Goal: Transaction & Acquisition: Purchase product/service

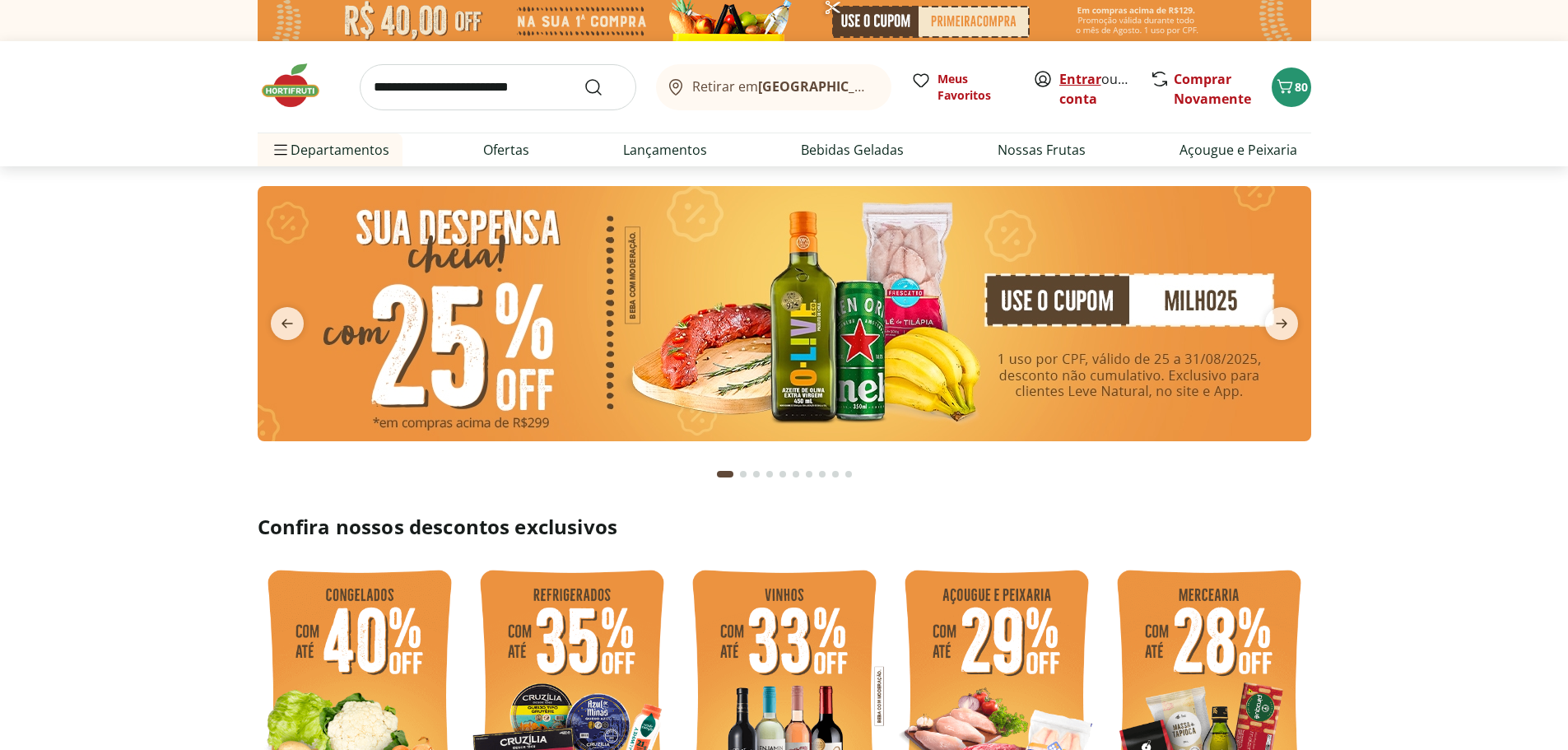
click at [1082, 82] on link "Entrar" at bounding box center [1080, 79] width 42 height 18
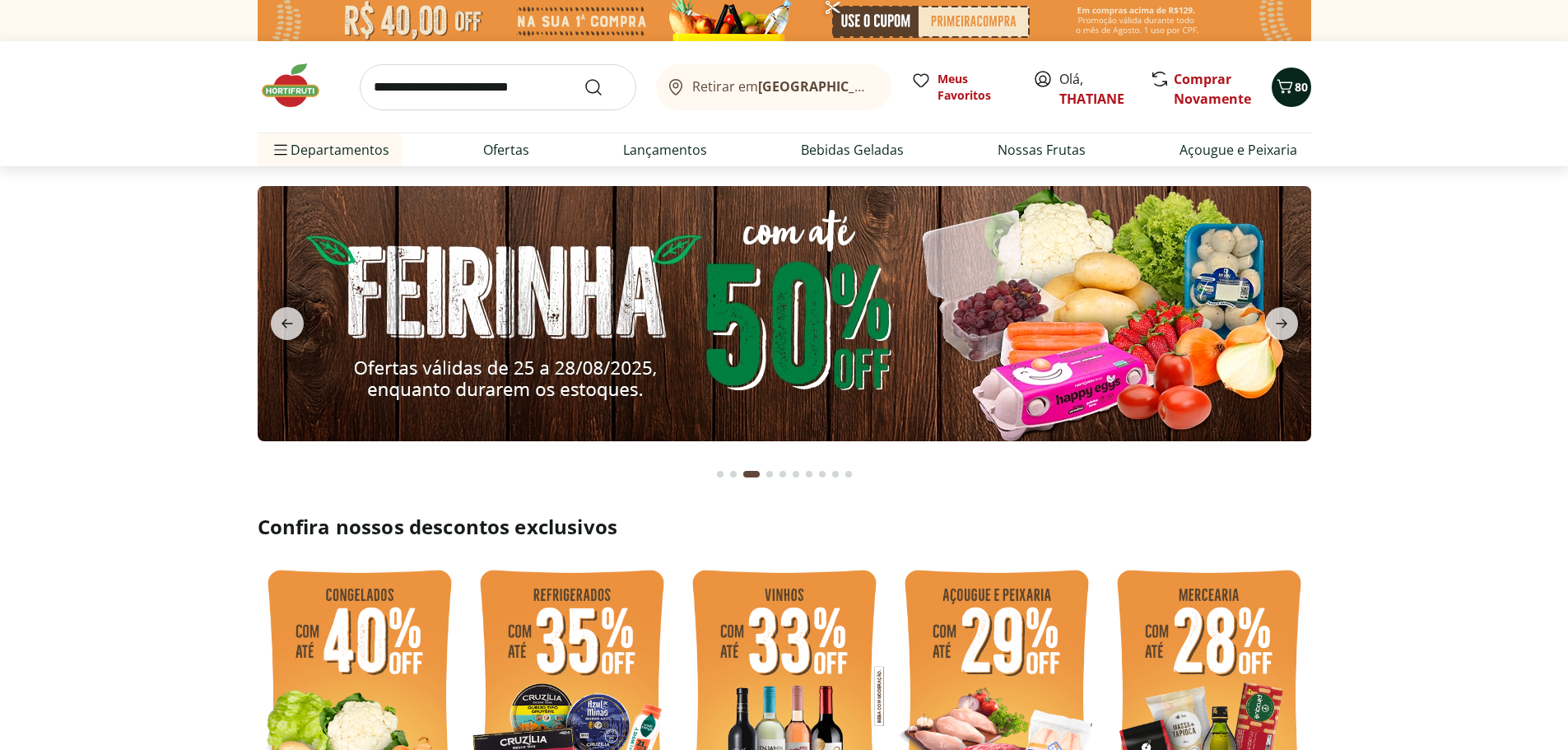
click at [1288, 85] on icon "Carrinho" at bounding box center [1285, 86] width 20 height 20
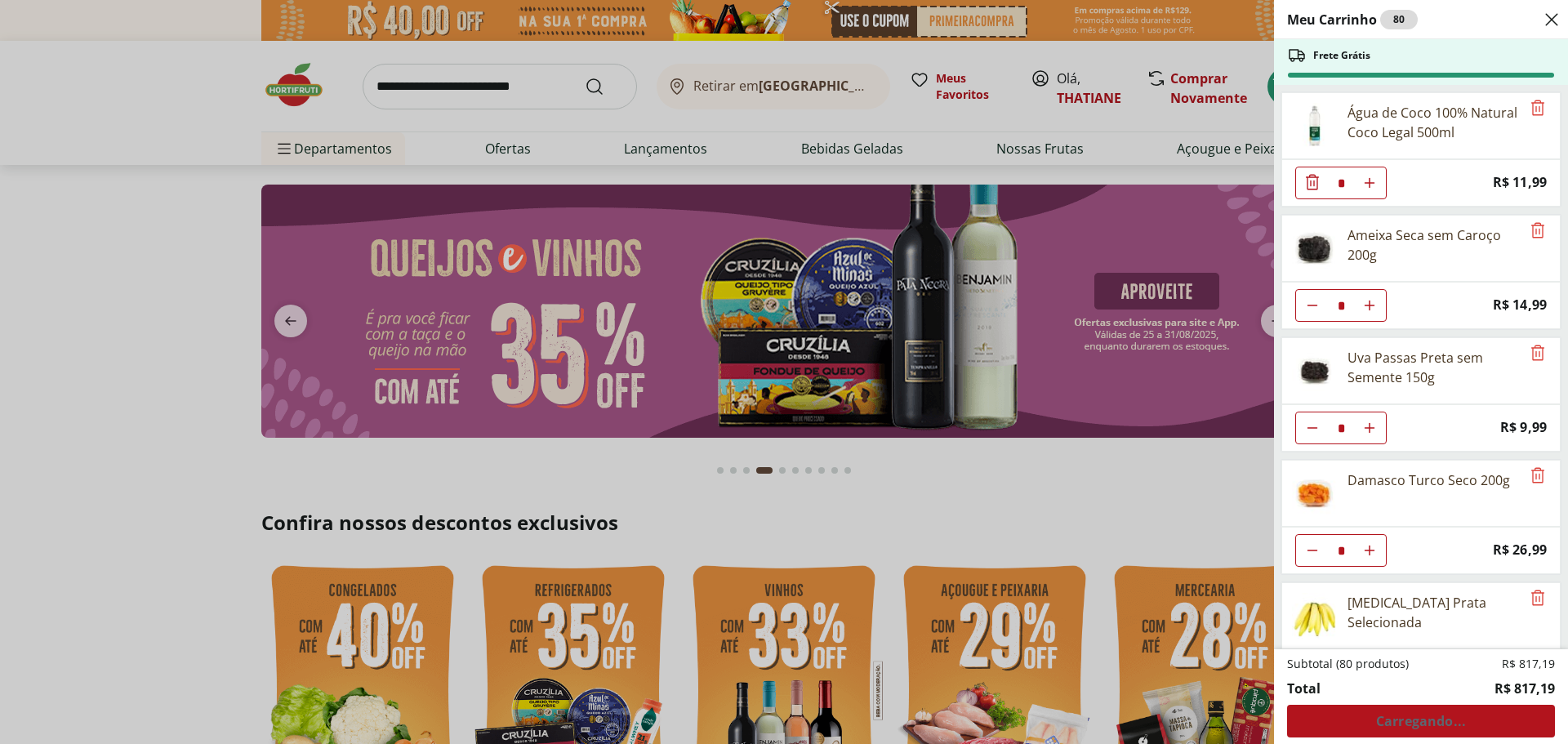
click at [1421, 721] on div "Subtotal (80 produtos) R$ 817,19 Total R$ 817,19 Carregando..." at bounding box center [1420, 696] width 268 height 81
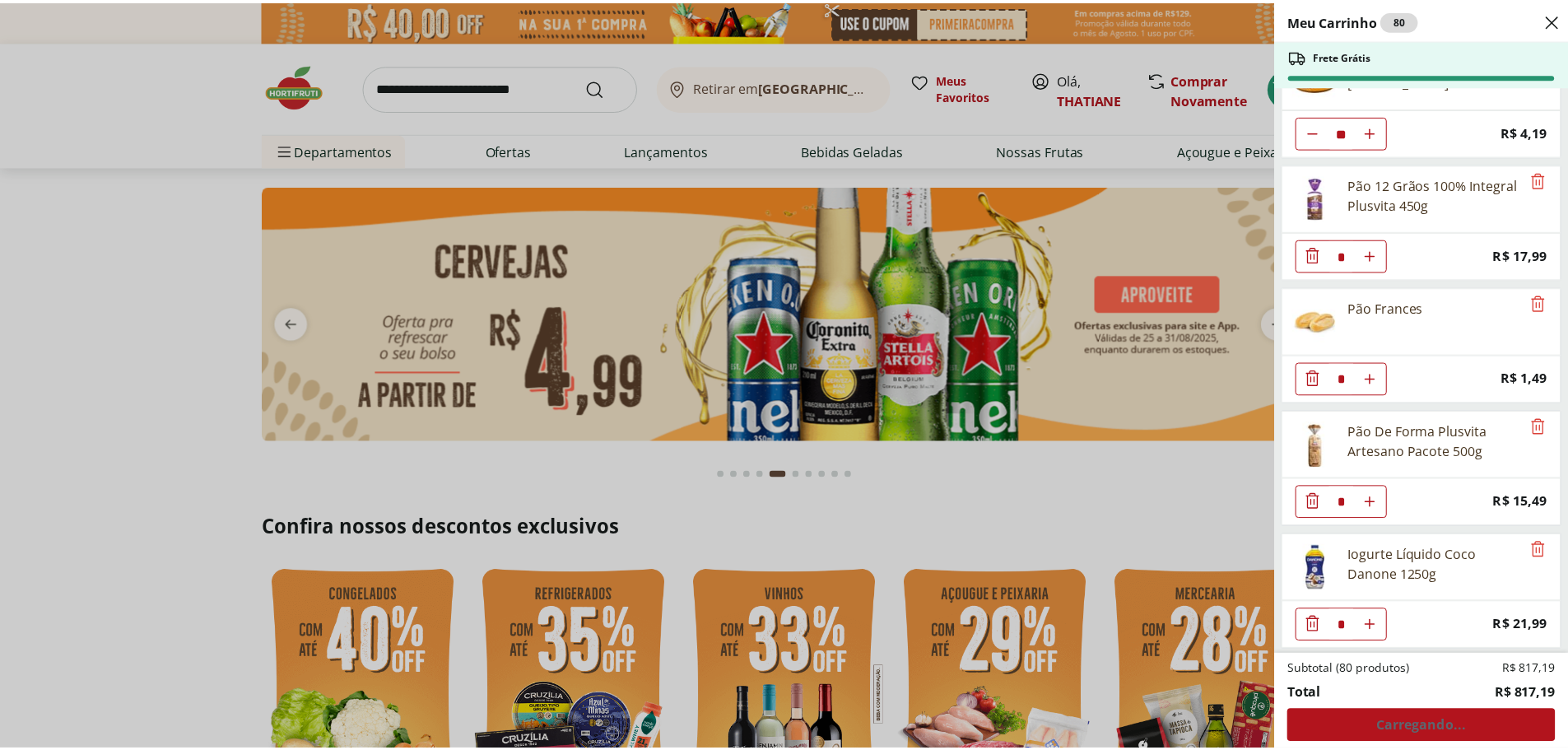
scroll to position [2650, 0]
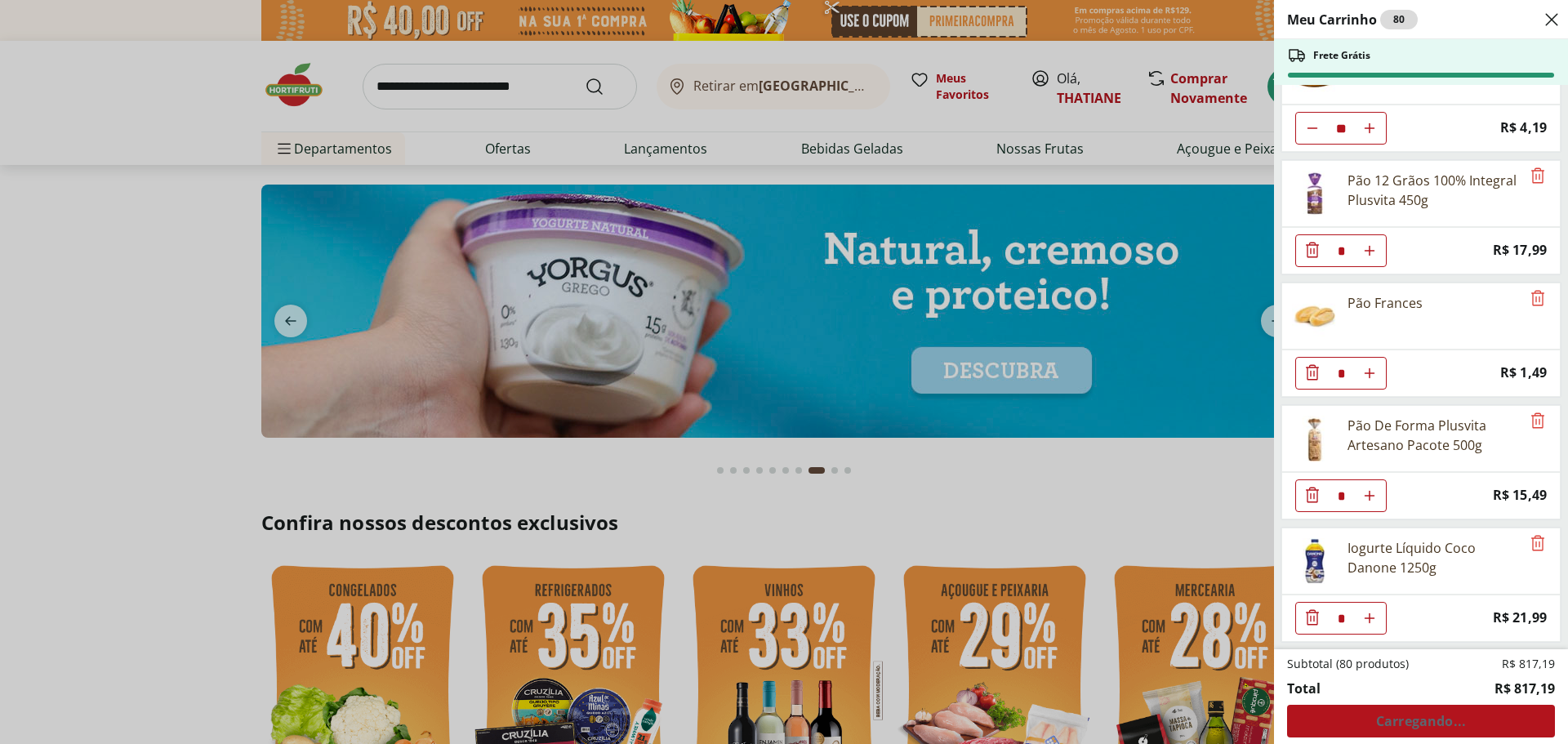
click at [144, 340] on div "Meu Carrinho 80 Frete Grátis Água de Coco 100% Natural Coco Legal 500ml * Price…" at bounding box center [784, 372] width 1568 height 744
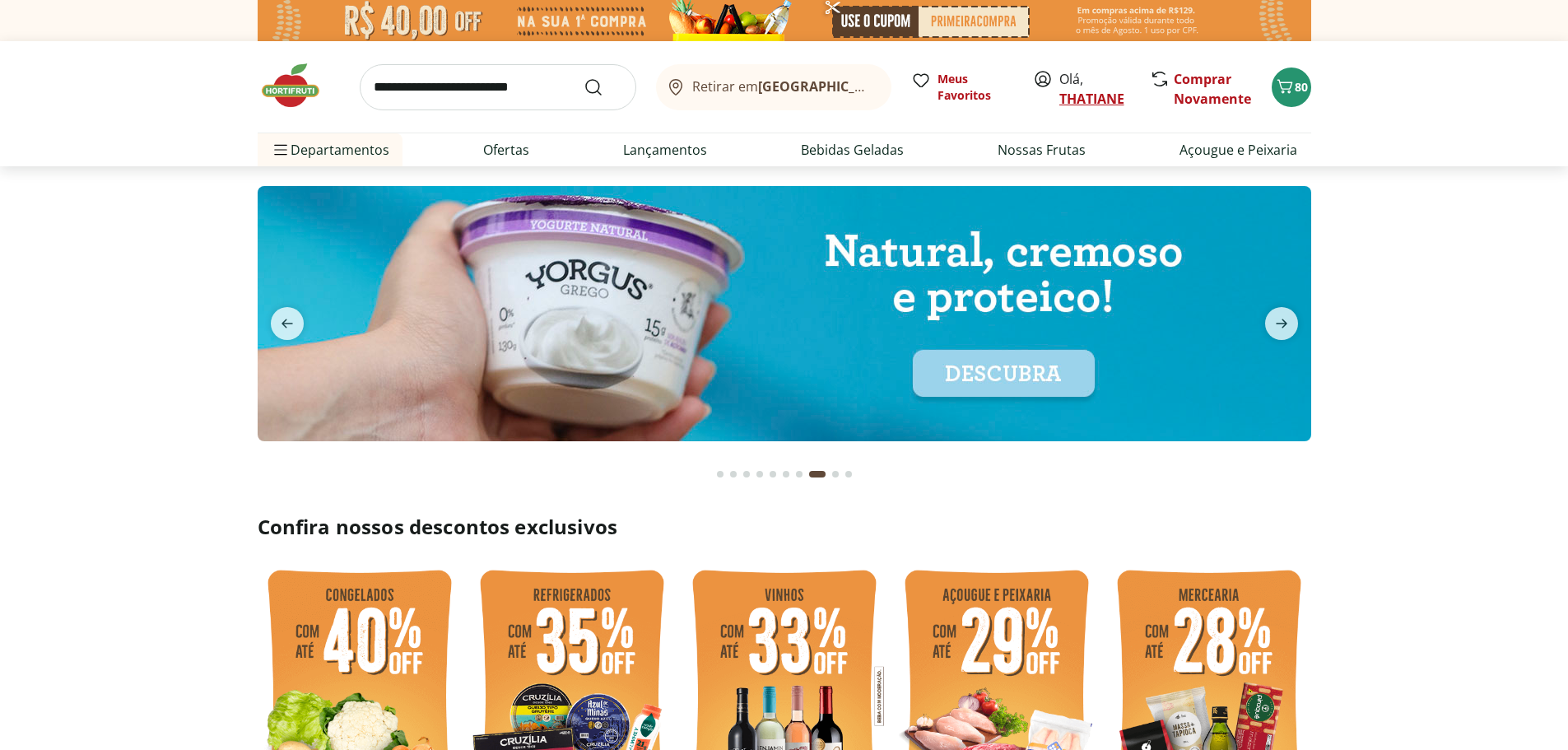
click at [1071, 90] on link "THATIANE" at bounding box center [1092, 99] width 65 height 18
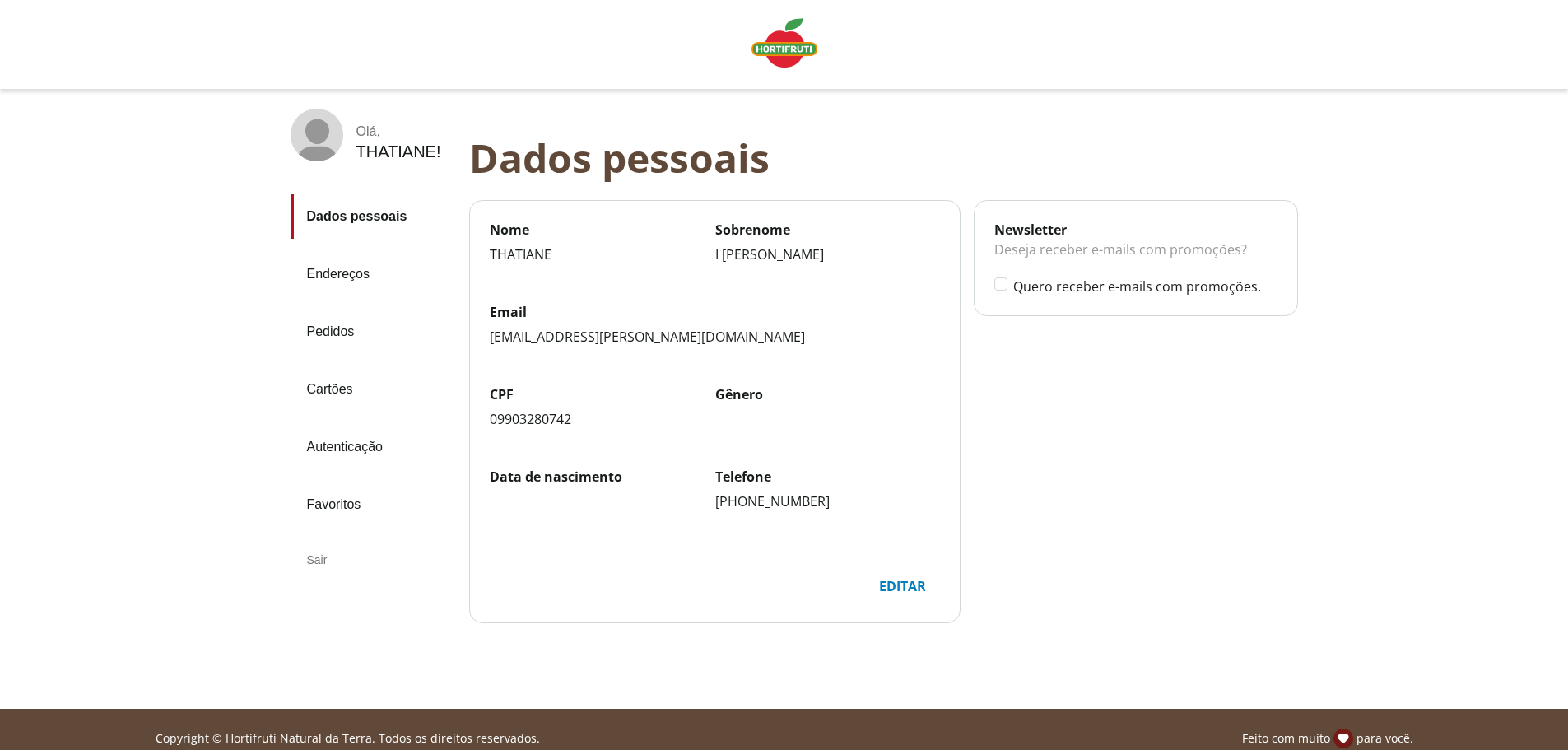
click at [313, 558] on div "Sair" at bounding box center [373, 560] width 166 height 39
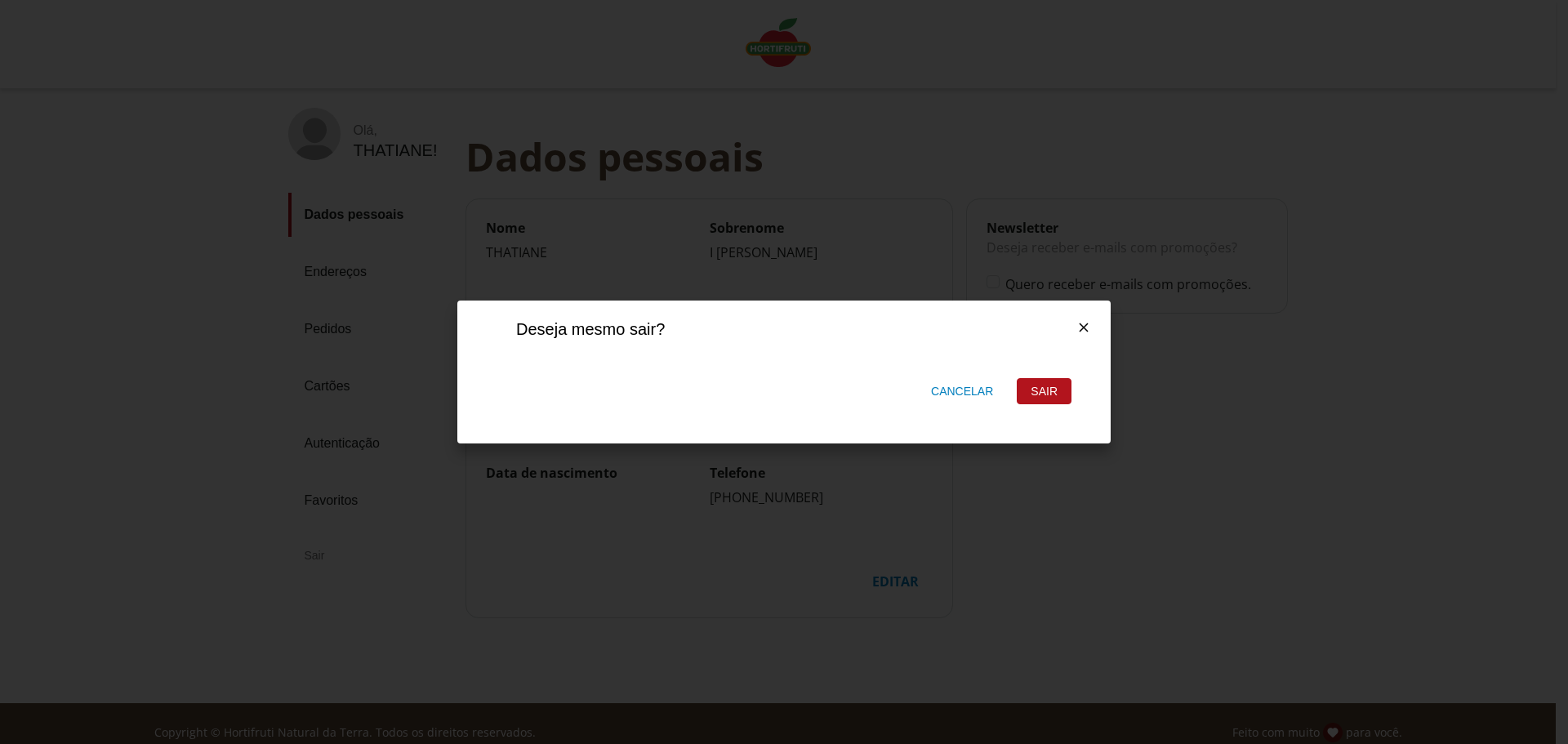
click at [1035, 391] on div "Sair" at bounding box center [1044, 391] width 53 height 25
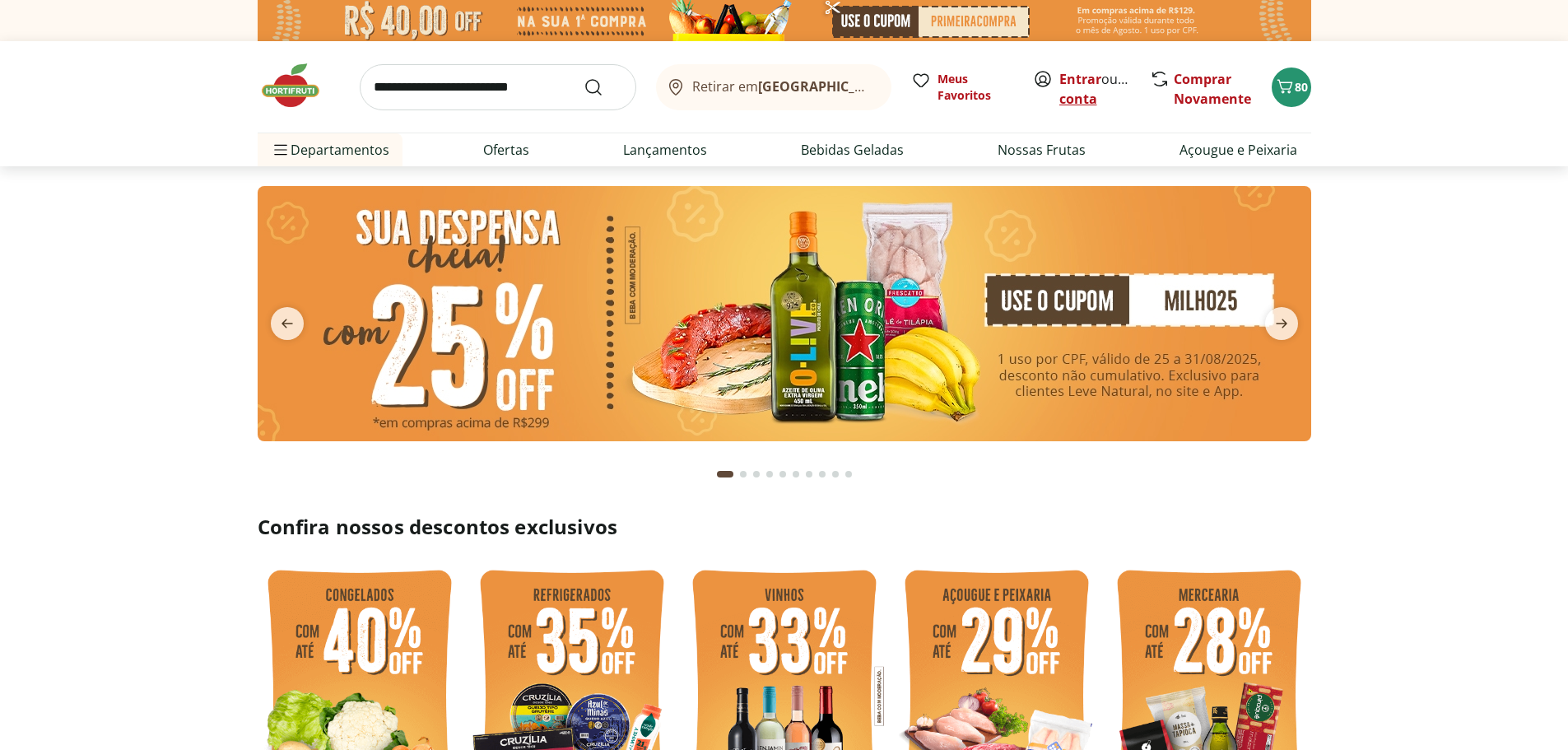
click at [1080, 96] on link "Criar conta" at bounding box center [1105, 89] width 91 height 38
click at [1078, 81] on link "Entrar" at bounding box center [1080, 79] width 42 height 18
click at [1080, 95] on link "Criar conta" at bounding box center [1105, 89] width 91 height 38
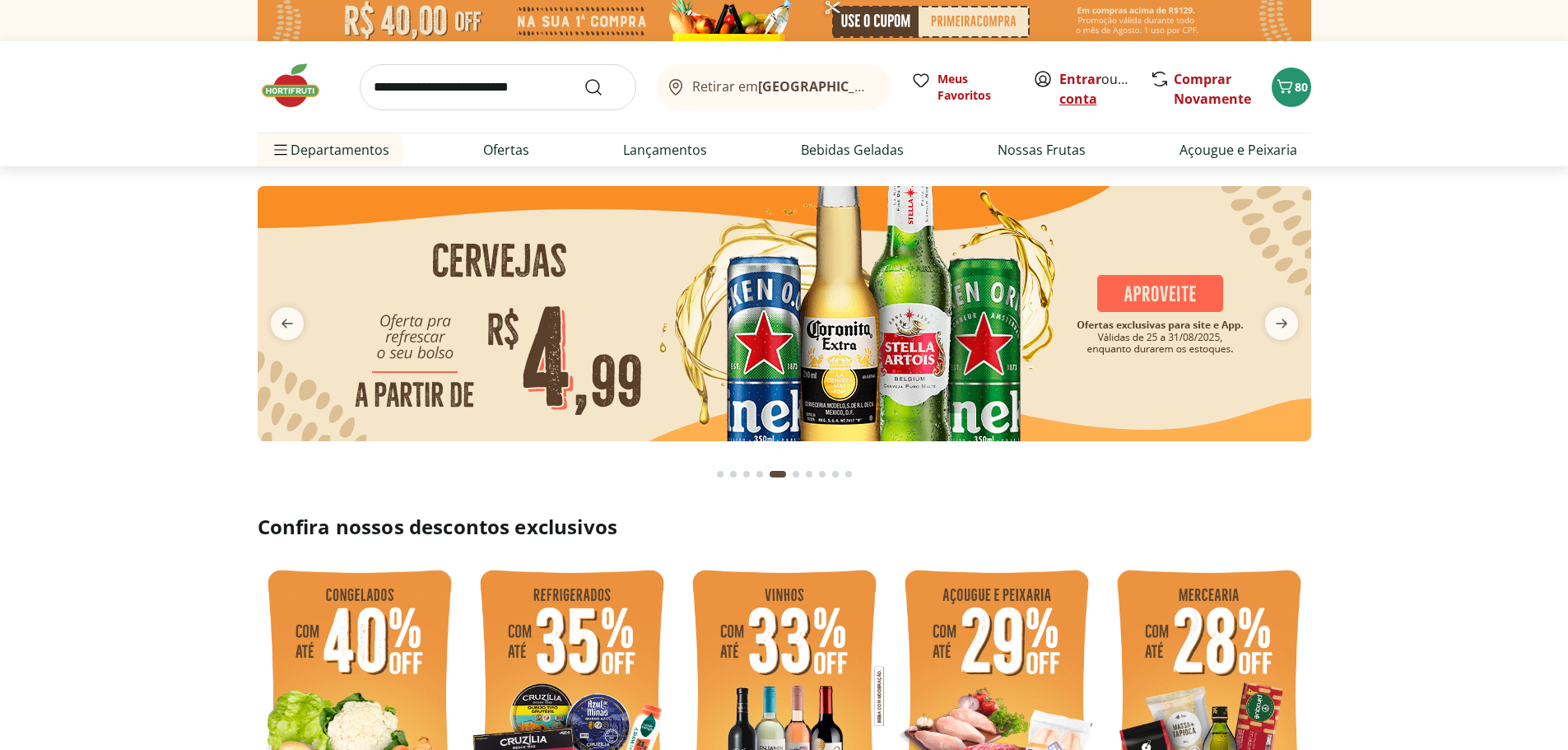
click at [1109, 100] on link "Criar conta" at bounding box center [1105, 89] width 91 height 38
click at [1079, 99] on link "Criar conta" at bounding box center [1105, 89] width 91 height 38
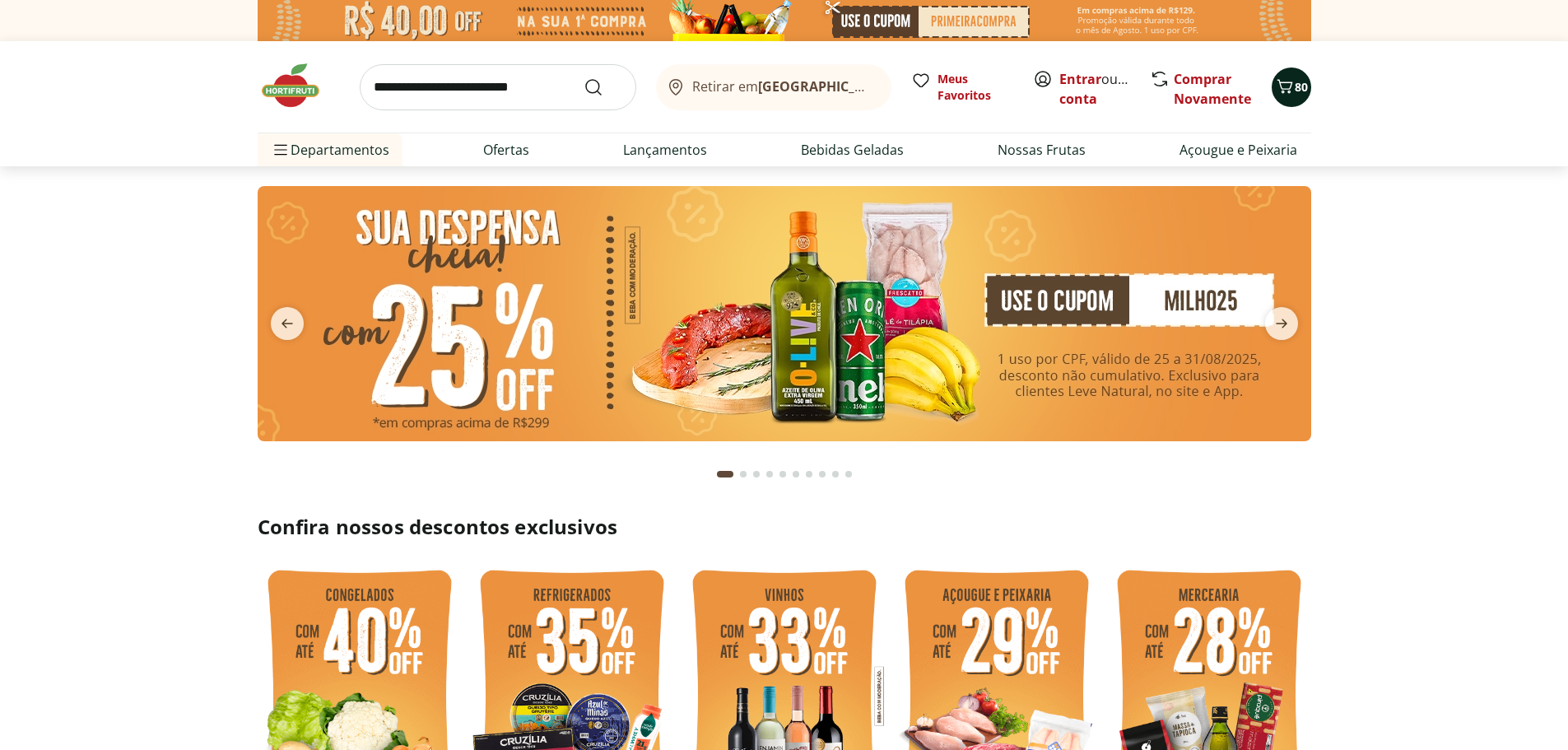
click at [1295, 88] on span "80" at bounding box center [1301, 87] width 13 height 16
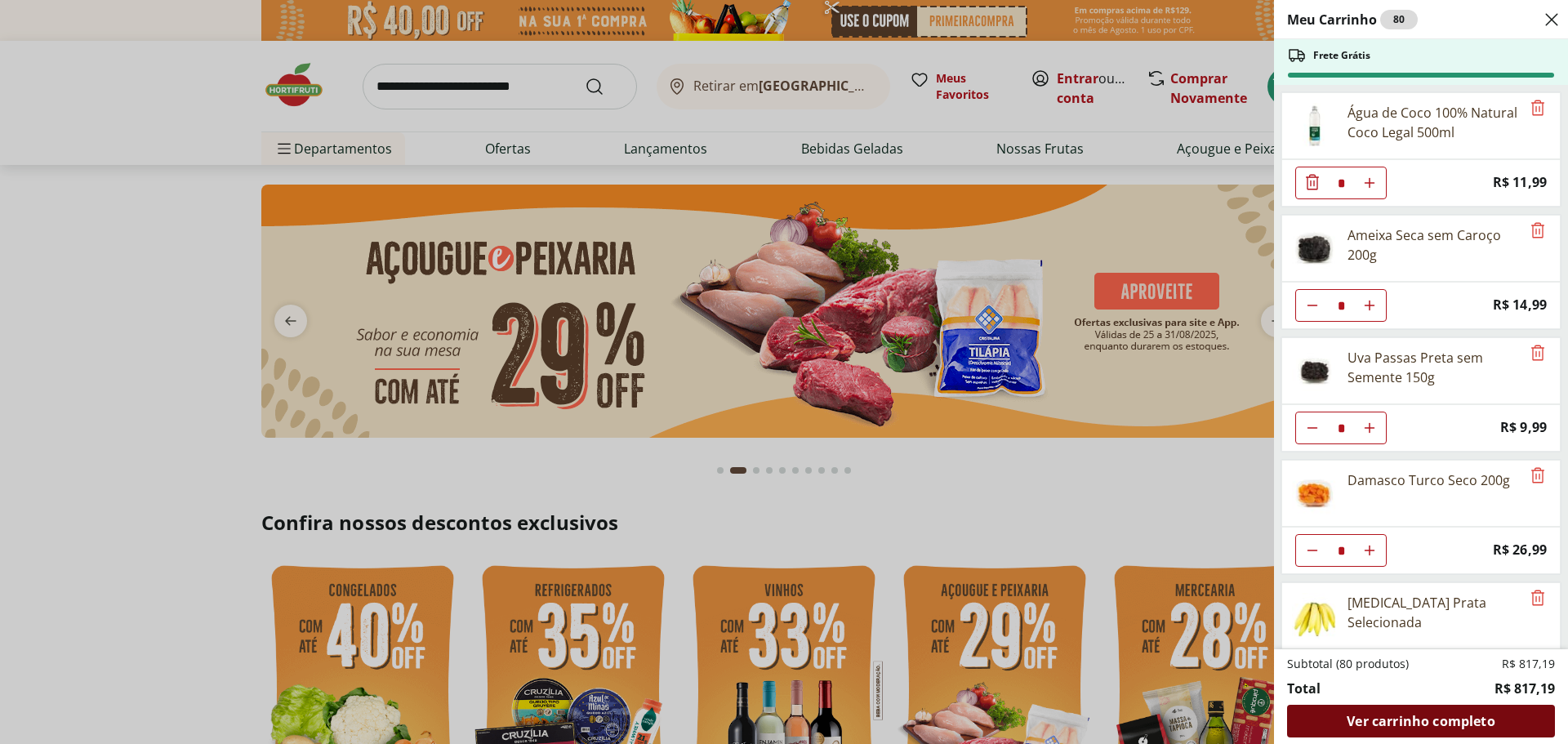
click at [1428, 720] on span "Ver carrinho completo" at bounding box center [1420, 721] width 148 height 13
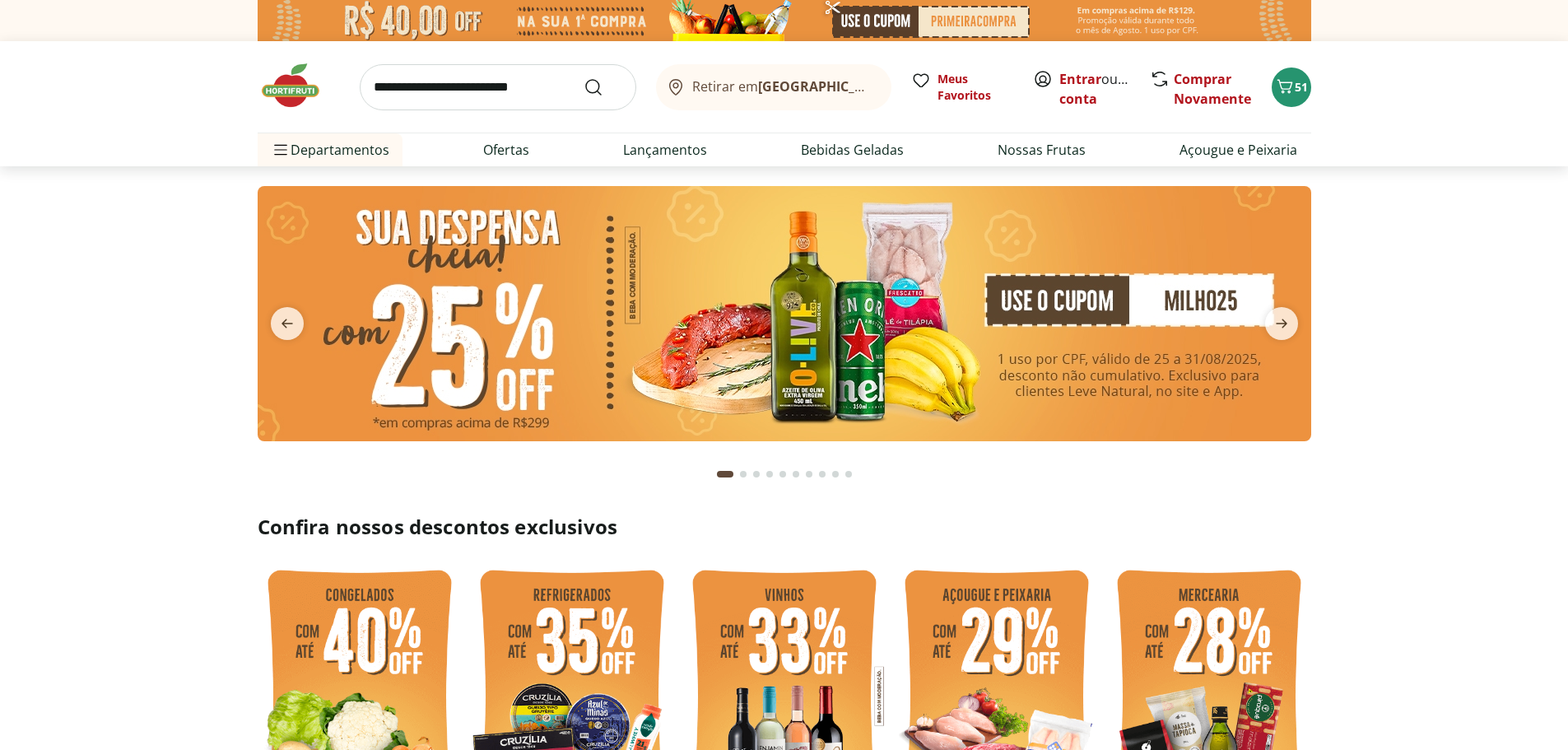
click at [484, 88] on input "search" at bounding box center [498, 87] width 277 height 46
type input "**********"
click at [584, 77] on button "Submit Search" at bounding box center [604, 87] width 39 height 20
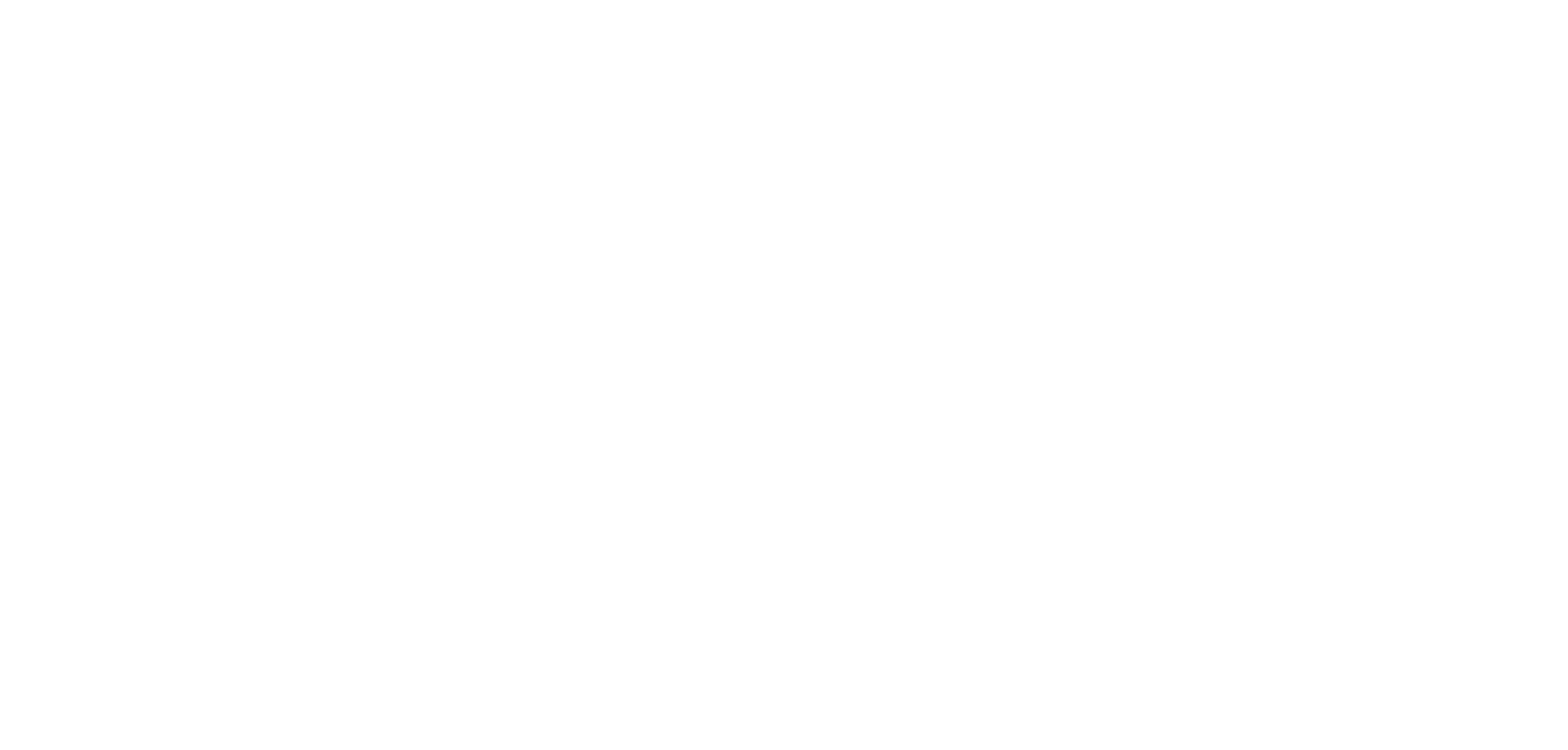
select select "**********"
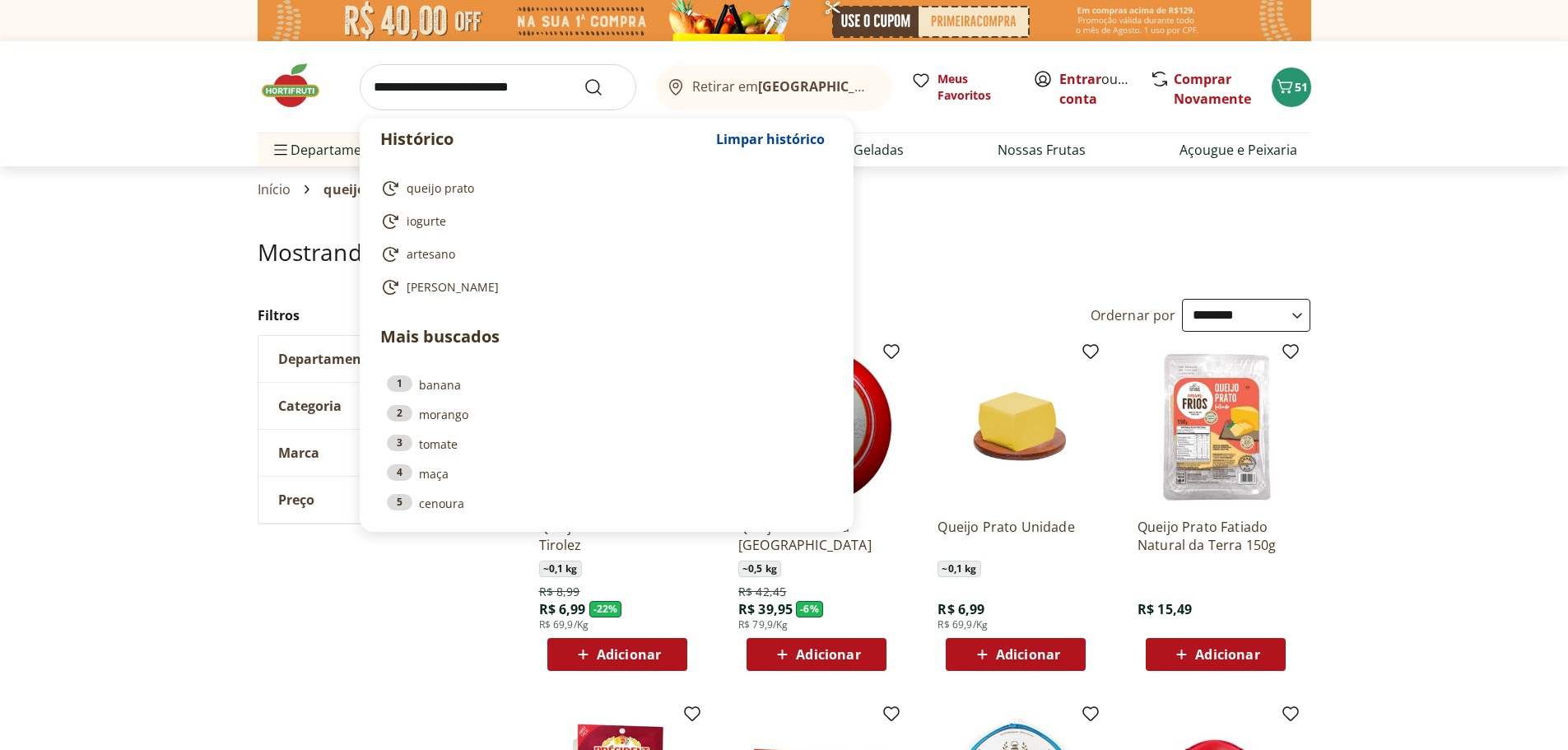
click at [459, 87] on input "search" at bounding box center [498, 87] width 277 height 46
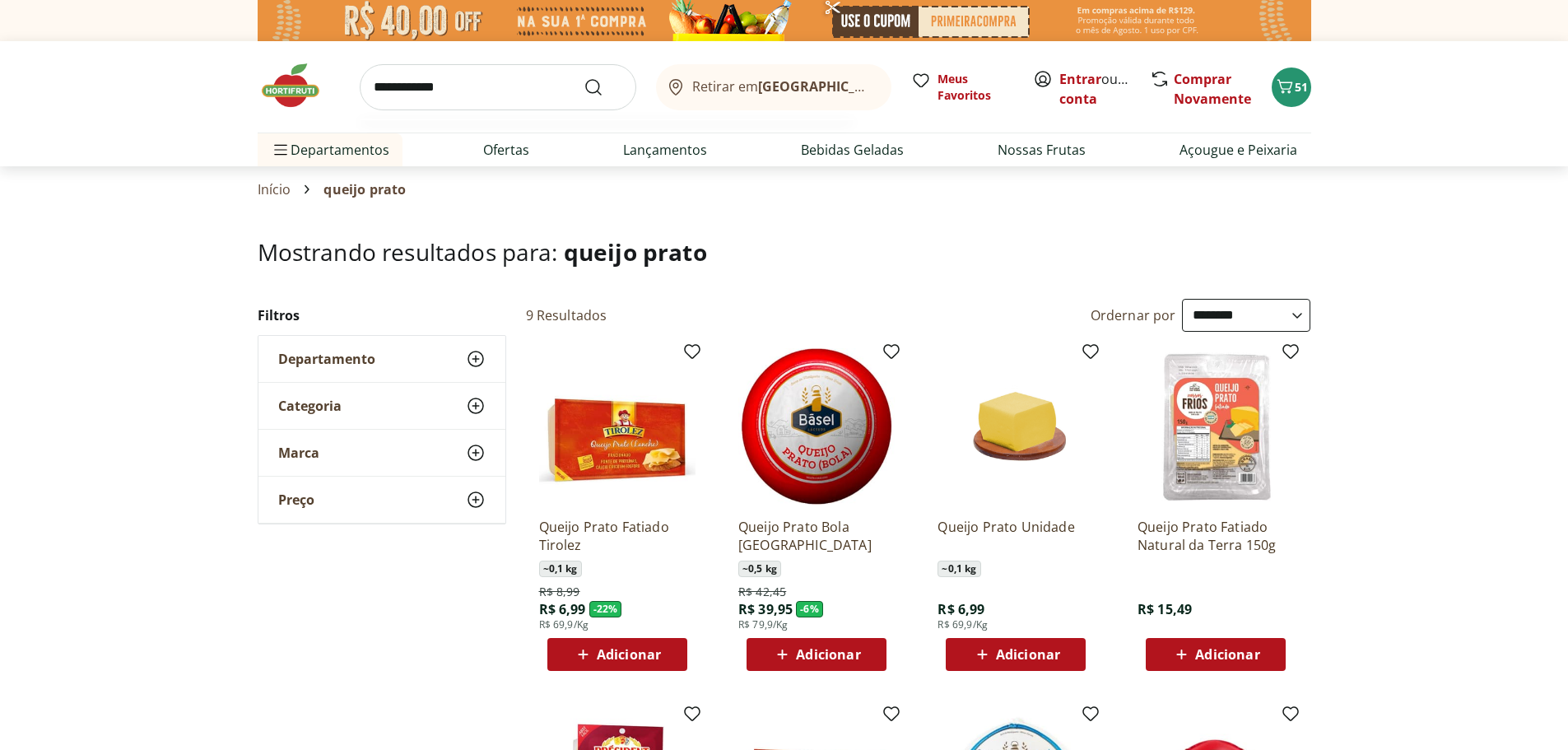
type input "**********"
click at [584, 77] on button "Submit Search" at bounding box center [604, 87] width 39 height 20
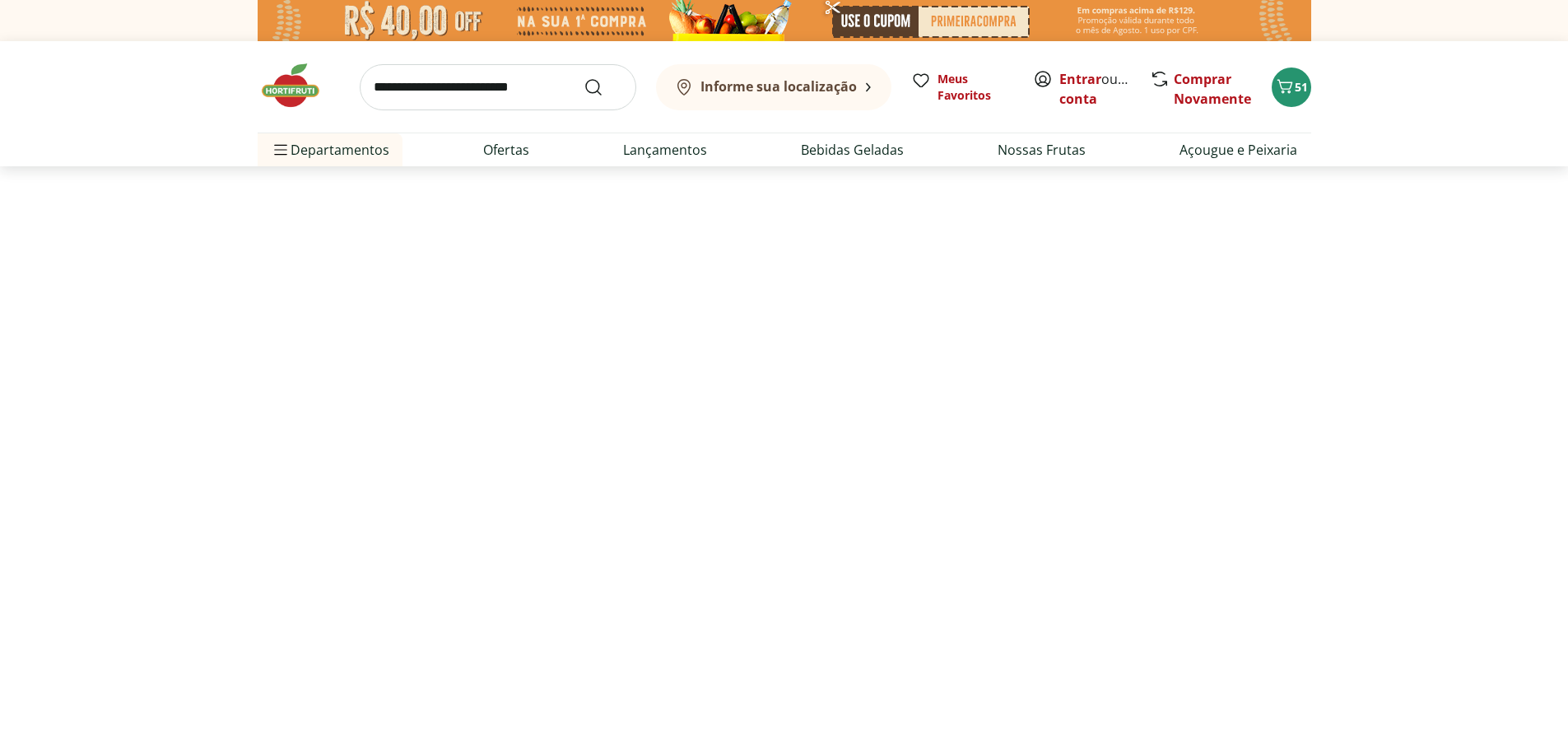
select select "**********"
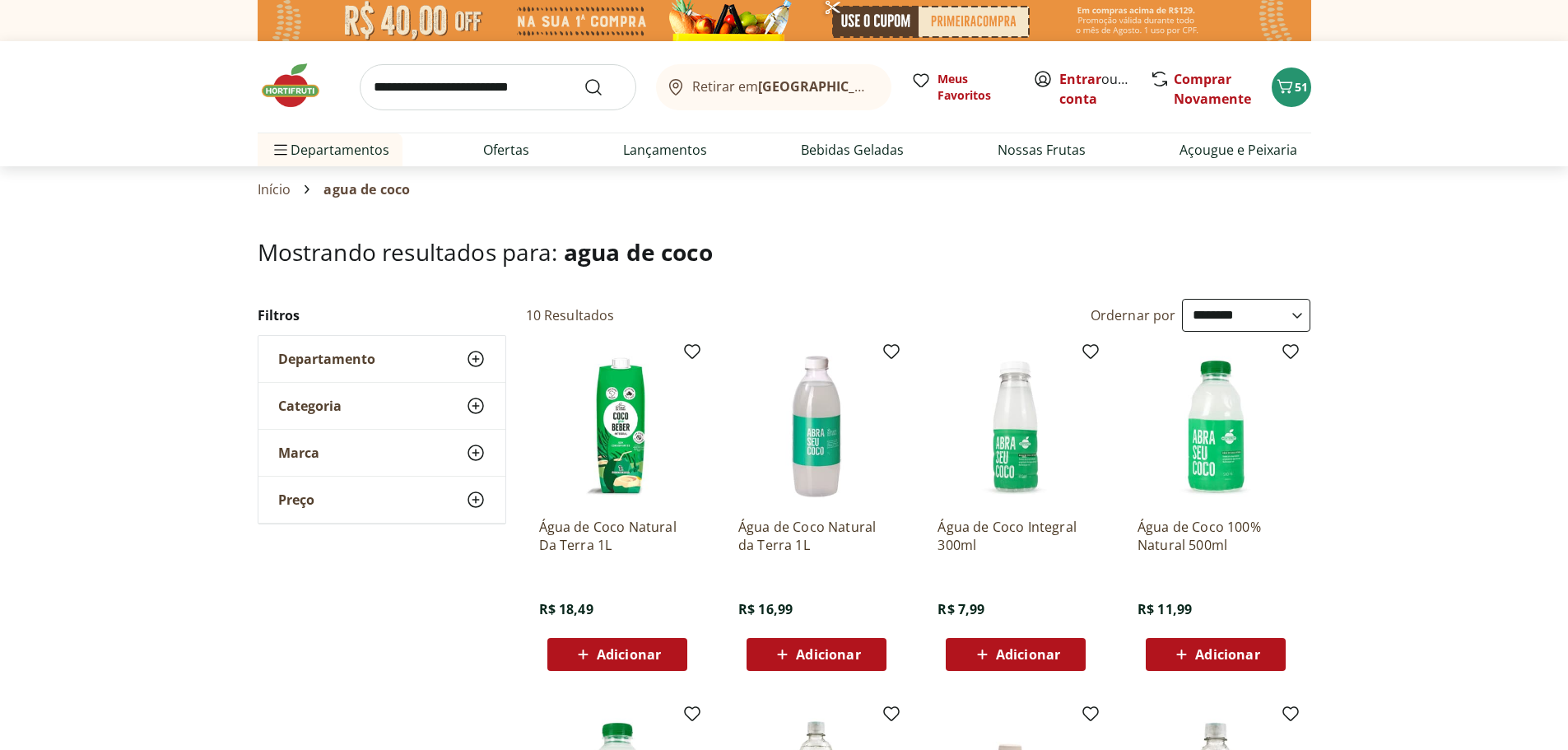
click at [838, 86] on b "Rio de Janeiro/RJ" at bounding box center [898, 86] width 278 height 18
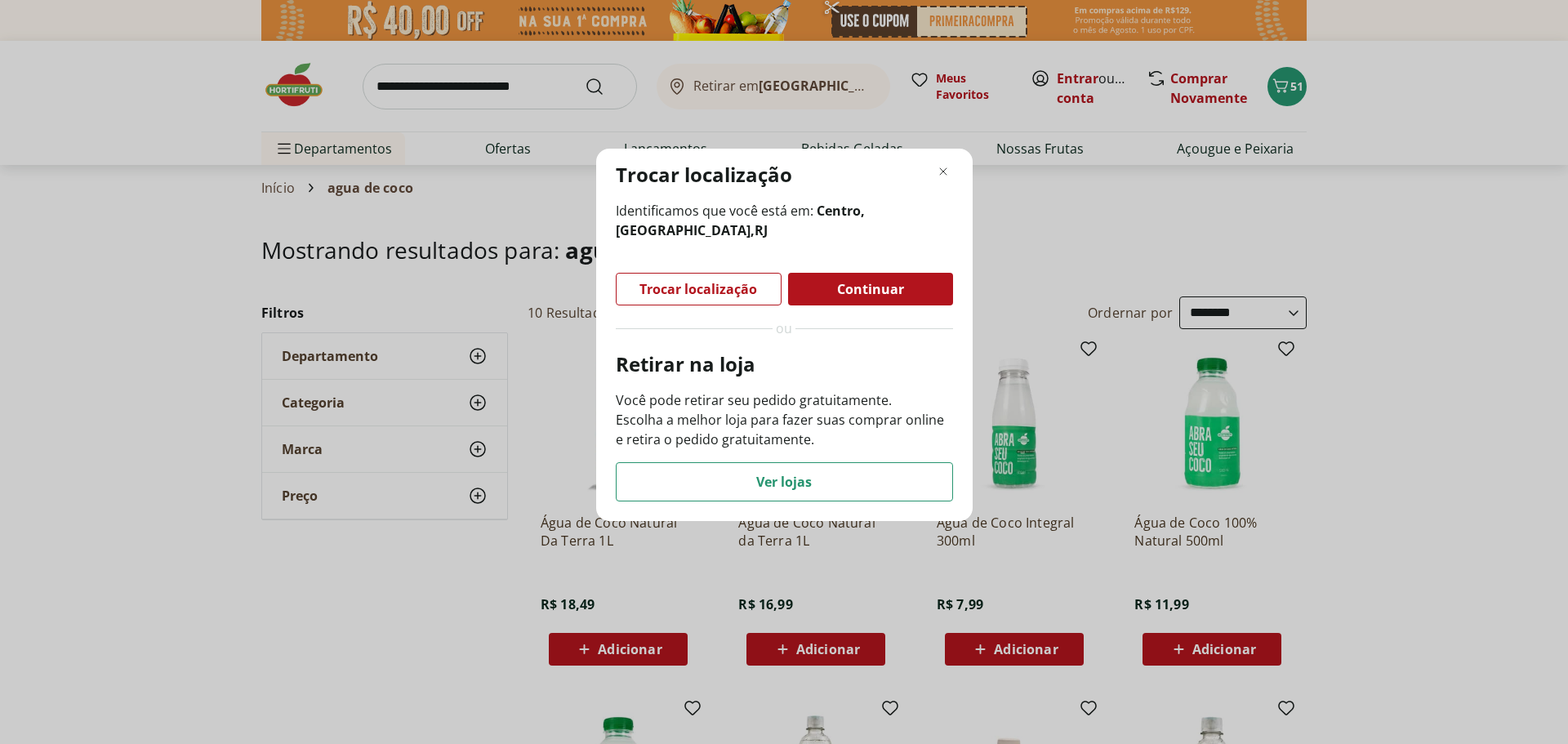
click at [667, 277] on div "Trocar localização" at bounding box center [699, 289] width 164 height 31
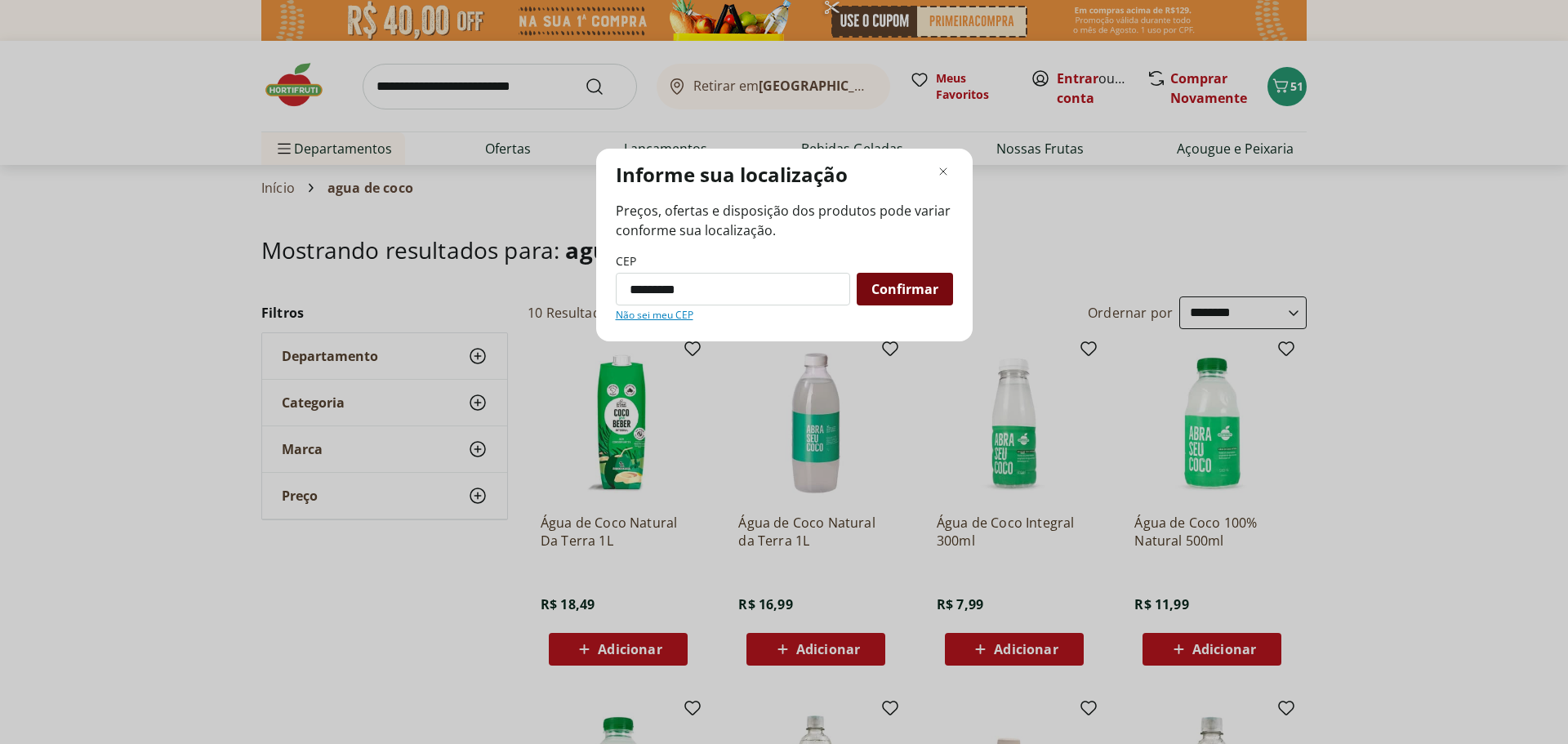
type input "*********"
click at [877, 286] on span "Confirmar" at bounding box center [905, 289] width 67 height 13
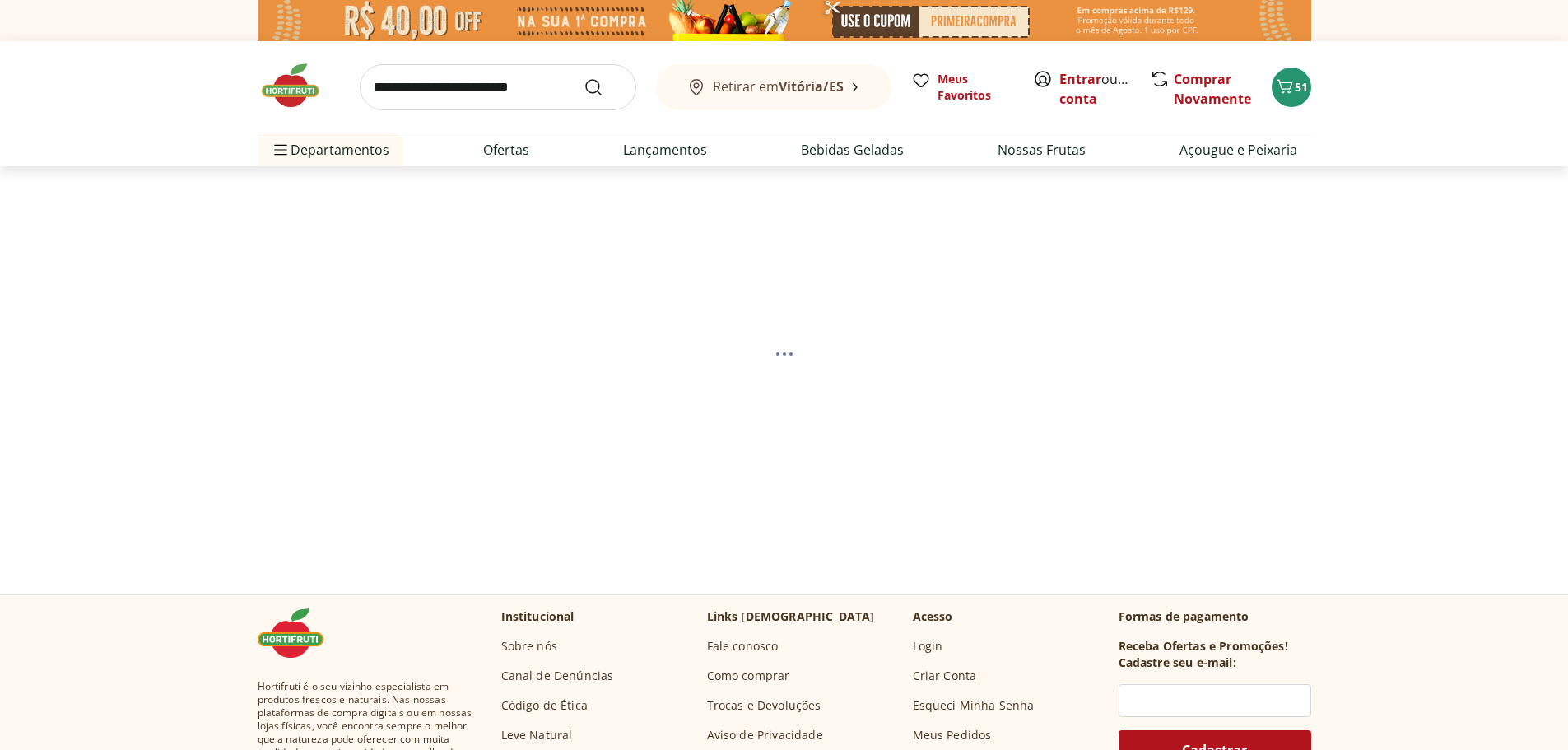
select select "**********"
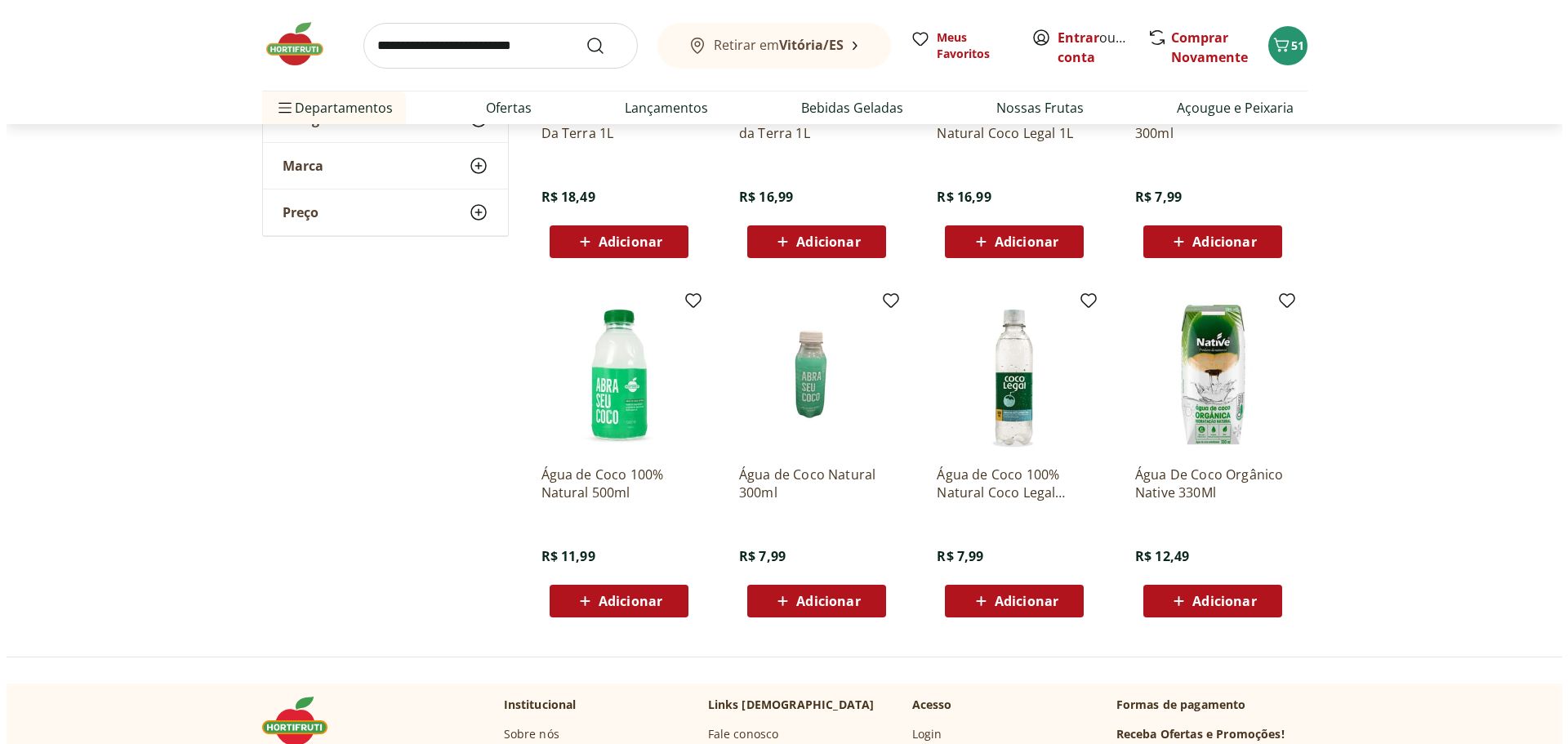
scroll to position [408, 0]
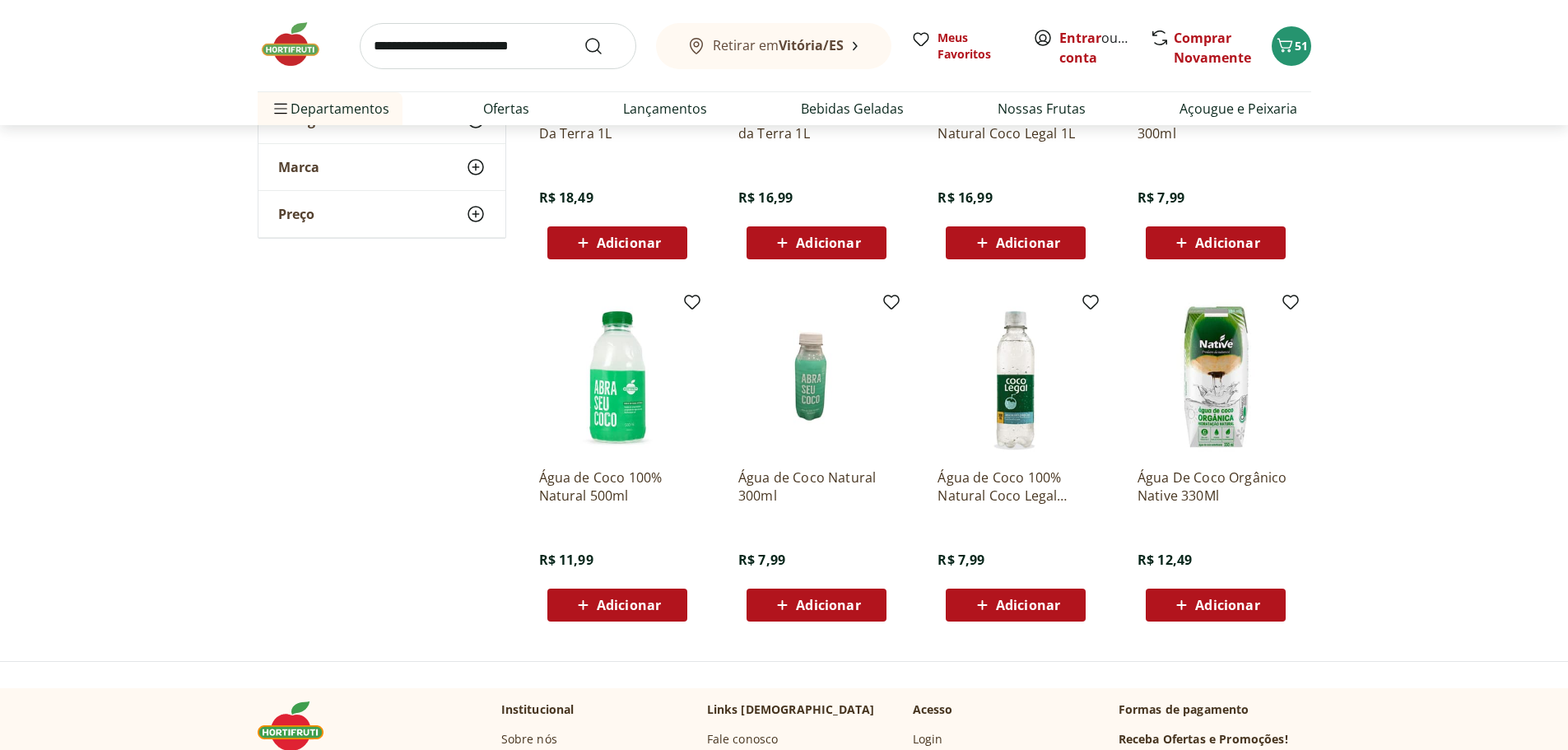
click at [617, 612] on span "Adicionar" at bounding box center [629, 605] width 64 height 13
click at [1300, 50] on span "52" at bounding box center [1301, 46] width 13 height 16
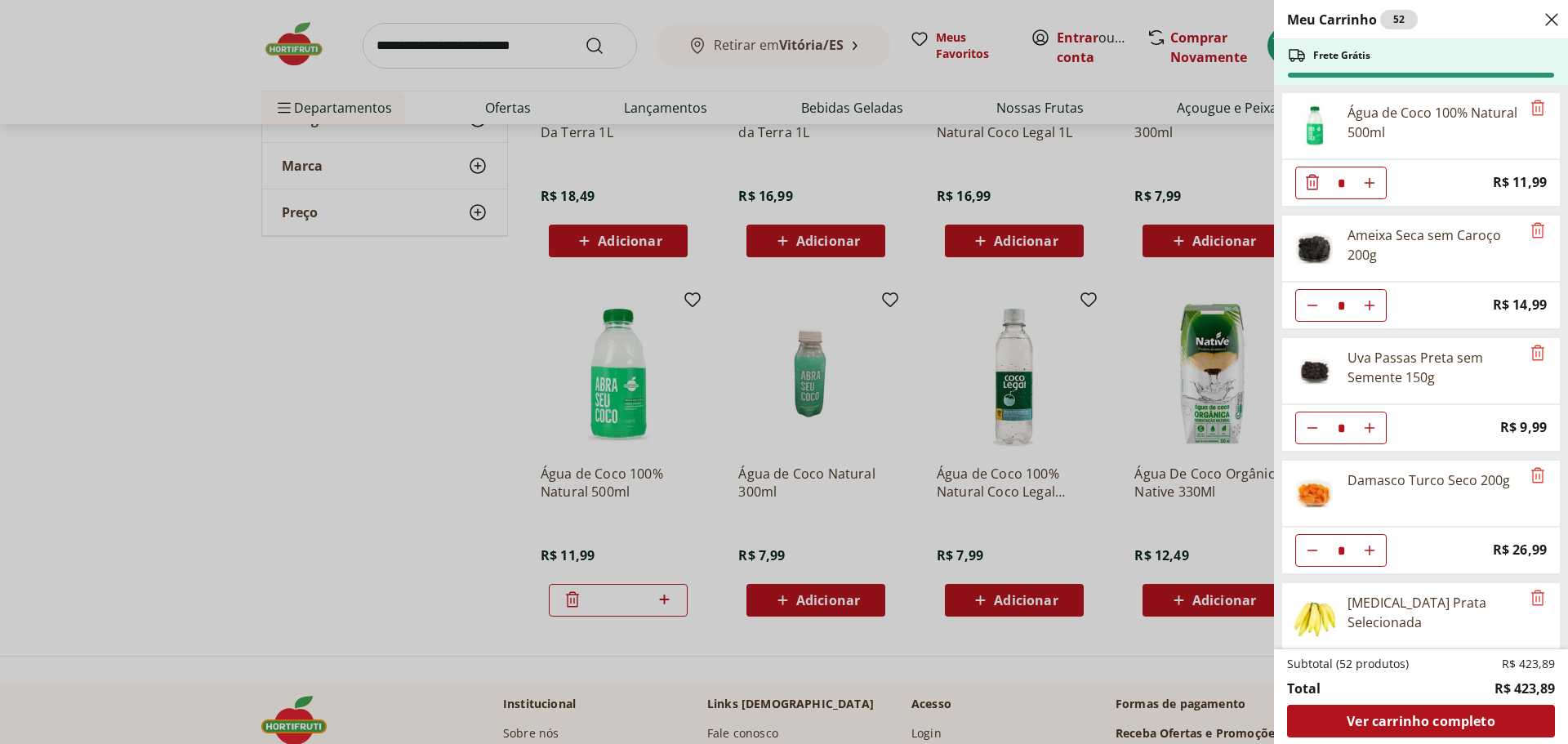
click at [1375, 190] on icon "Aumentar Quantidade" at bounding box center [1369, 183] width 13 height 13
click at [1376, 200] on button "Aumentar Quantidade" at bounding box center [1369, 183] width 33 height 33
click at [1374, 200] on button "Aumentar Quantidade" at bounding box center [1369, 183] width 33 height 33
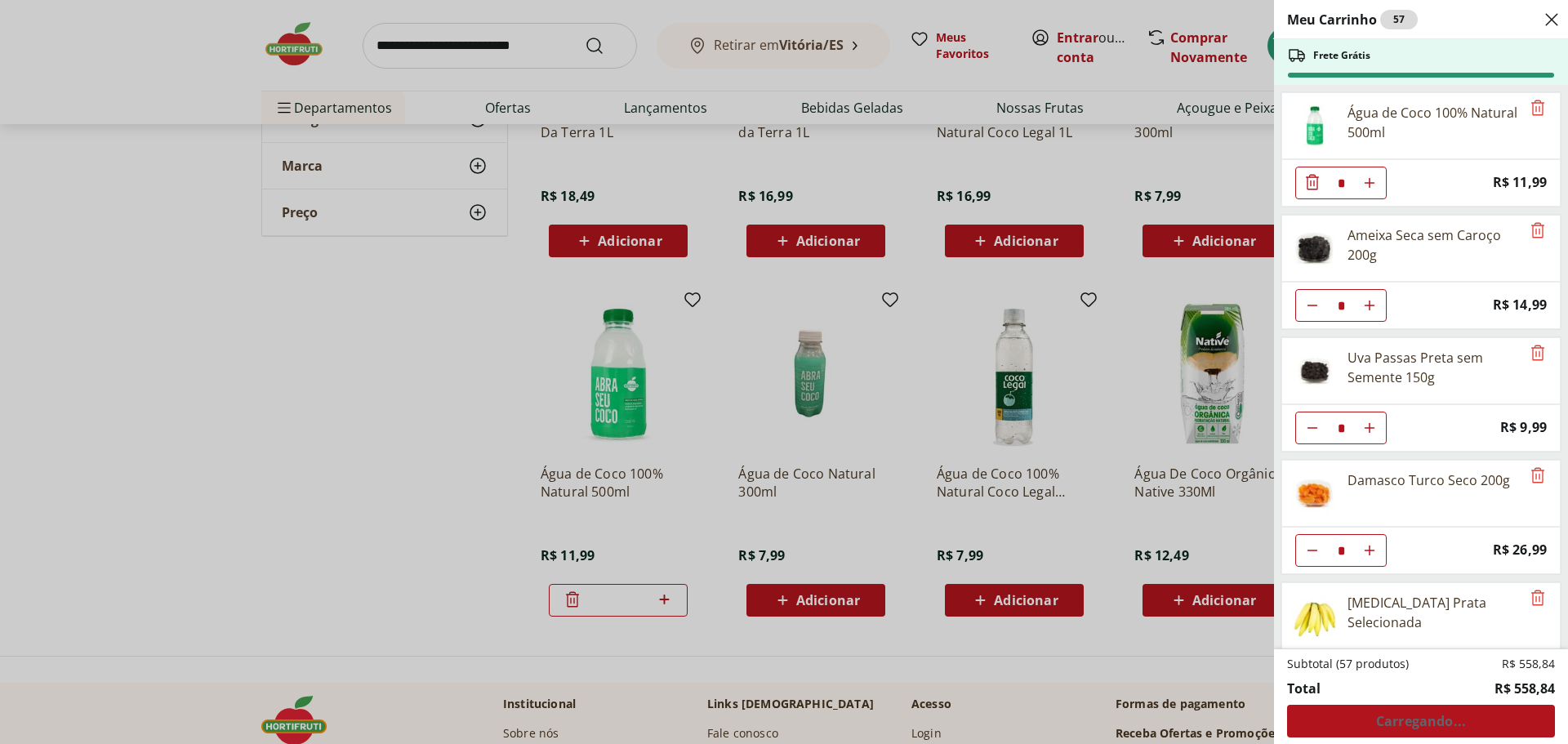
click at [1309, 312] on icon "Diminuir Quantidade" at bounding box center [1313, 305] width 13 height 13
click at [1308, 312] on icon "Diminuir Quantidade" at bounding box center [1313, 305] width 13 height 13
type input "*"
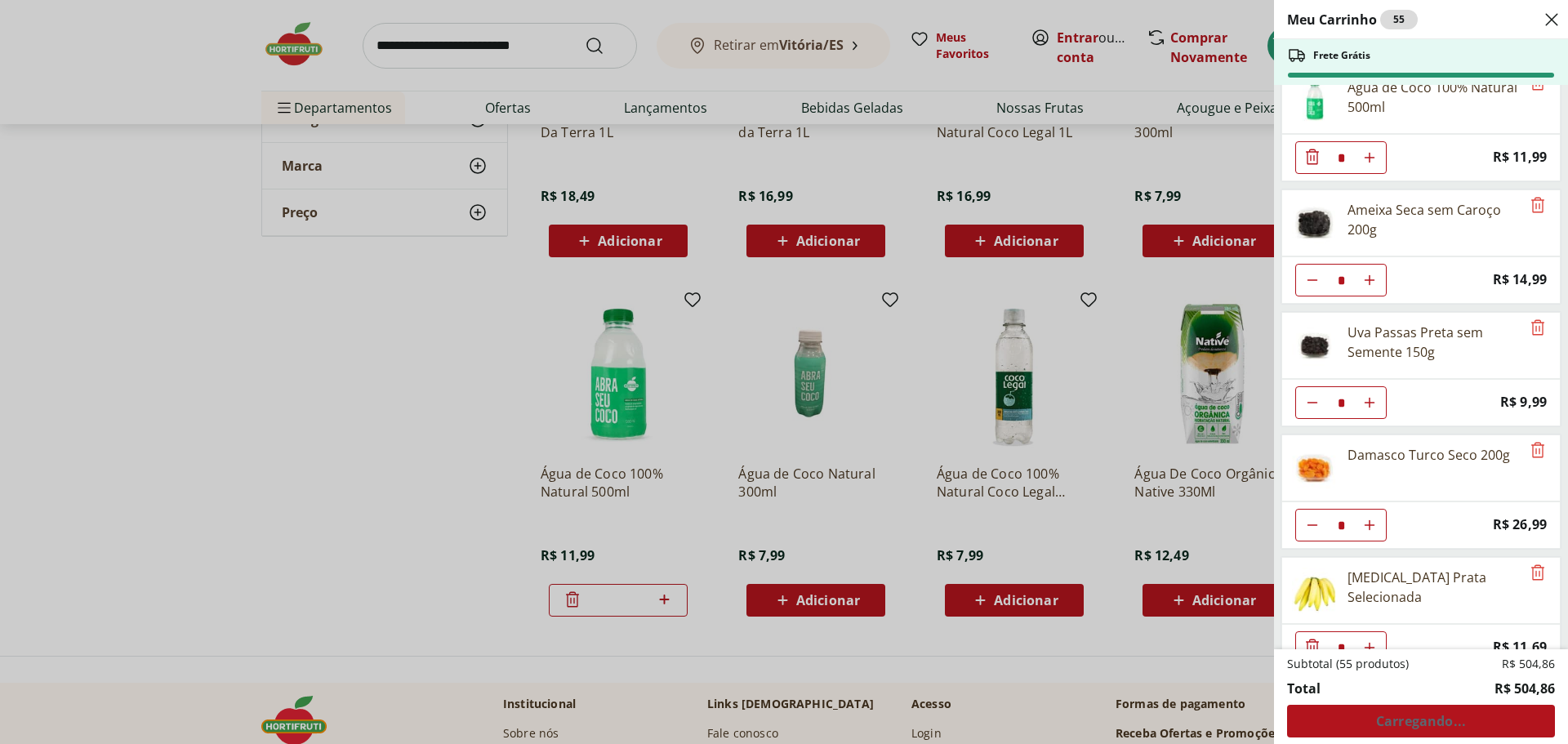
scroll to position [81, 0]
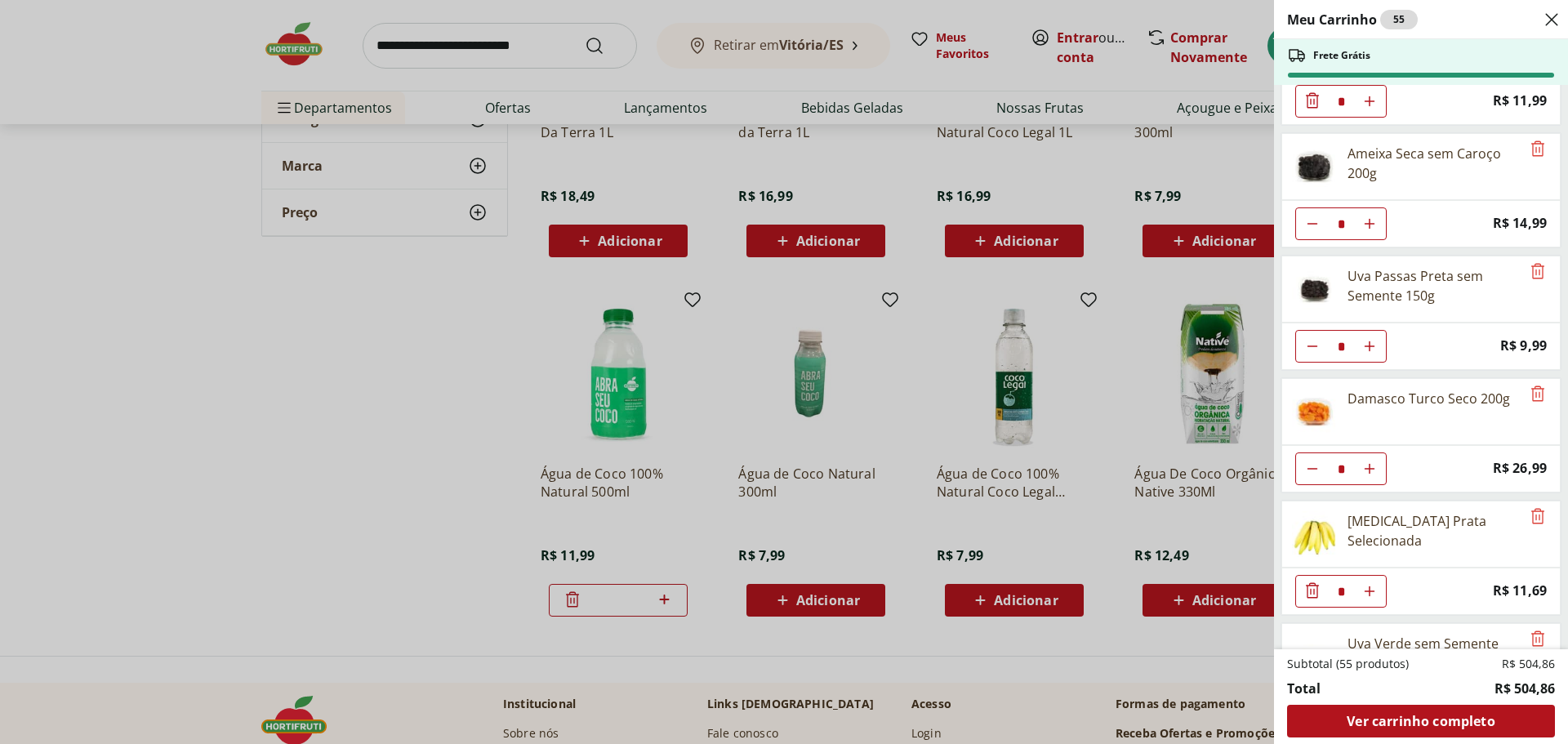
click at [1372, 108] on icon "Aumentar Quantidade" at bounding box center [1369, 101] width 13 height 13
click at [1371, 108] on icon "Aumentar Quantidade" at bounding box center [1369, 101] width 13 height 13
type input "*"
click at [1371, 108] on icon "Aumentar Quantidade" at bounding box center [1369, 101] width 13 height 13
type input "*"
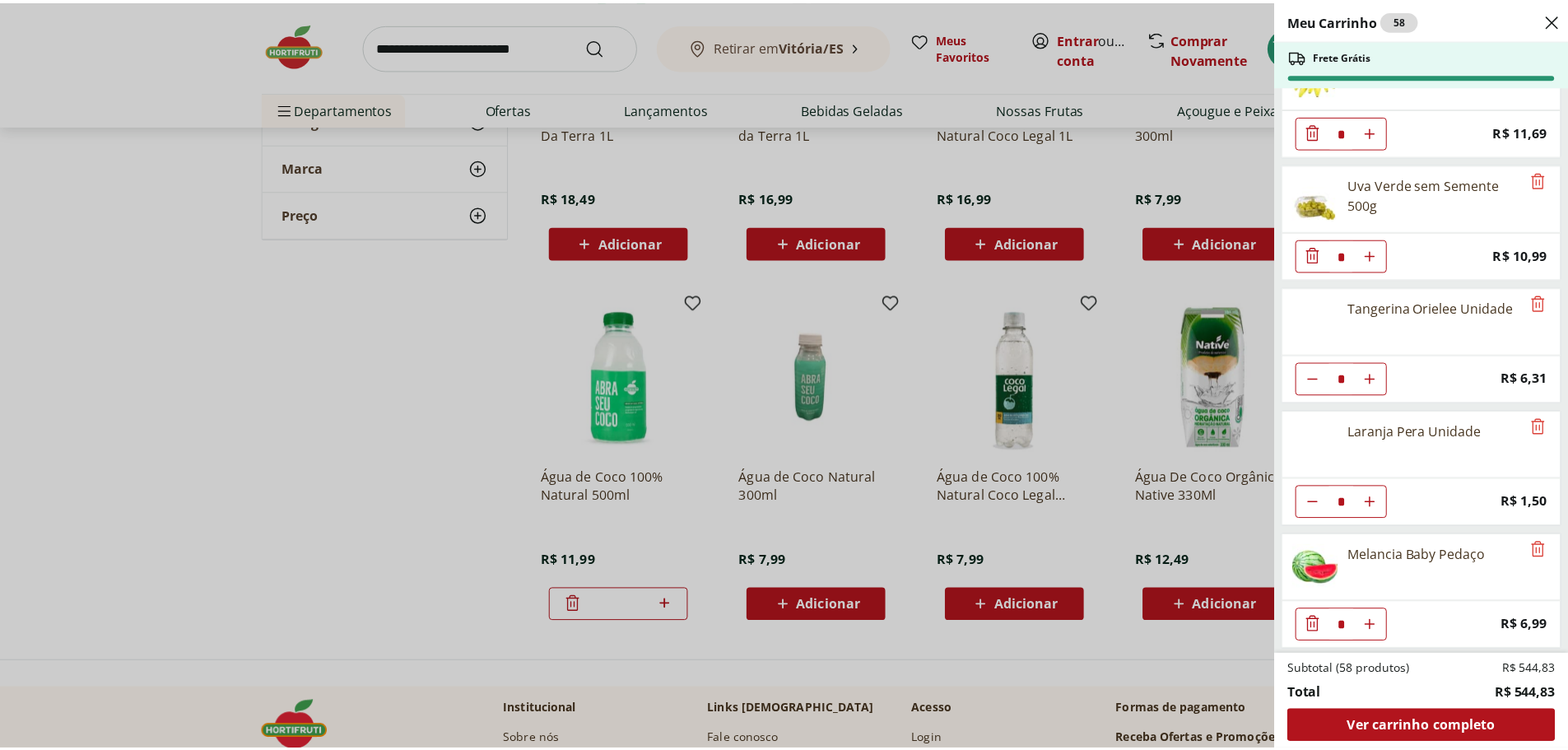
scroll to position [576, 0]
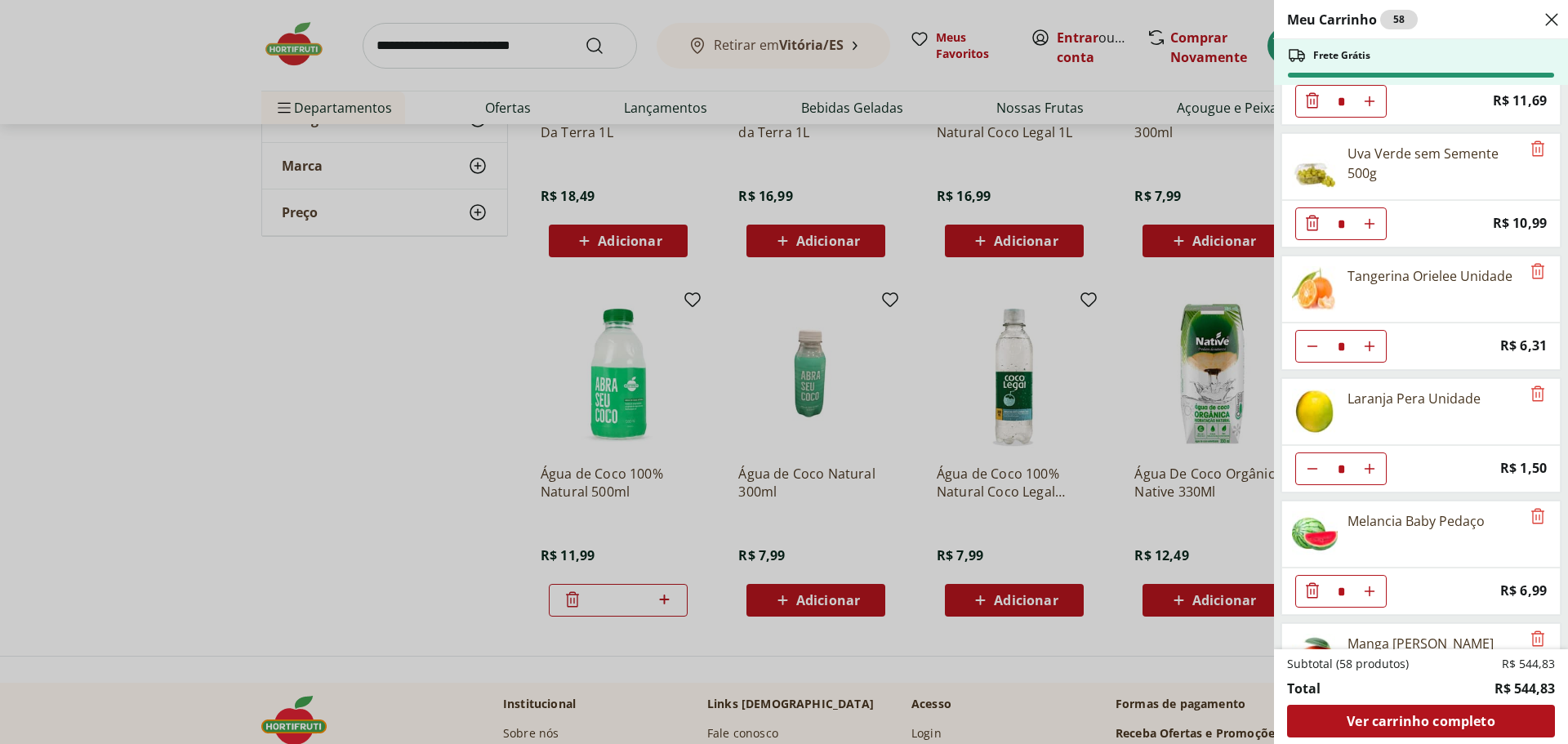
click at [458, 441] on div "Meu Carrinho 58 Frete Grátis Água de Coco 100% Natural 500ml * Price: R$ 11,99 …" at bounding box center [784, 372] width 1568 height 744
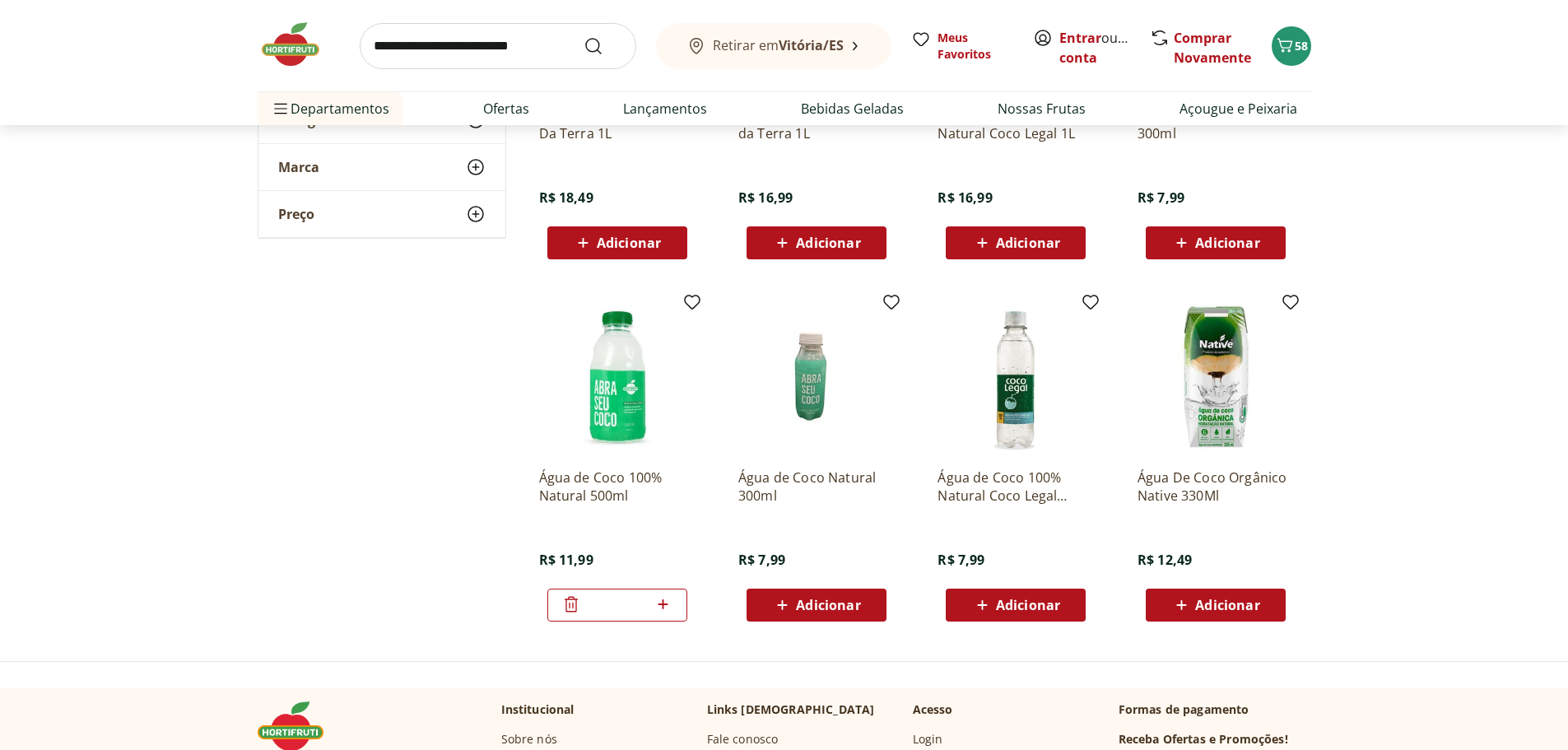
click at [502, 54] on input "search" at bounding box center [498, 46] width 277 height 46
type input "*********"
click button "Submit Search" at bounding box center [604, 46] width 39 height 20
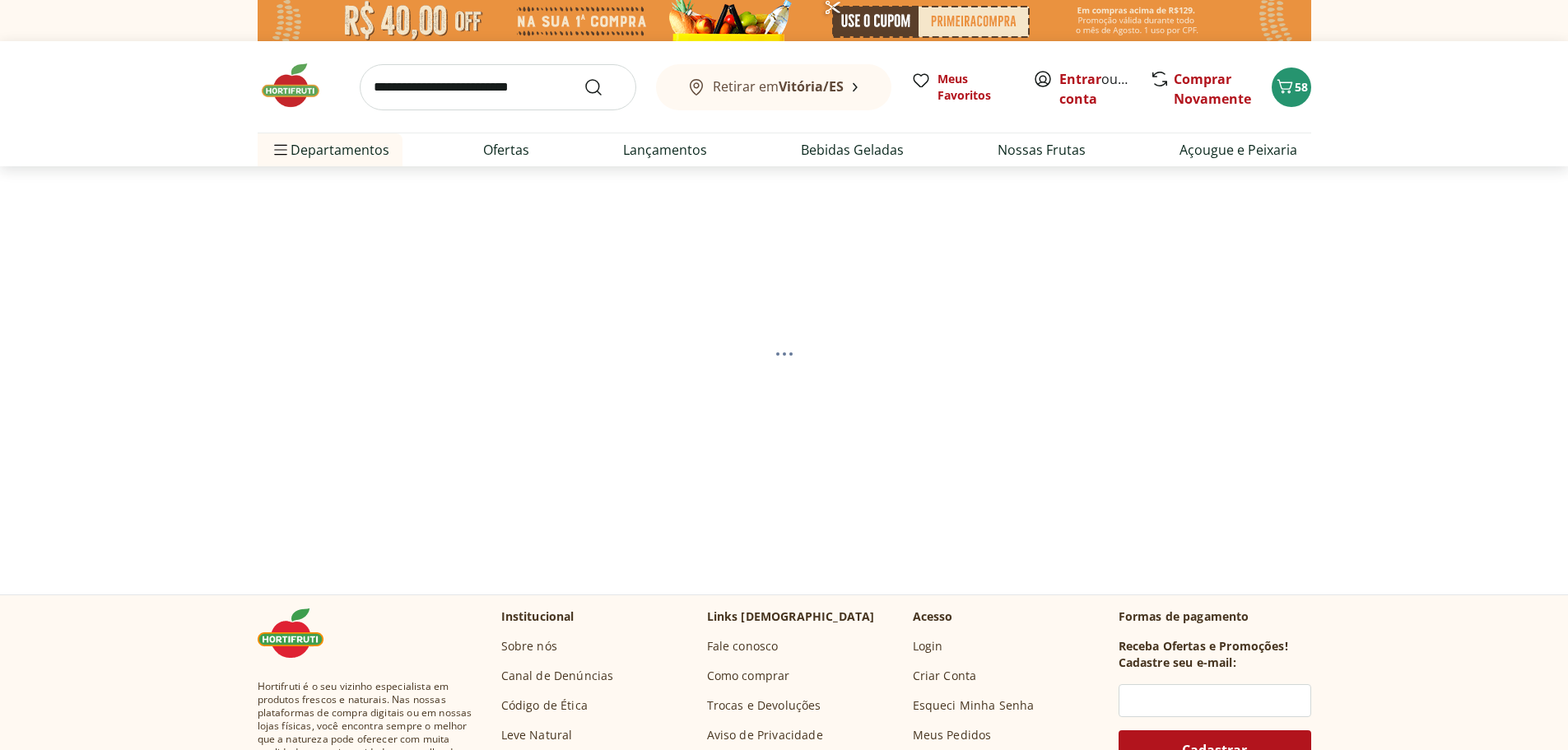
select select "**********"
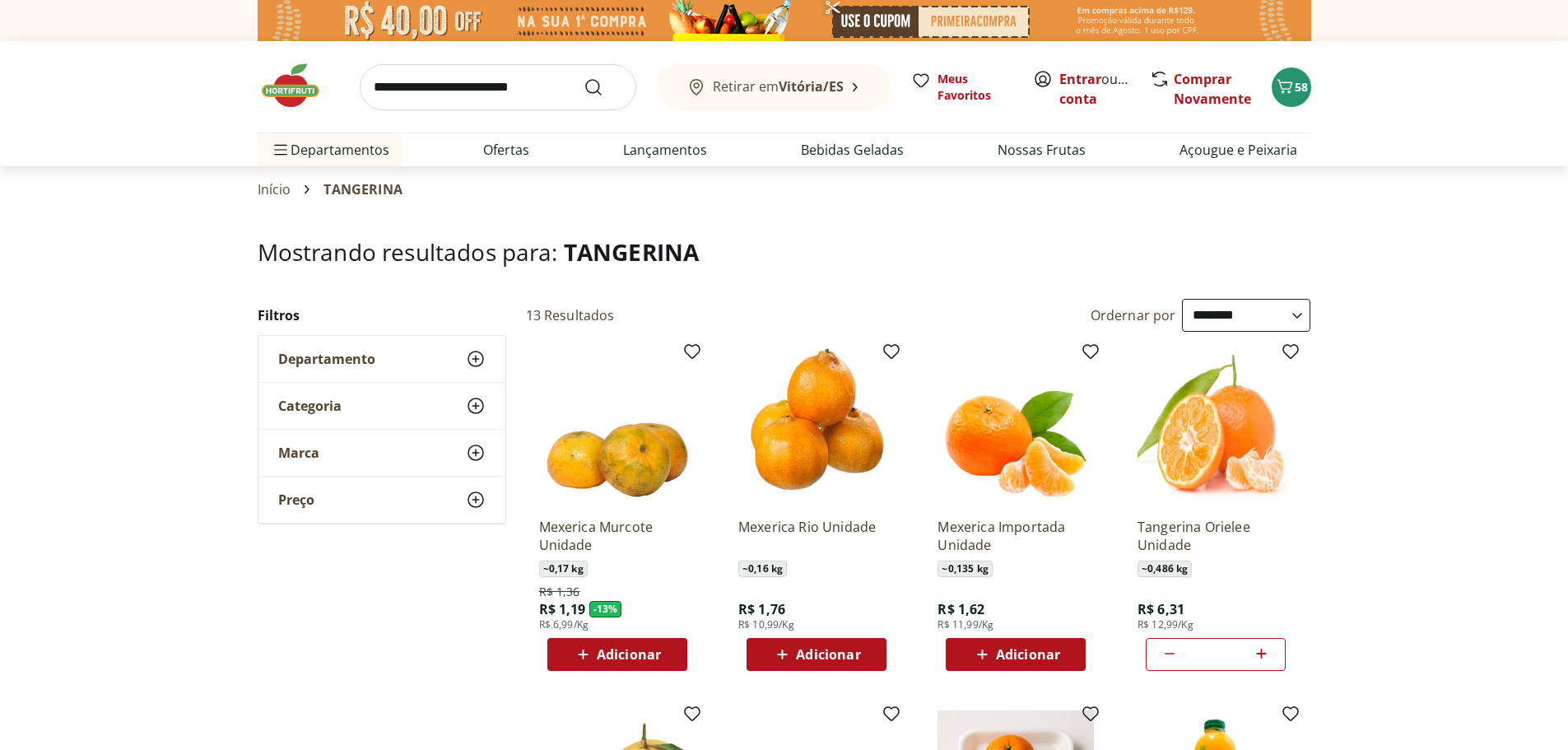
click at [1264, 656] on icon at bounding box center [1261, 654] width 20 height 20
type input "*"
click at [471, 86] on input "search" at bounding box center [498, 87] width 277 height 46
type input "*****"
click at [584, 77] on button "Submit Search" at bounding box center [604, 87] width 39 height 20
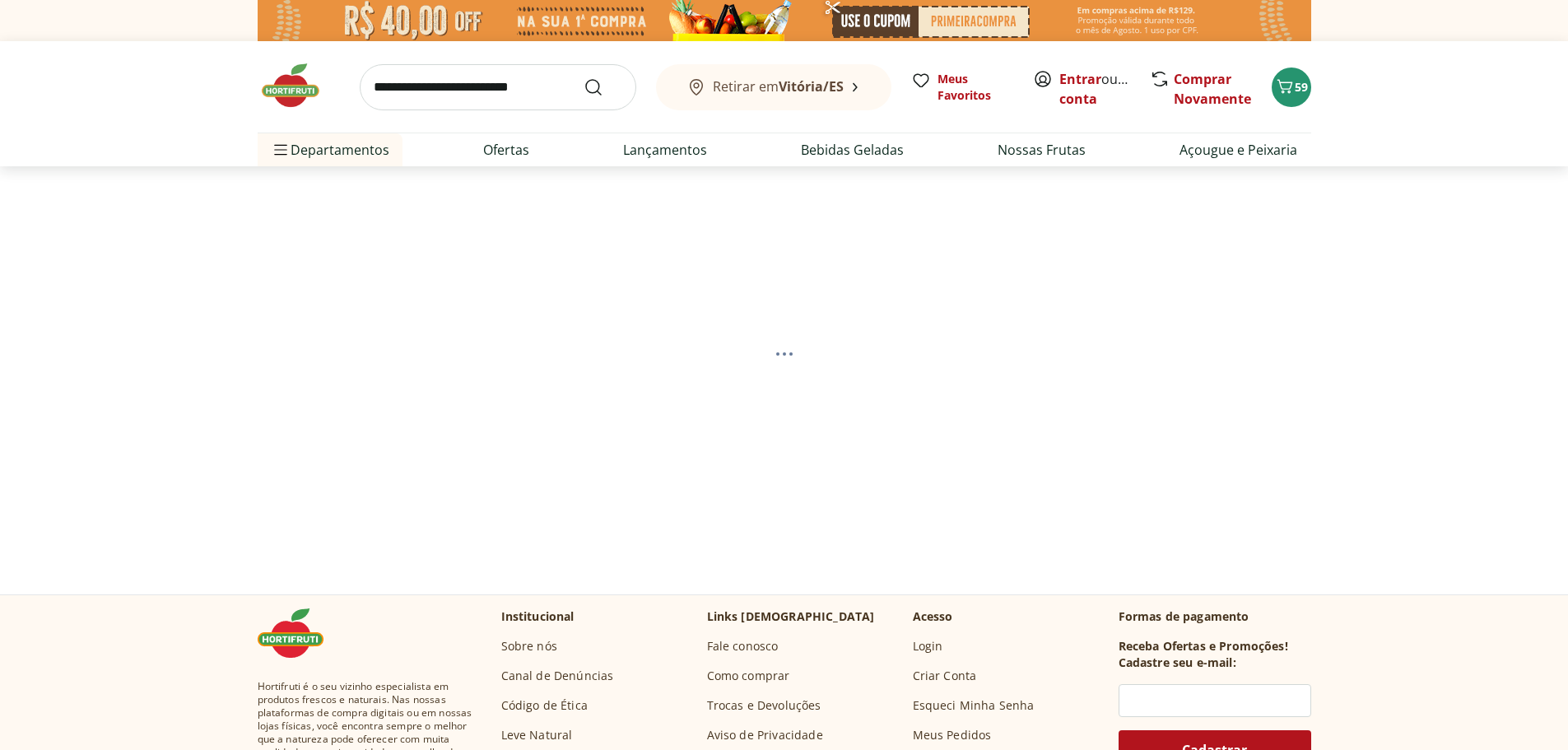
select select "**********"
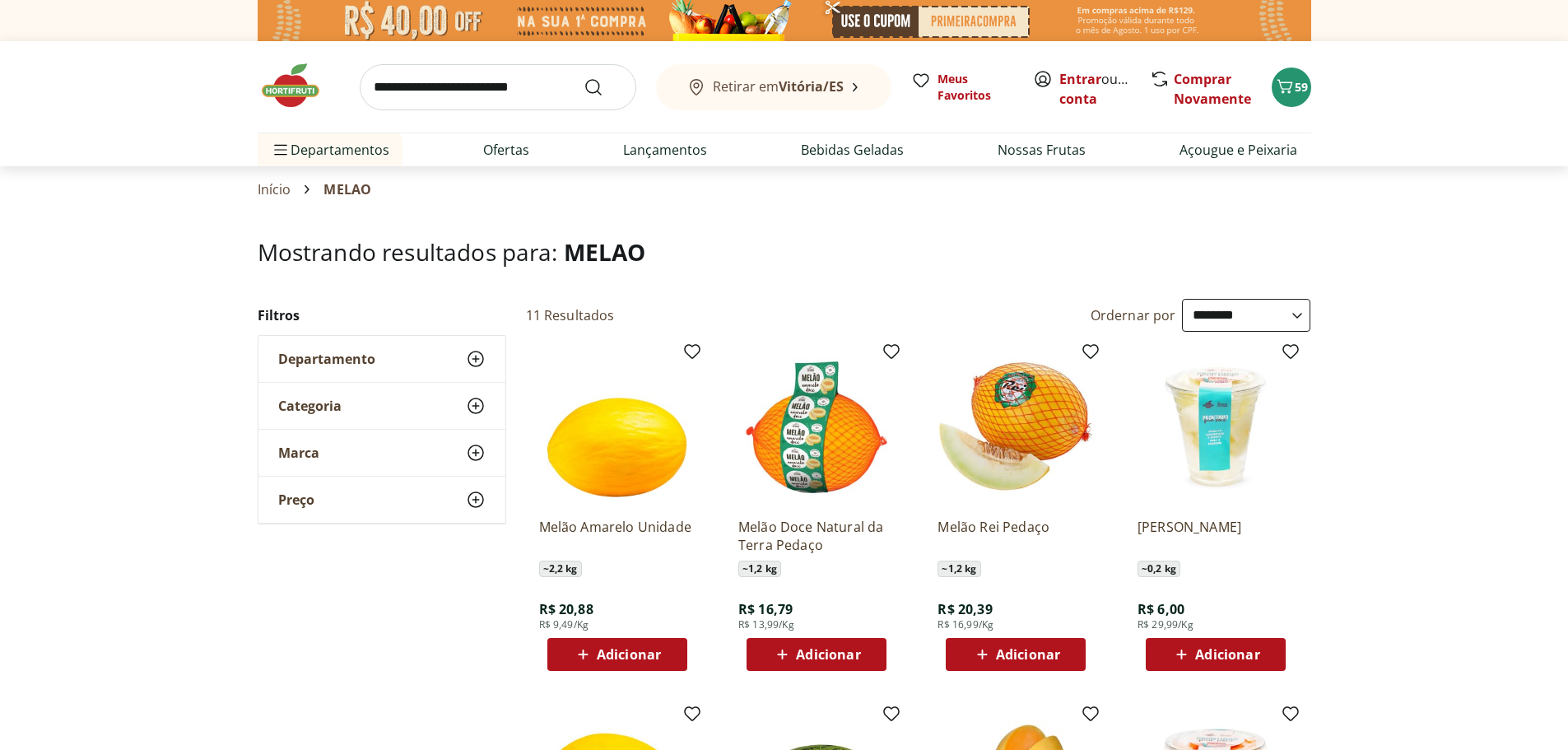
click at [1046, 656] on span "Adicionar" at bounding box center [1028, 655] width 64 height 13
click at [1279, 96] on span "Carrinho" at bounding box center [1285, 87] width 20 height 21
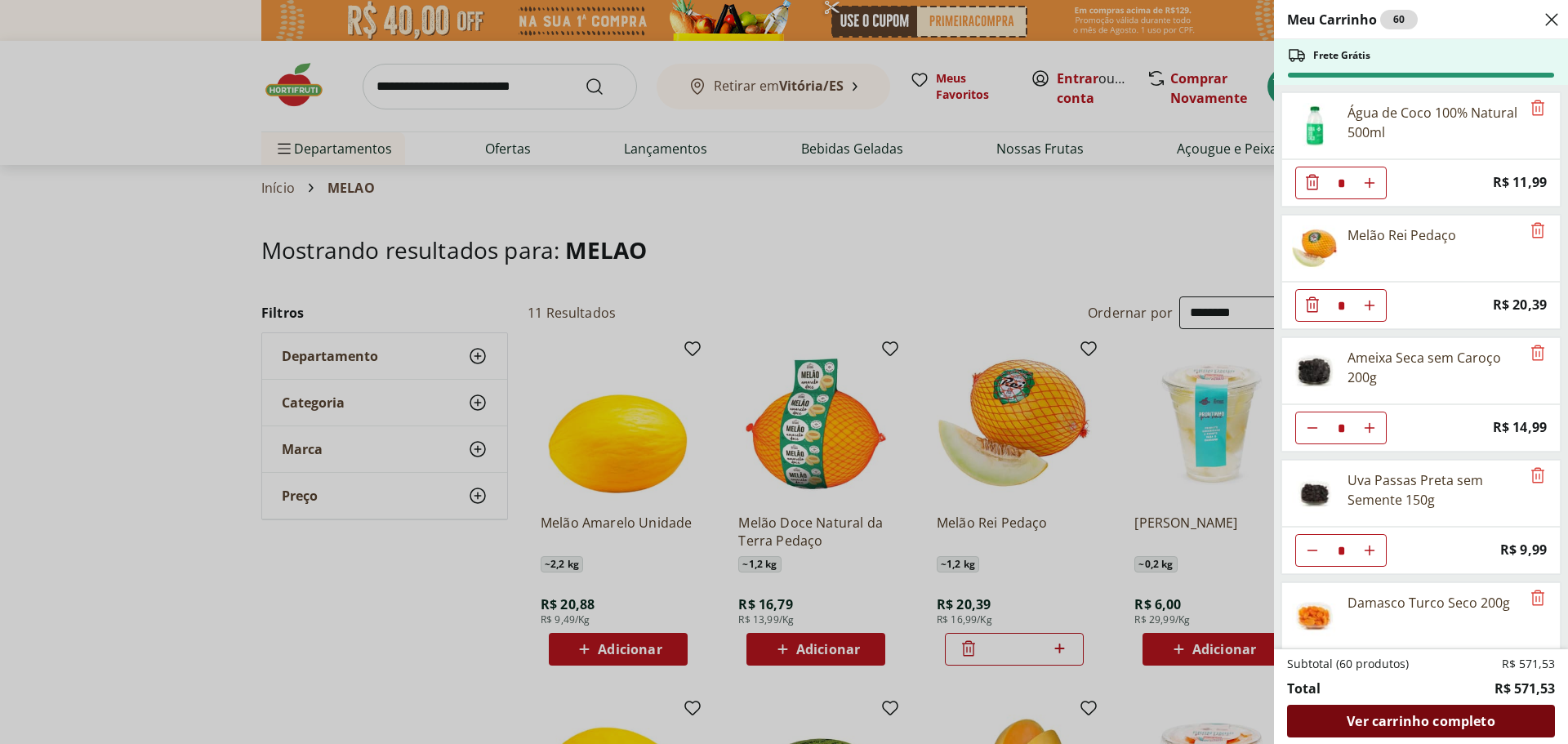
click at [1387, 726] on span "Ver carrinho completo" at bounding box center [1420, 721] width 148 height 13
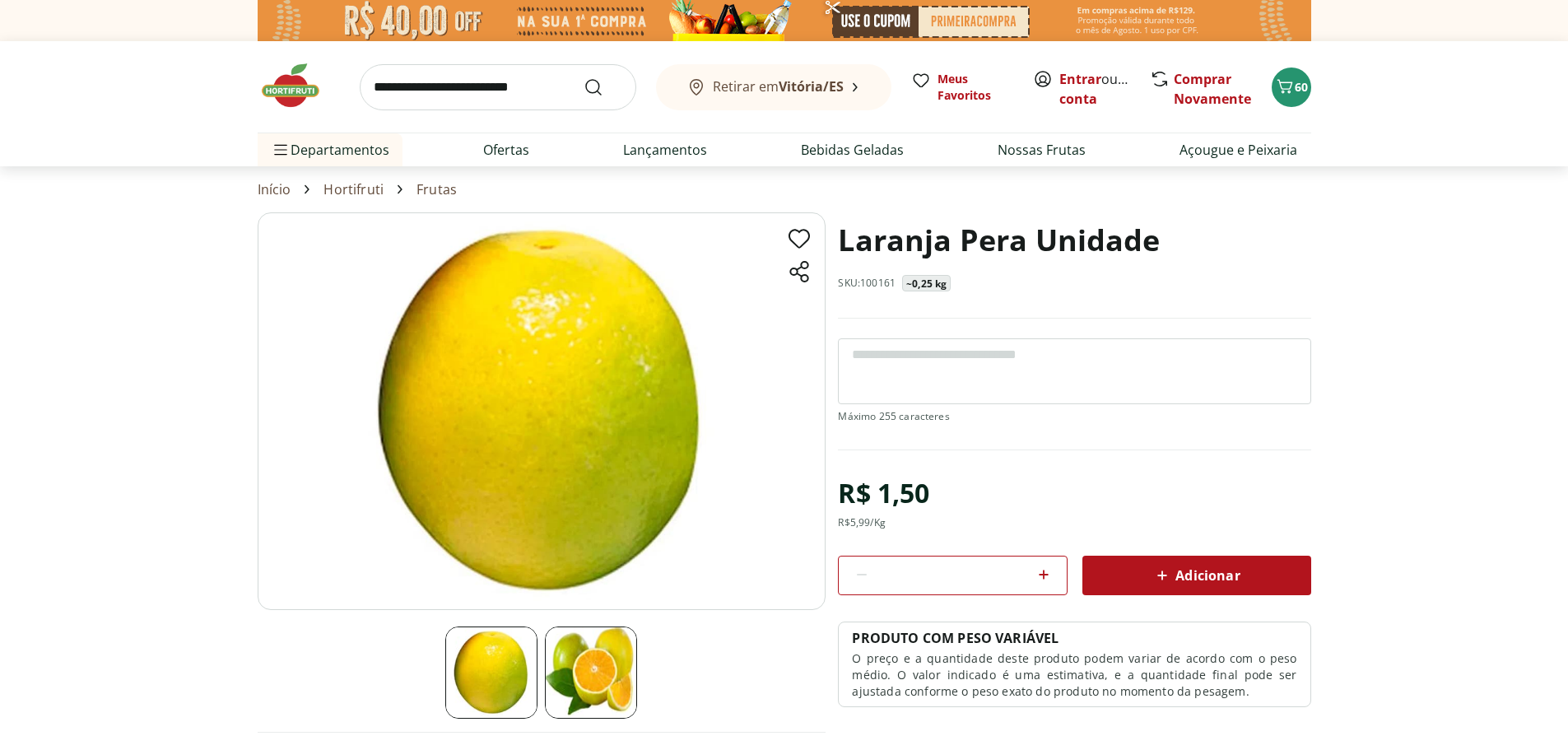
click at [1044, 571] on section "Laranja Pera Unidade SKU: 100161 ~0,25 kg R$ 1,50 R$ 5,99 /Kg * Adicionar PRODU…" at bounding box center [784, 507] width 1054 height 589
click at [1044, 571] on icon at bounding box center [1044, 575] width 20 height 20
type input "*"
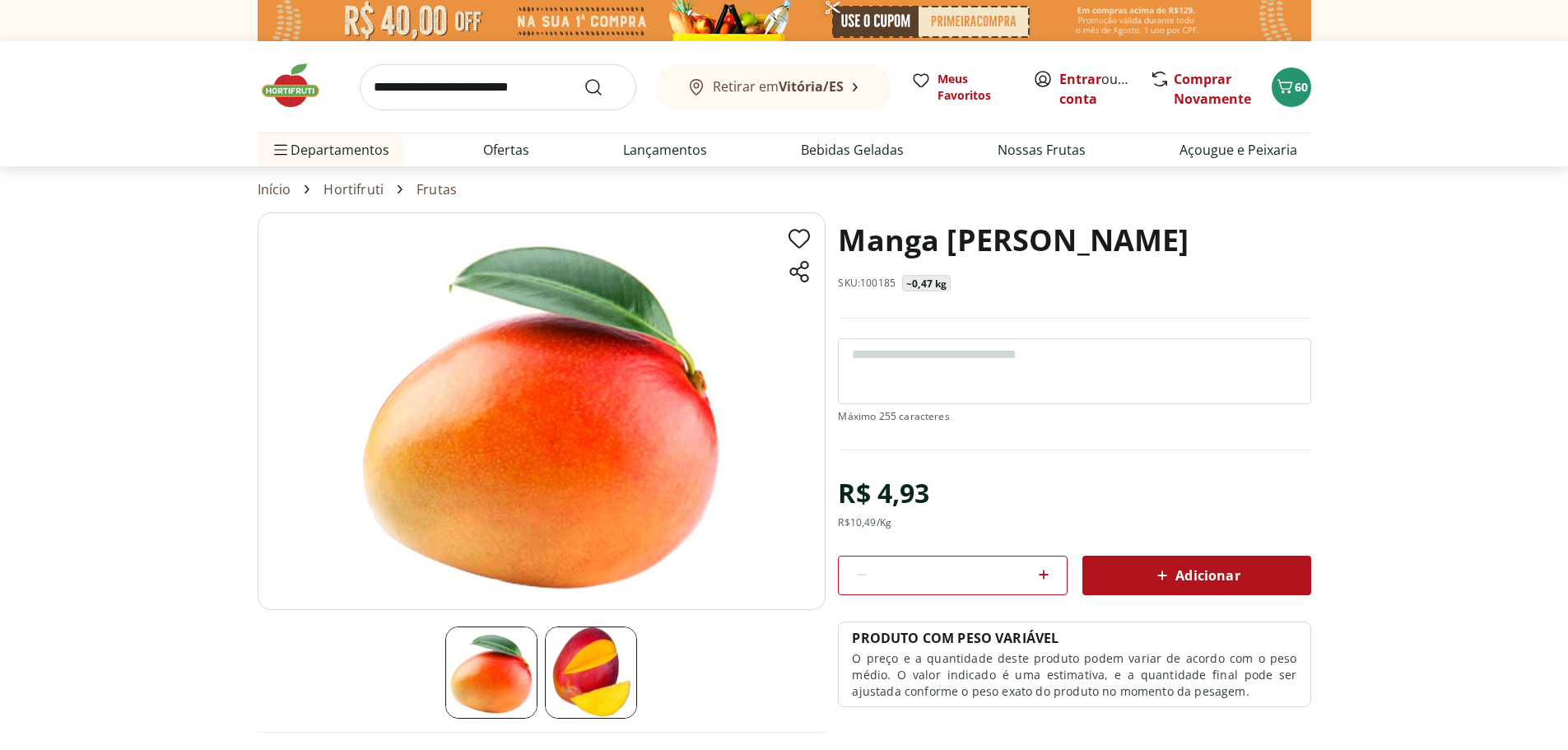
click at [1044, 580] on icon at bounding box center [1044, 575] width 20 height 20
type input "*"
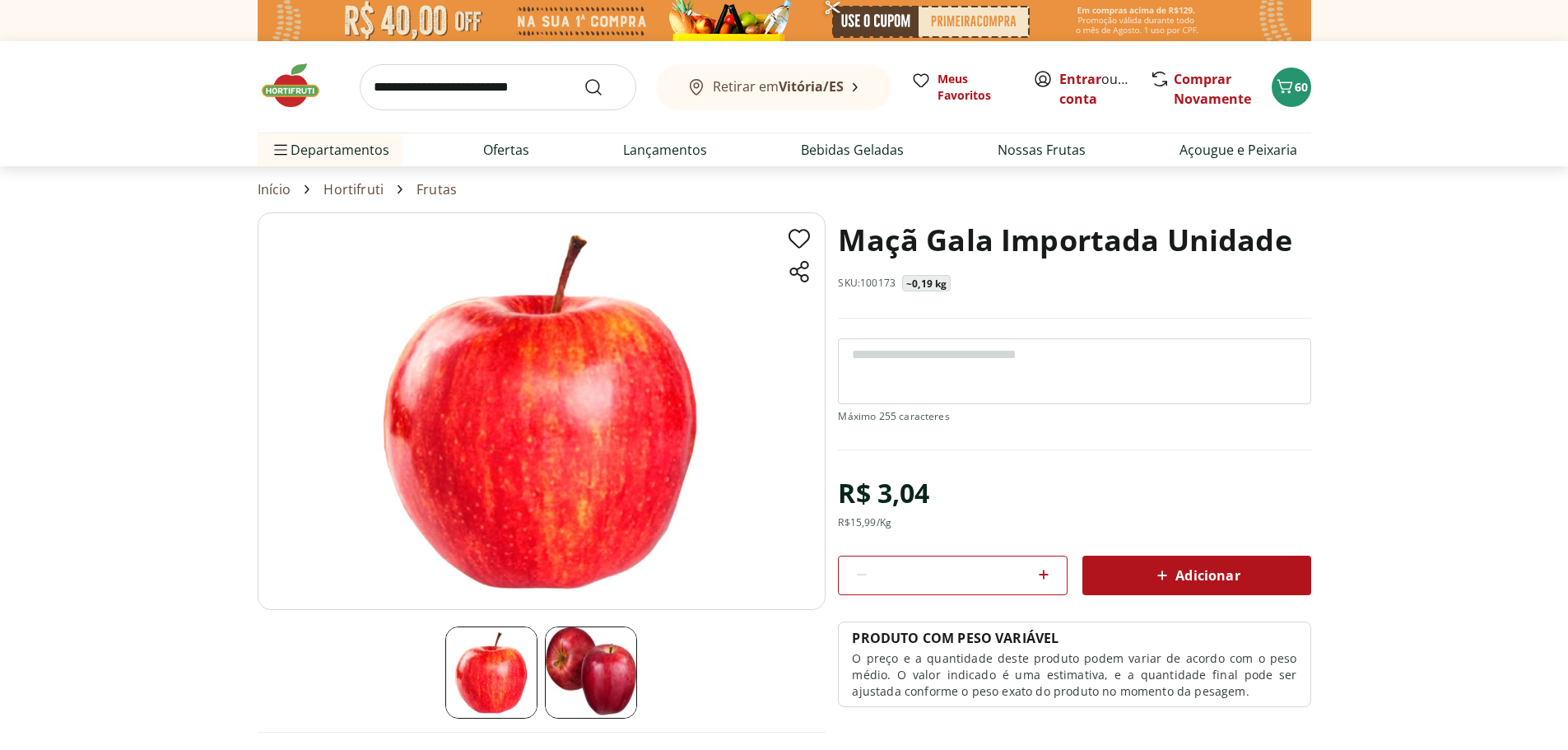
click at [1046, 572] on icon at bounding box center [1044, 575] width 20 height 20
click at [1046, 573] on icon at bounding box center [1044, 575] width 20 height 20
click at [1046, 574] on icon at bounding box center [1044, 575] width 20 height 20
type input "*"
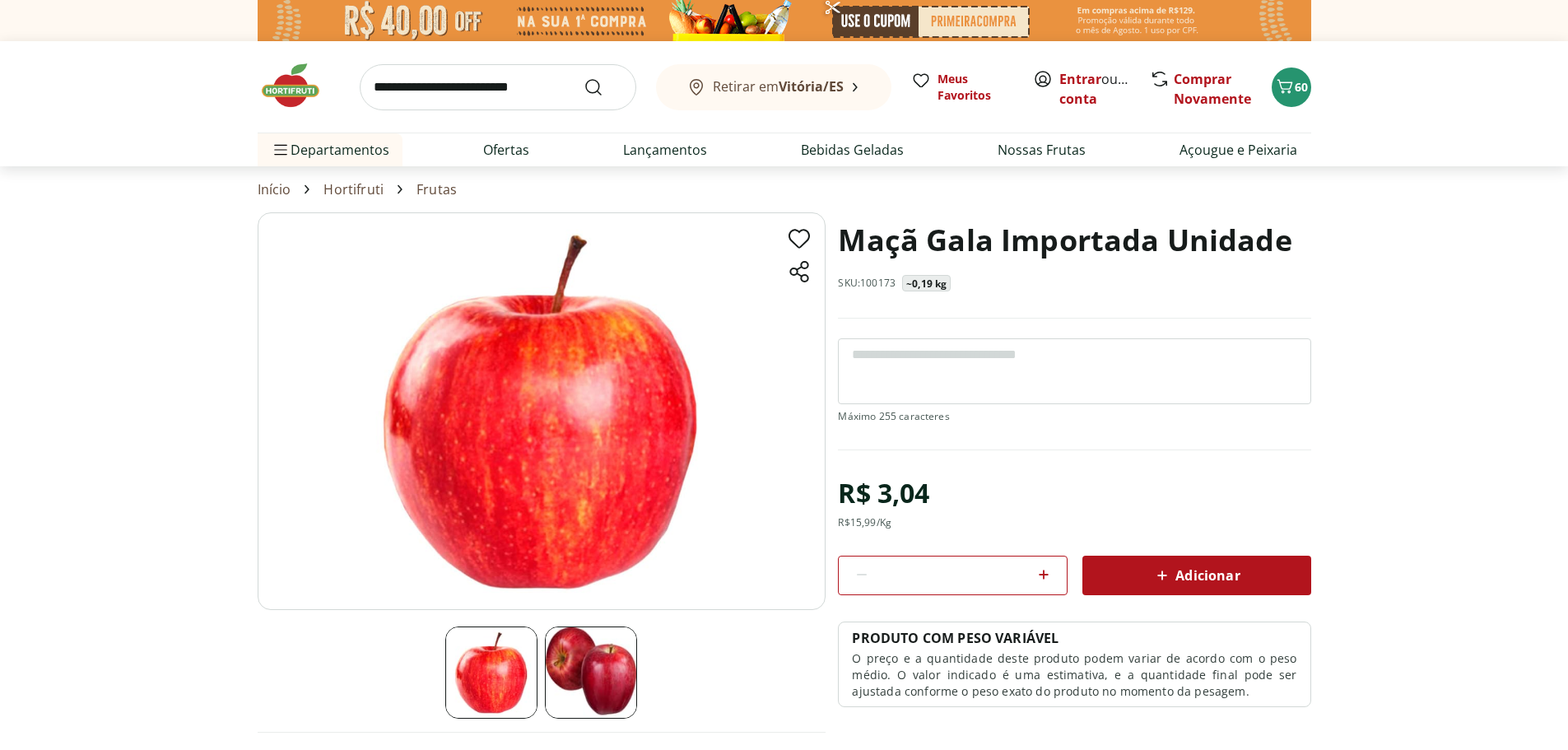
click at [486, 94] on input "search" at bounding box center [498, 87] width 277 height 46
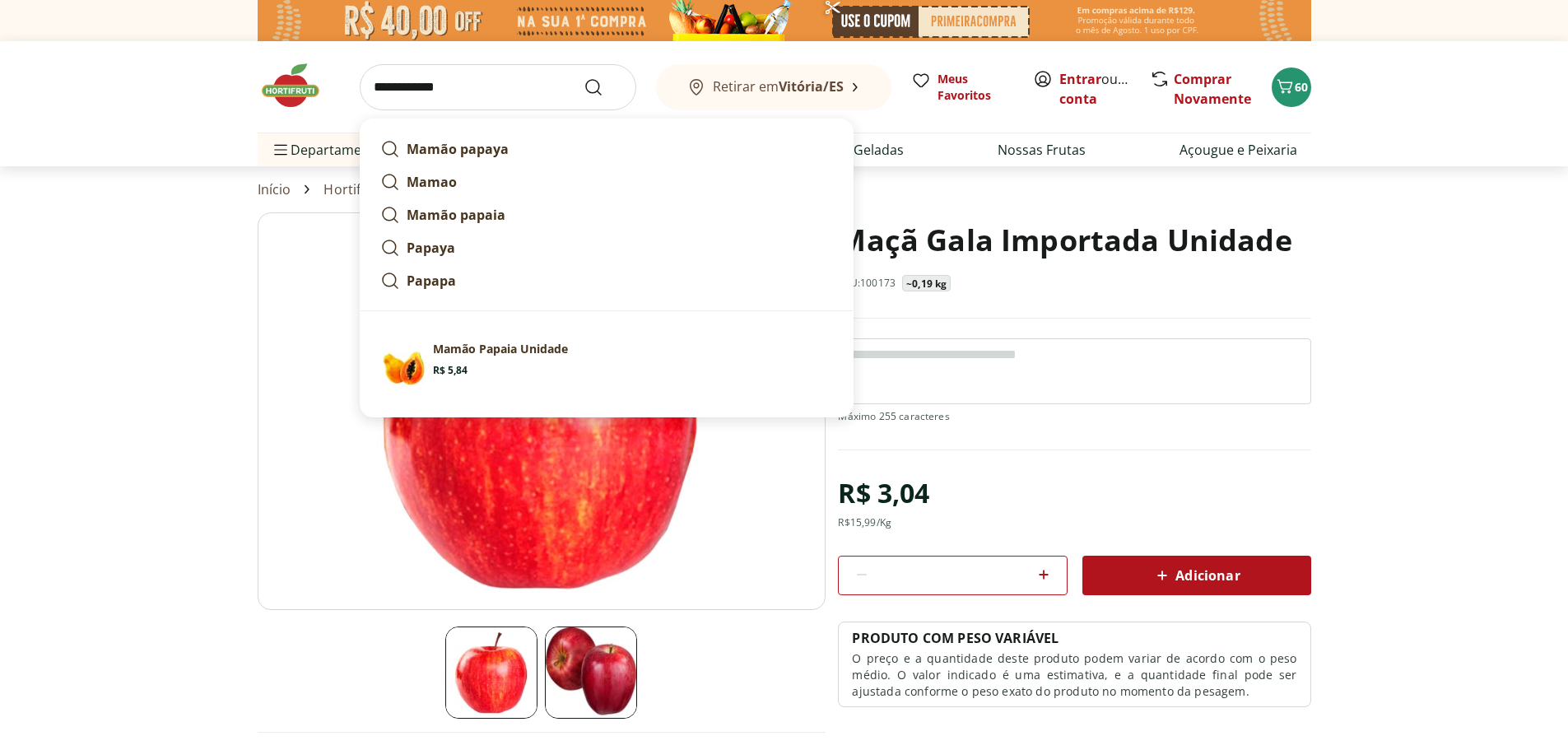
type input "**********"
click at [584, 77] on button "Submit Search" at bounding box center [604, 87] width 39 height 20
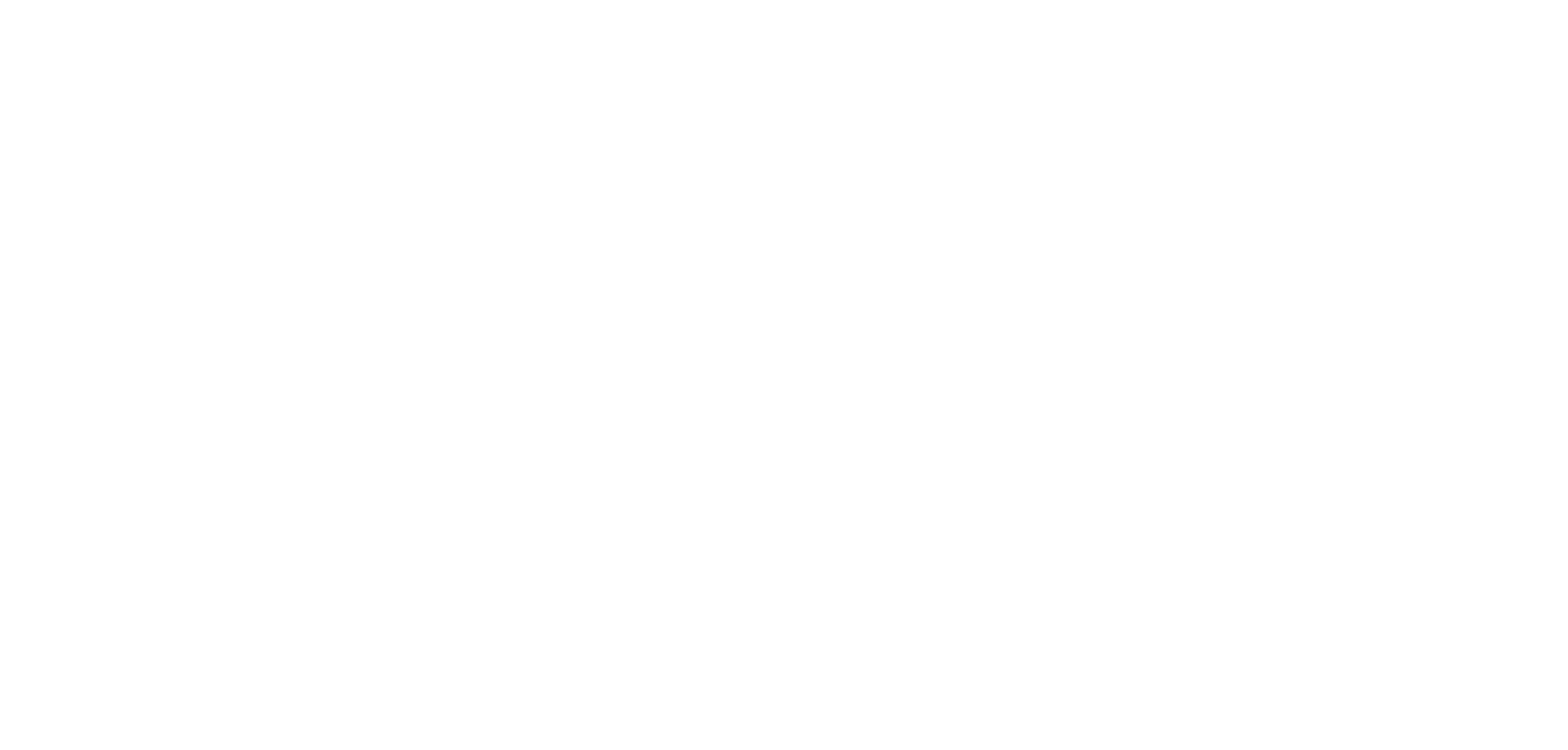
select select "**********"
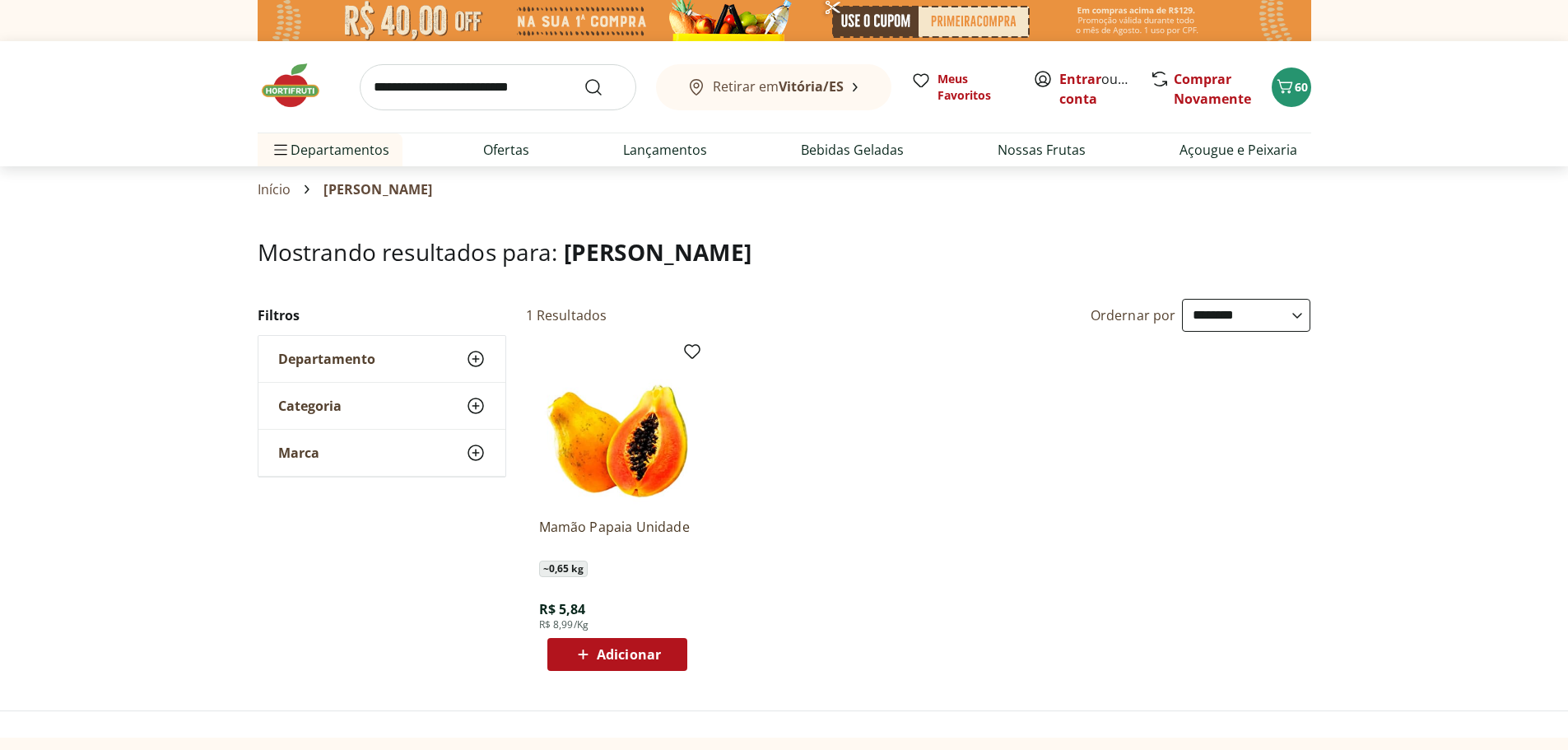
click at [641, 657] on span "Adicionar" at bounding box center [629, 655] width 64 height 13
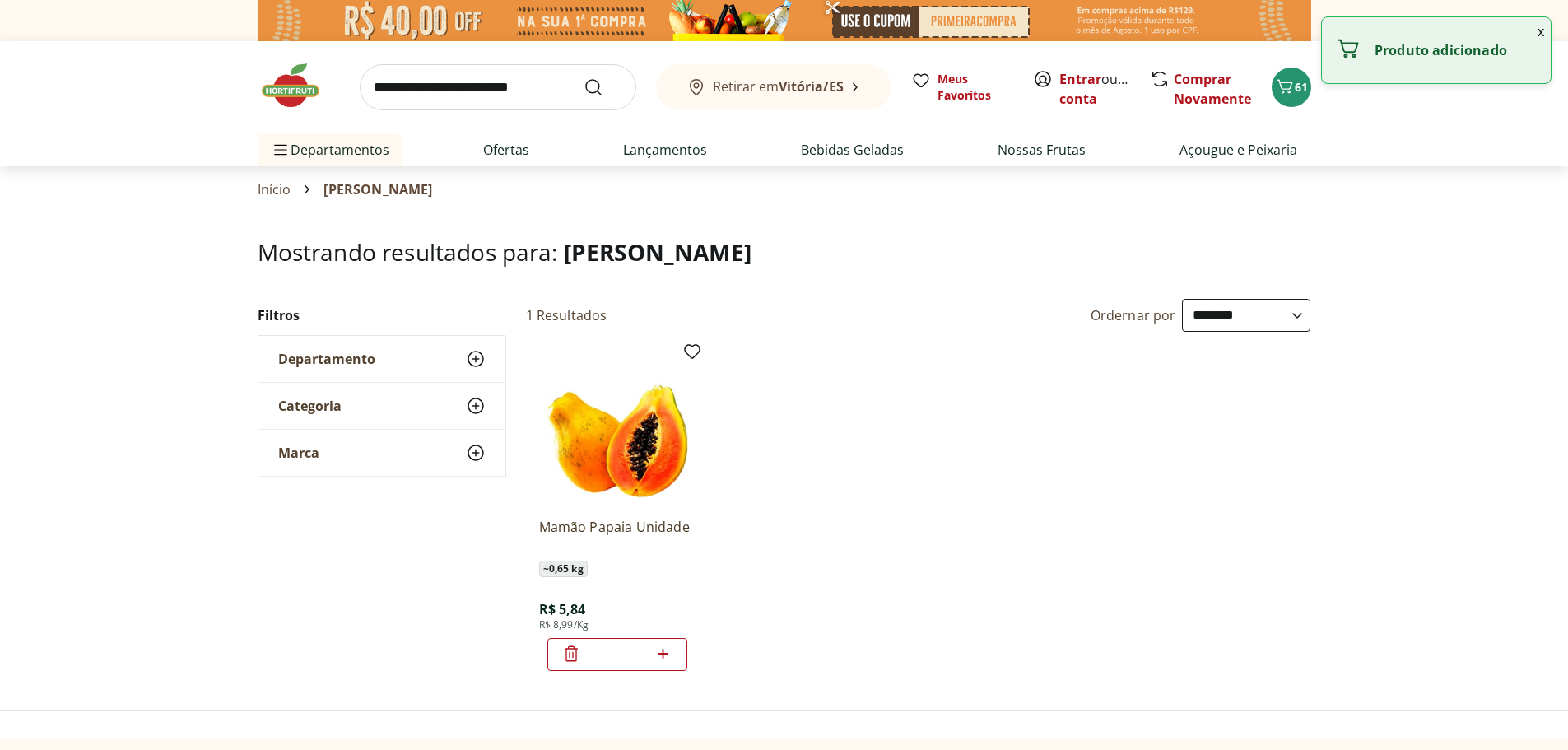
click at [667, 658] on icon at bounding box center [662, 654] width 20 height 20
type input "*"
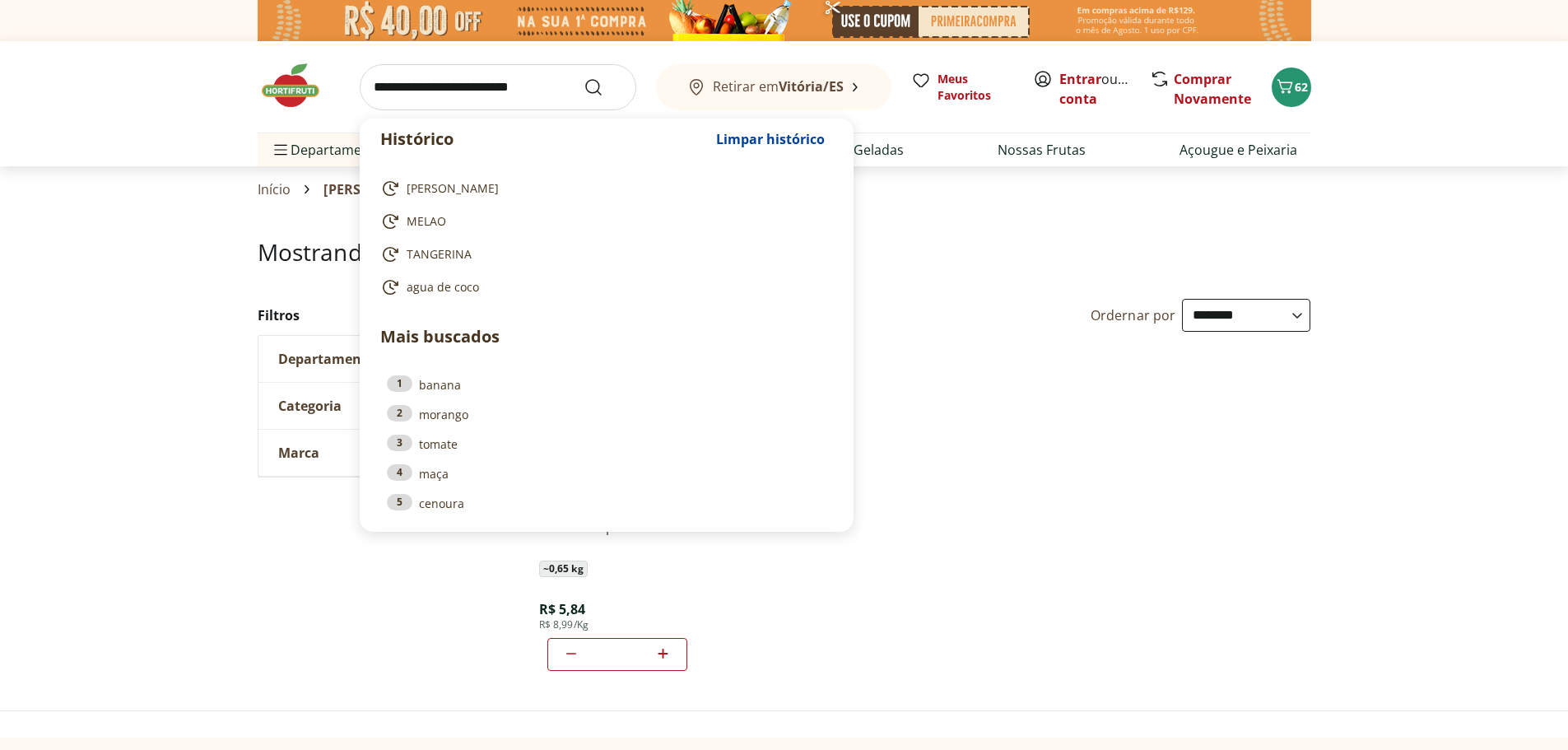
click at [443, 84] on input "search" at bounding box center [498, 87] width 277 height 46
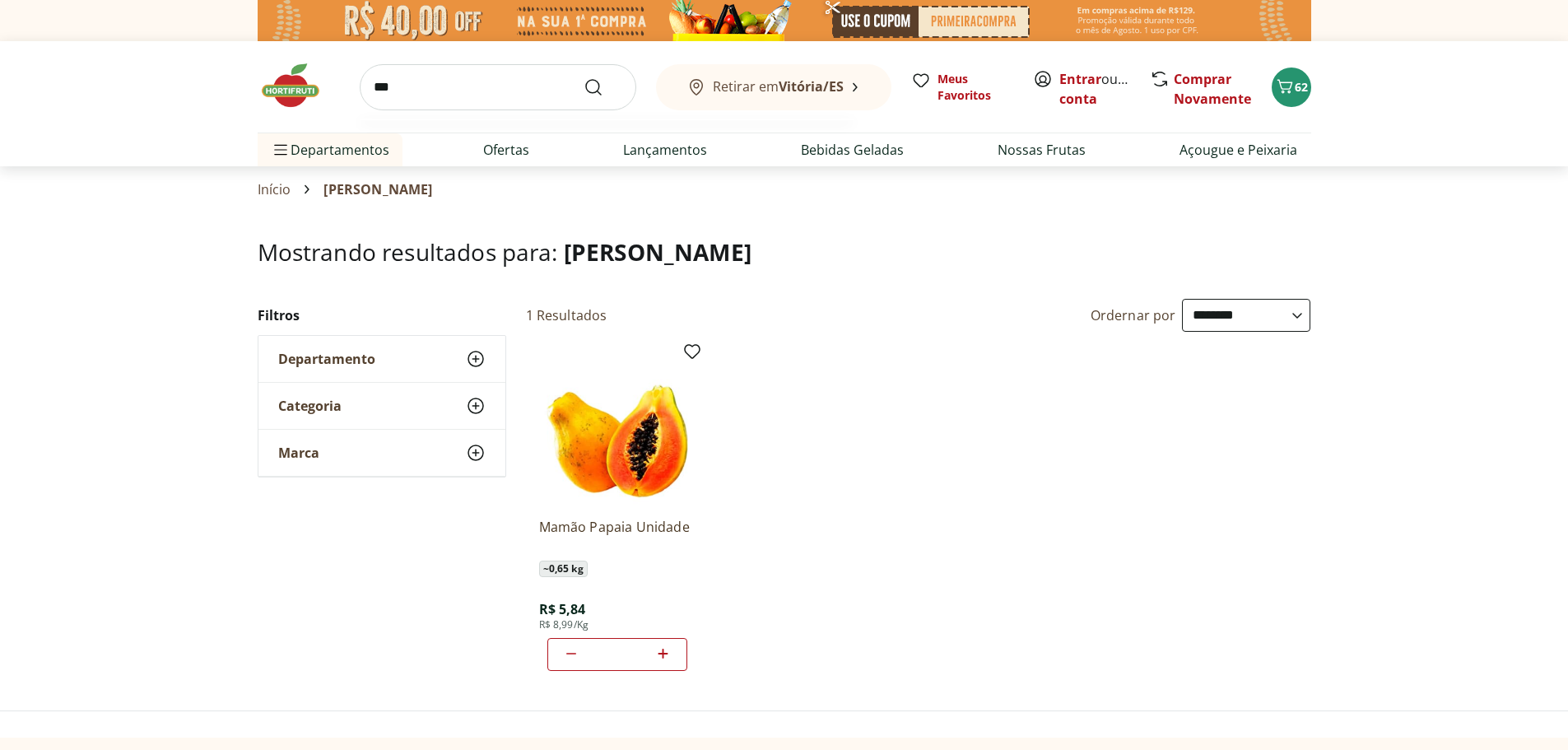
type input "***"
click at [584, 77] on button "Submit Search" at bounding box center [604, 87] width 39 height 20
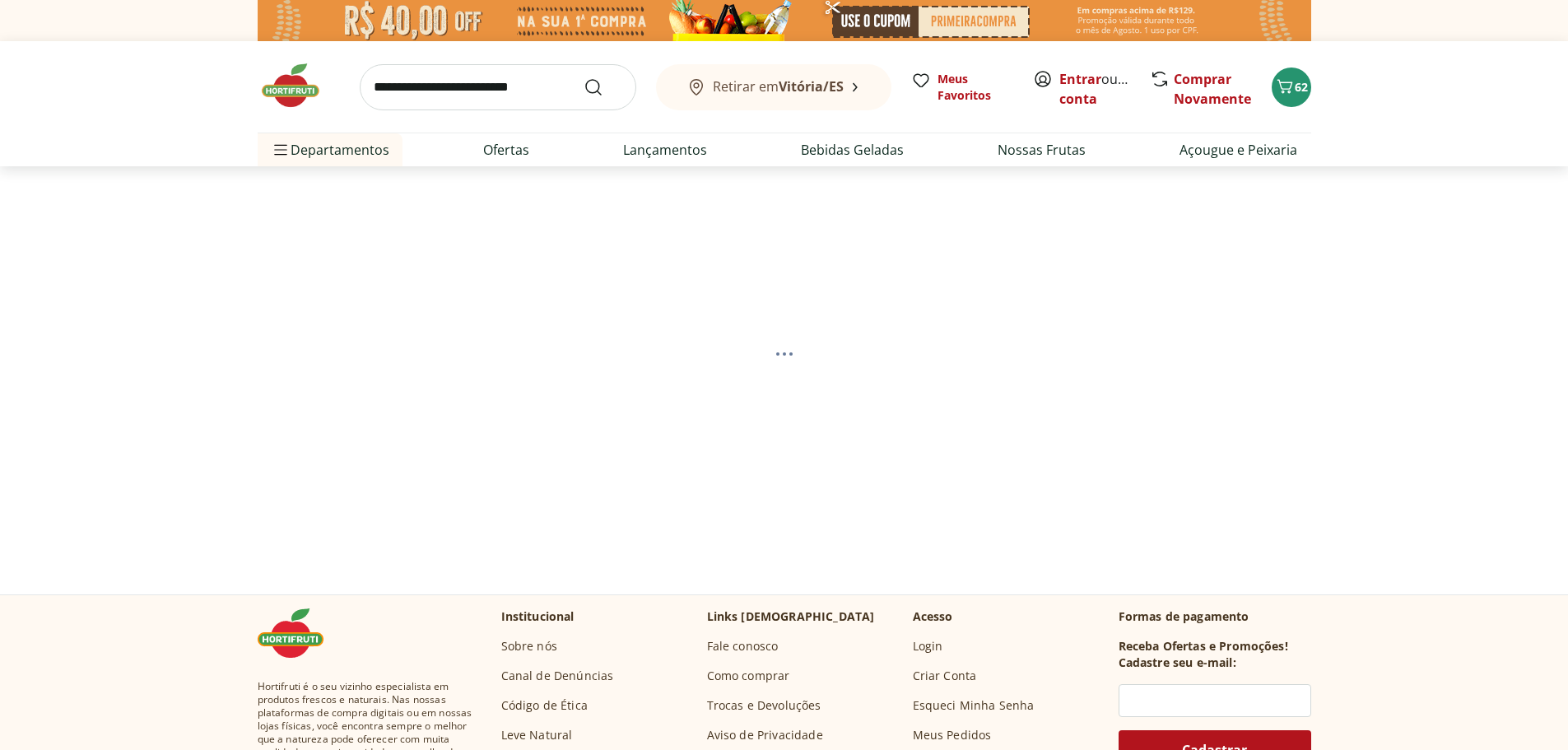
select select "**********"
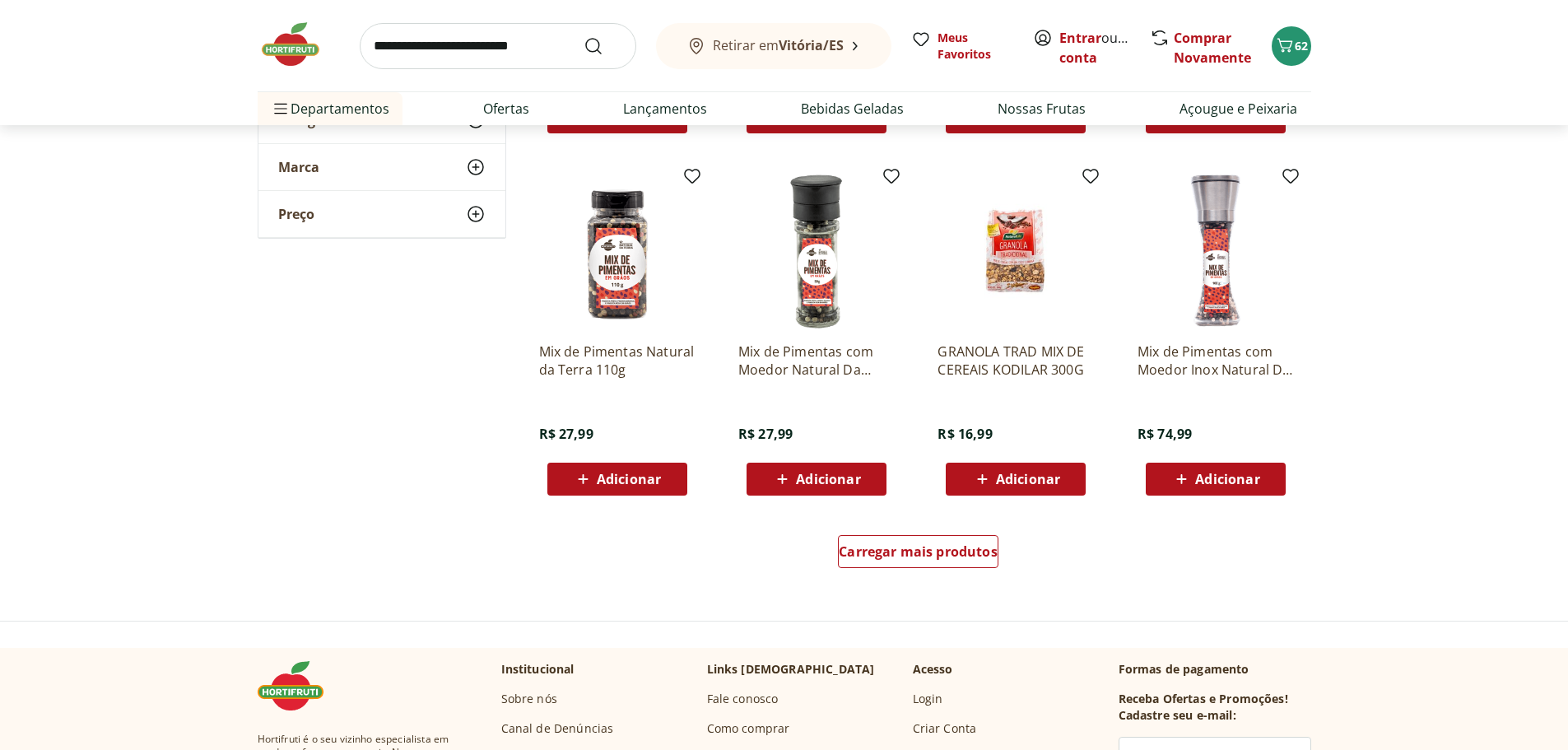
scroll to position [906, 0]
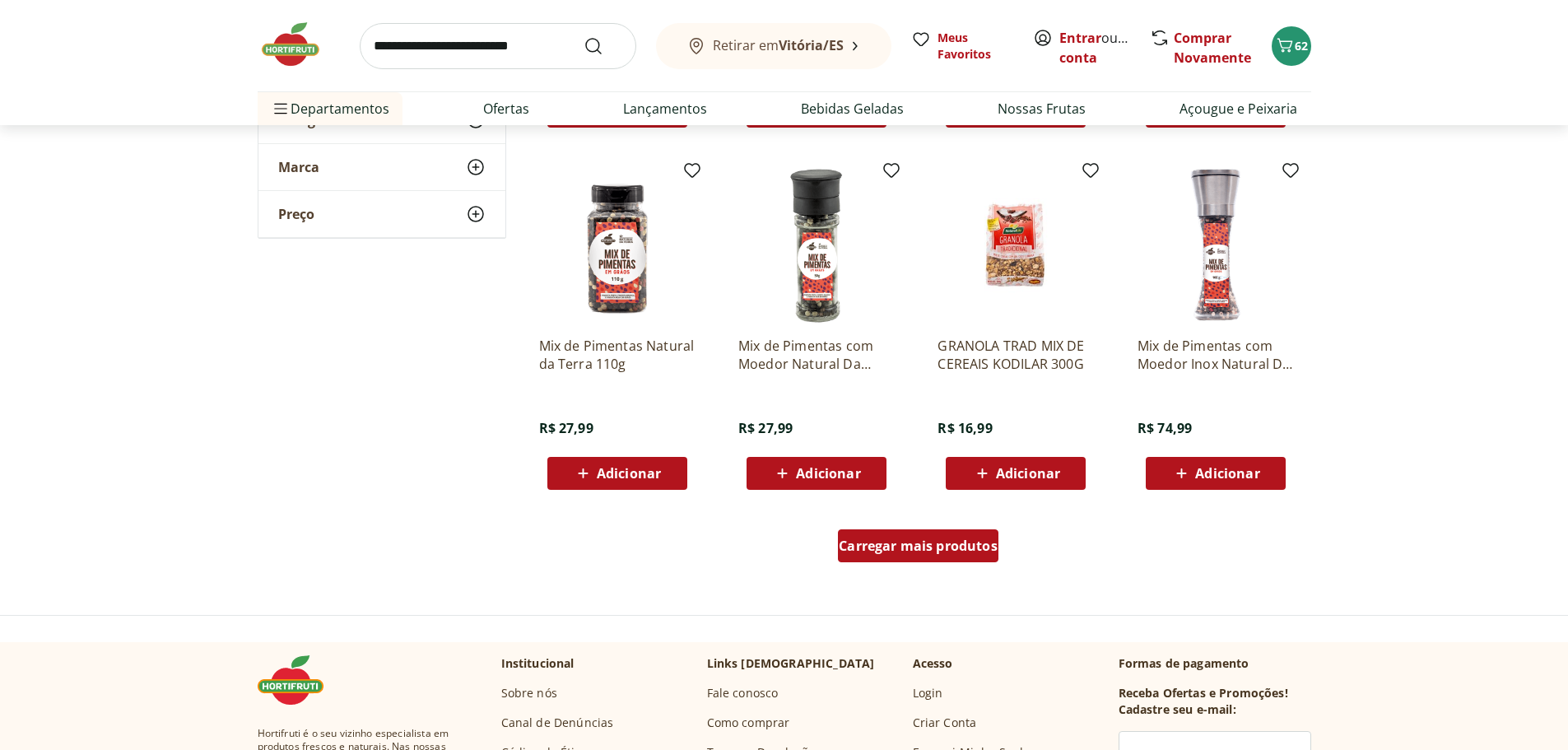
click at [912, 551] on span "Carregar mais produtos" at bounding box center [918, 546] width 158 height 13
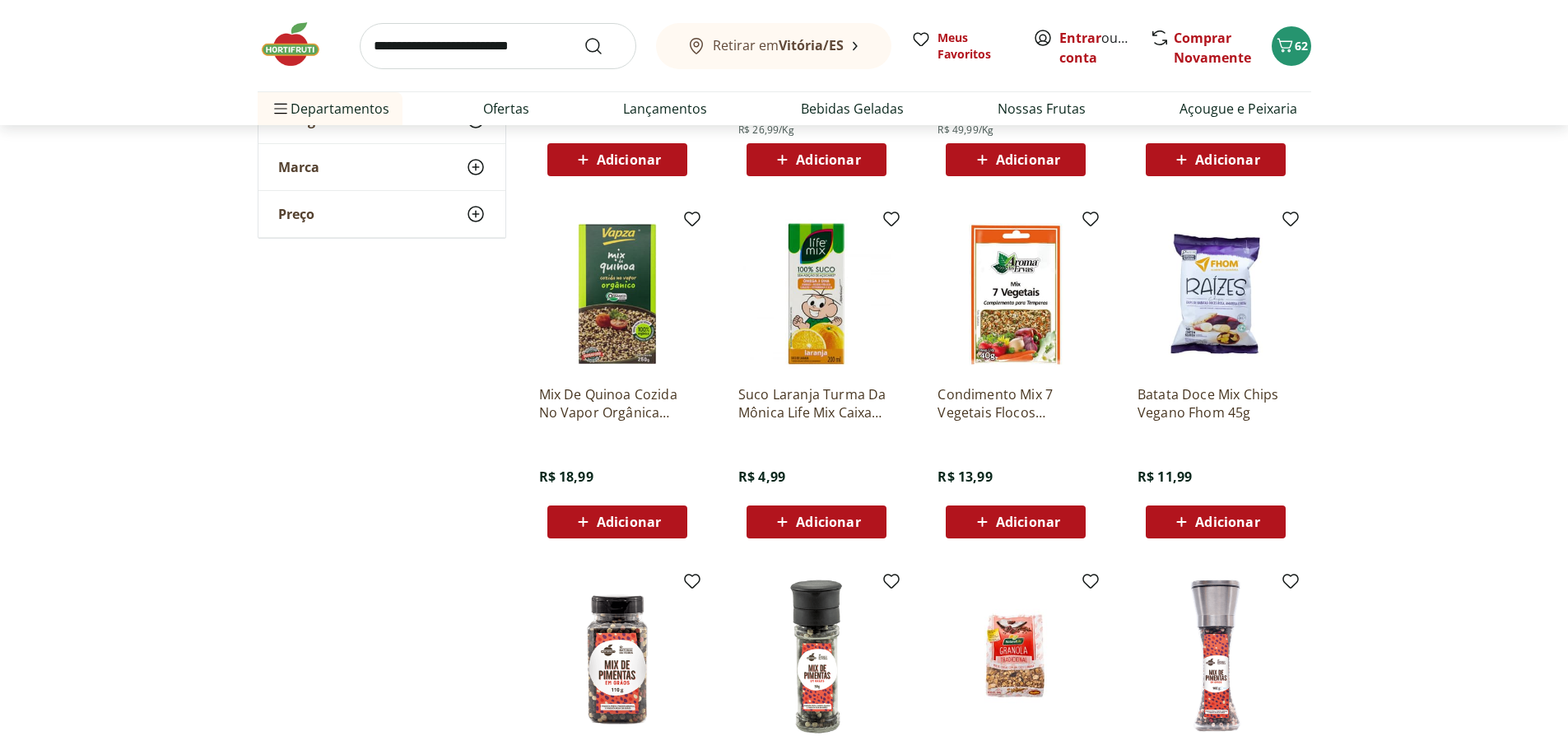
scroll to position [330, 0]
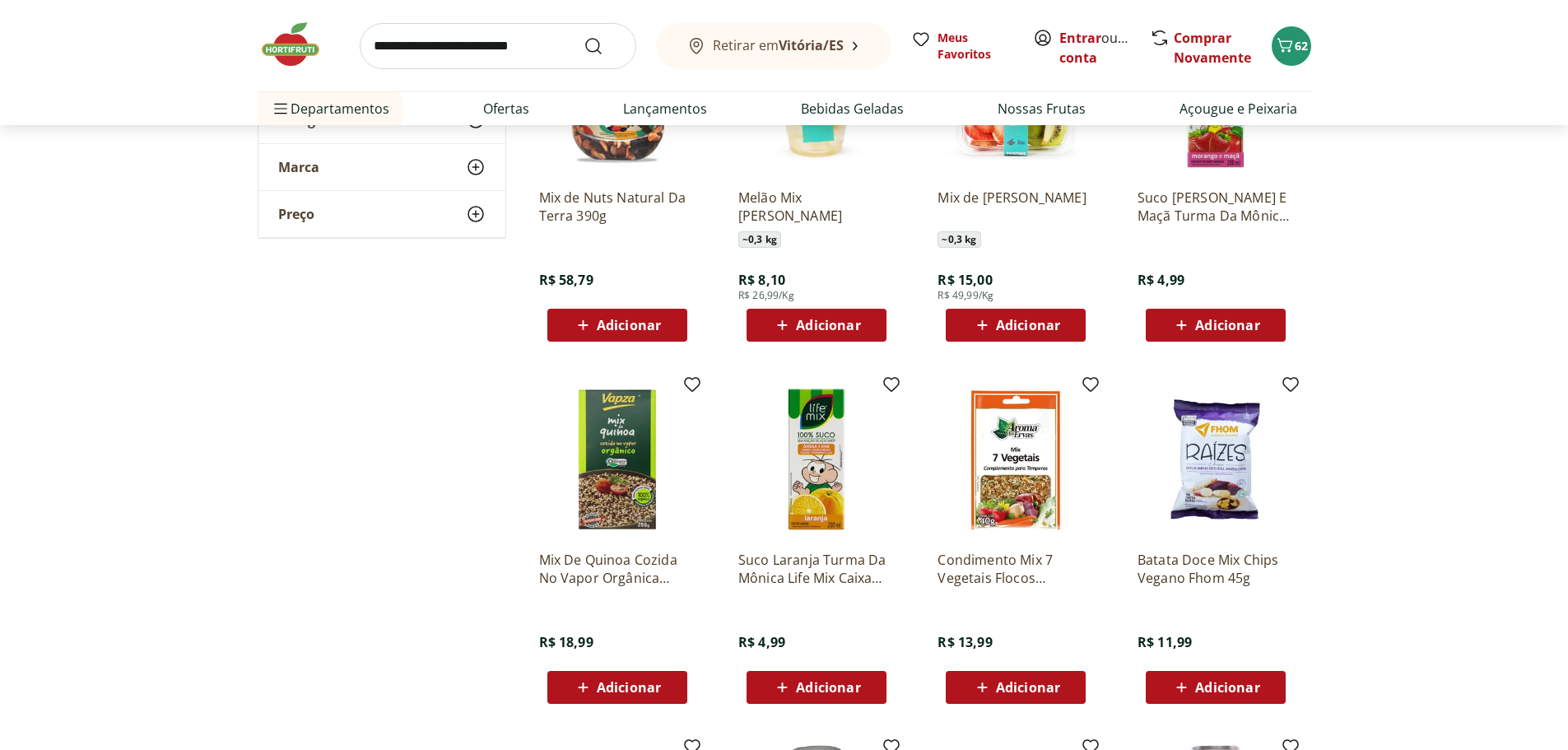
click at [610, 177] on div "Mix de Nuts Natural Da Terra 390g R$ 58,79 Adicionar" at bounding box center [618, 258] width 157 height 167
click at [619, 163] on img at bounding box center [618, 97] width 157 height 157
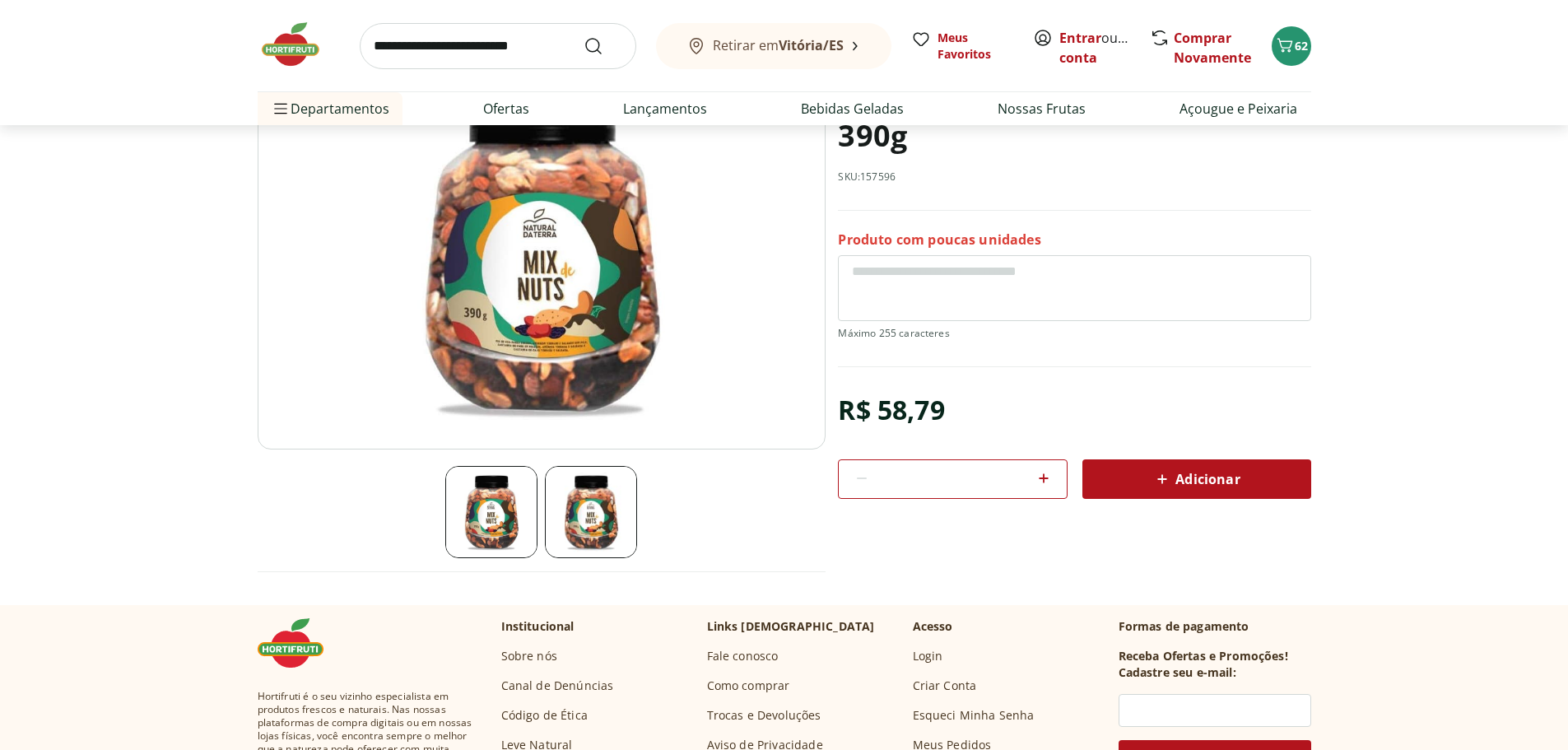
scroll to position [165, 0]
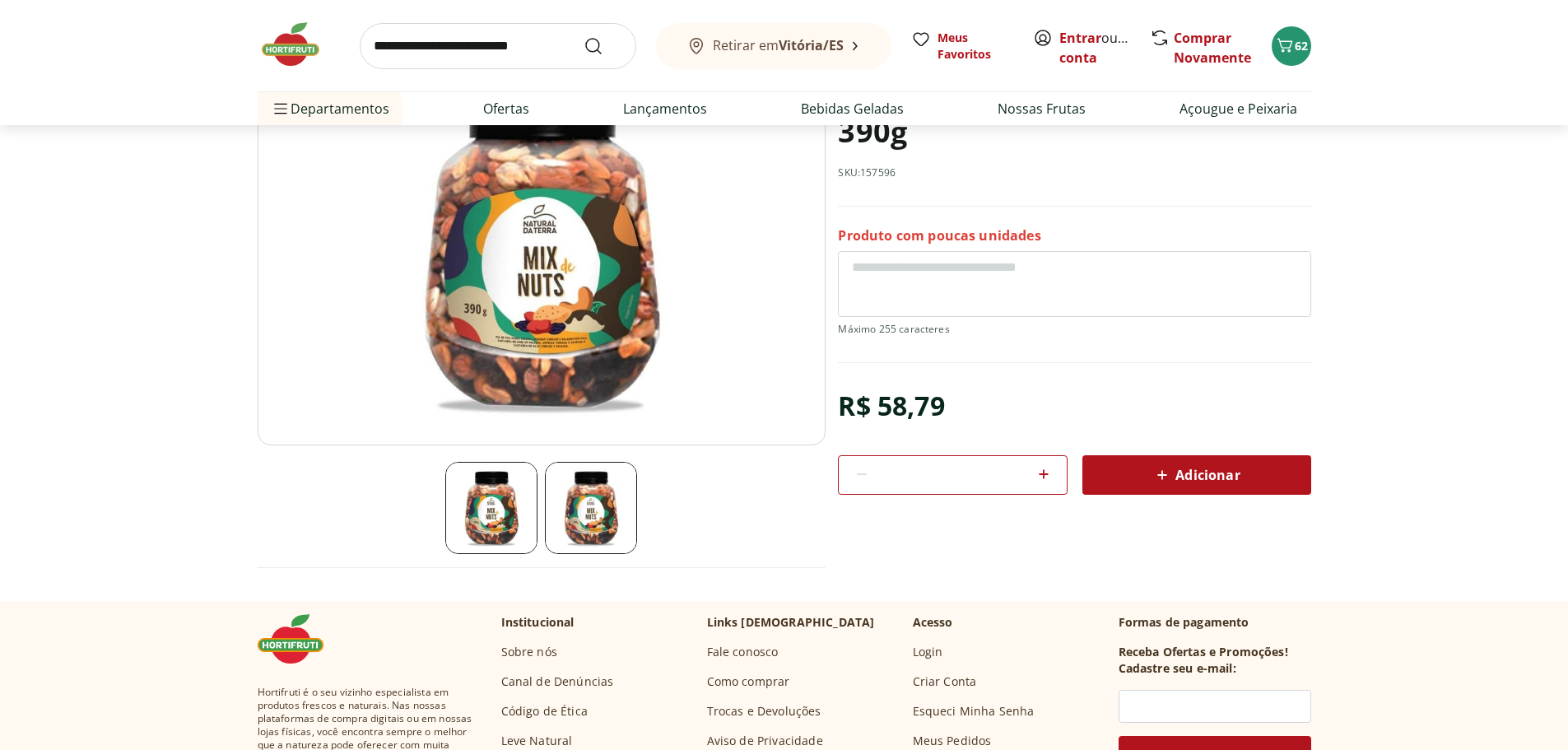
click at [598, 498] on img at bounding box center [591, 509] width 93 height 93
click at [532, 351] on img at bounding box center [541, 247] width 568 height 398
click at [540, 249] on img at bounding box center [541, 247] width 568 height 398
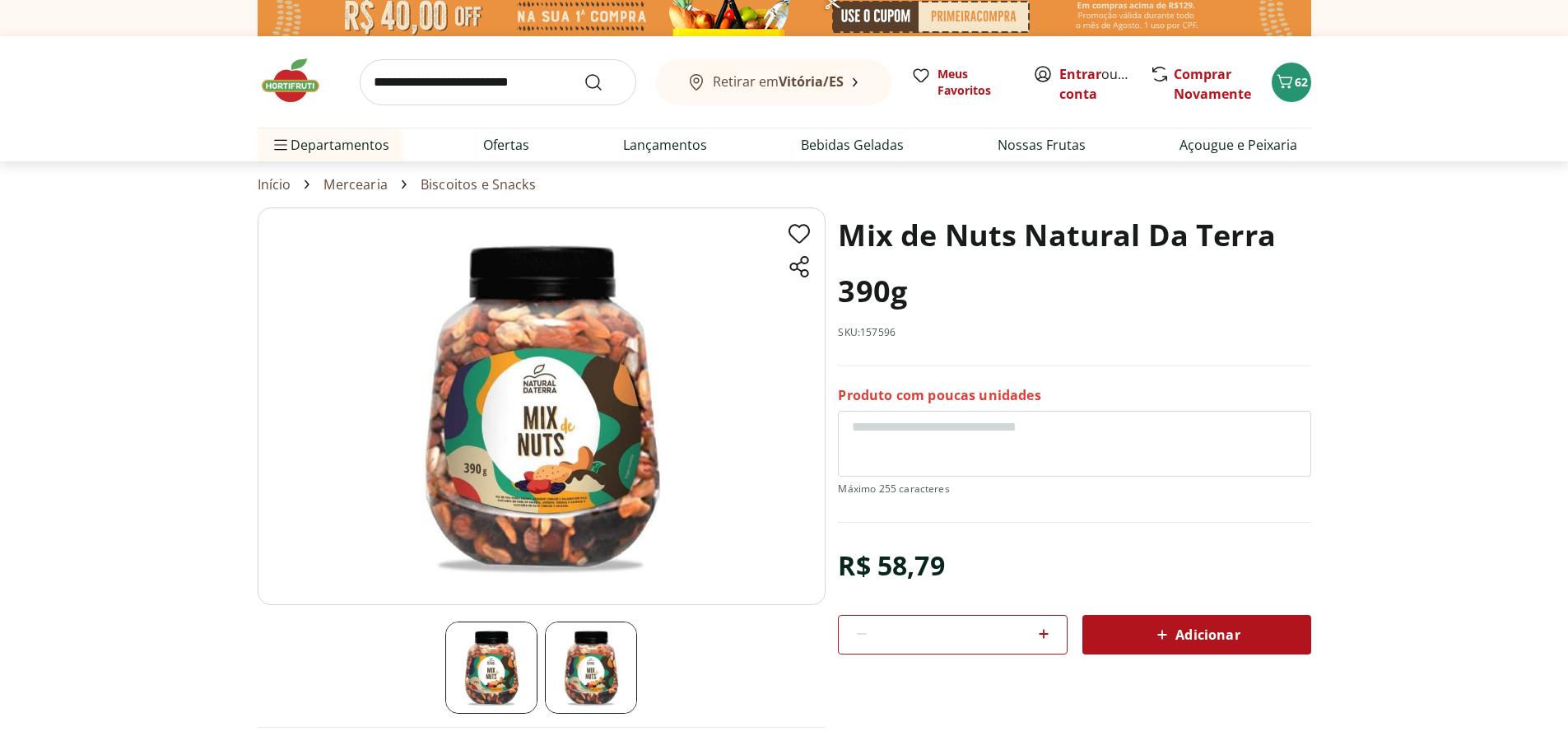
scroll to position [82, 0]
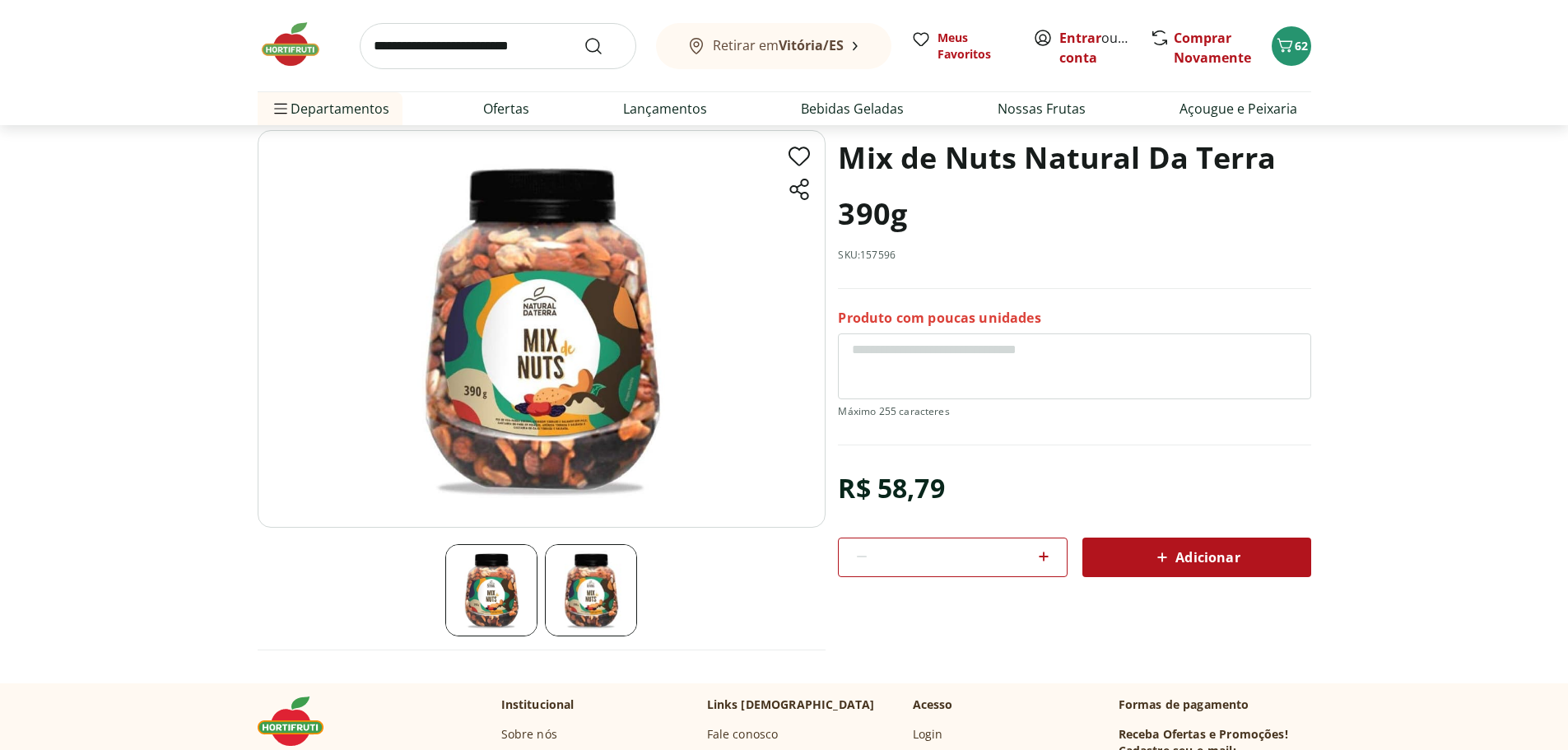
click at [436, 49] on input "search" at bounding box center [498, 46] width 277 height 46
type input "********"
click at [584, 37] on button "Submit Search" at bounding box center [604, 46] width 39 height 20
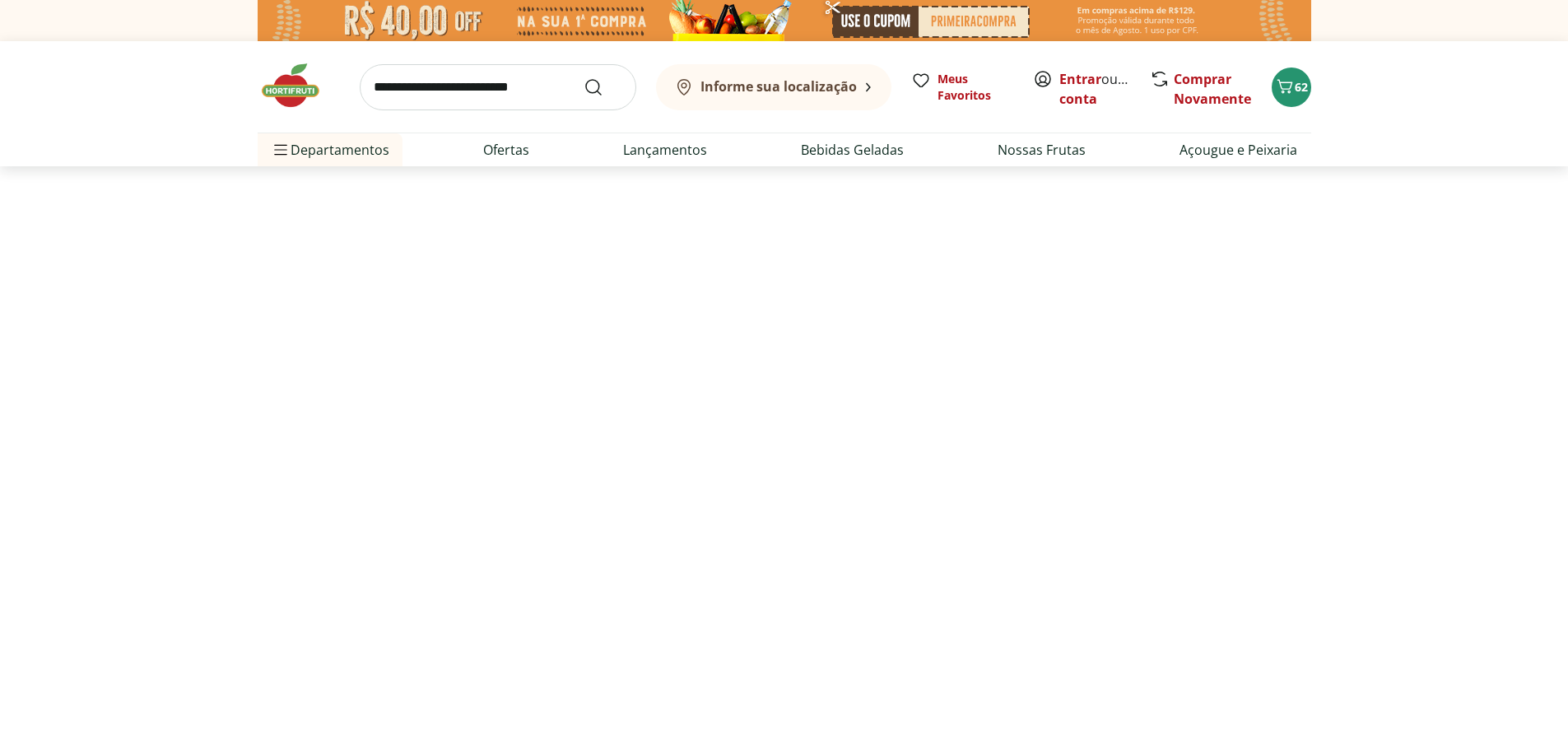
select select "**********"
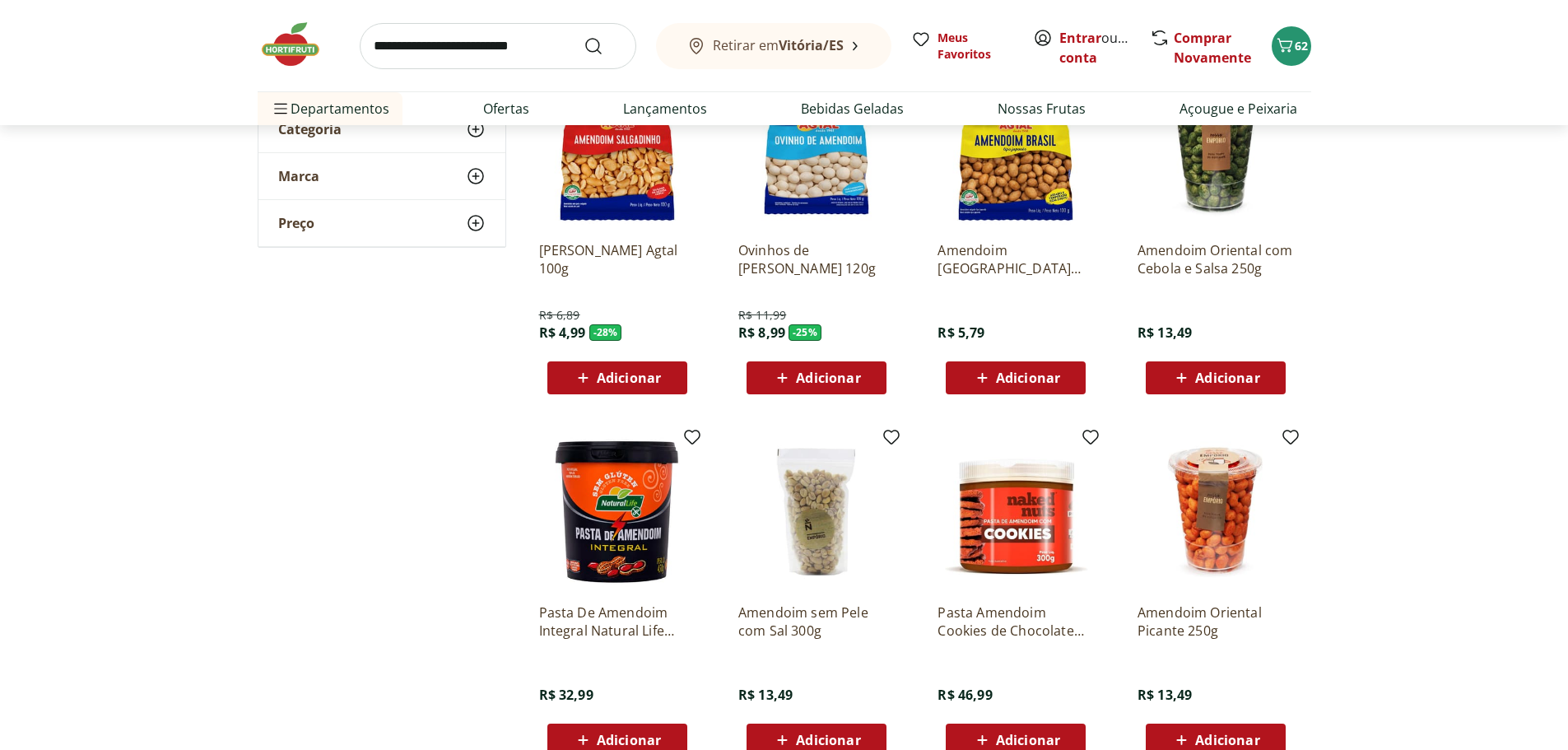
scroll to position [247, 0]
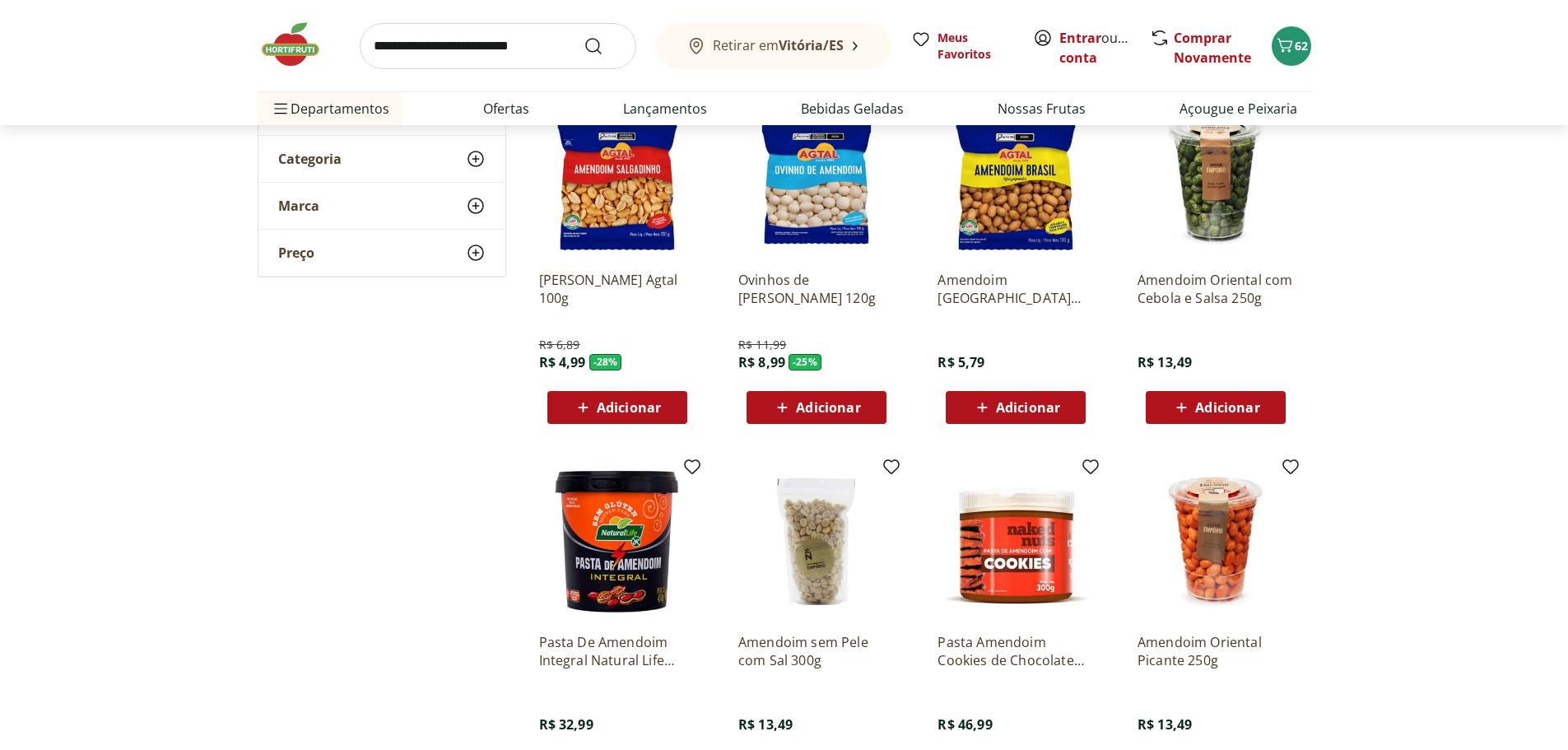
click at [458, 35] on input "search" at bounding box center [498, 46] width 277 height 46
type input "**********"
click at [584, 37] on button "Submit Search" at bounding box center [604, 46] width 39 height 20
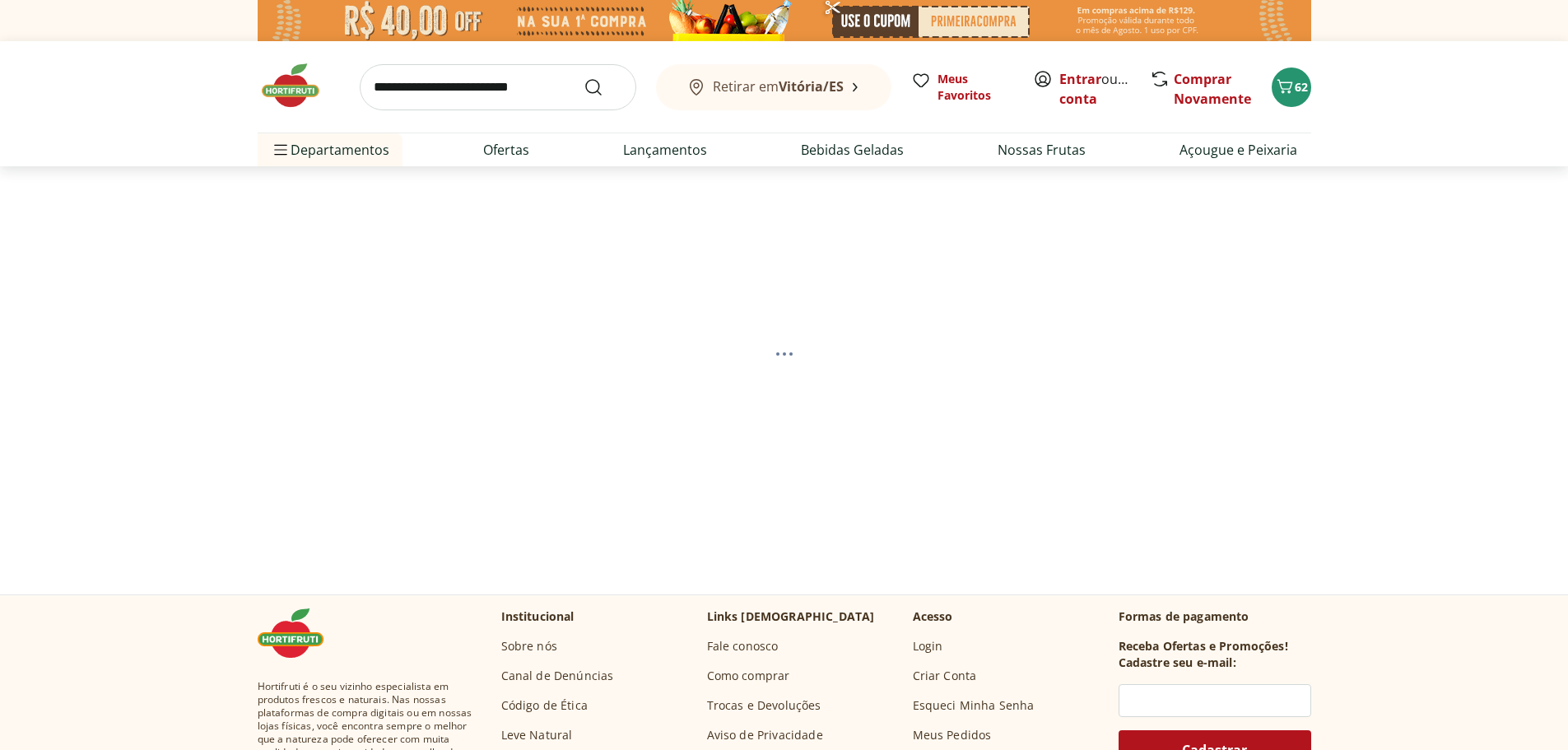
select select "**********"
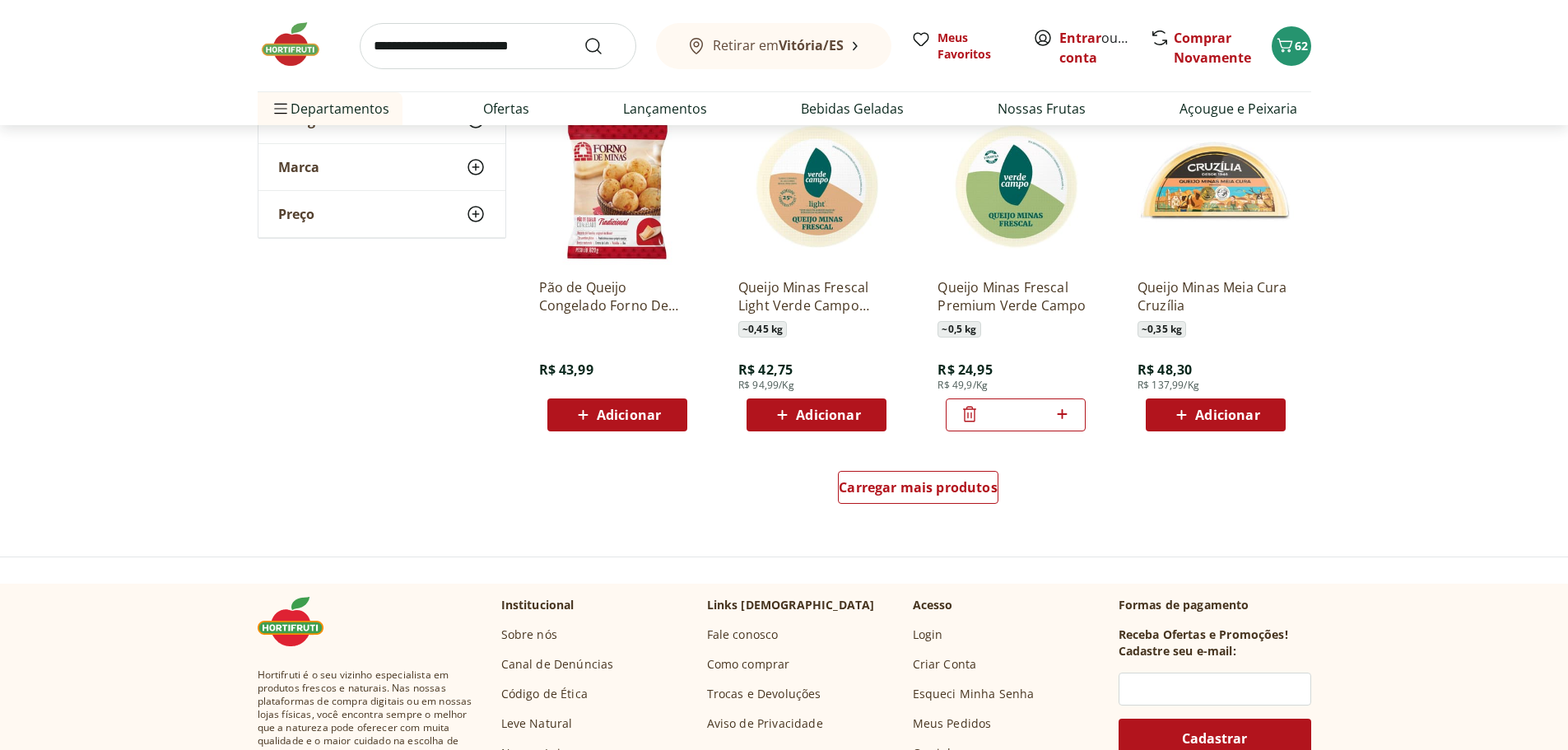
scroll to position [1071, 0]
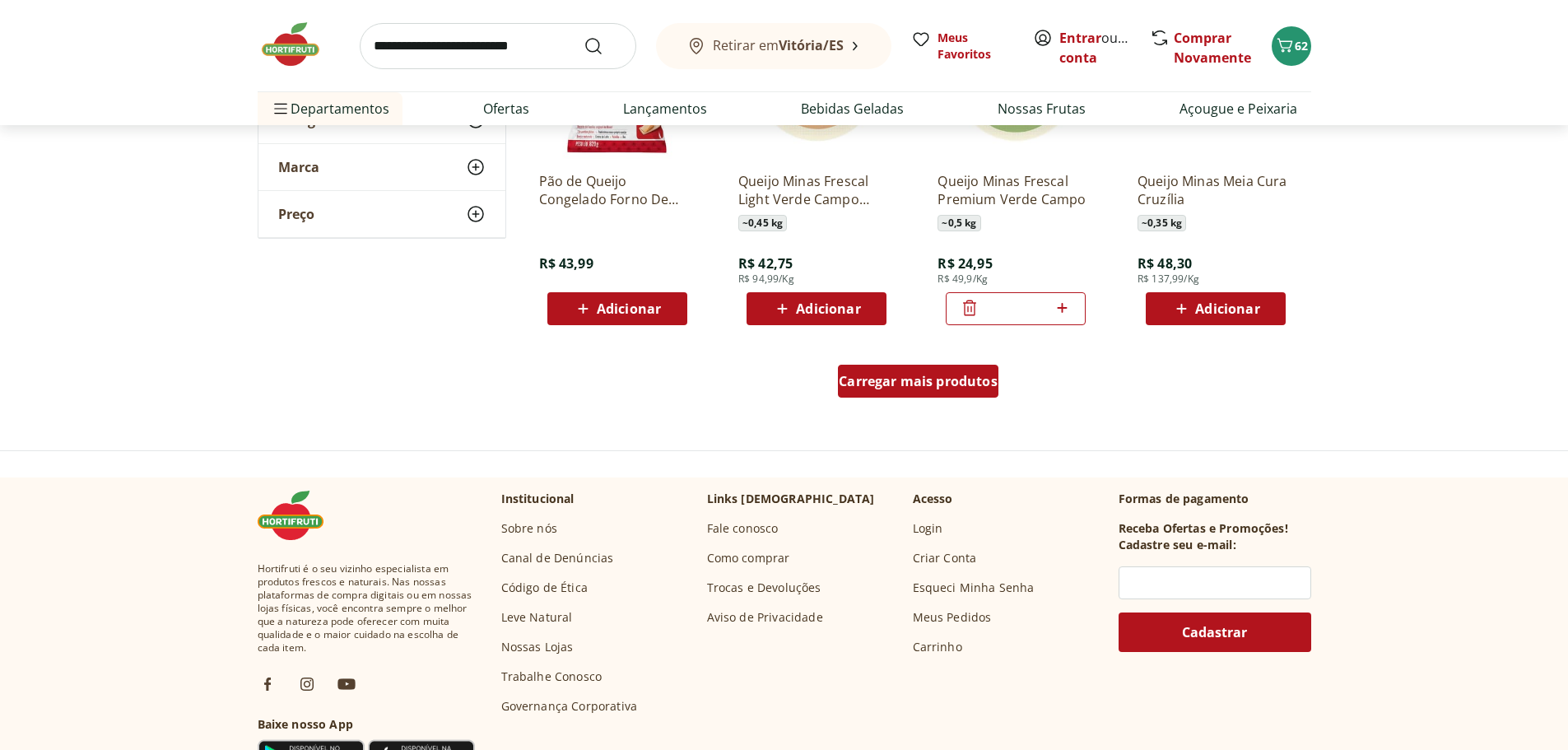
click at [984, 382] on span "Carregar mais produtos" at bounding box center [918, 381] width 158 height 13
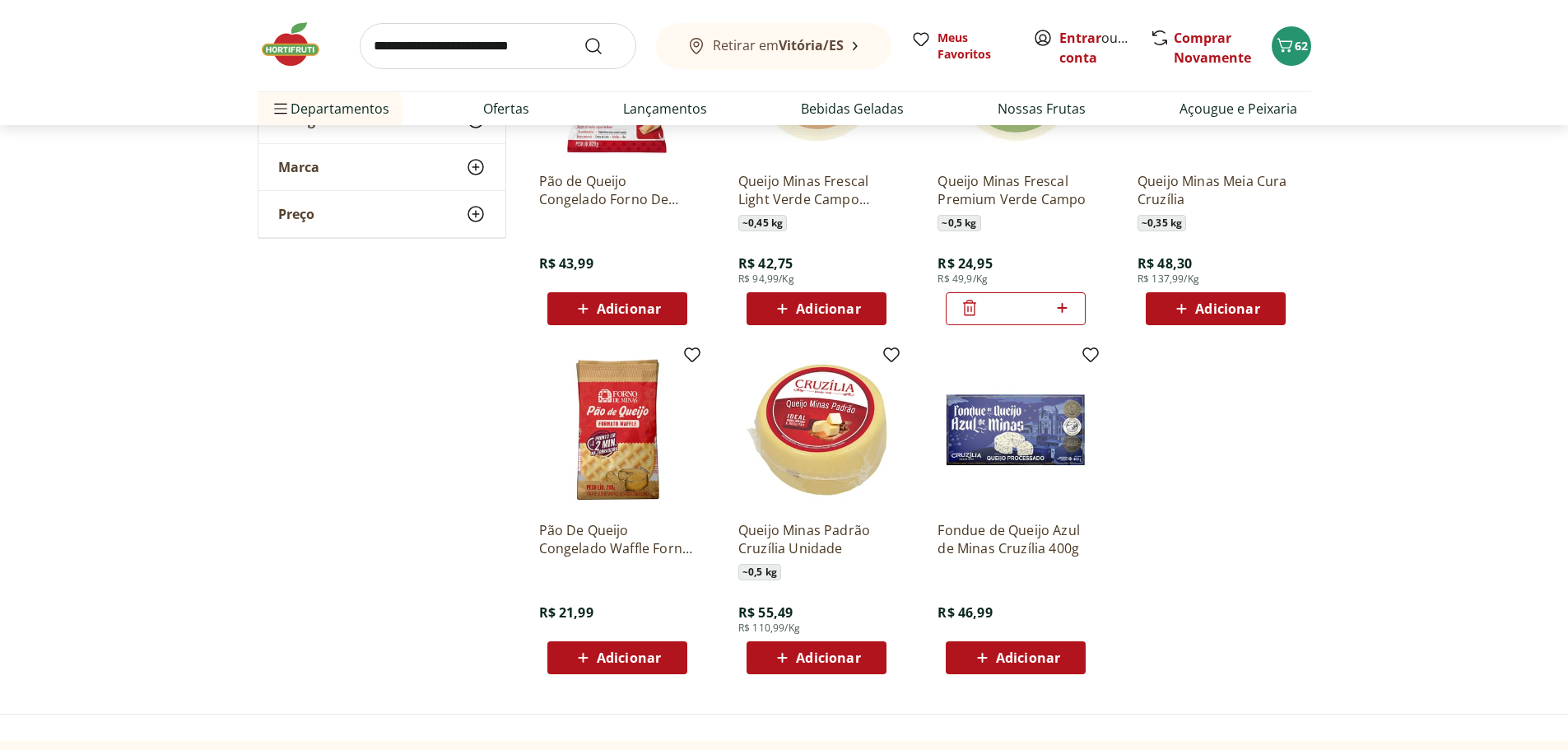
click at [467, 40] on input "search" at bounding box center [498, 46] width 277 height 46
type input "**********"
click at [584, 37] on button "Submit Search" at bounding box center [604, 46] width 39 height 20
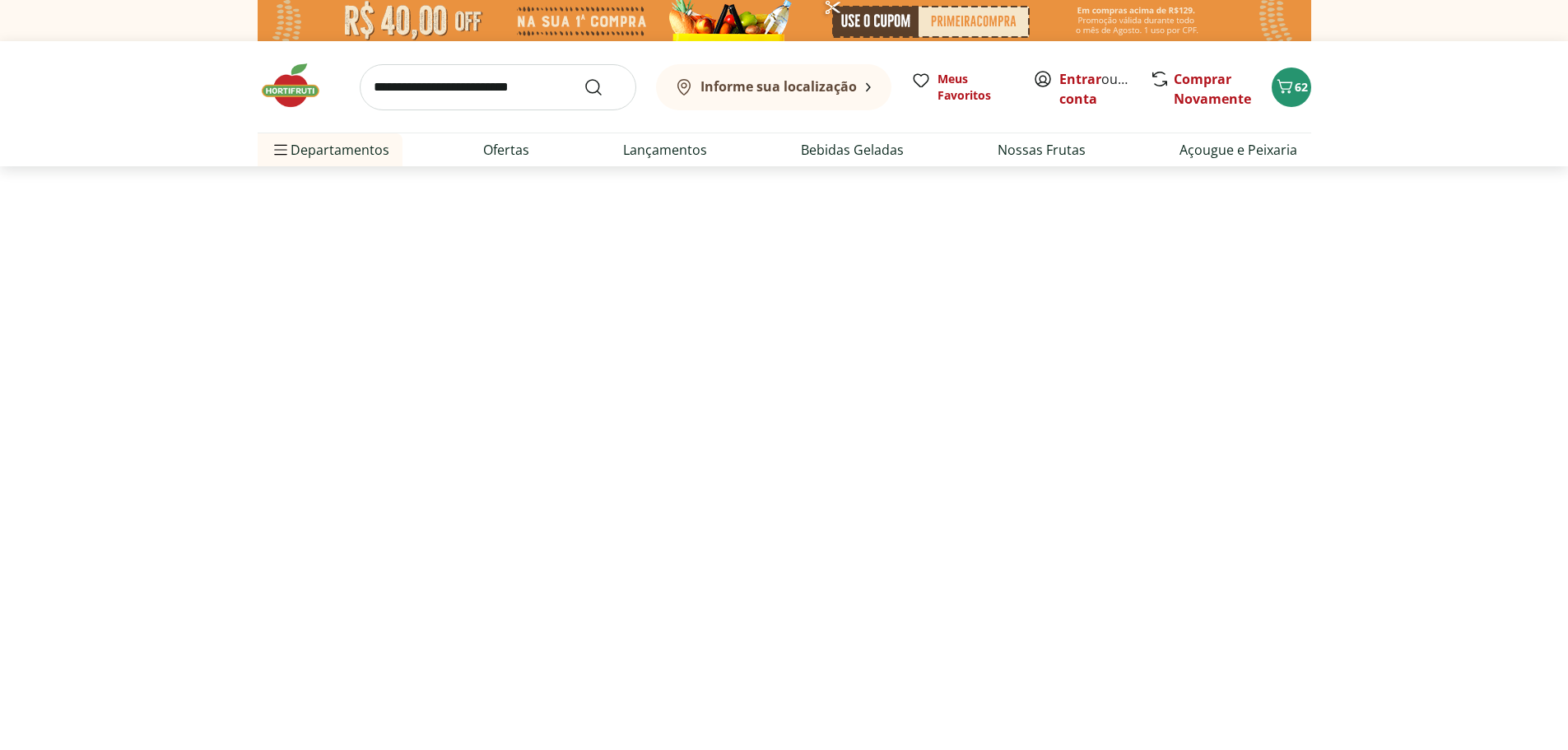
select select "**********"
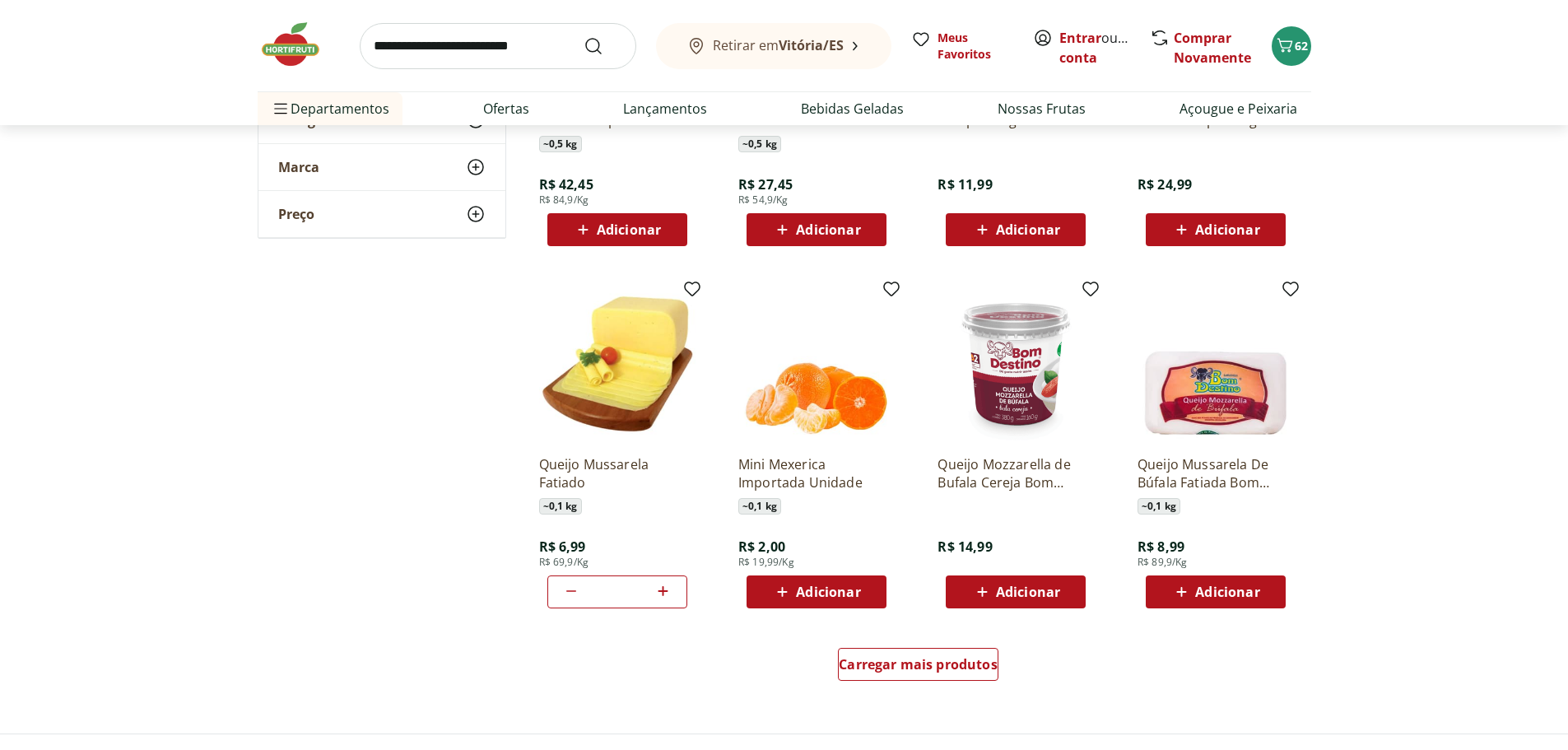
scroll to position [1895, 0]
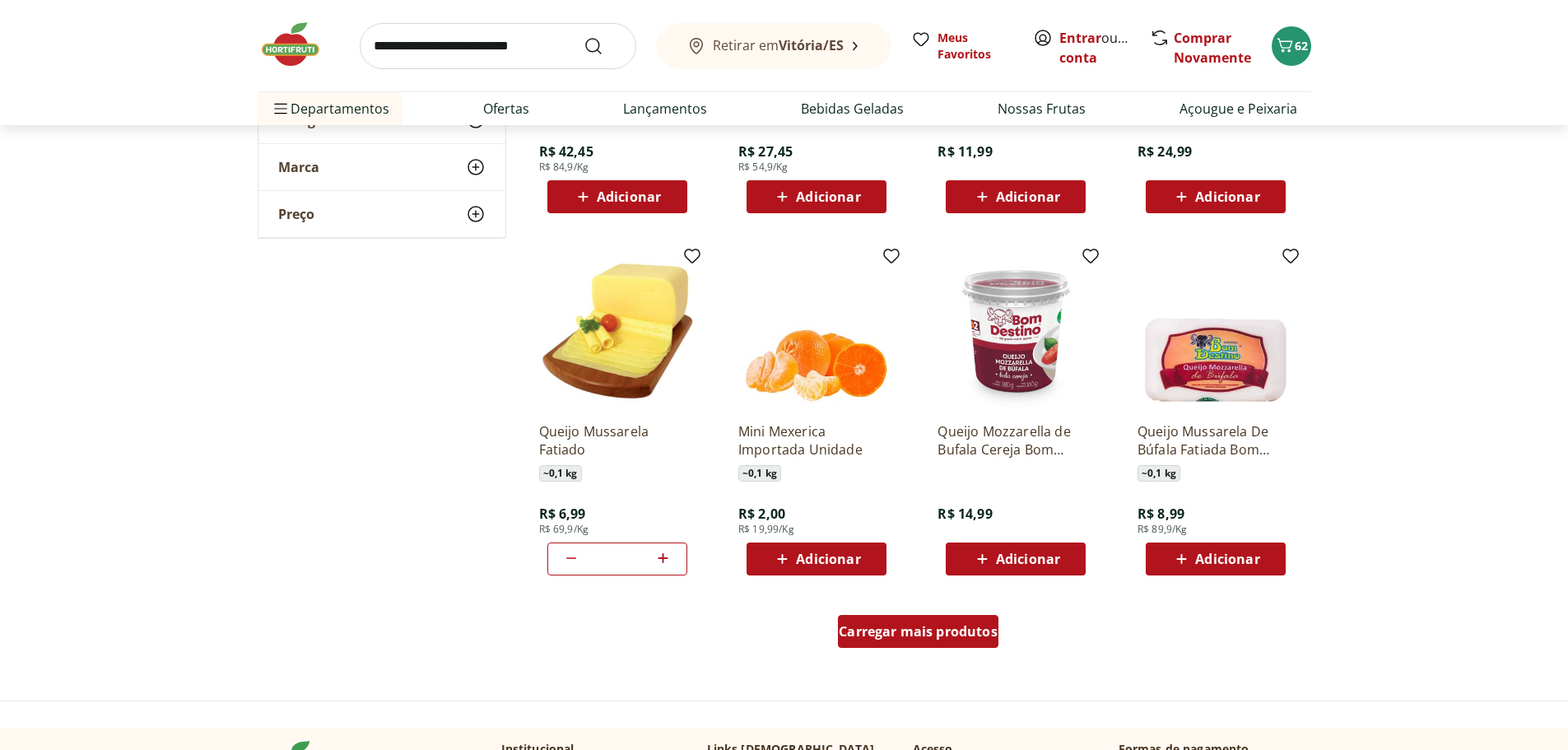
click at [951, 625] on span "Carregar mais produtos" at bounding box center [918, 632] width 158 height 13
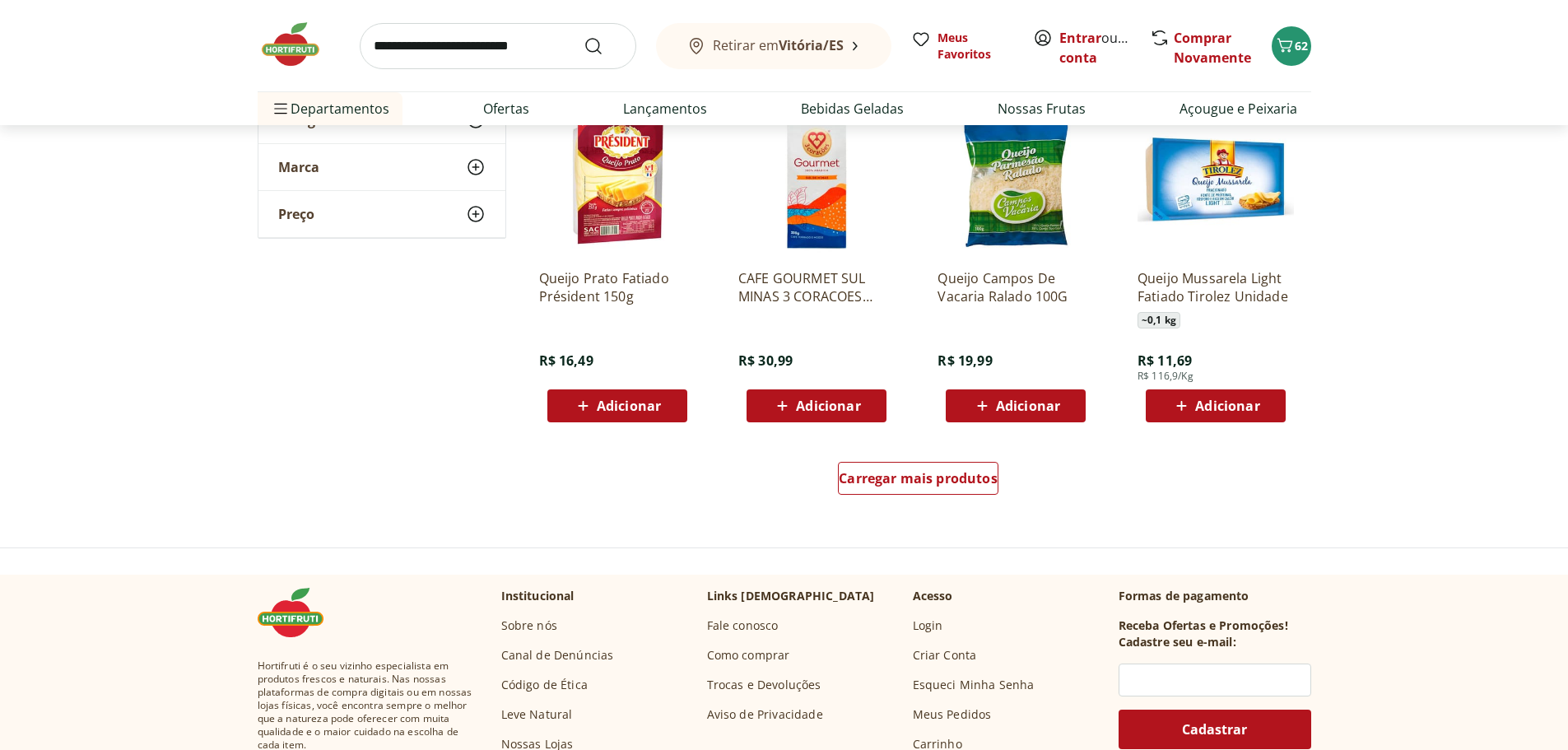
scroll to position [3130, 0]
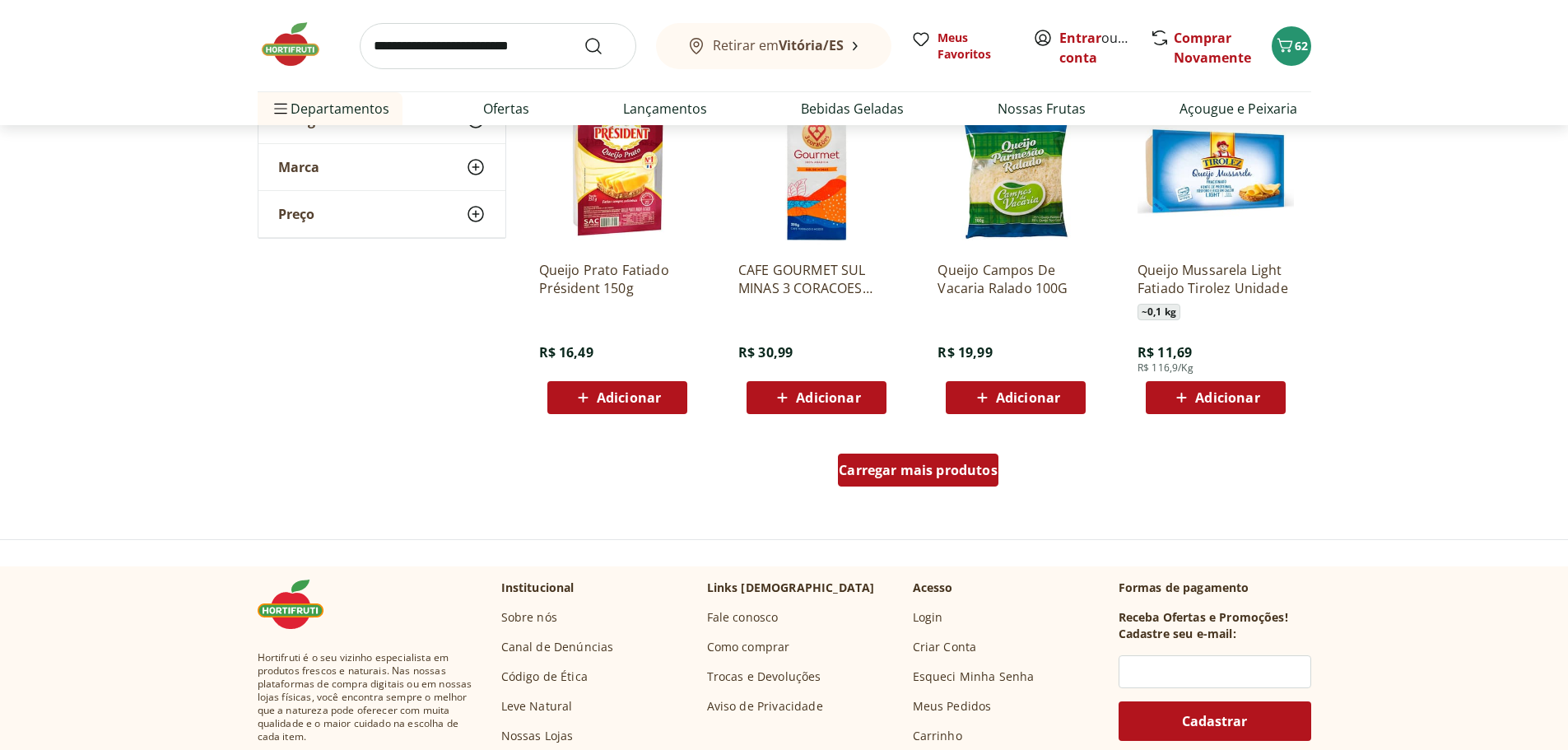
click at [922, 467] on span "Carregar mais produtos" at bounding box center [918, 470] width 158 height 13
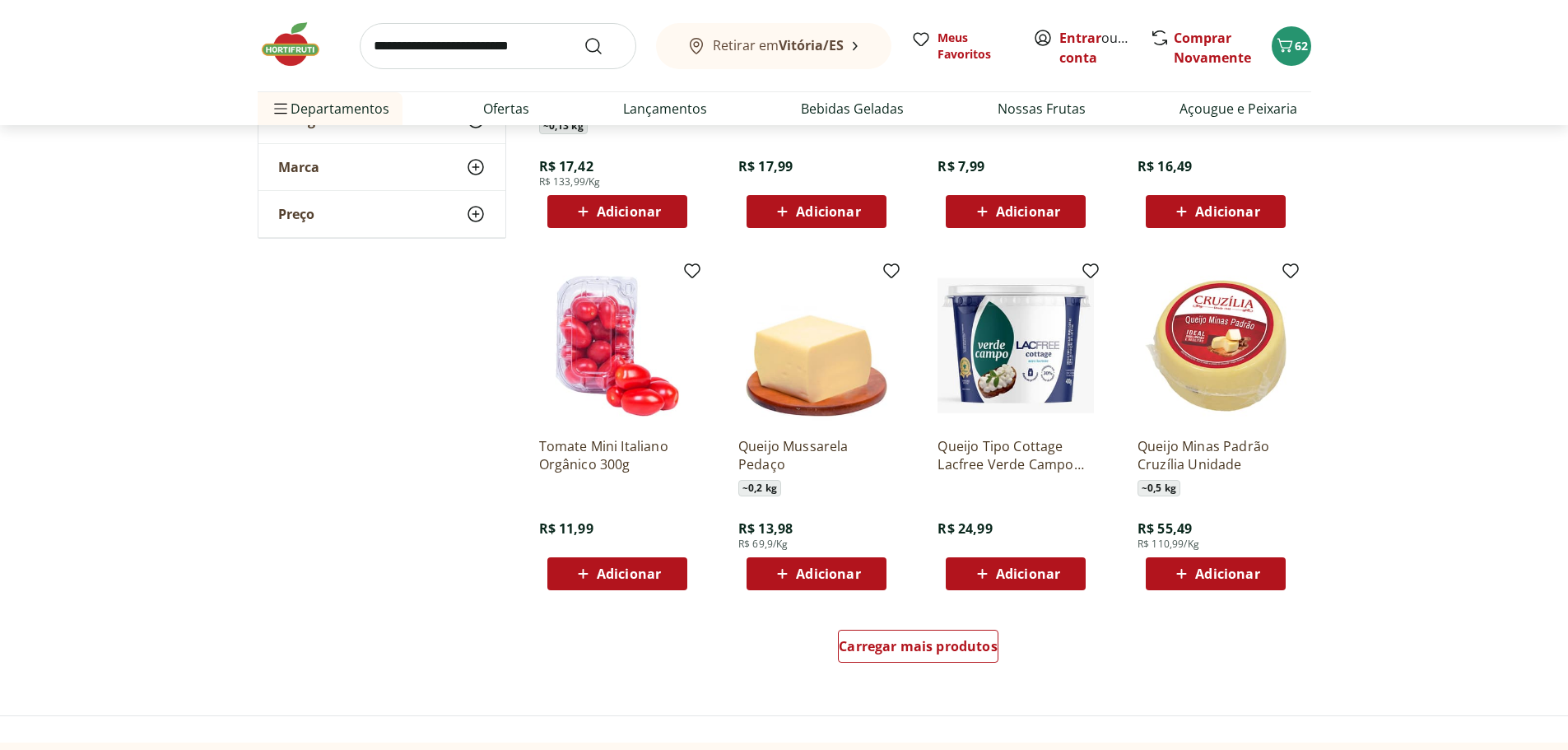
scroll to position [4201, 0]
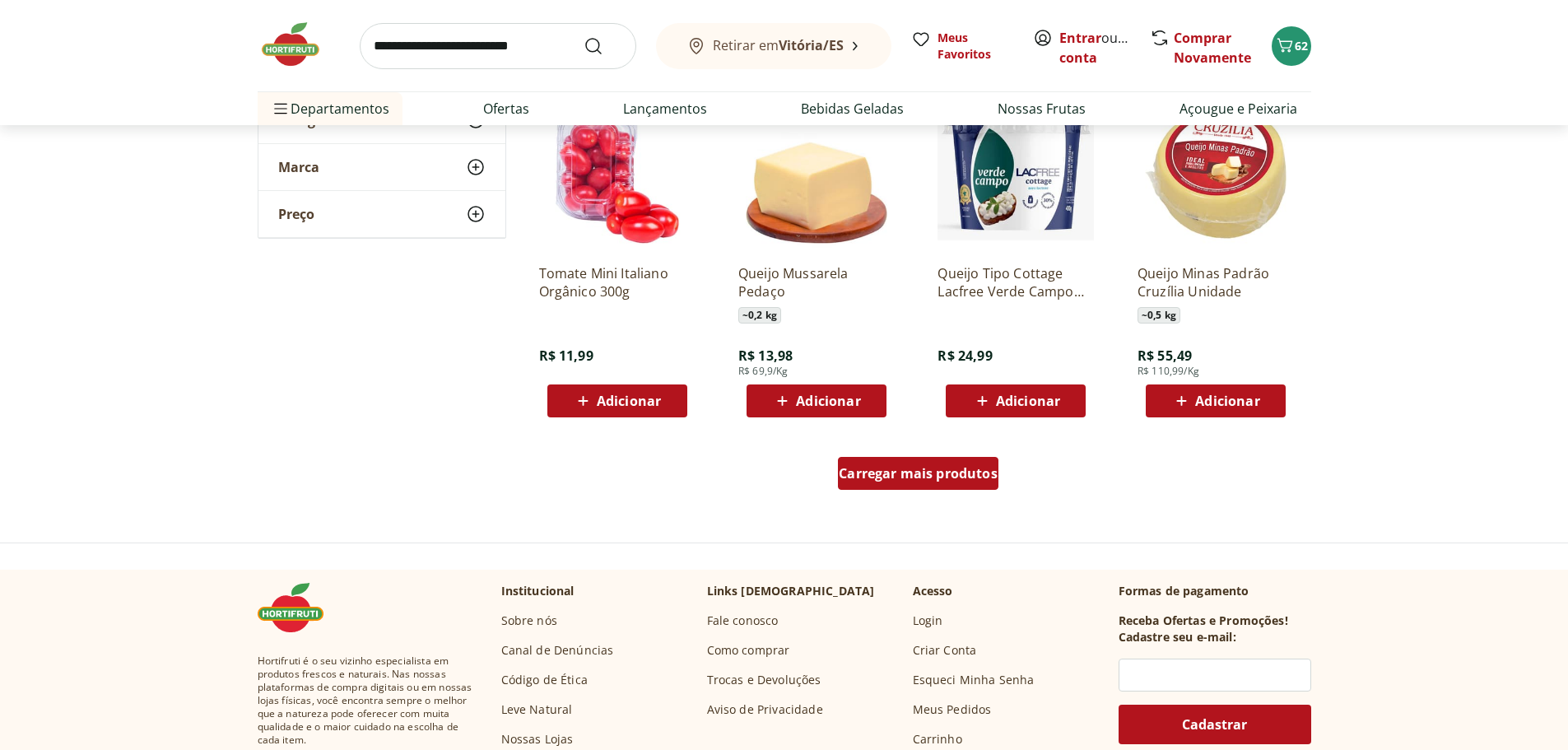
click at [947, 474] on span "Carregar mais produtos" at bounding box center [918, 473] width 158 height 13
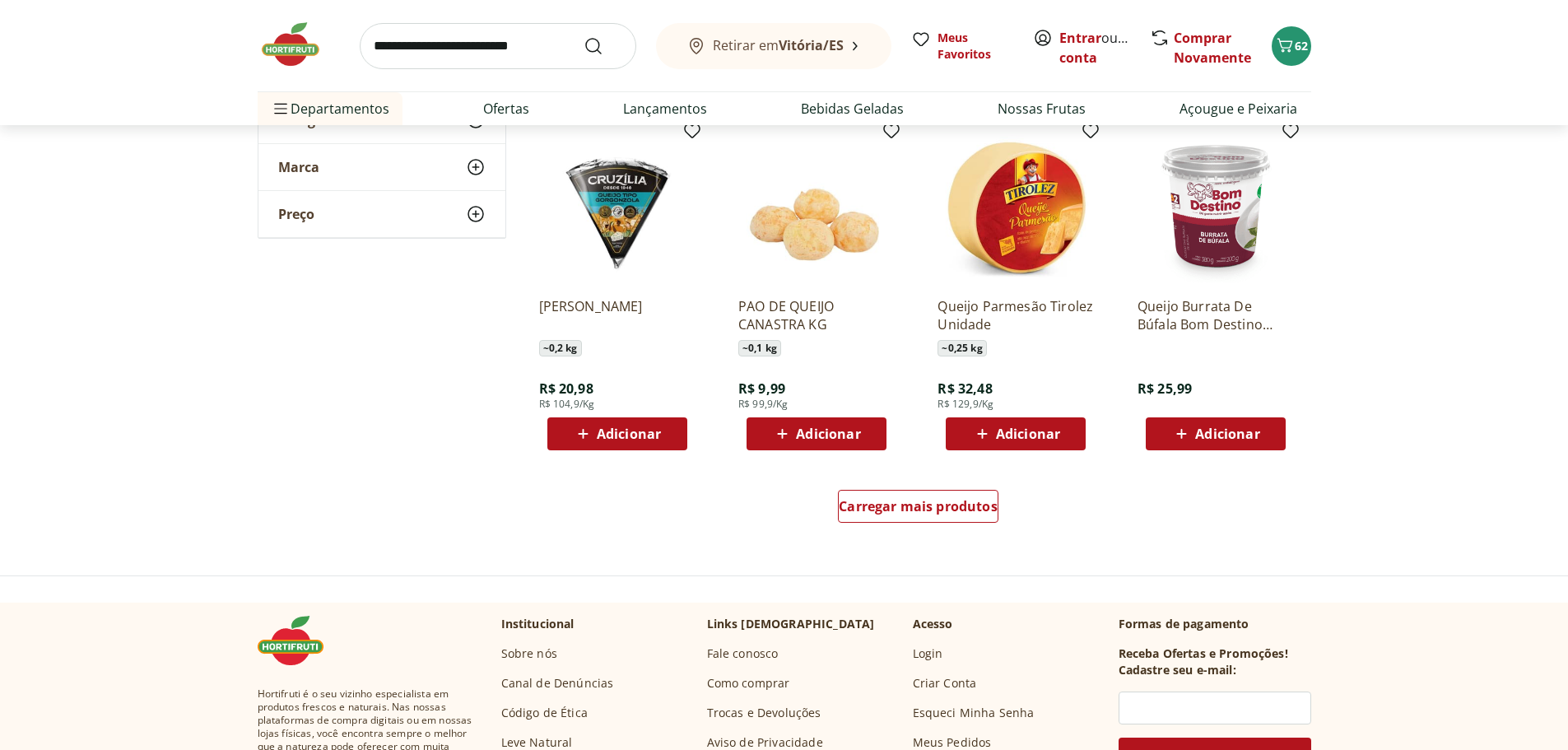
scroll to position [5271, 0]
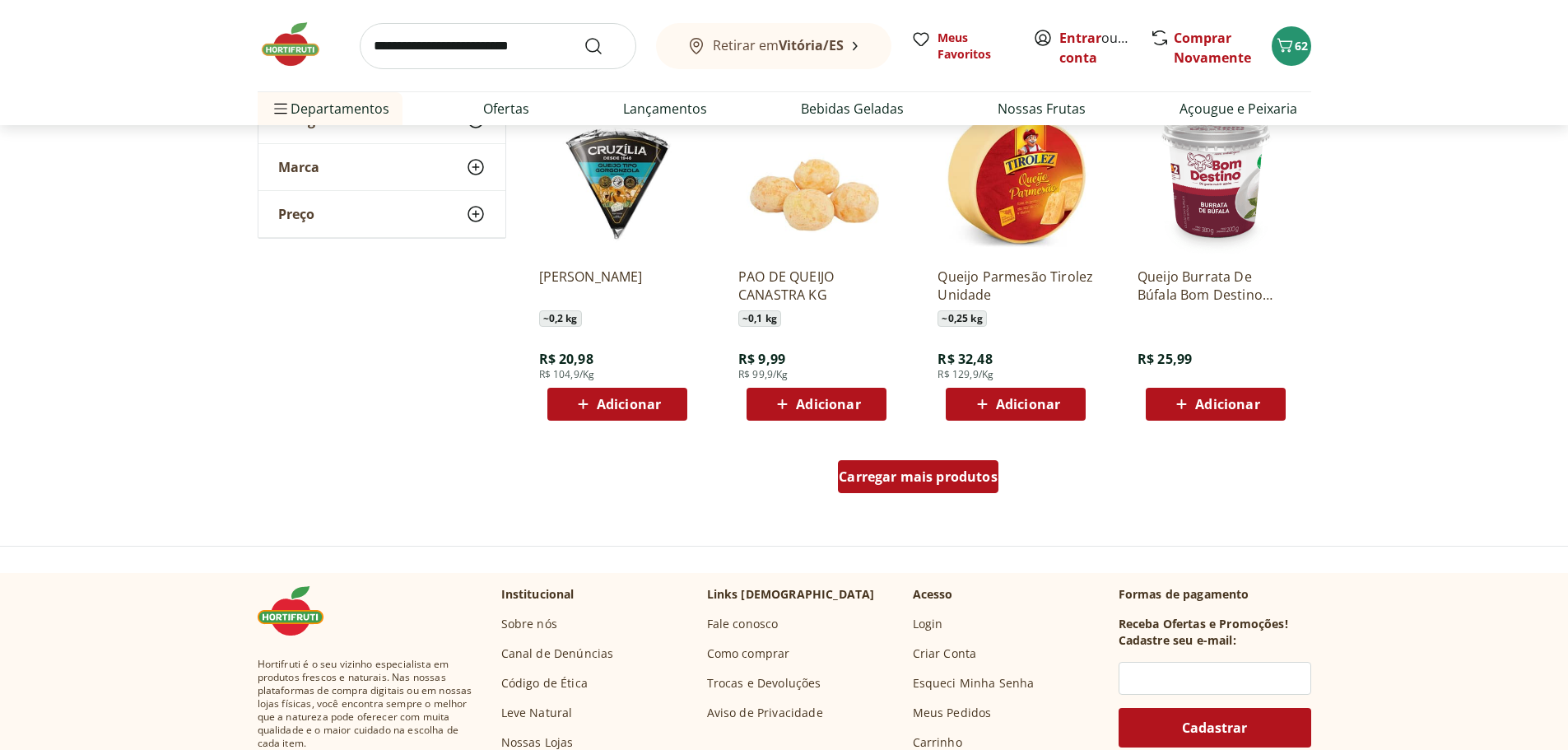
click at [975, 476] on span "Carregar mais produtos" at bounding box center [918, 477] width 158 height 13
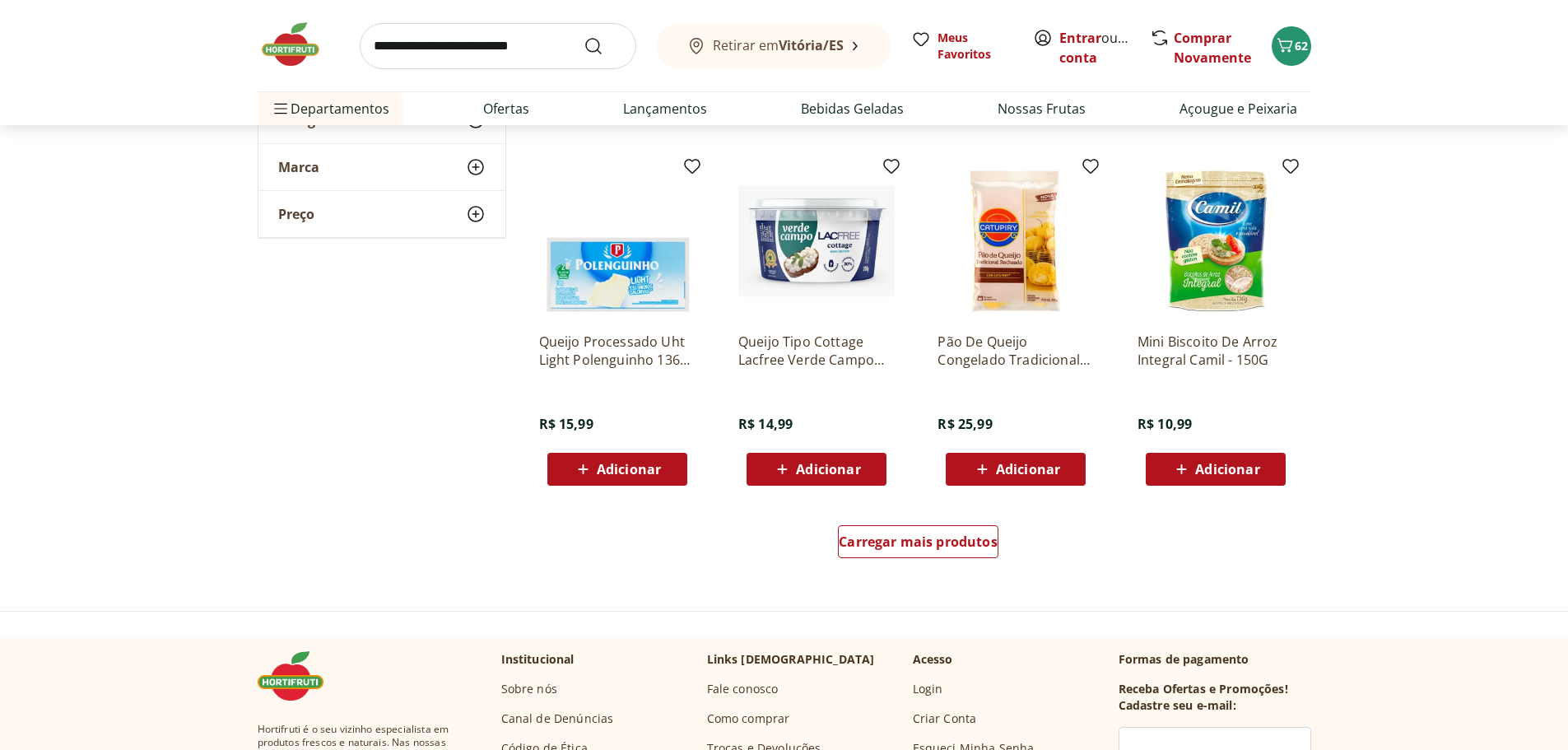
scroll to position [6259, 0]
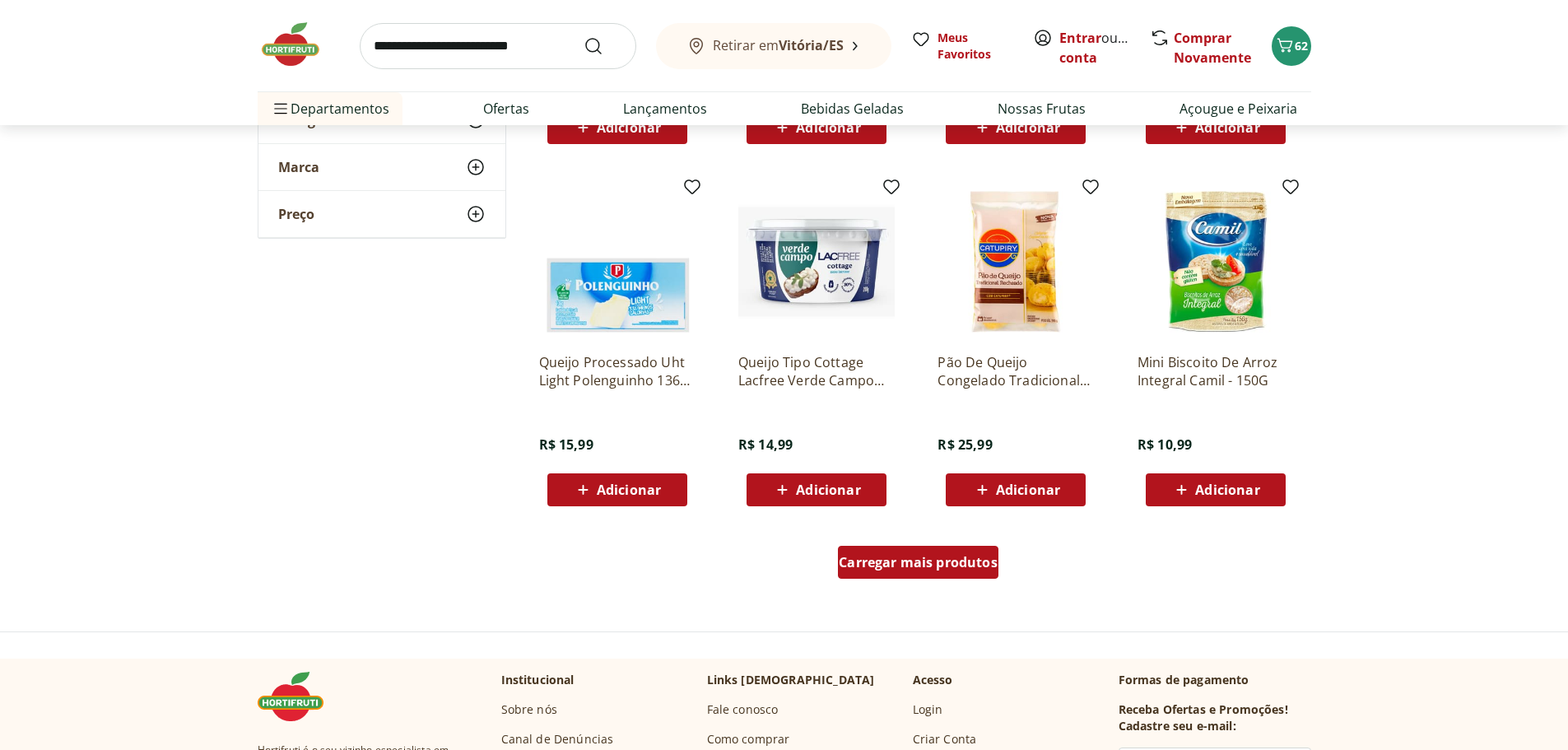
click at [910, 556] on span "Carregar mais produtos" at bounding box center [918, 562] width 158 height 13
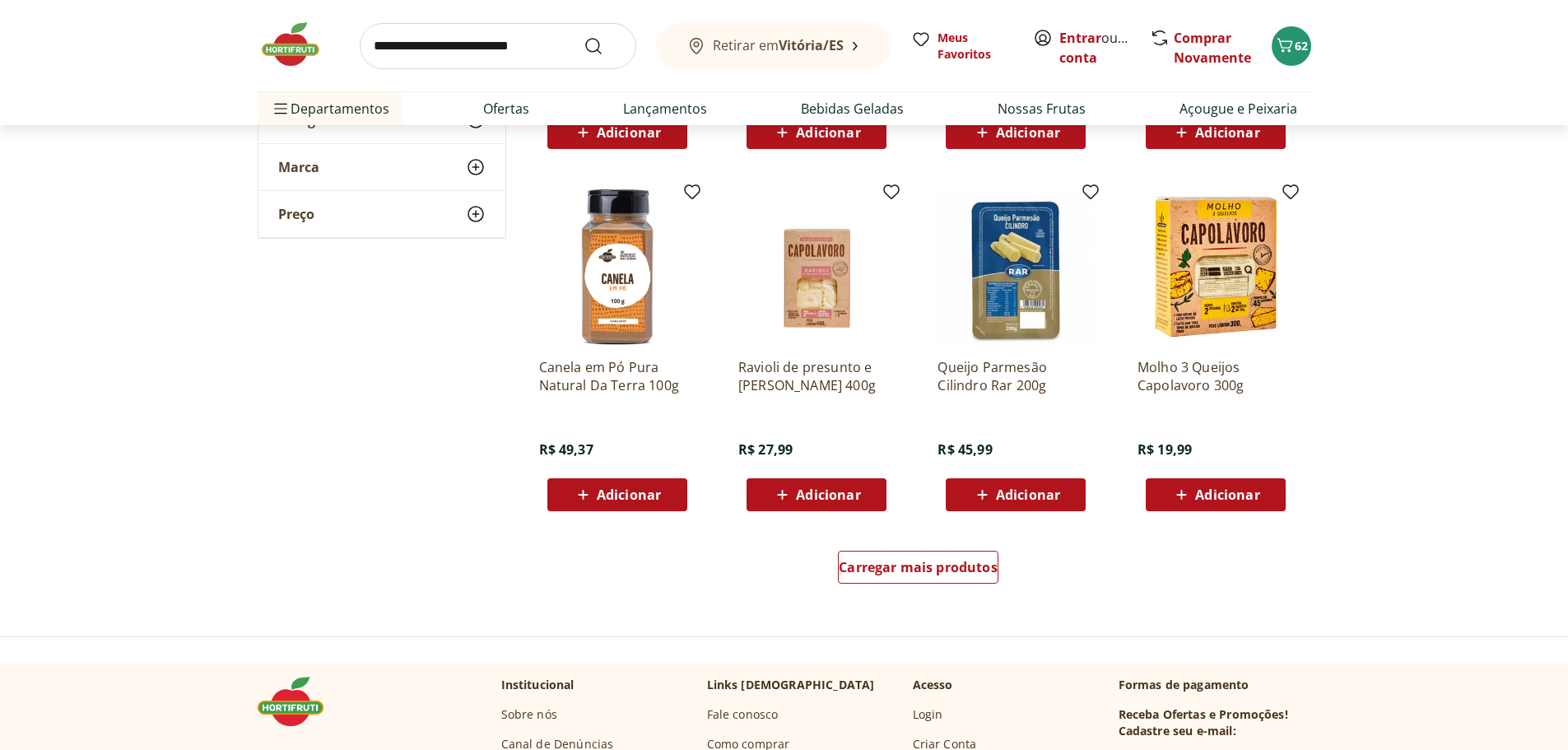
scroll to position [7330, 0]
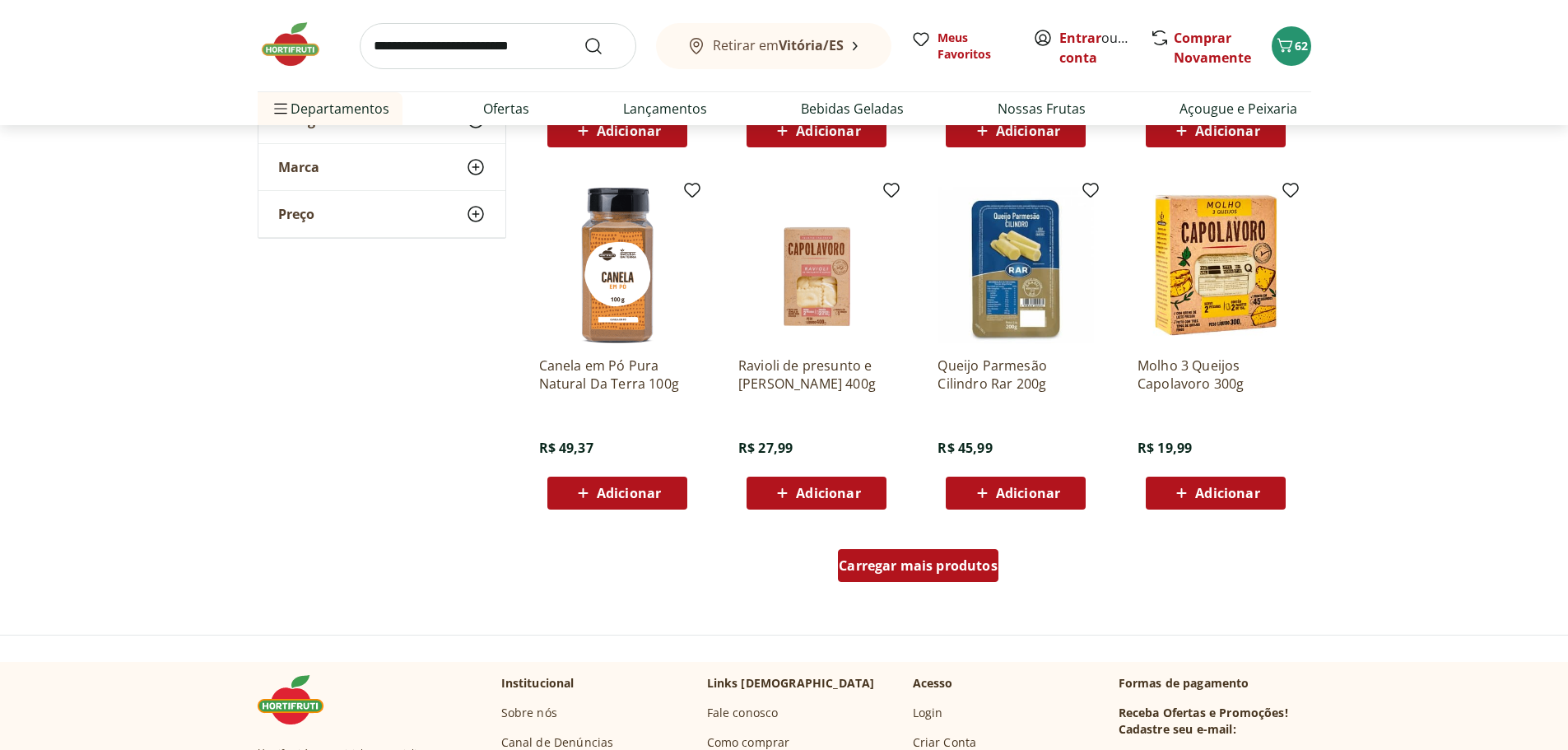
click at [940, 563] on span "Carregar mais produtos" at bounding box center [918, 566] width 158 height 13
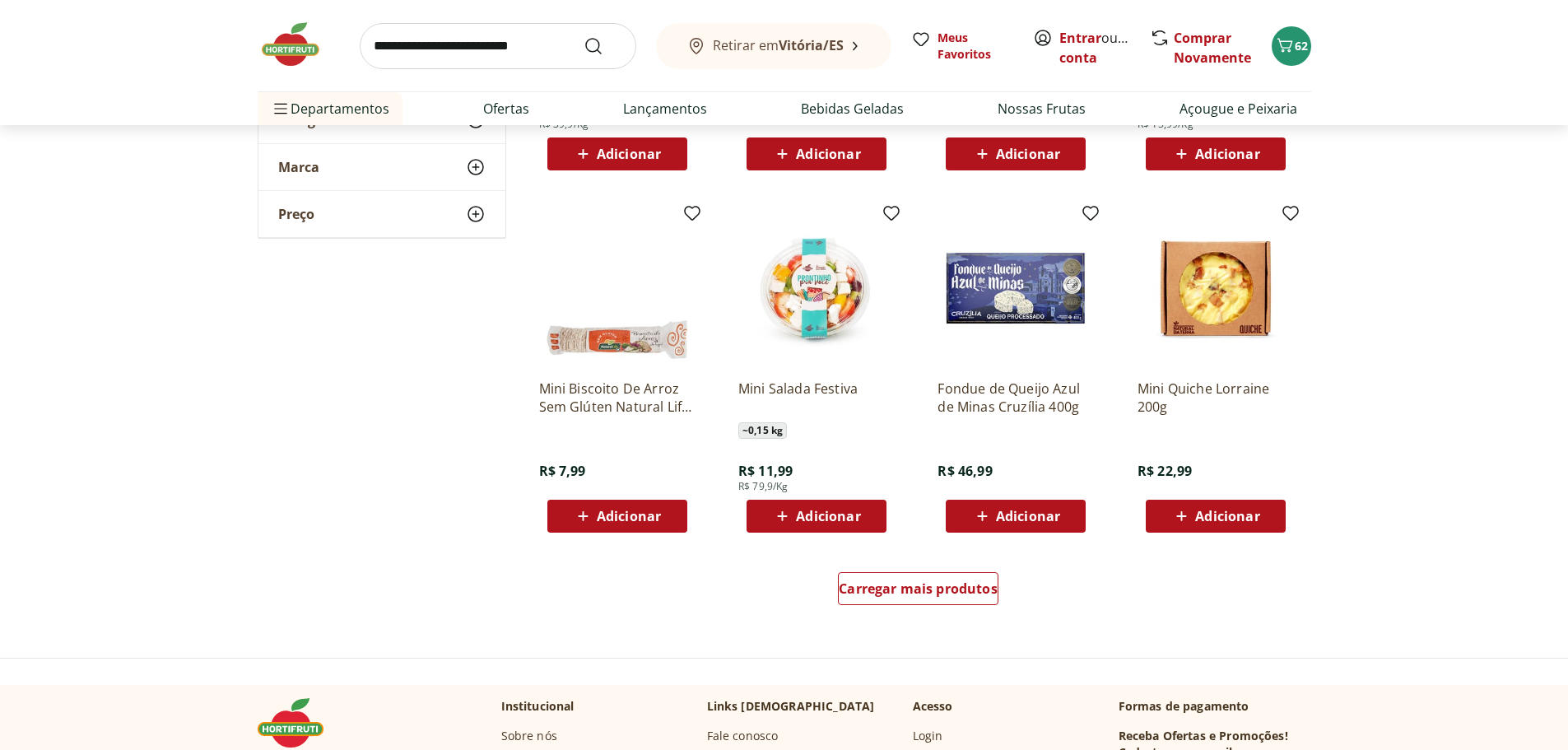
scroll to position [8565, 0]
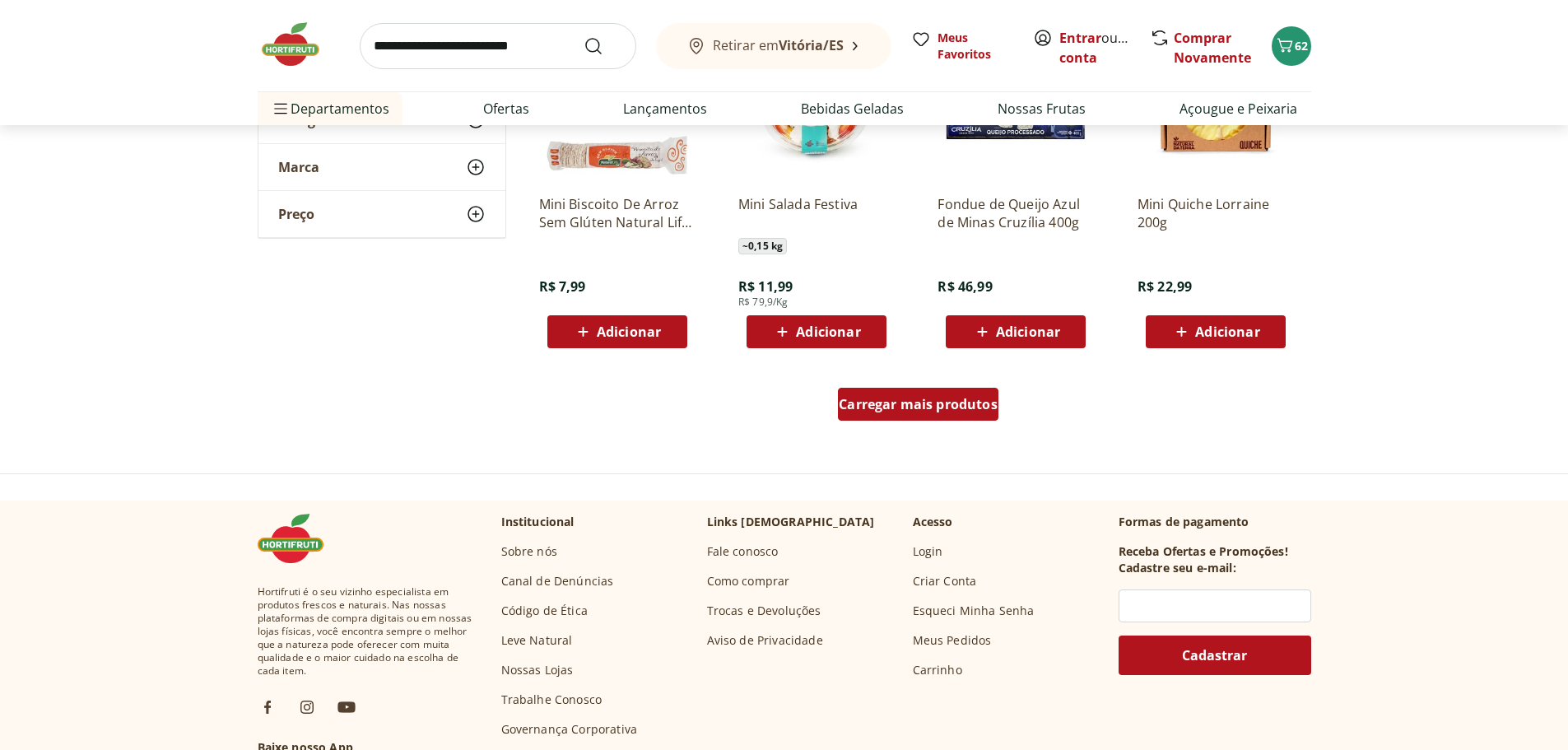
click at [870, 399] on span "Carregar mais produtos" at bounding box center [918, 404] width 158 height 13
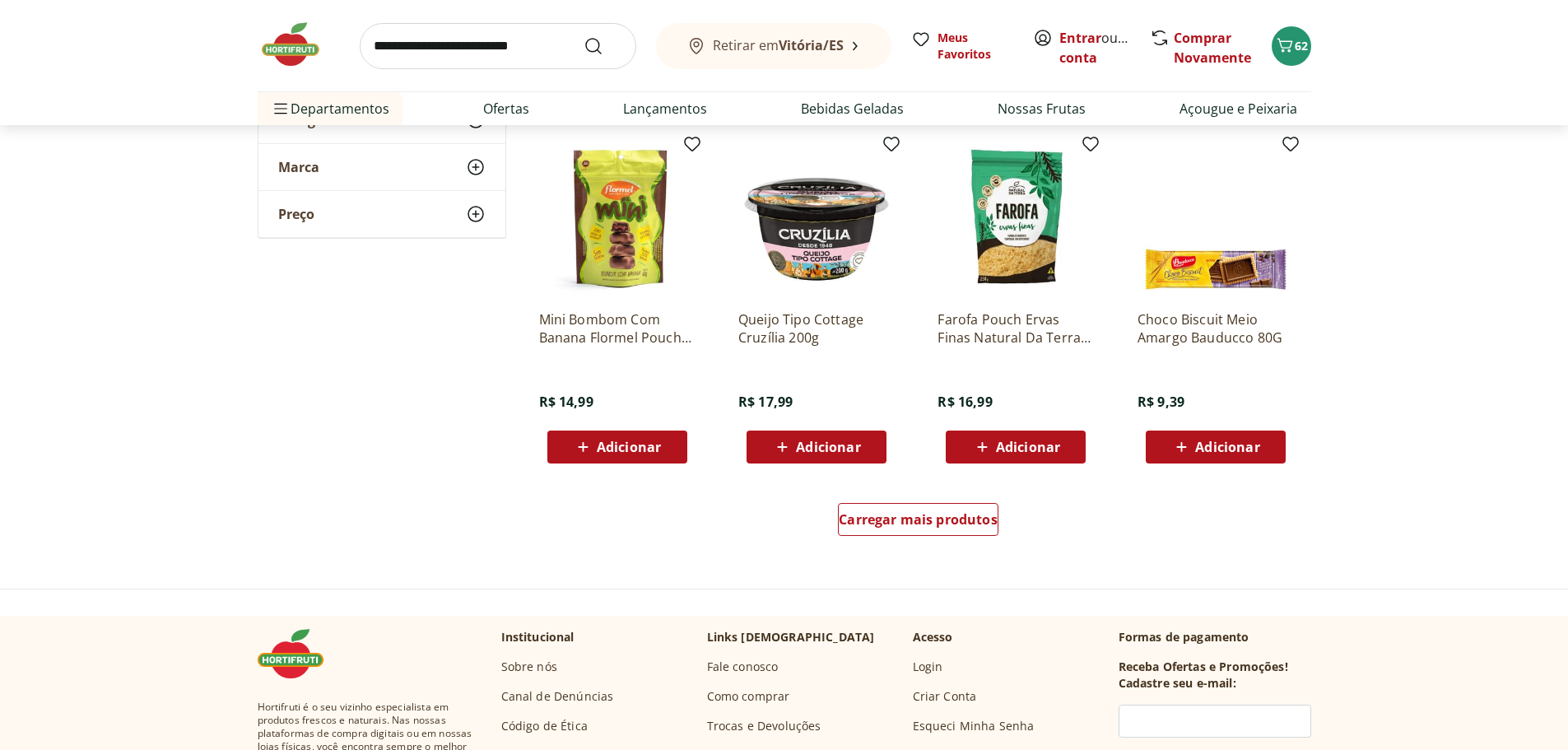
scroll to position [9554, 0]
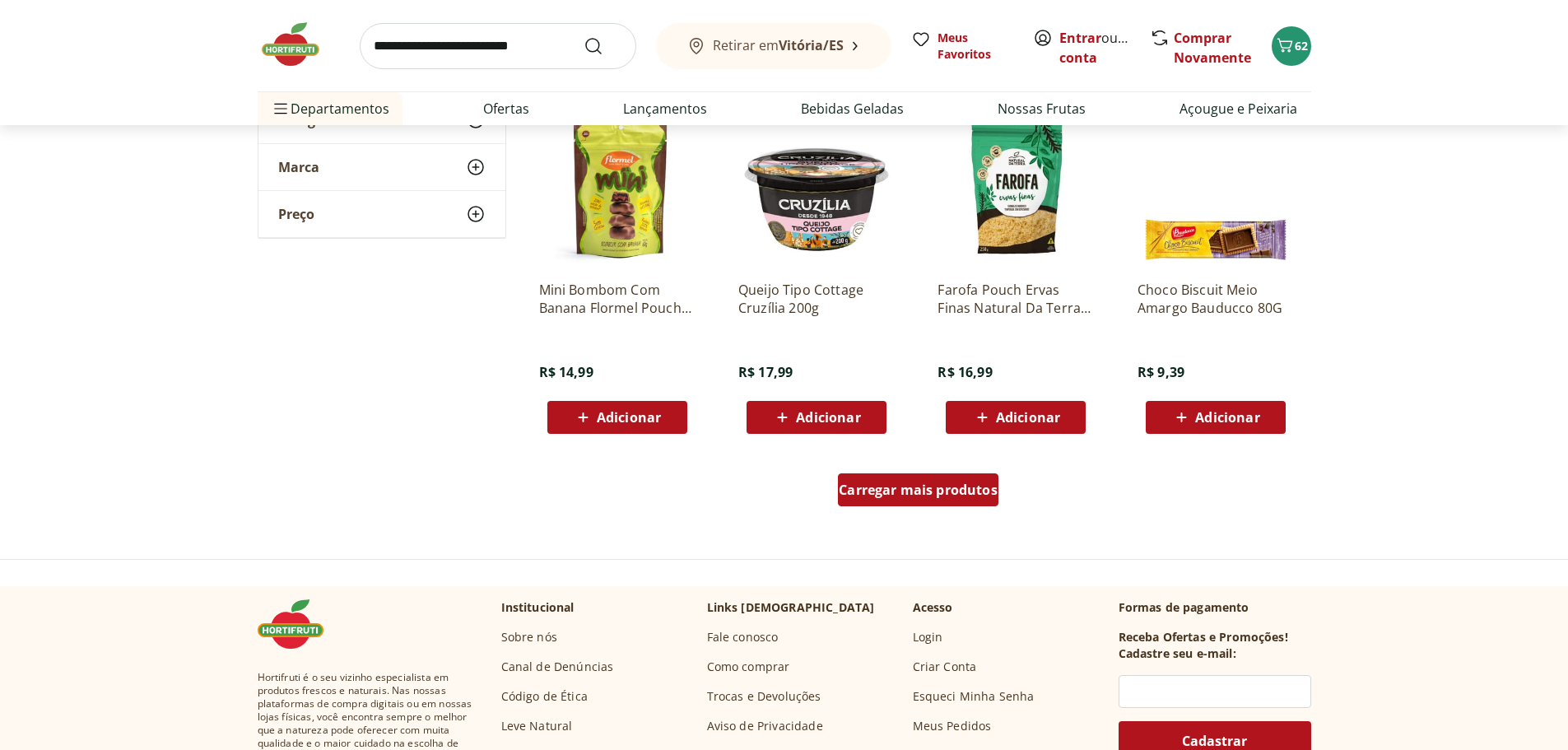
click at [886, 488] on span "Carregar mais produtos" at bounding box center [918, 490] width 158 height 13
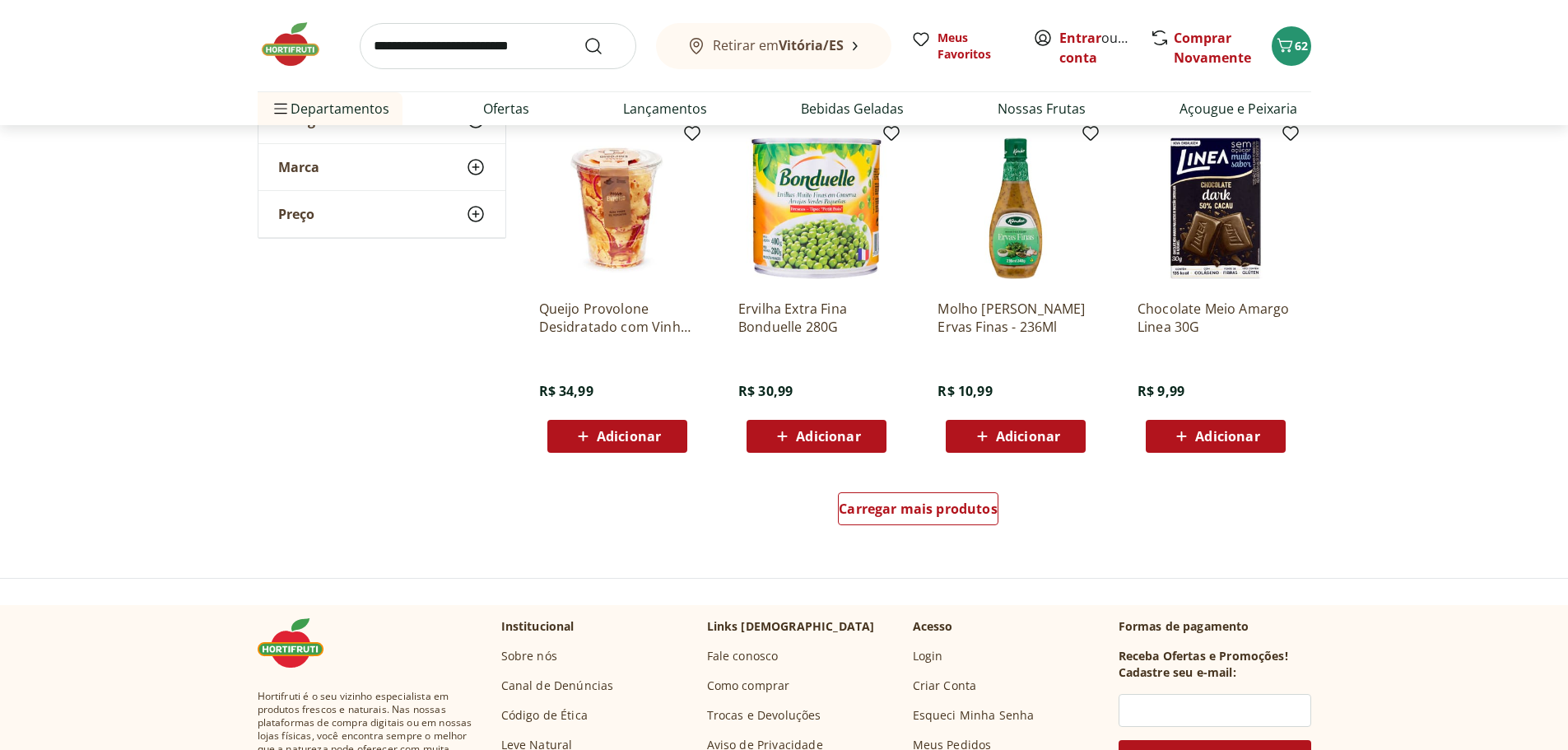
scroll to position [10707, 0]
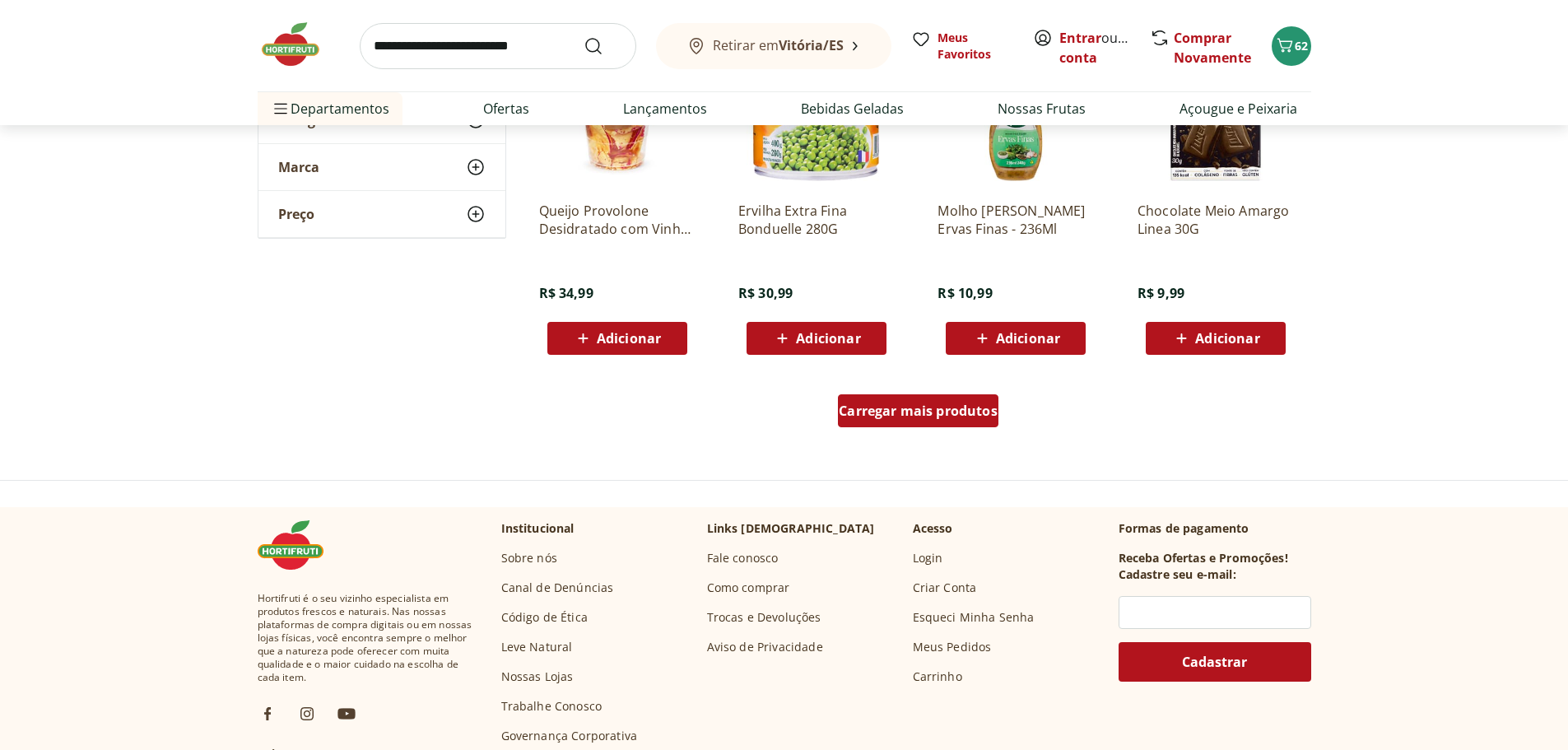
click at [925, 417] on span "Carregar mais produtos" at bounding box center [918, 411] width 158 height 13
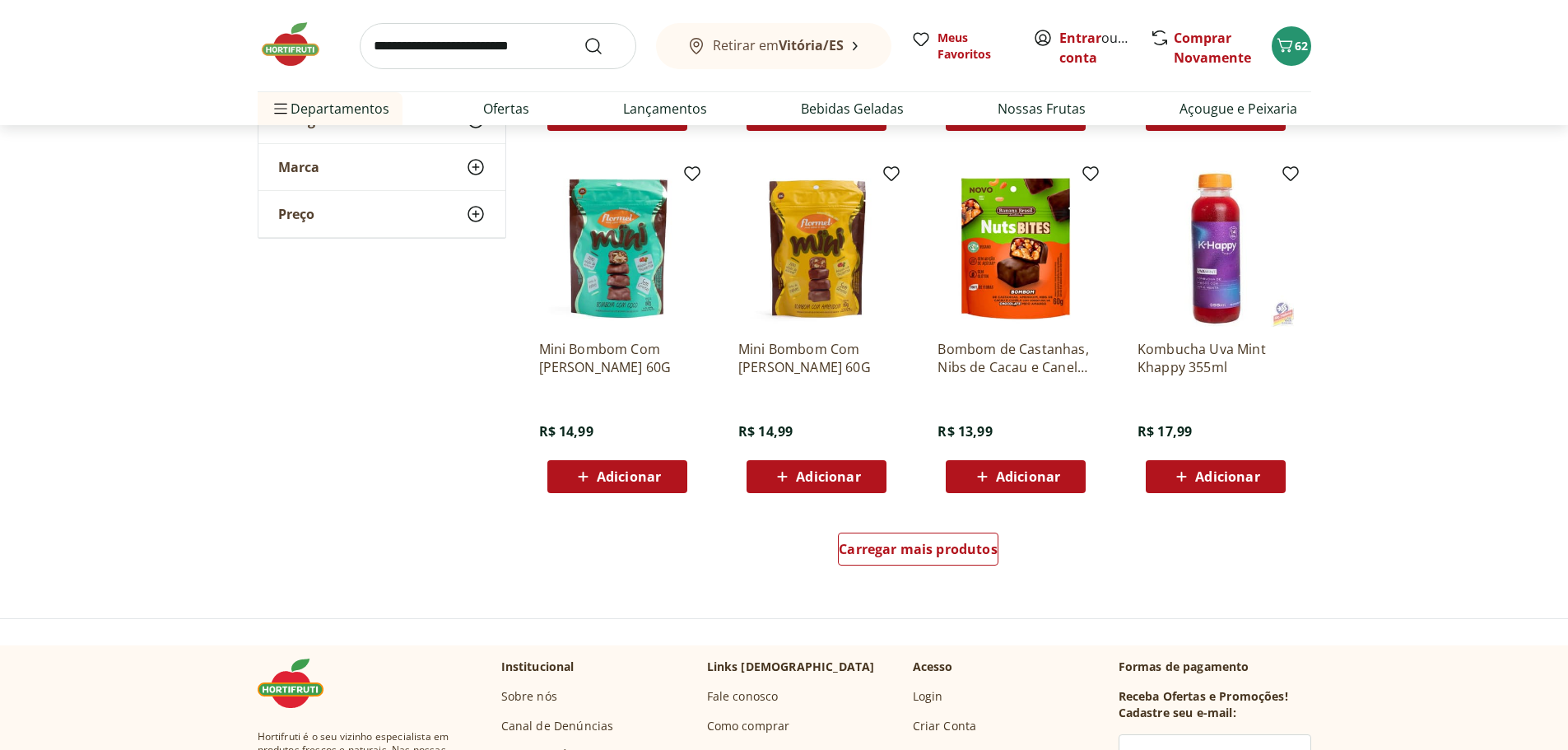
scroll to position [11695, 0]
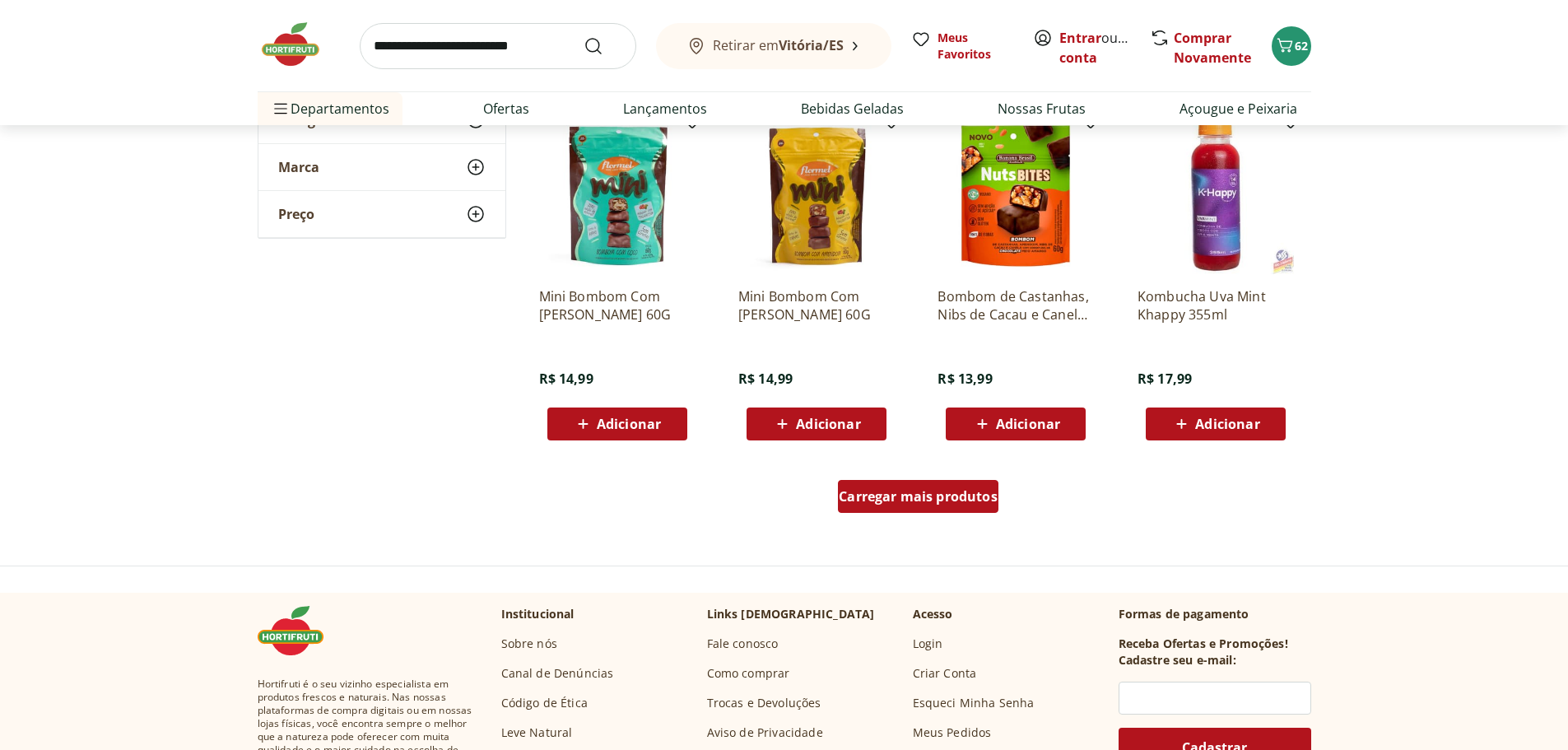
click at [955, 490] on span "Carregar mais produtos" at bounding box center [918, 496] width 158 height 13
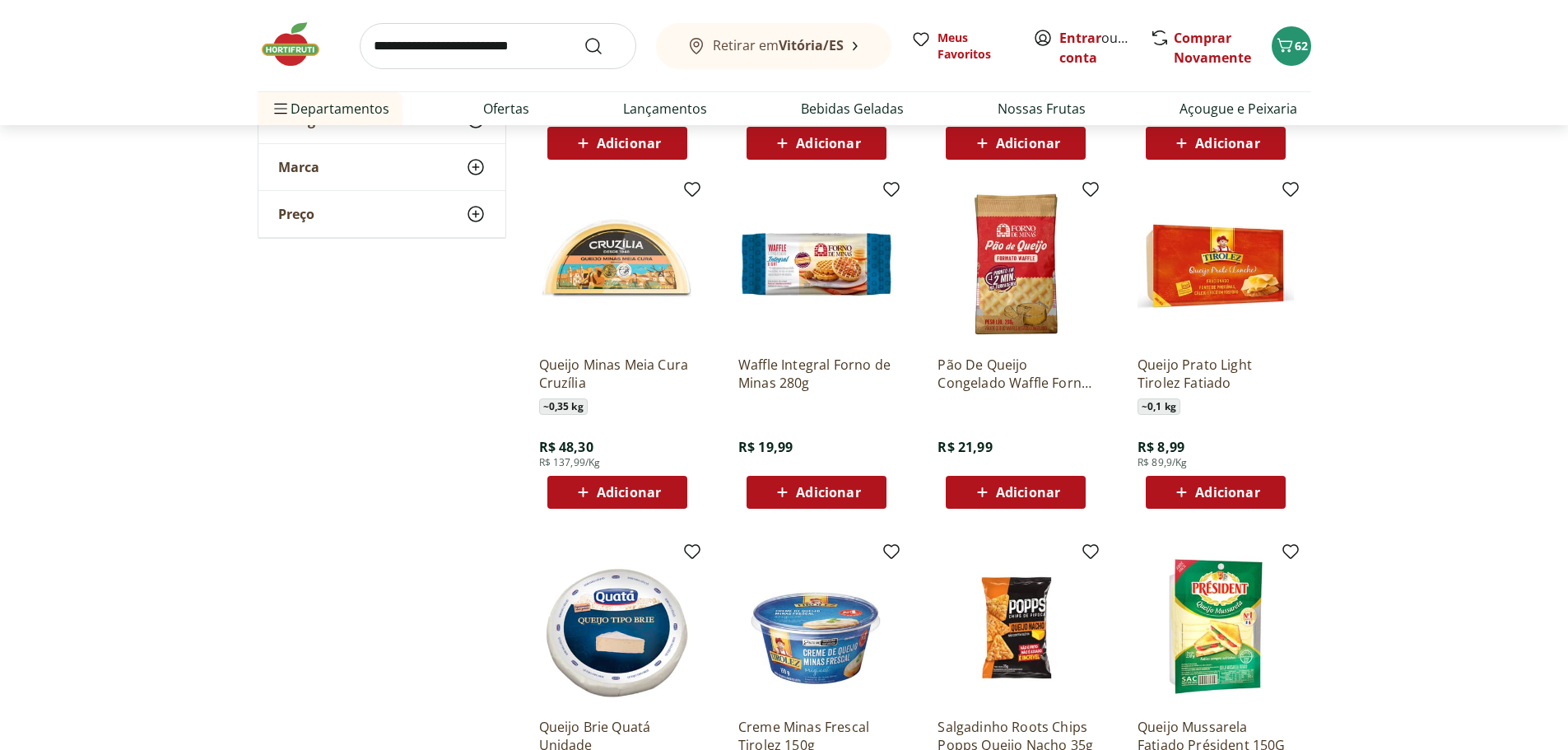
scroll to position [3460, 0]
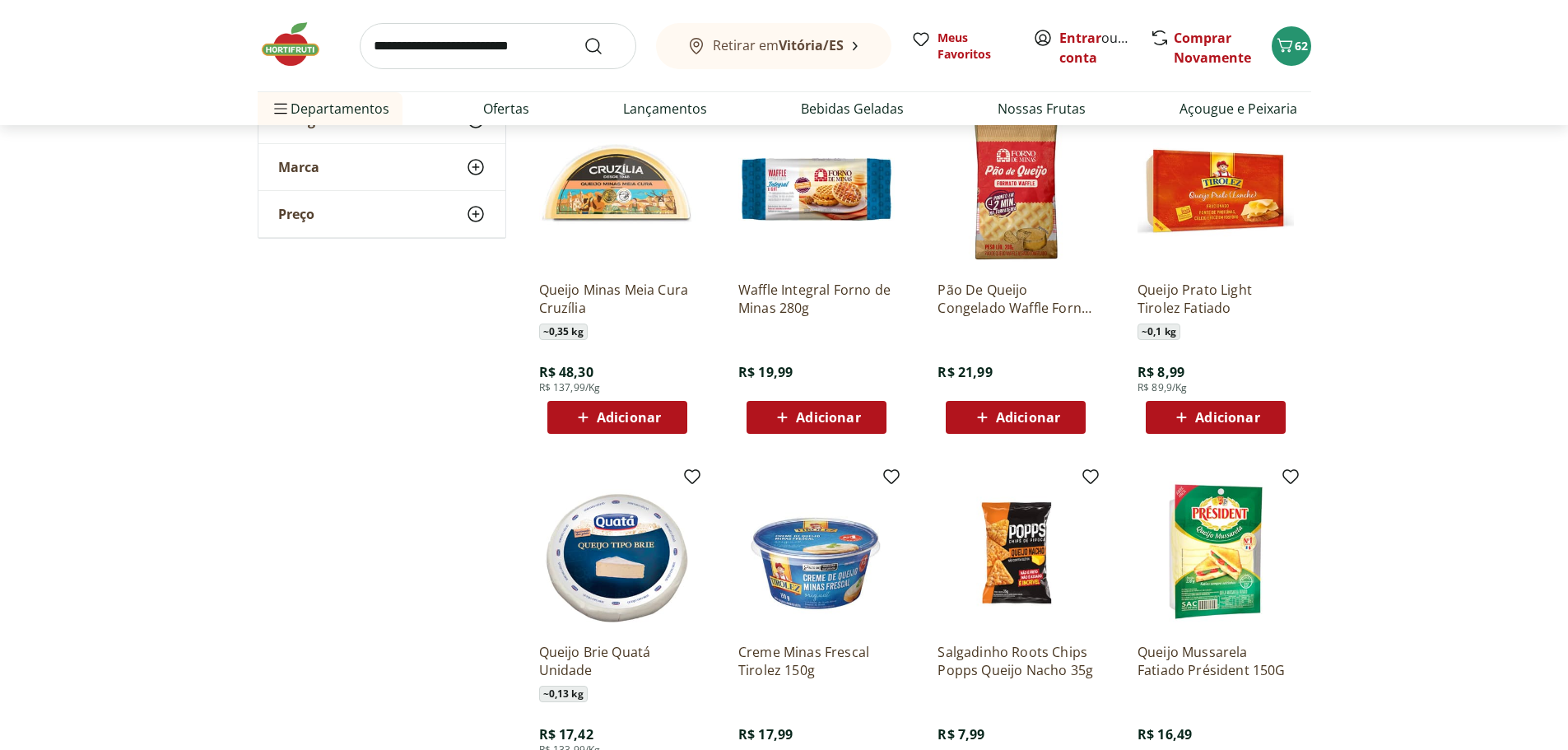
click at [622, 420] on span "Adicionar" at bounding box center [629, 417] width 64 height 13
click at [638, 213] on img at bounding box center [618, 190] width 157 height 157
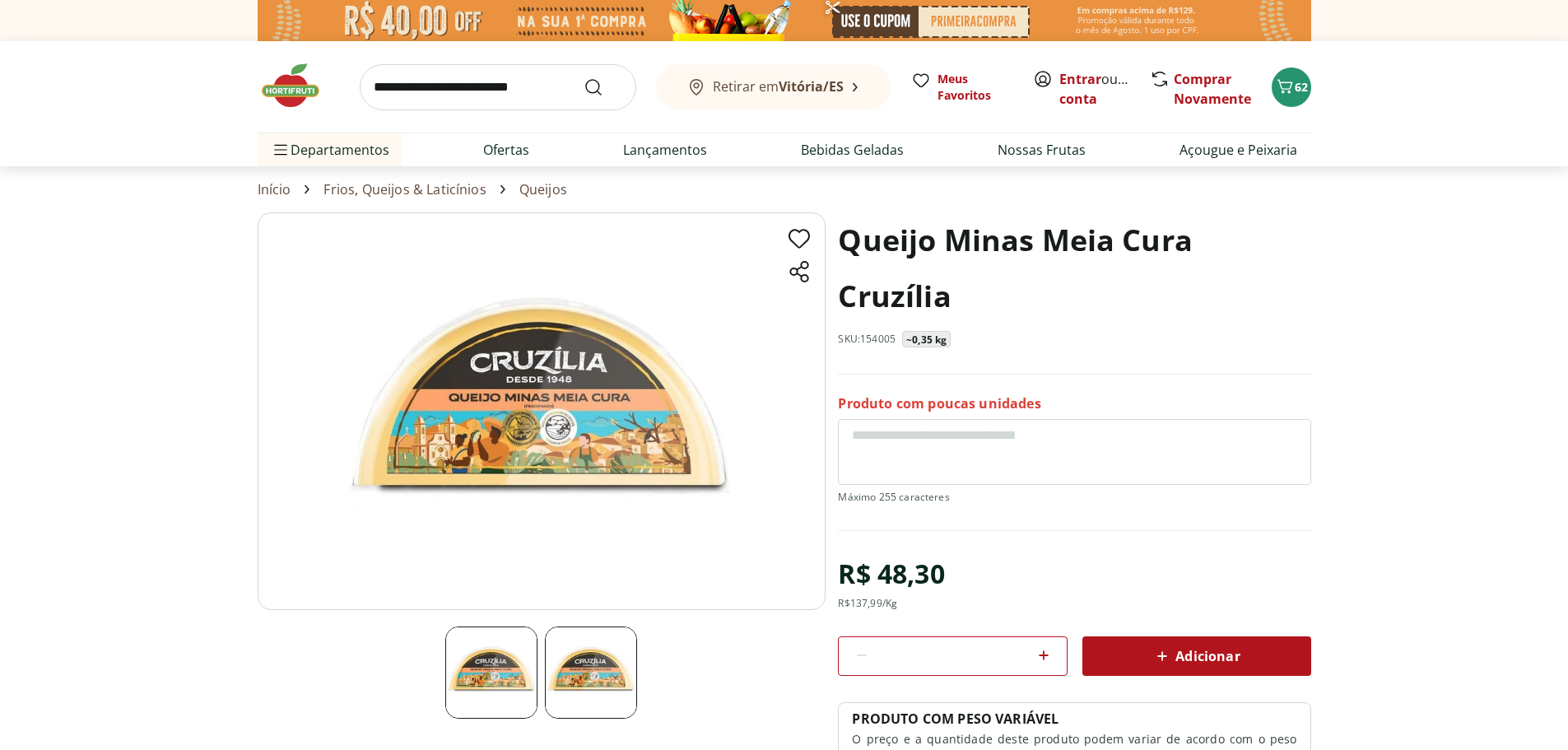
click at [1051, 660] on icon at bounding box center [1044, 656] width 20 height 20
type input "*"
click at [452, 93] on input "search" at bounding box center [498, 87] width 277 height 46
type input "**********"
click button "Submit Search" at bounding box center [604, 87] width 39 height 20
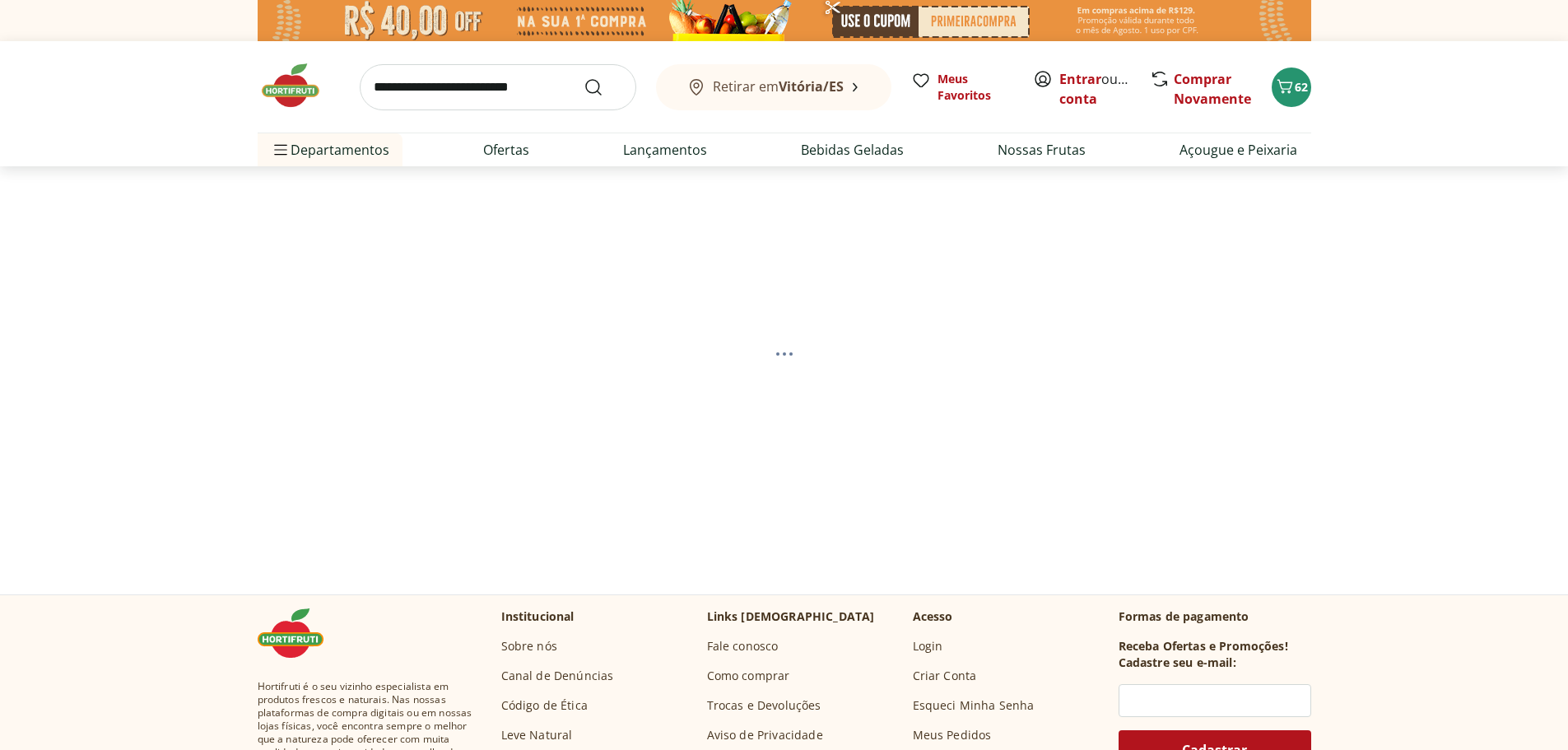
select select "**********"
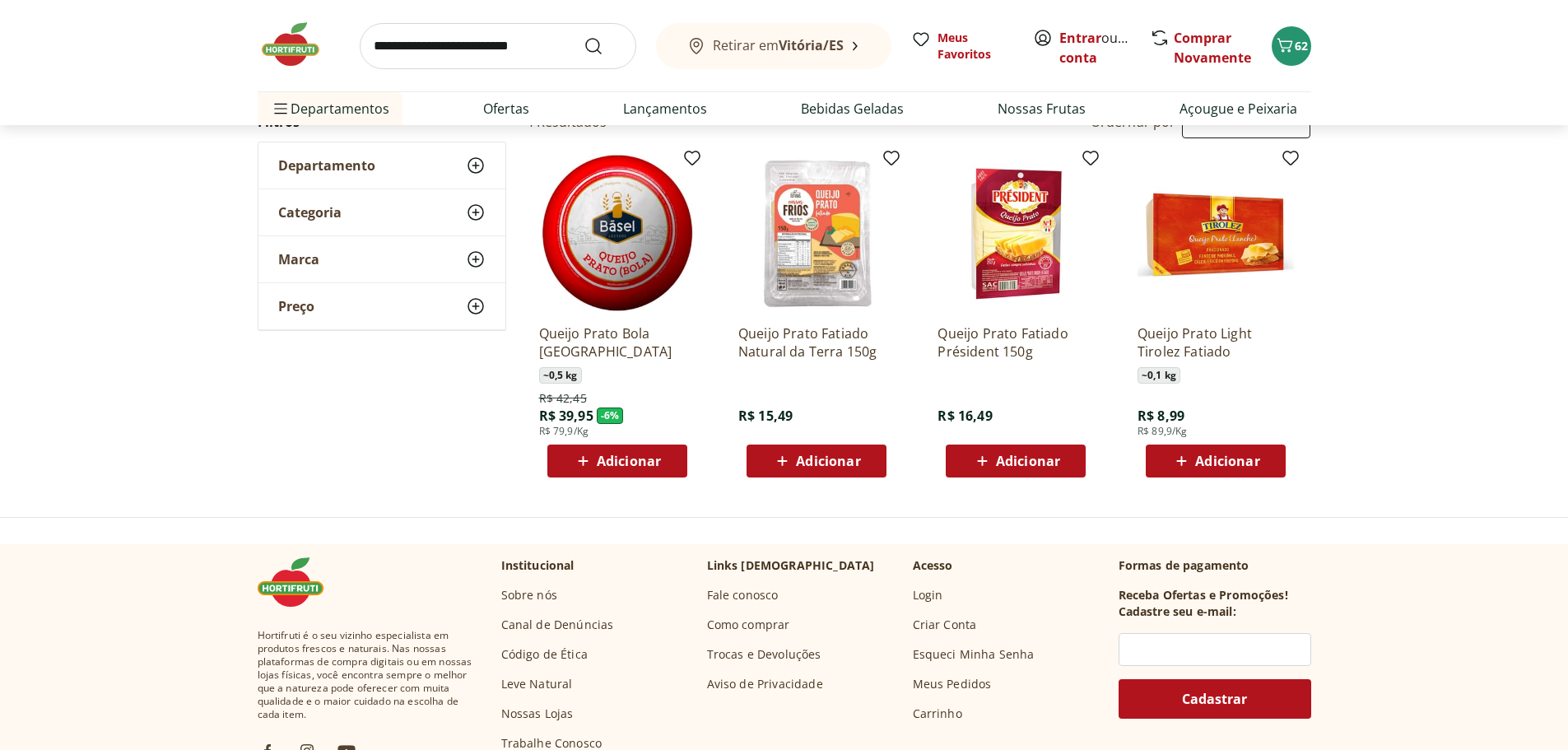
scroll to position [165, 0]
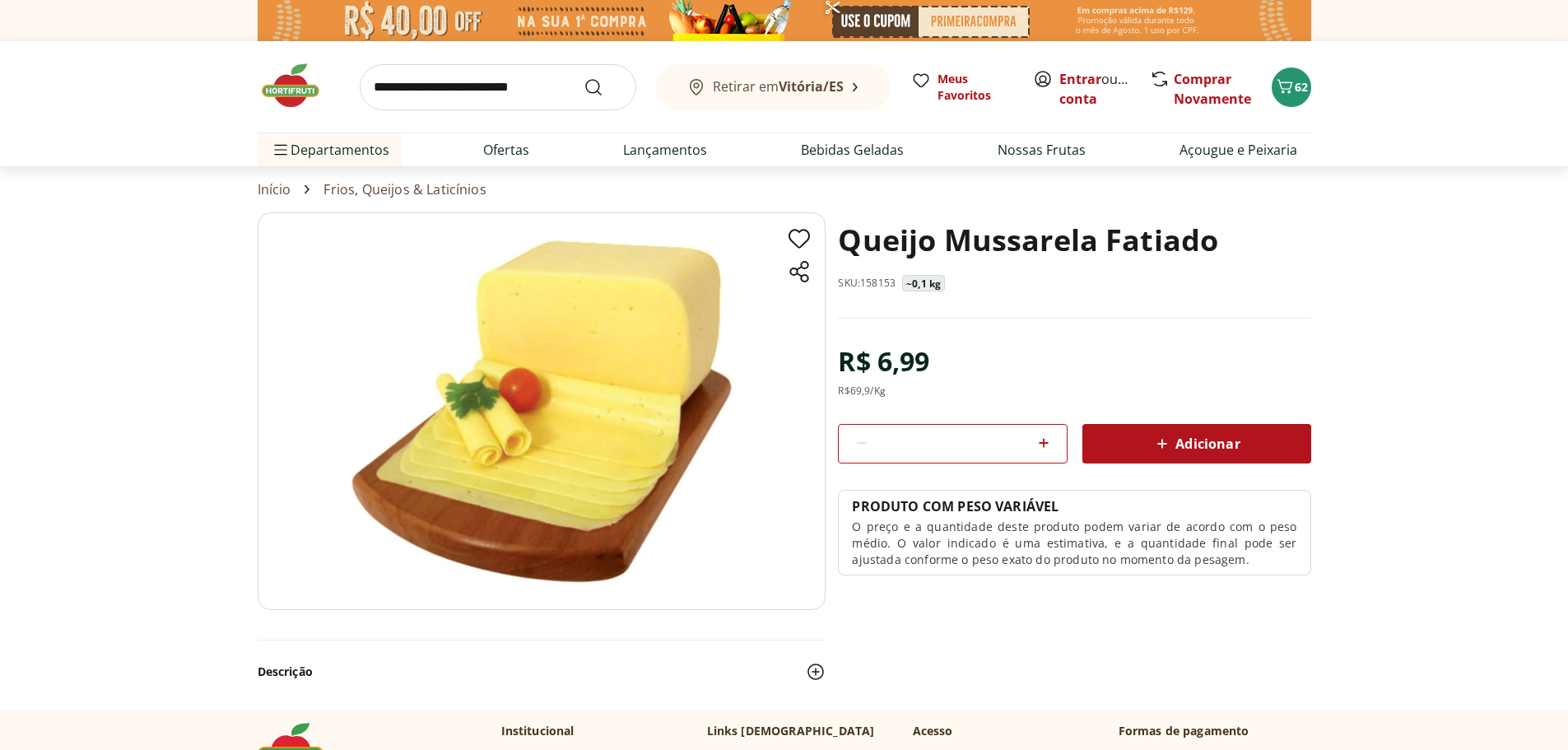
click at [1041, 445] on icon at bounding box center [1044, 443] width 20 height 20
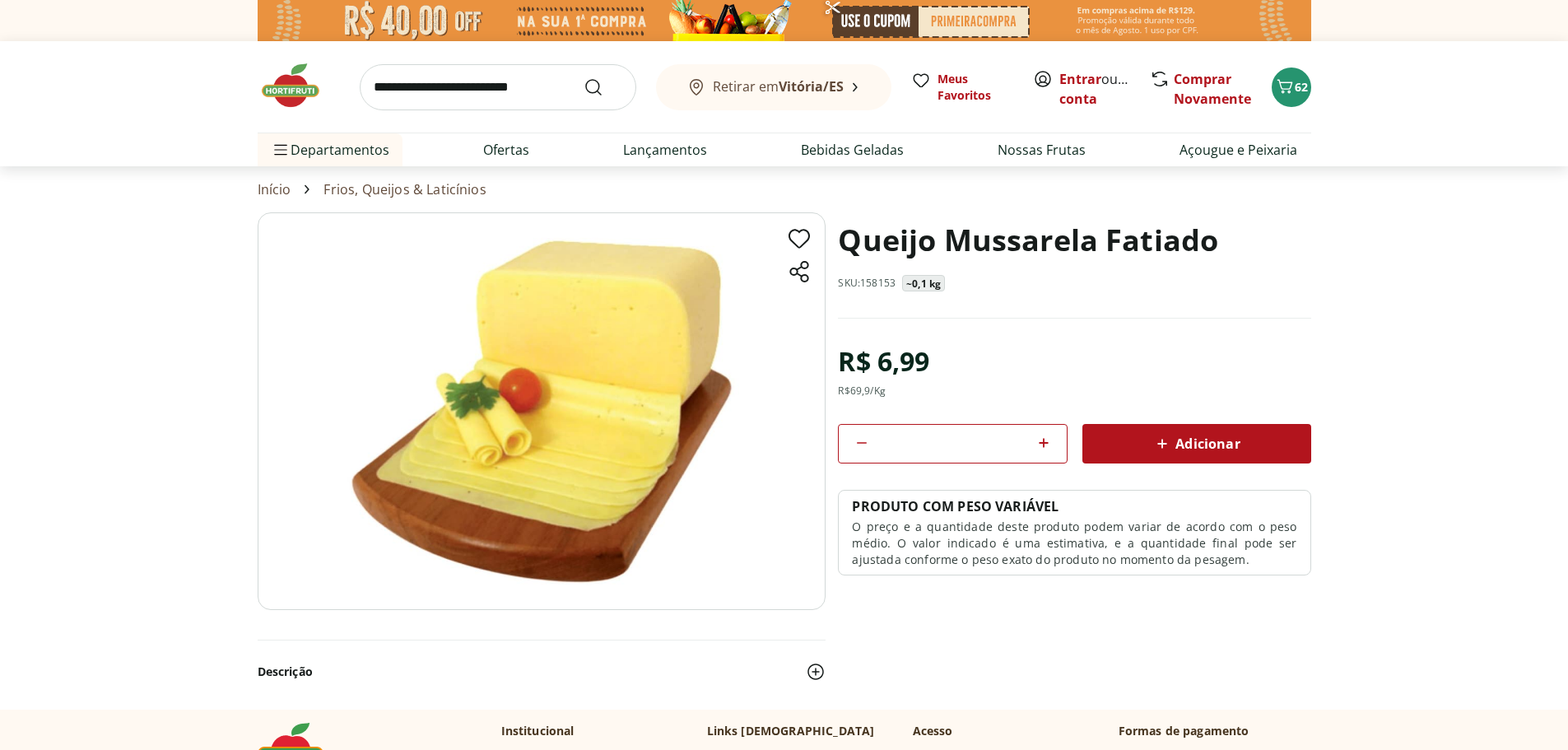
click at [1041, 445] on icon at bounding box center [1044, 443] width 20 height 20
type input "**"
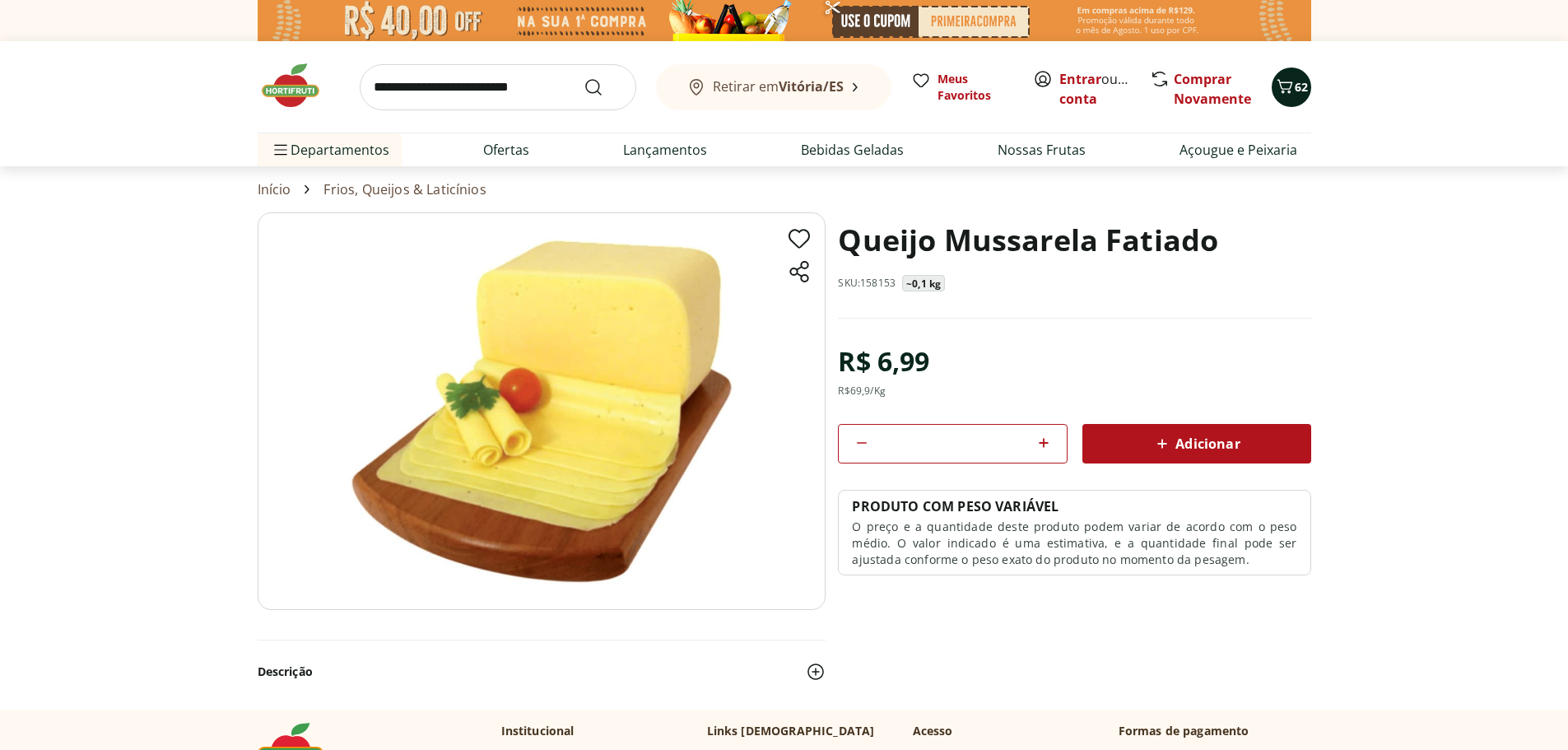
click at [1300, 86] on span "62" at bounding box center [1301, 87] width 13 height 16
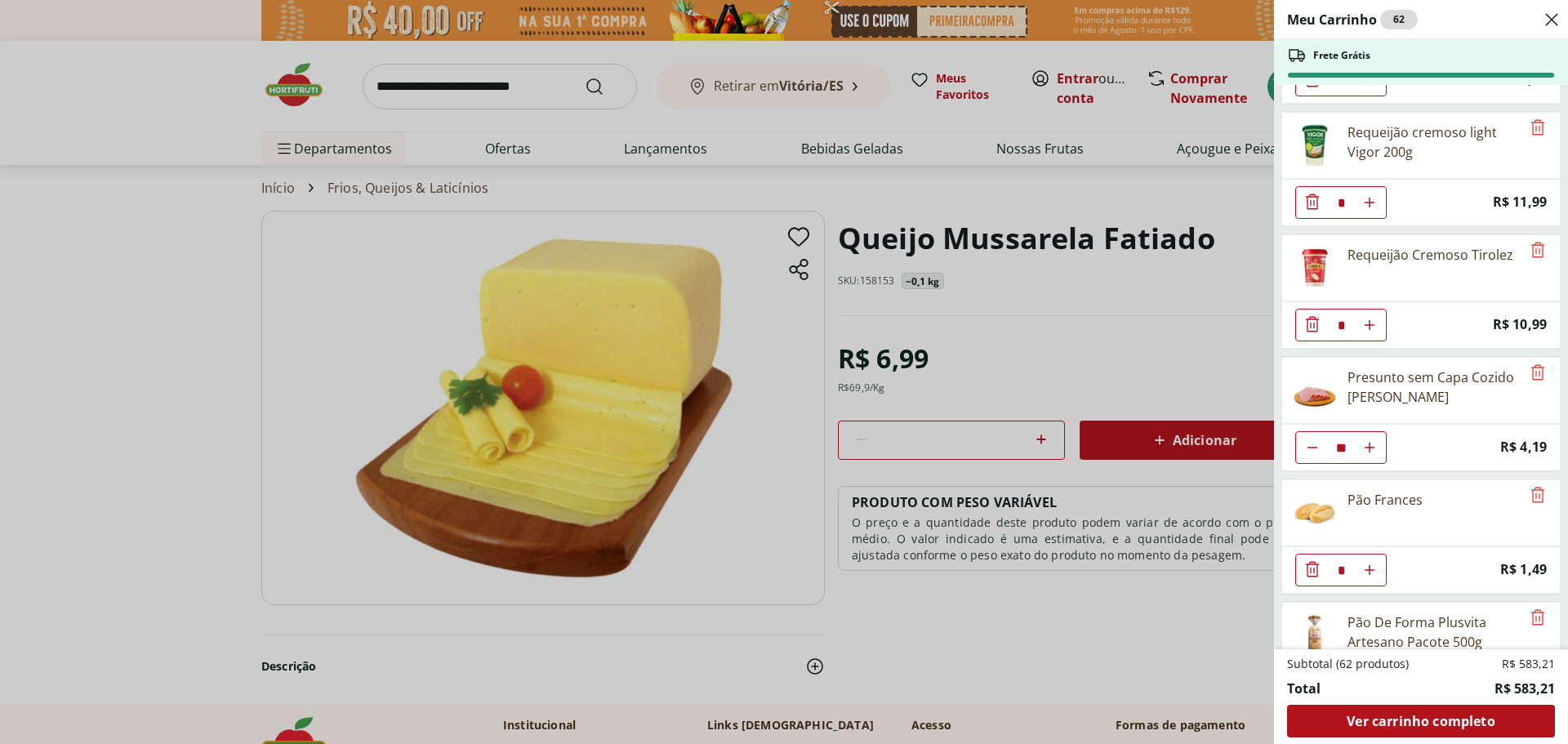
scroll to position [2016, 0]
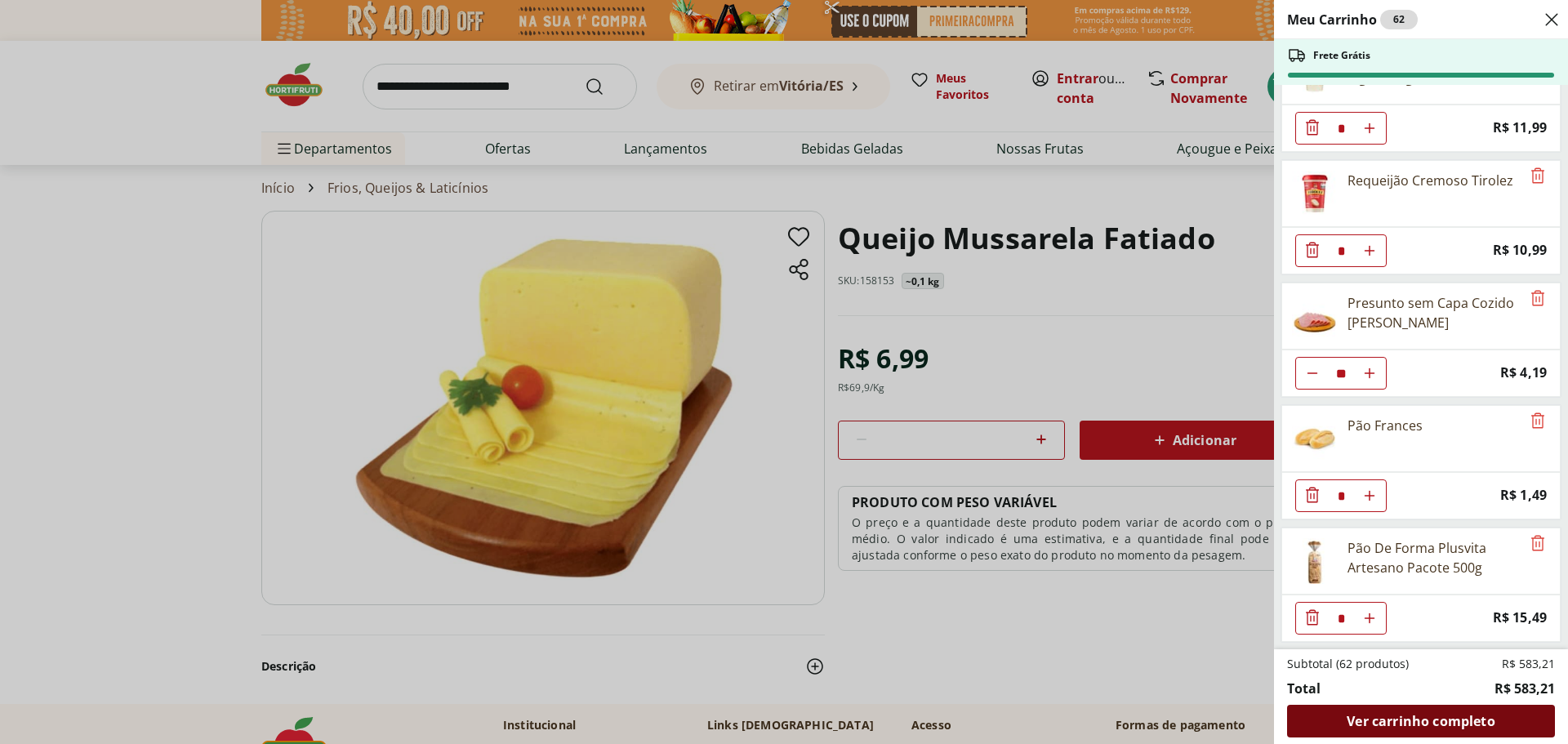
click at [1382, 724] on span "Ver carrinho completo" at bounding box center [1420, 721] width 148 height 13
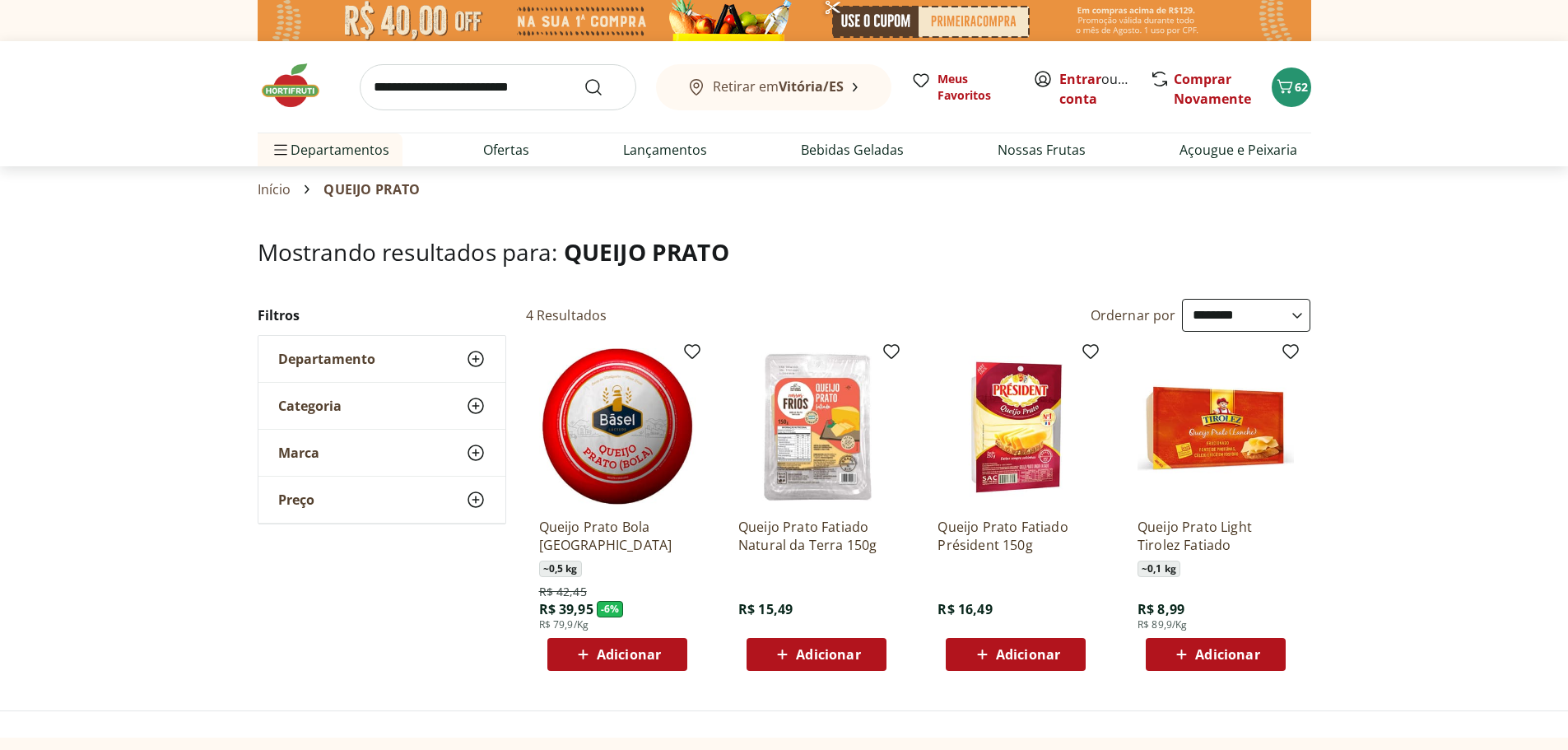
select select "**********"
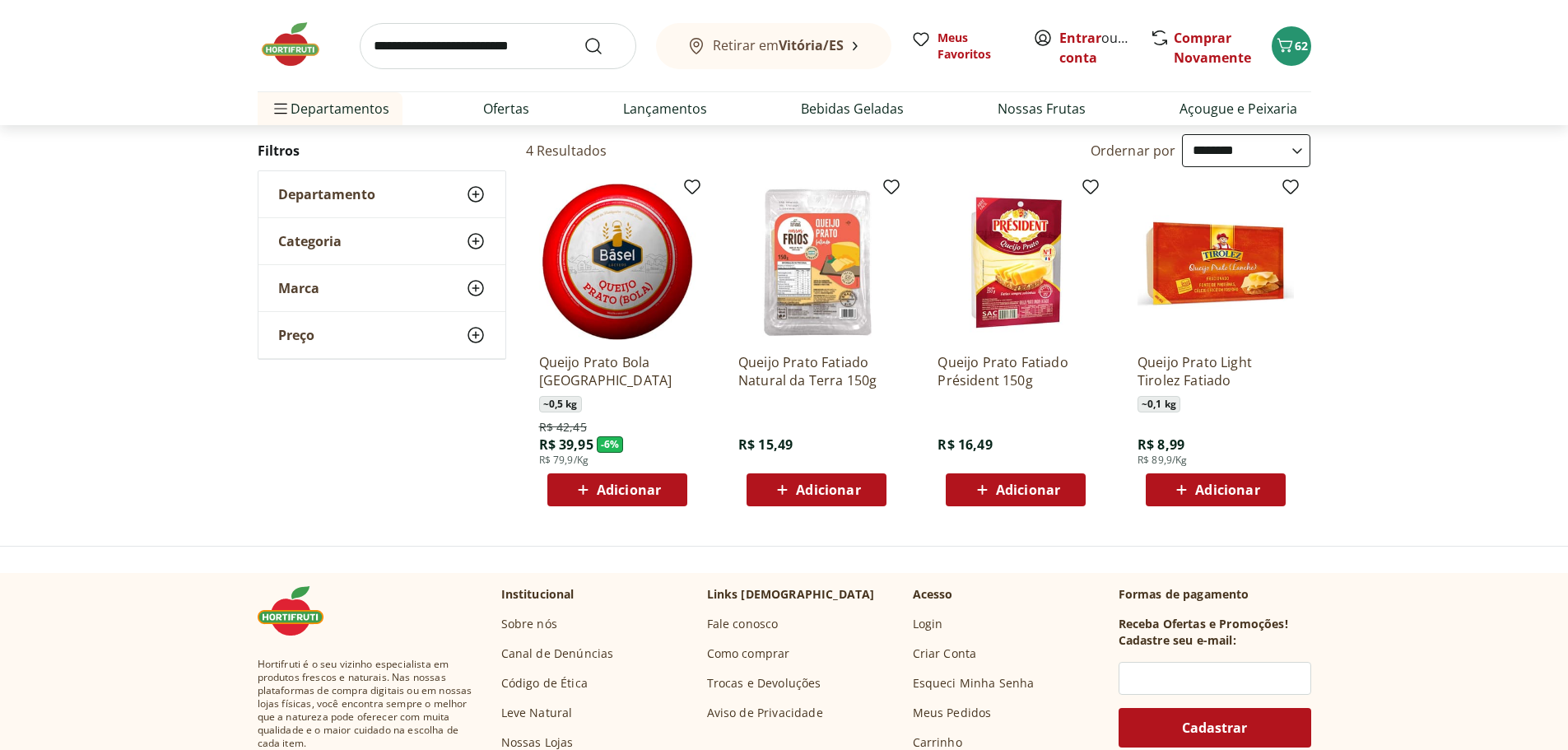
click at [1207, 492] on span "Adicionar" at bounding box center [1228, 490] width 64 height 13
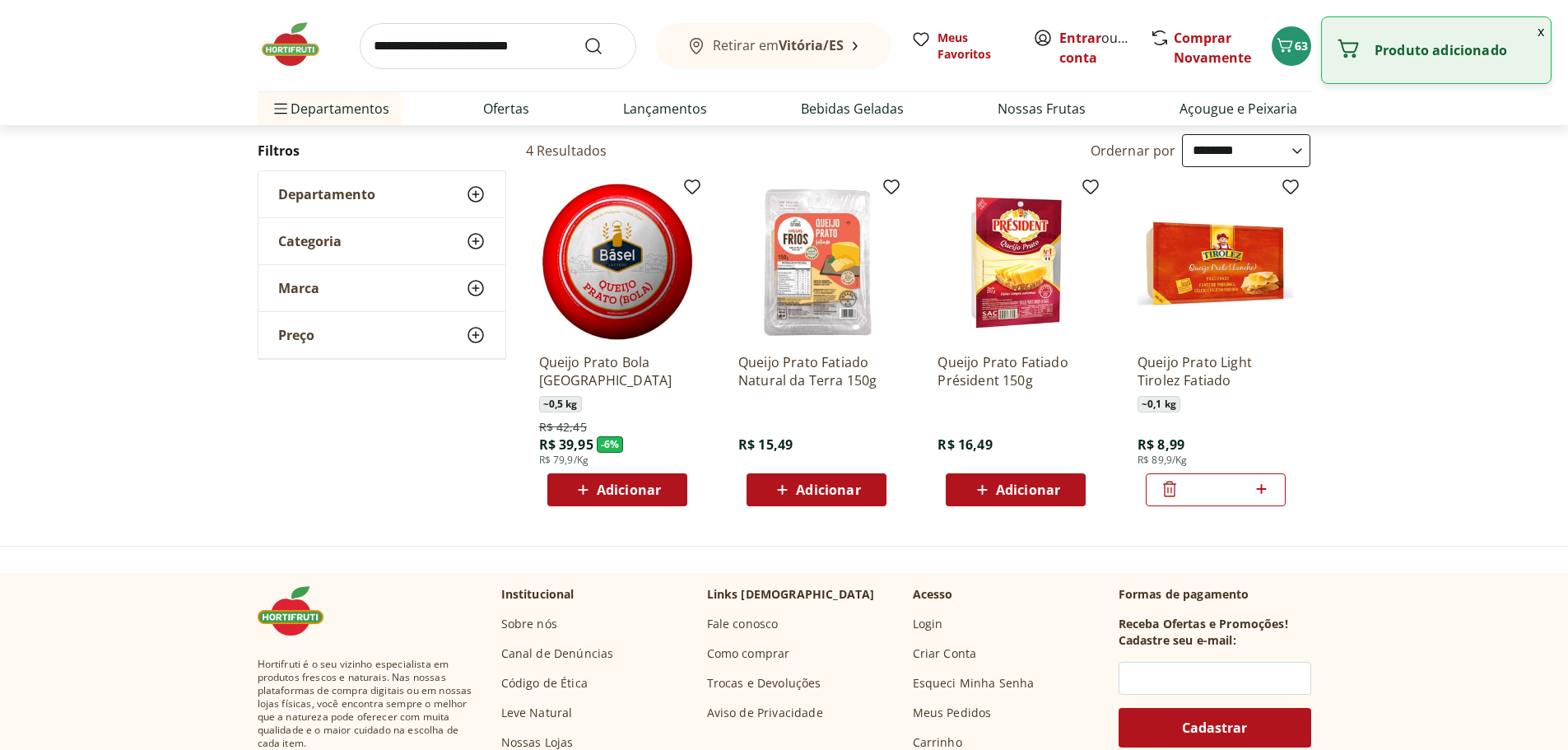
click at [1263, 488] on icon at bounding box center [1262, 489] width 10 height 10
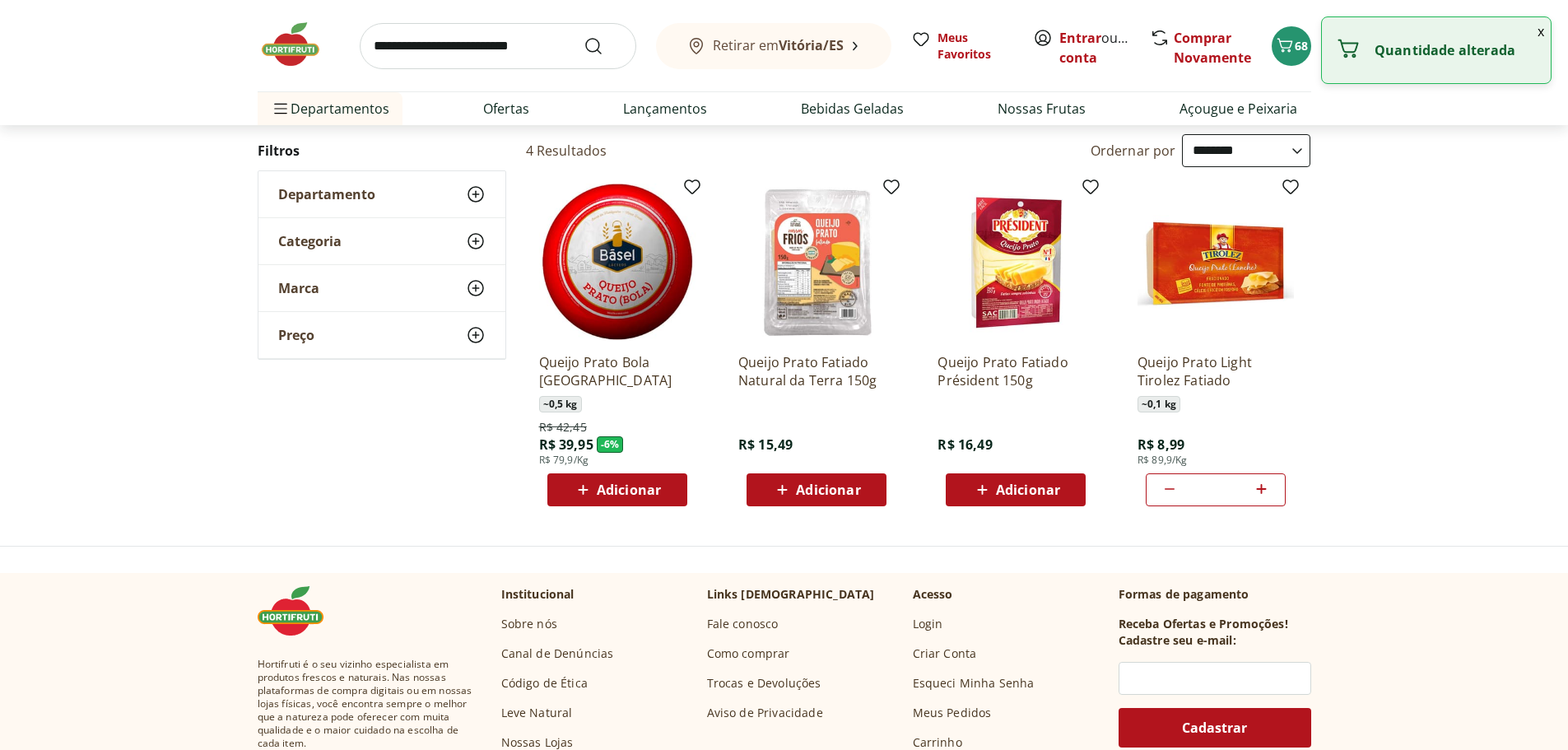
click at [1263, 488] on icon at bounding box center [1262, 489] width 10 height 10
type input "**"
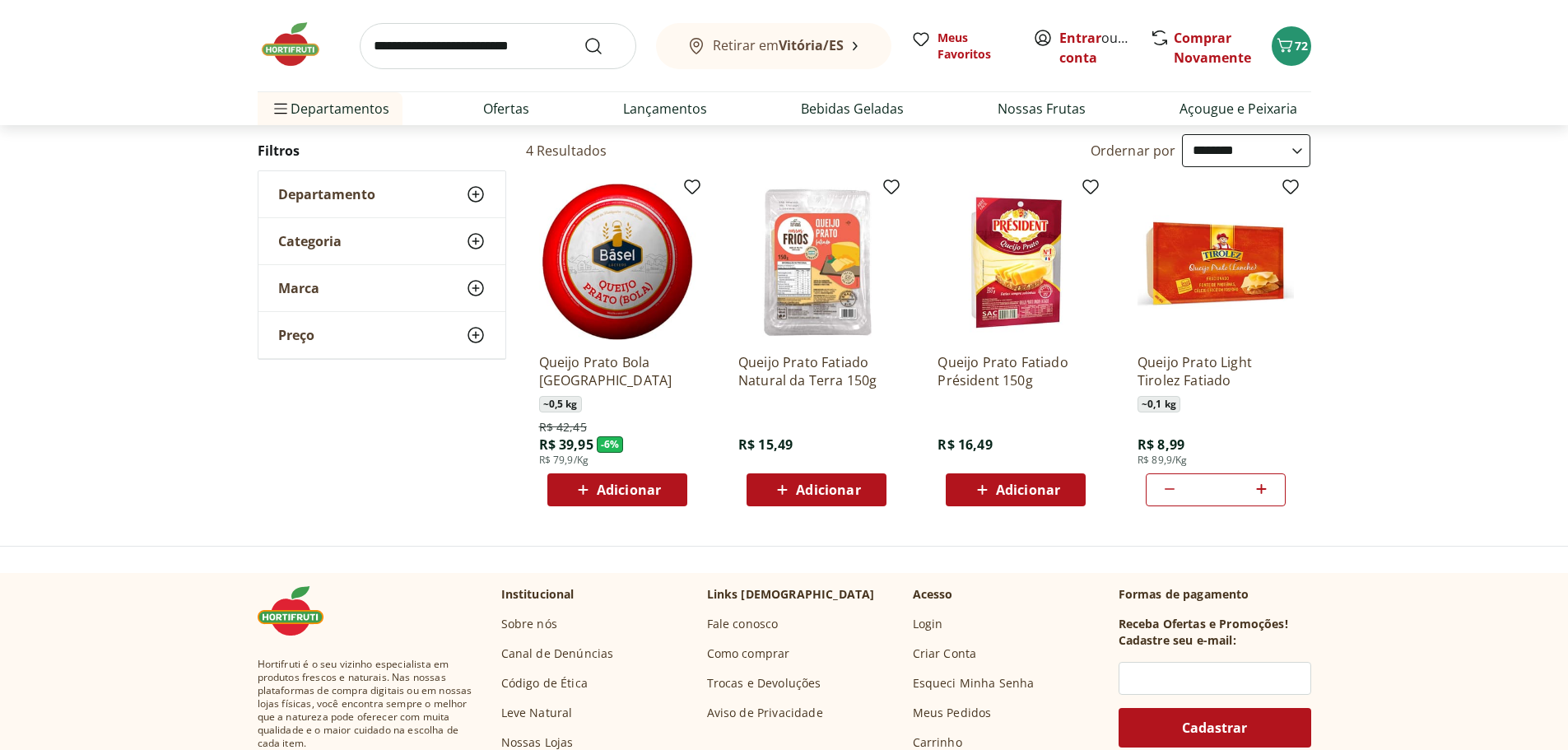
click at [486, 46] on input "search" at bounding box center [498, 46] width 277 height 46
type input "**********"
click at [584, 37] on button "Submit Search" at bounding box center [604, 46] width 39 height 20
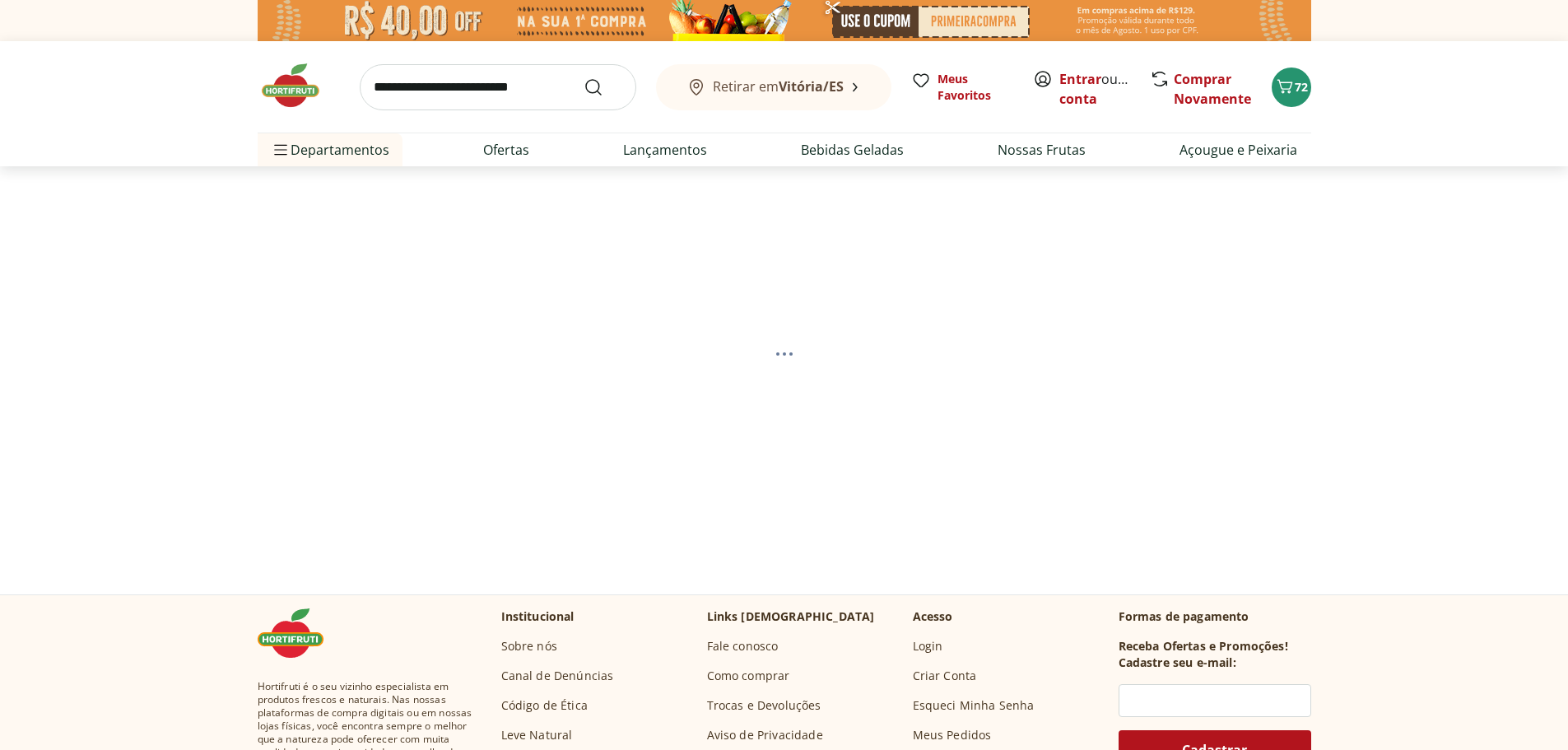
select select "**********"
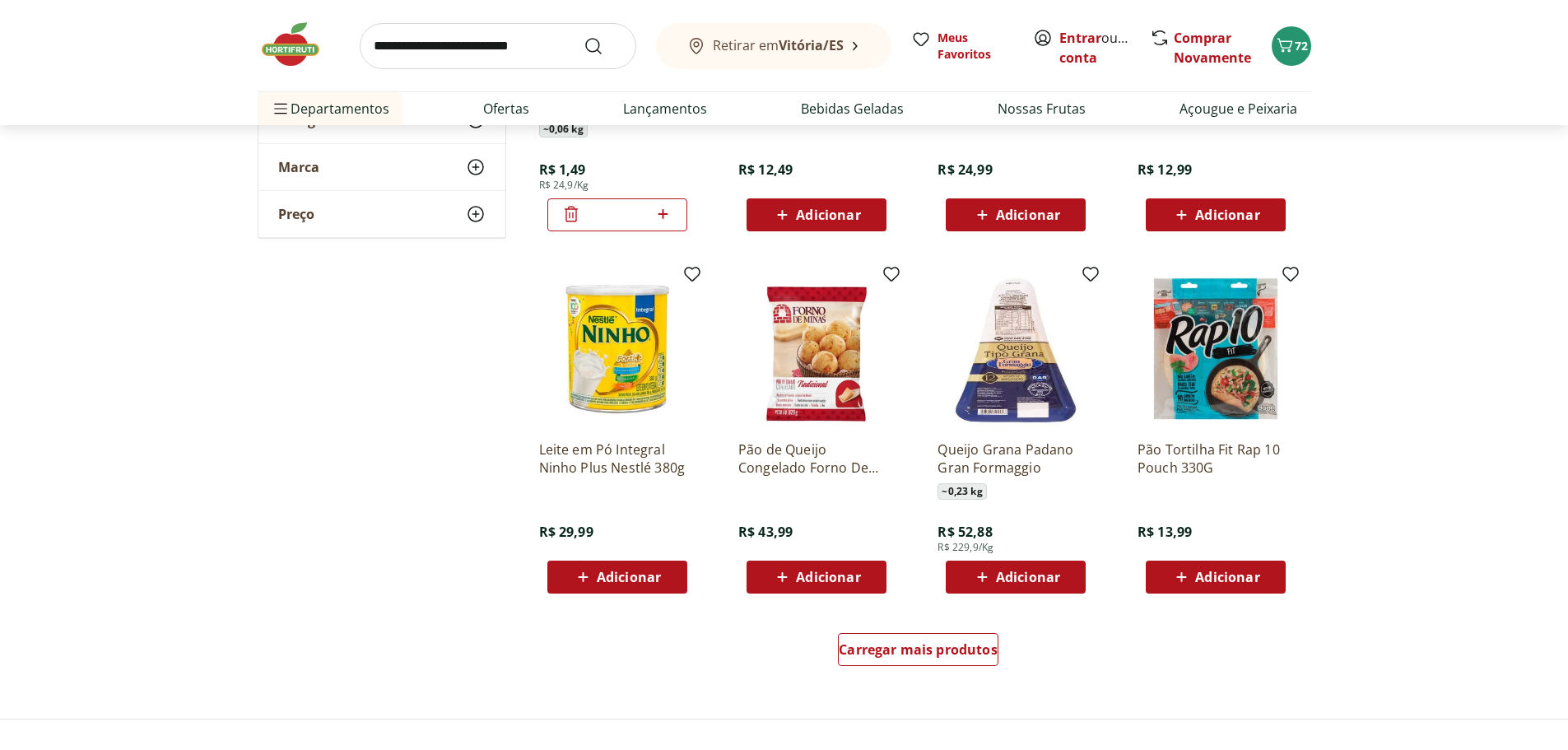
scroll to position [1071, 0]
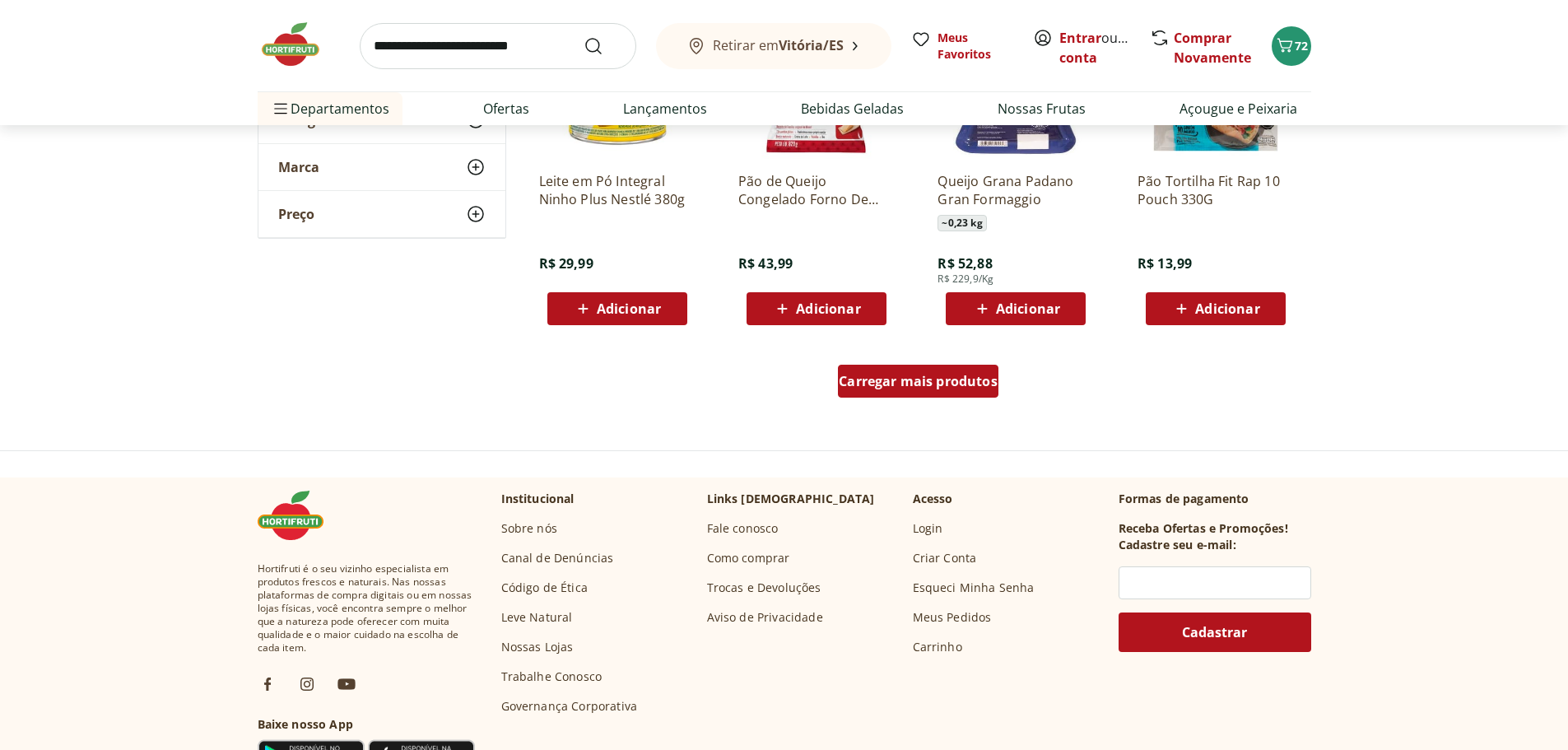
click at [925, 383] on span "Carregar mais produtos" at bounding box center [918, 381] width 158 height 13
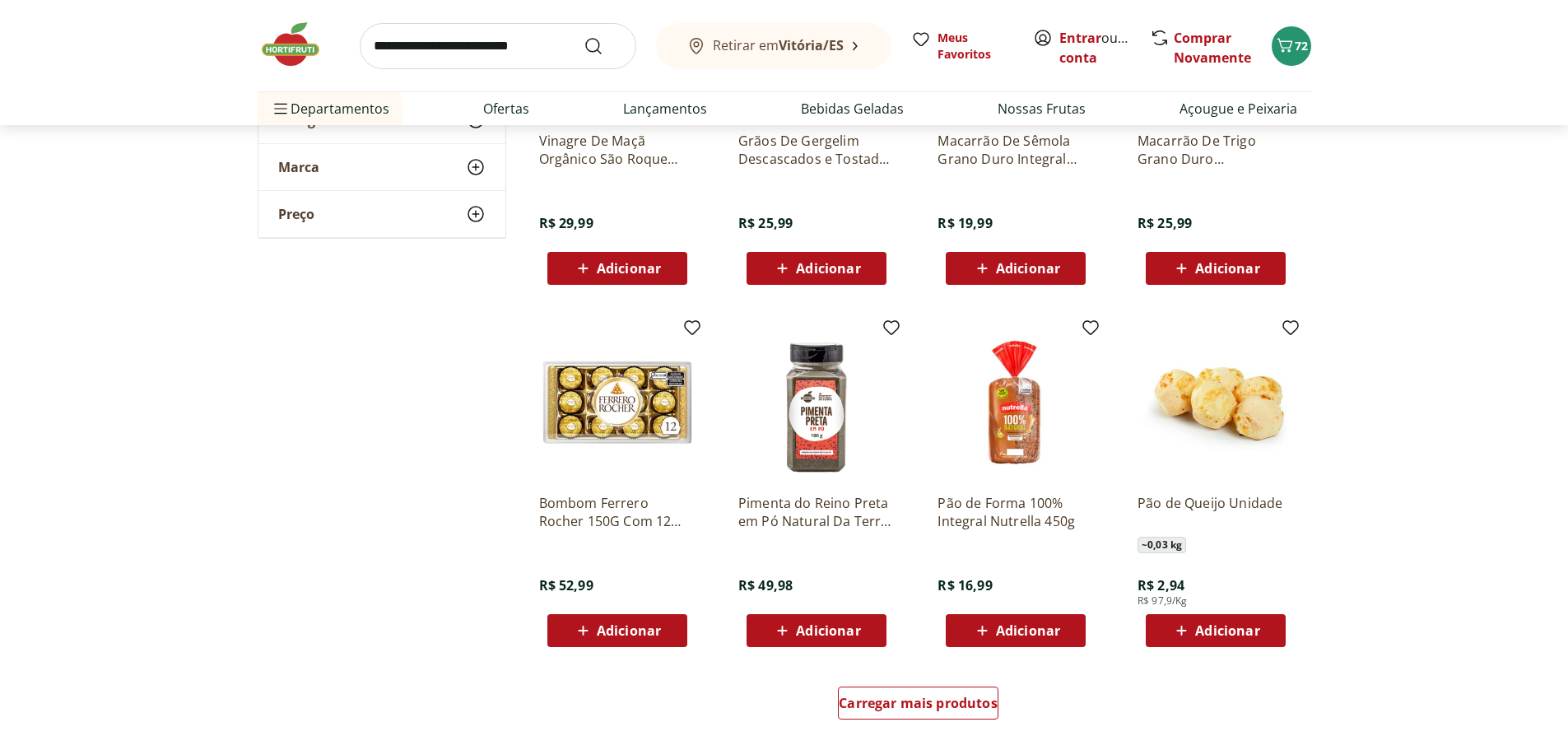
scroll to position [1895, 0]
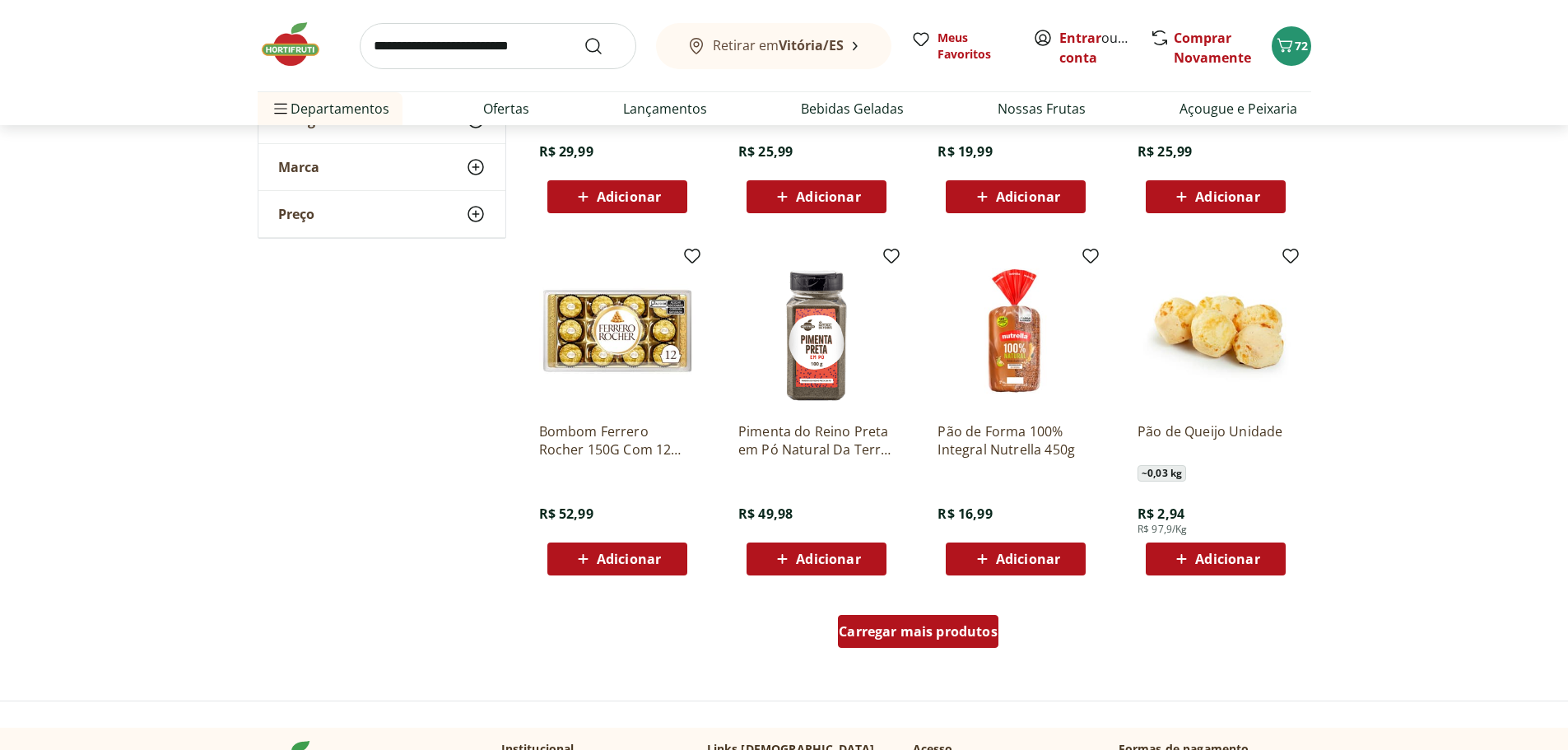
click at [952, 633] on span "Carregar mais produtos" at bounding box center [918, 632] width 158 height 13
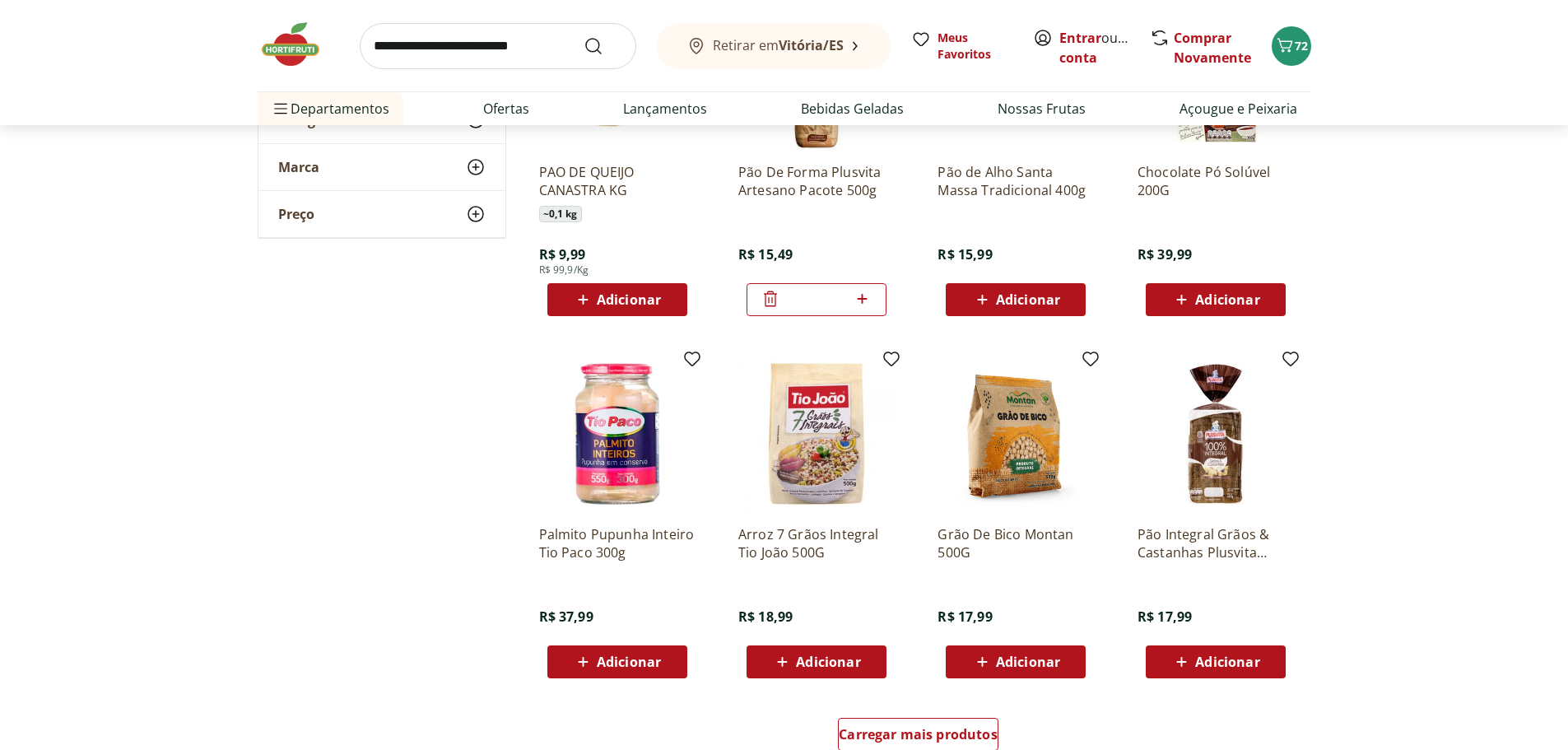
scroll to position [2965, 0]
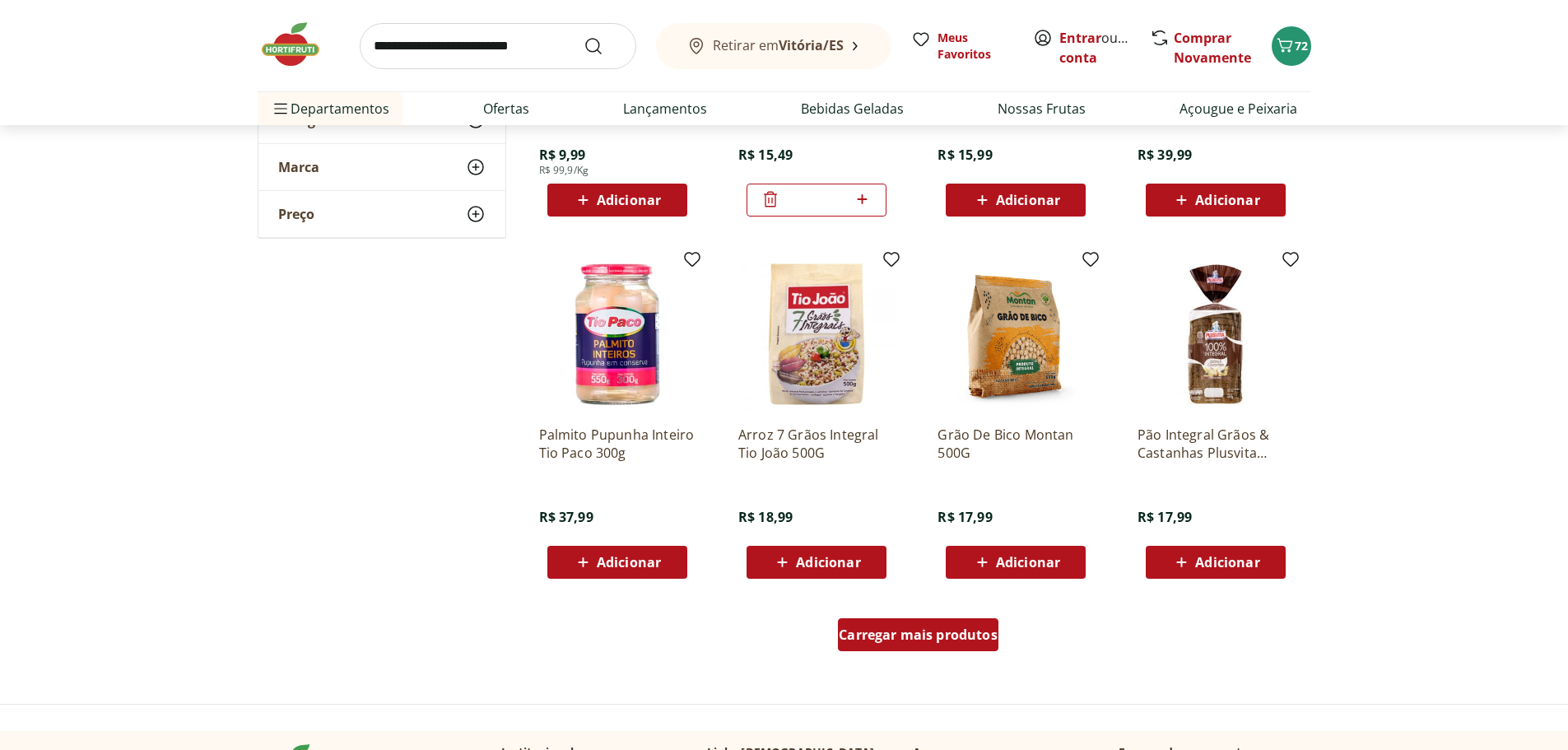
click at [917, 632] on span "Carregar mais produtos" at bounding box center [918, 635] width 158 height 13
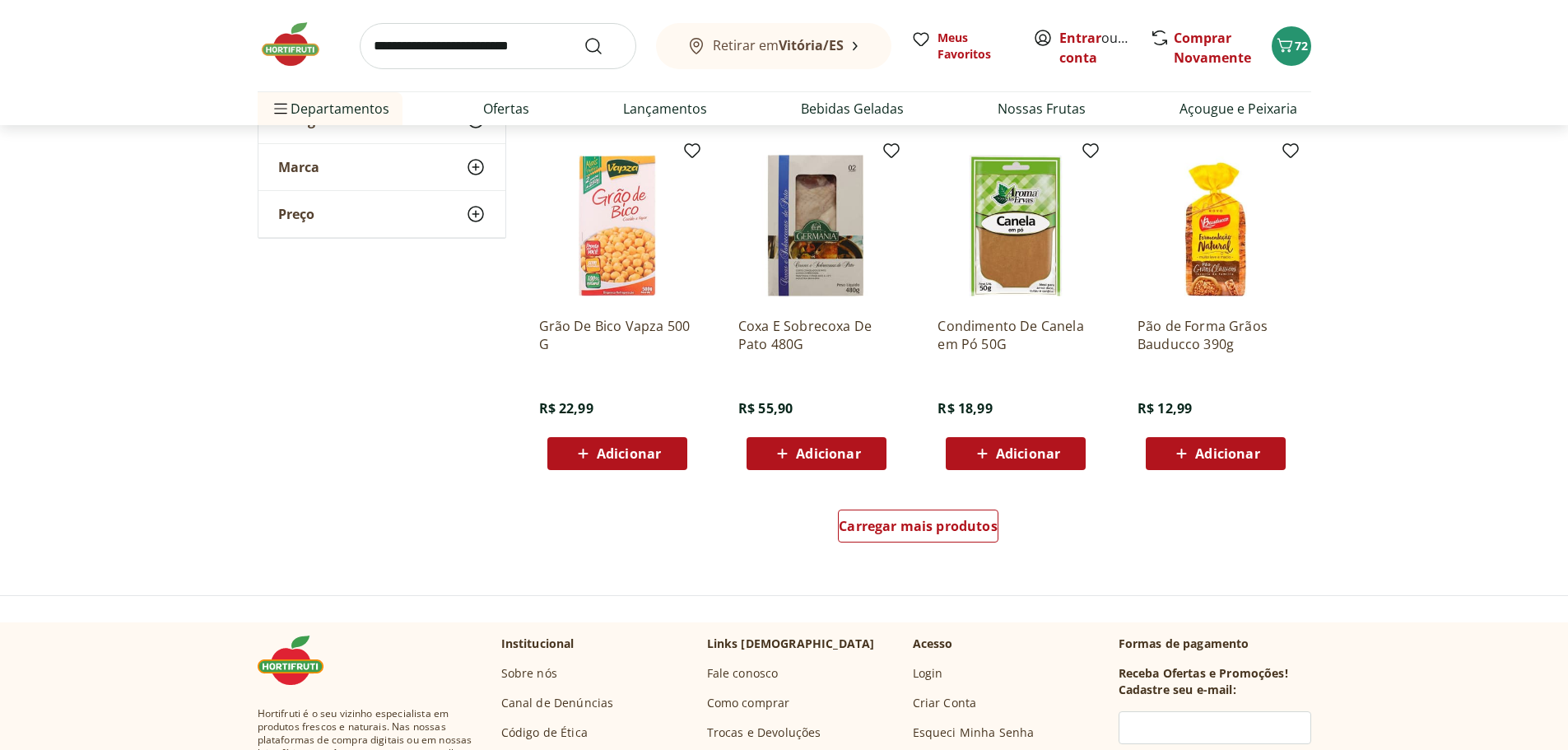
scroll to position [4201, 0]
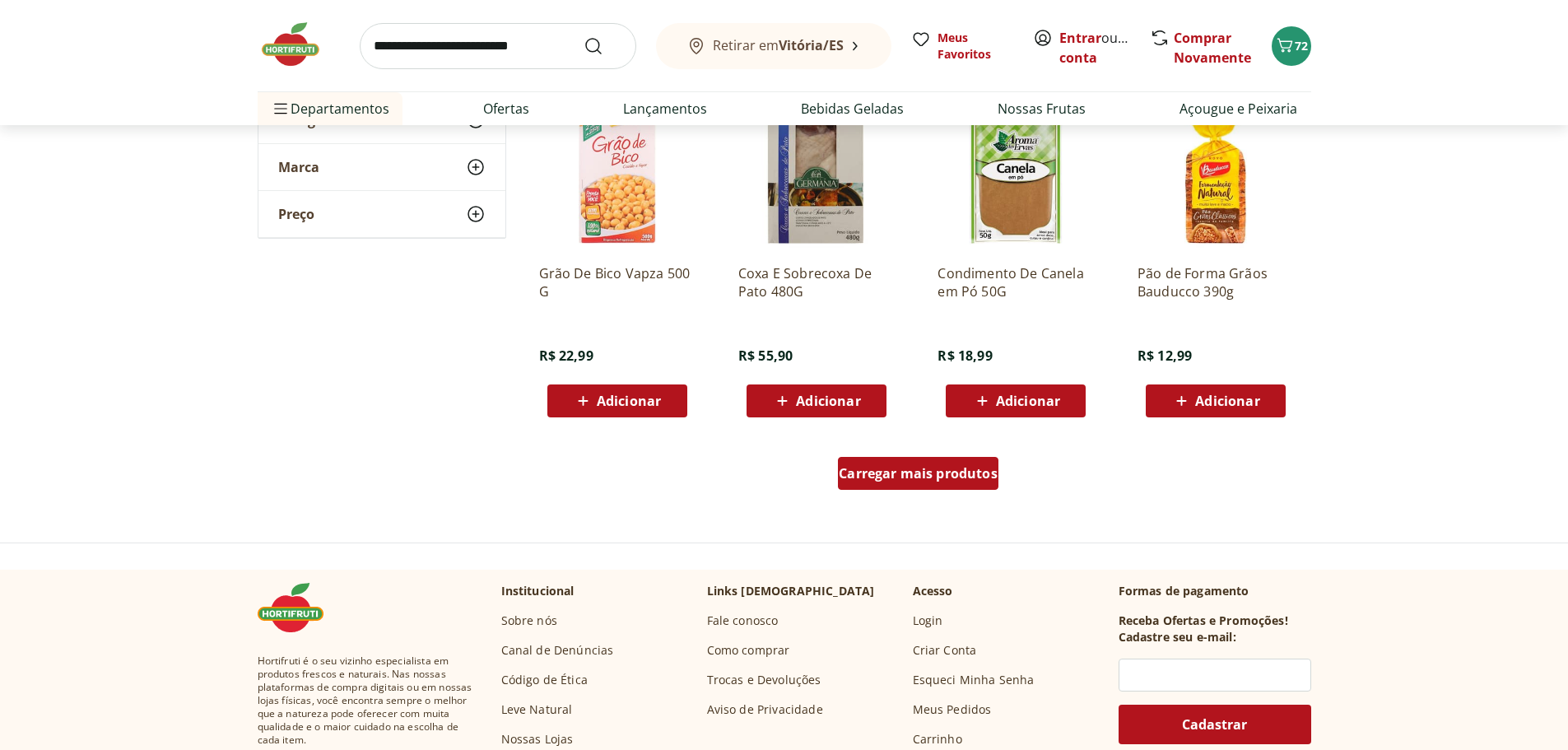
click at [940, 470] on span "Carregar mais produtos" at bounding box center [918, 473] width 158 height 13
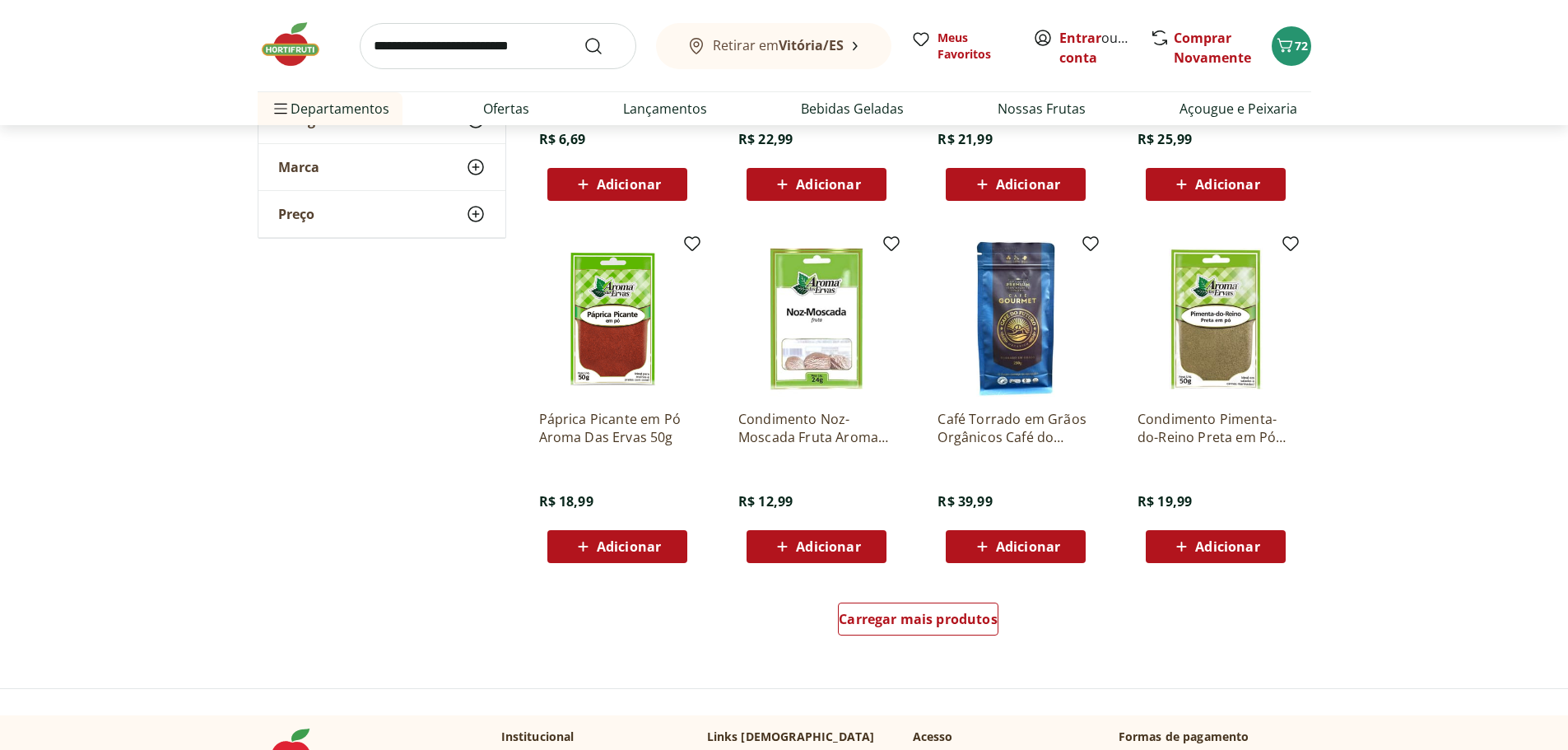
scroll to position [5271, 0]
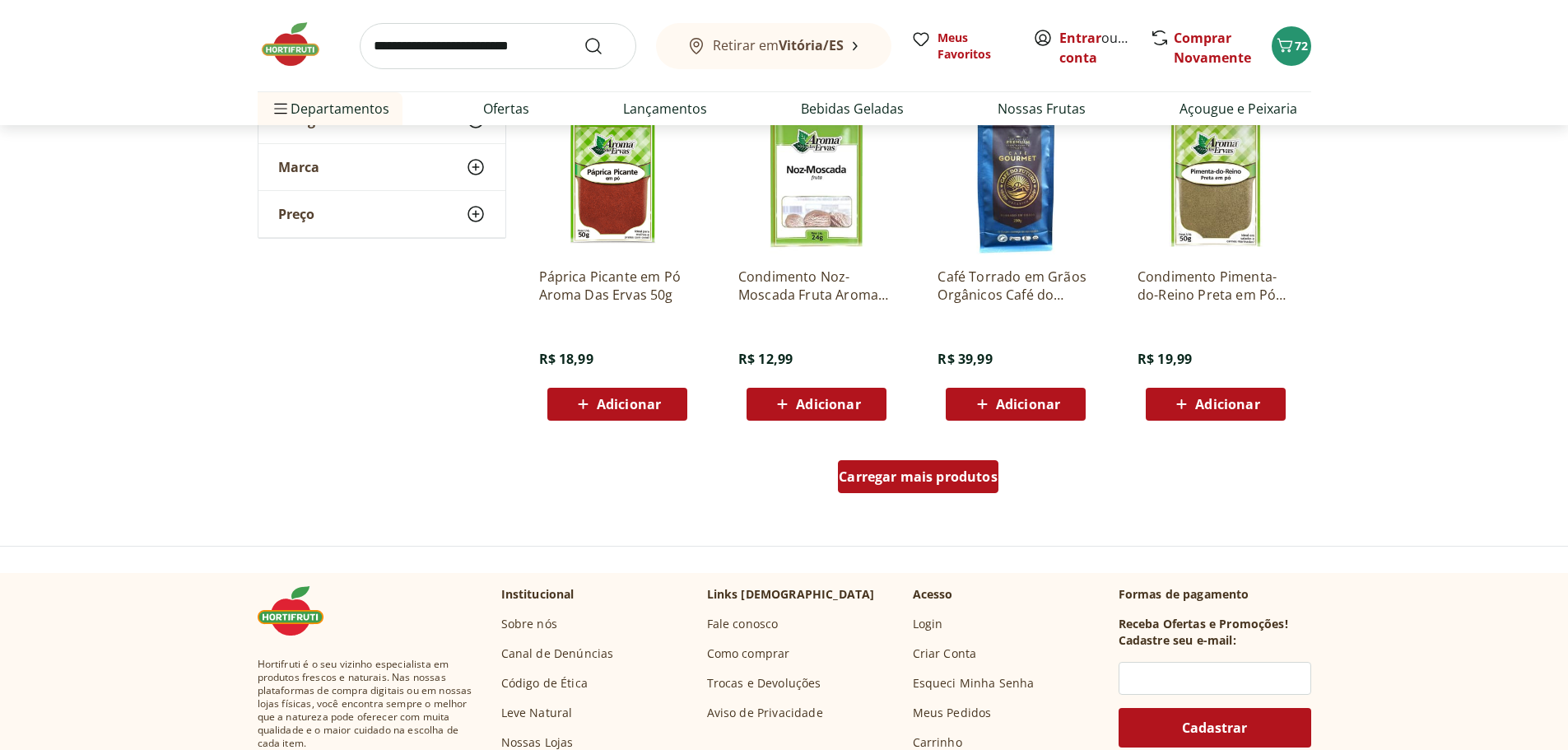
click at [981, 476] on span "Carregar mais produtos" at bounding box center [918, 477] width 158 height 13
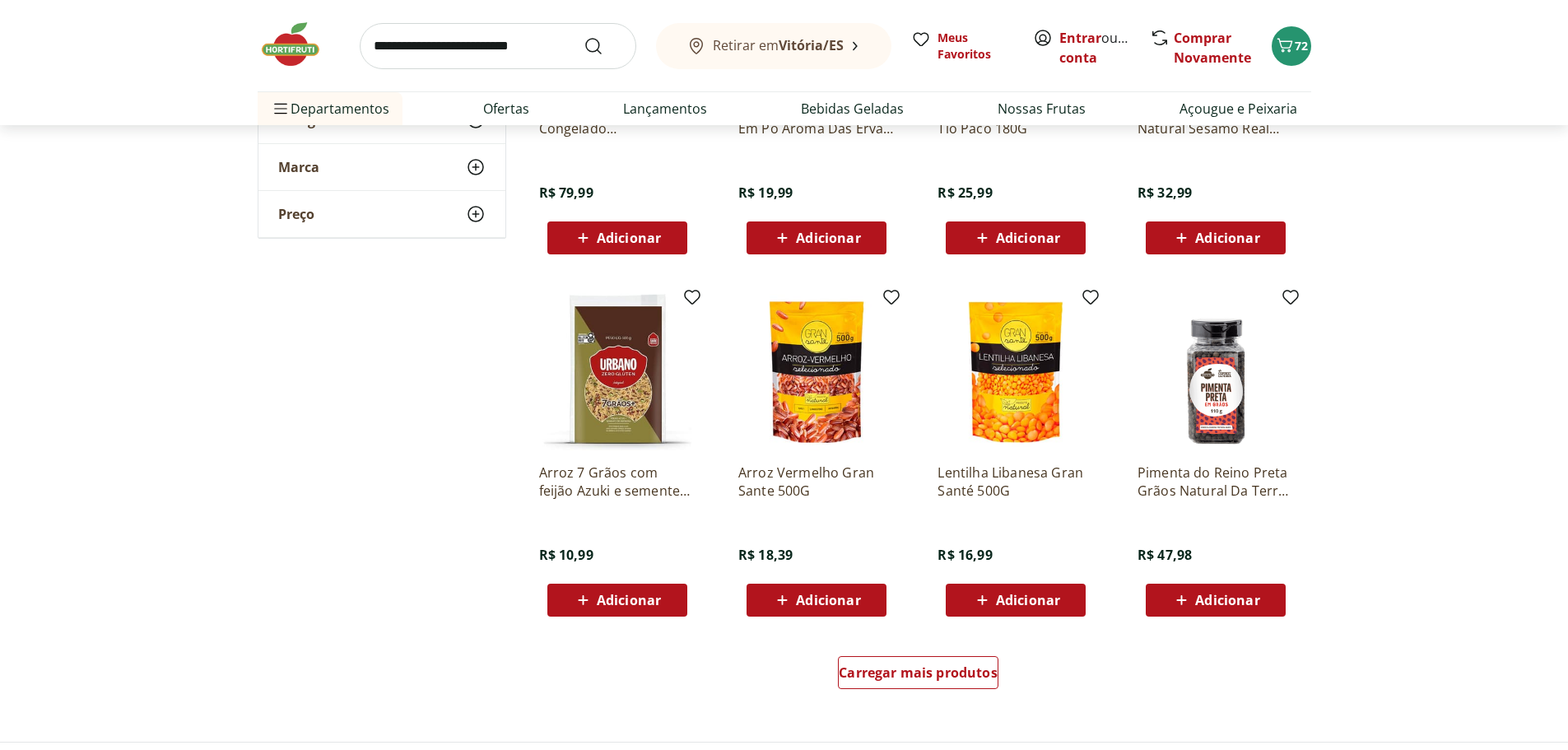
scroll to position [6177, 0]
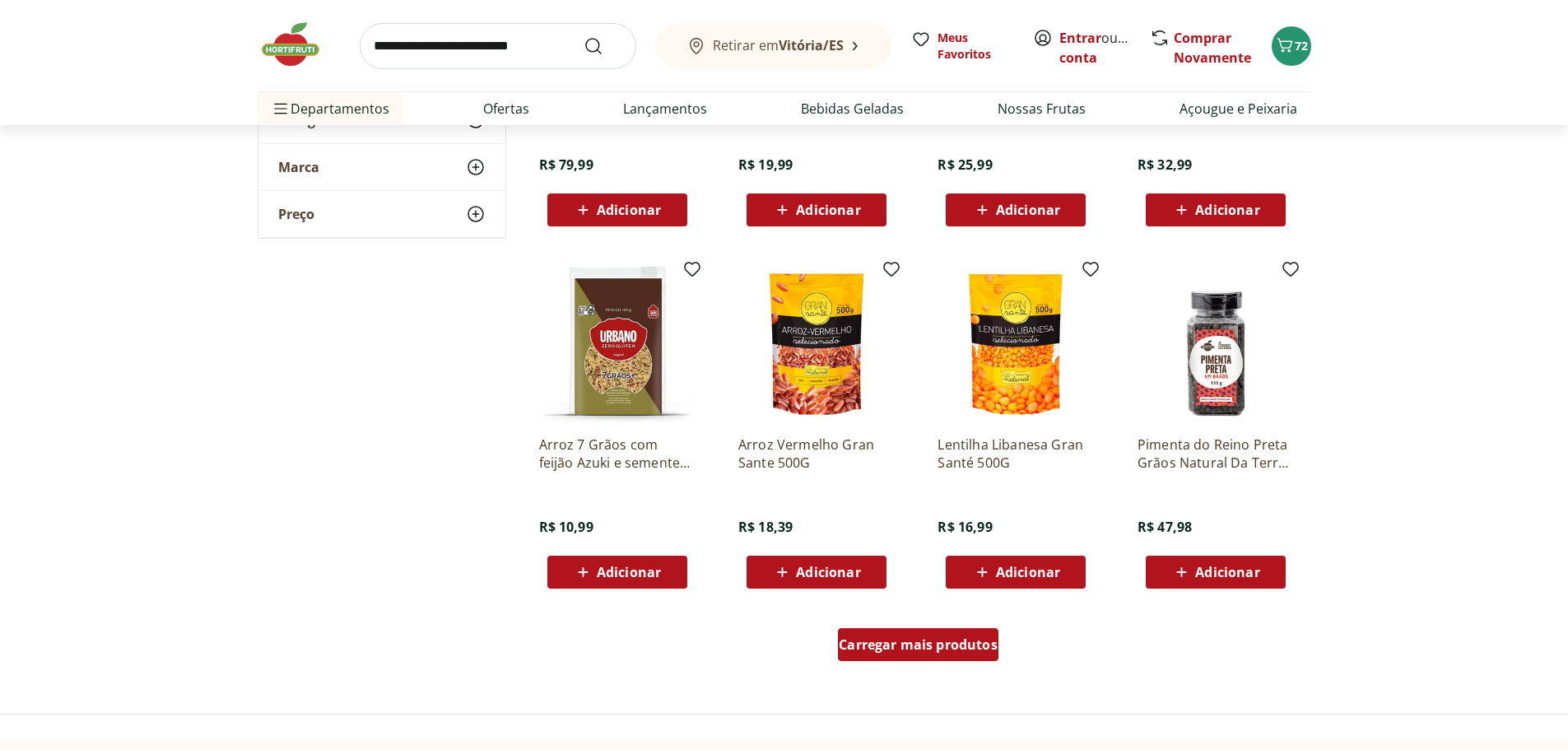
click at [925, 639] on span "Carregar mais produtos" at bounding box center [918, 645] width 158 height 13
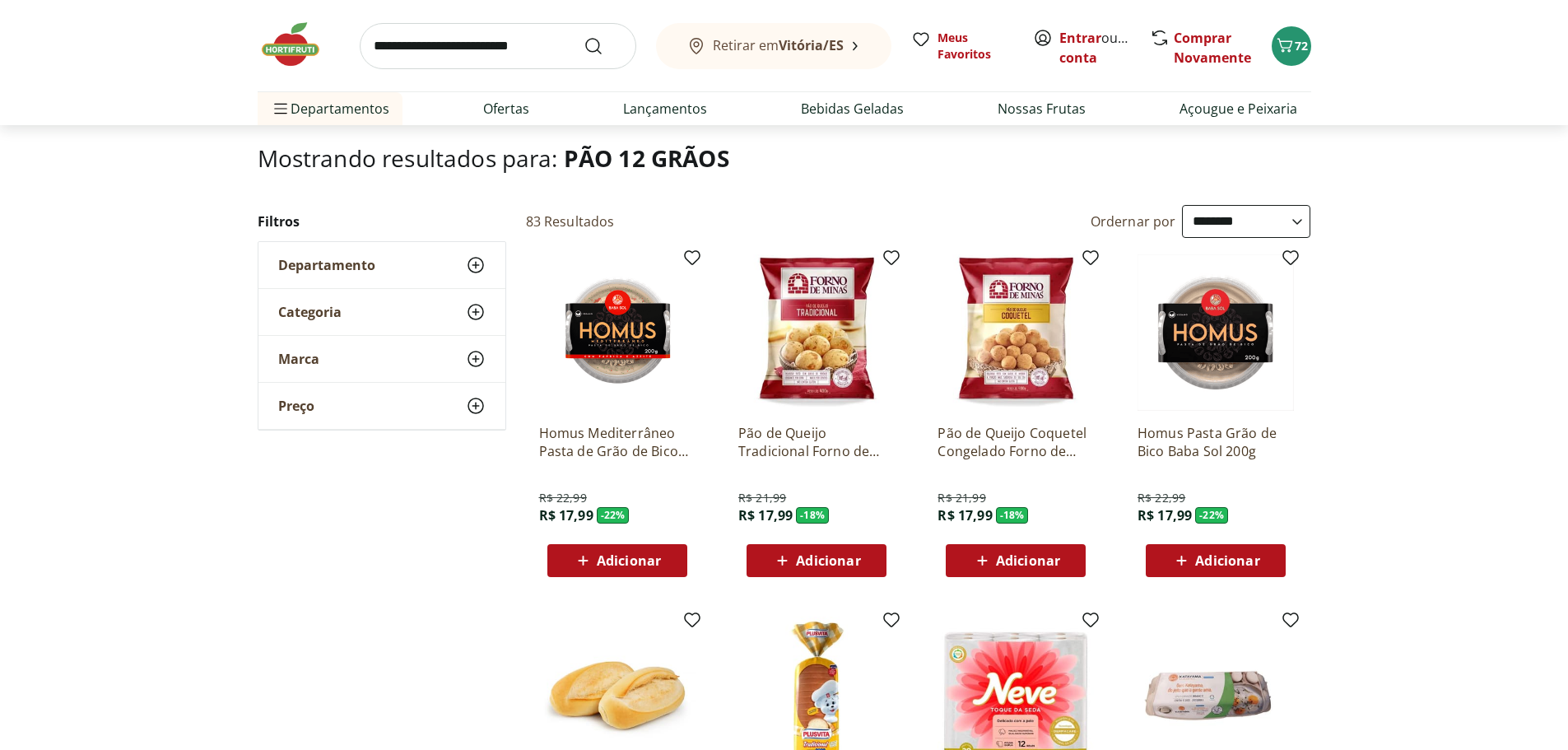
scroll to position [82, 0]
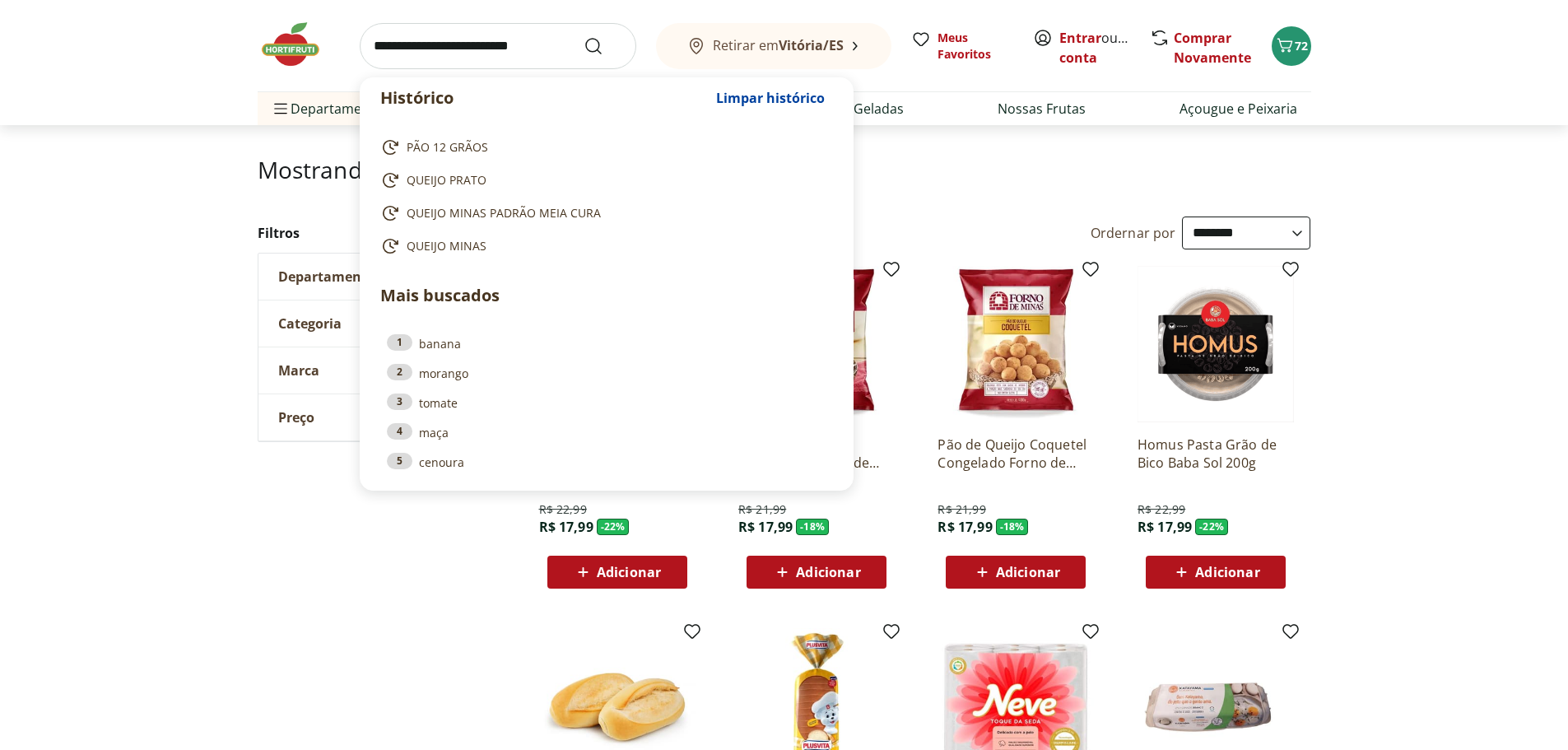
click at [491, 47] on input "search" at bounding box center [498, 46] width 277 height 46
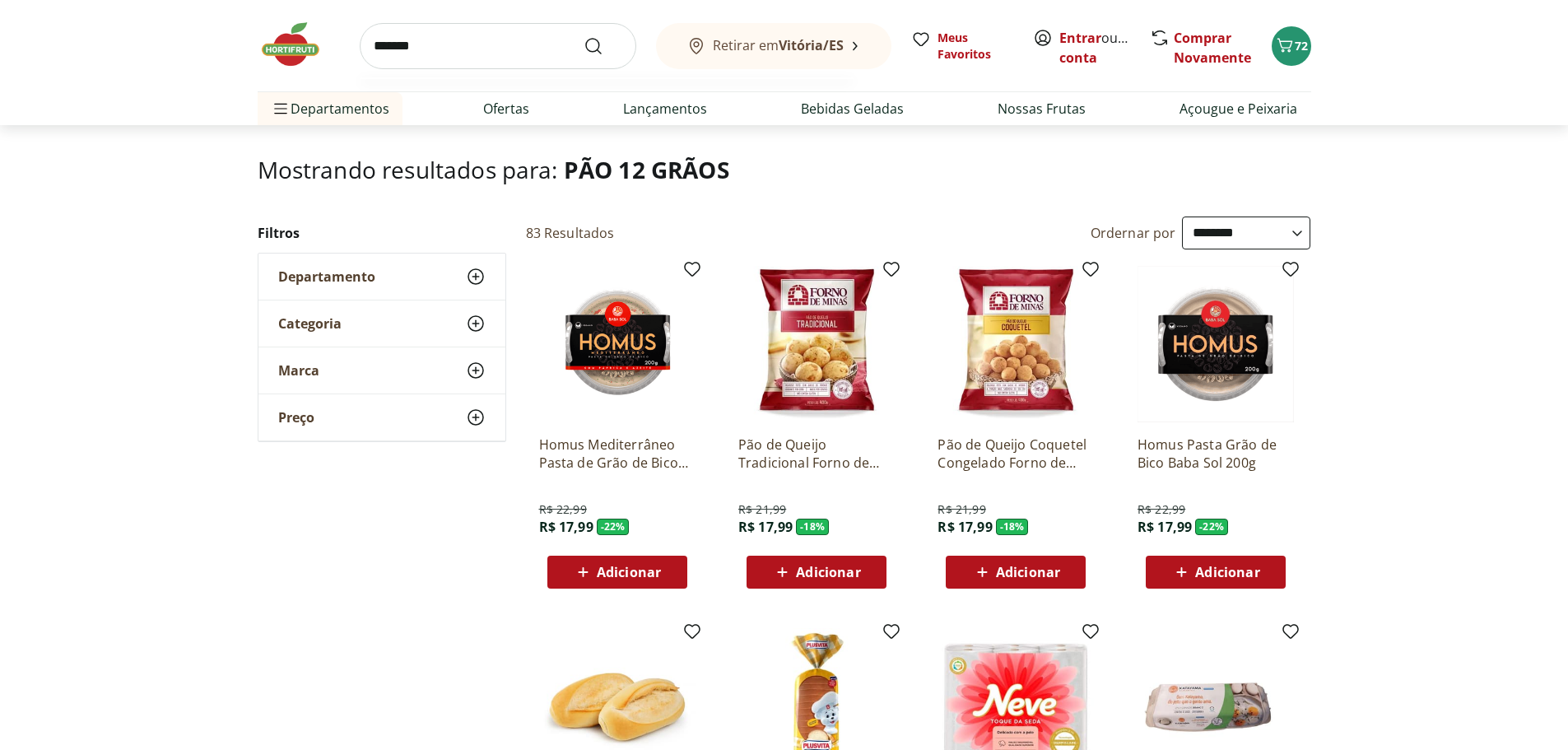
type input "*******"
click at [584, 37] on button "Submit Search" at bounding box center [604, 46] width 39 height 20
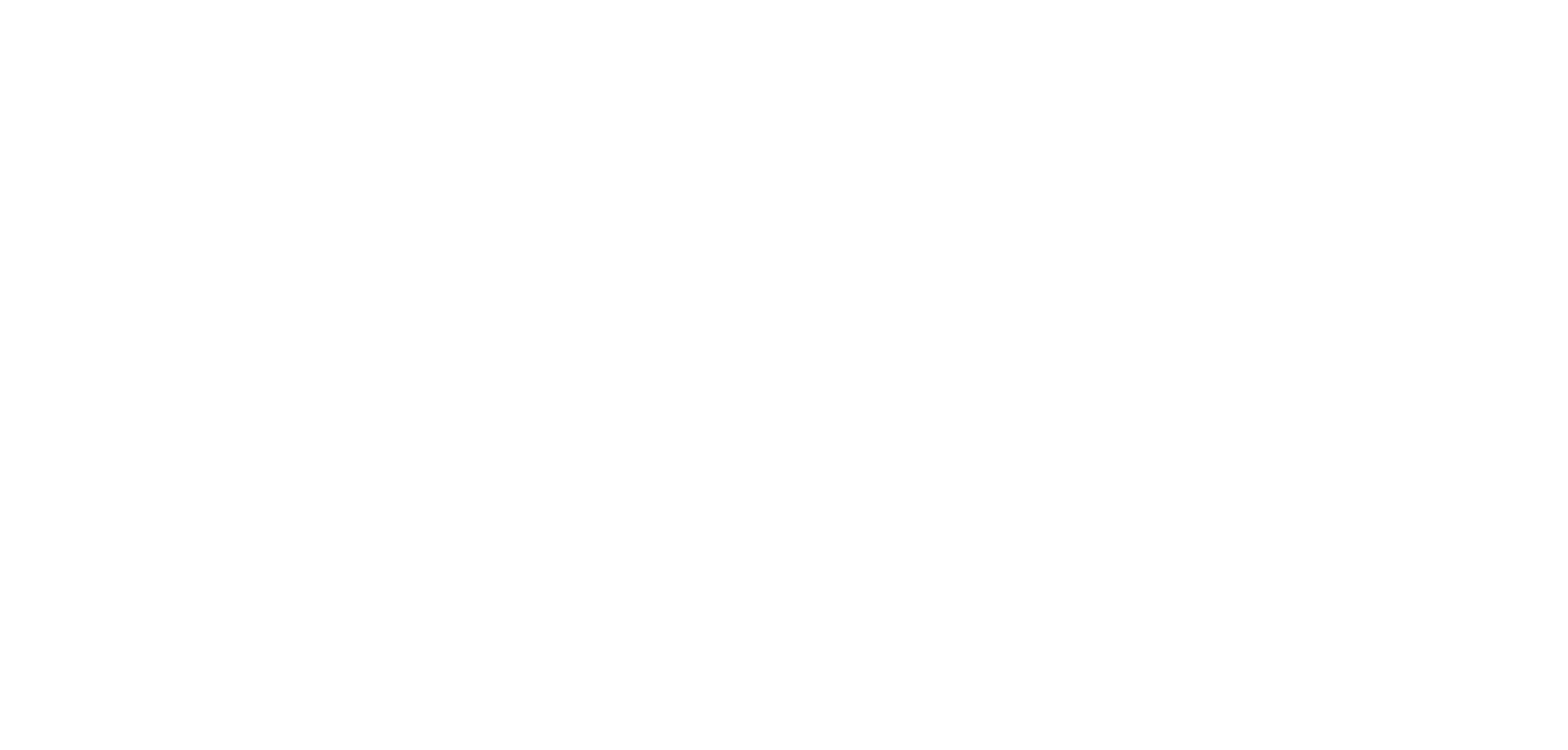
select select "**********"
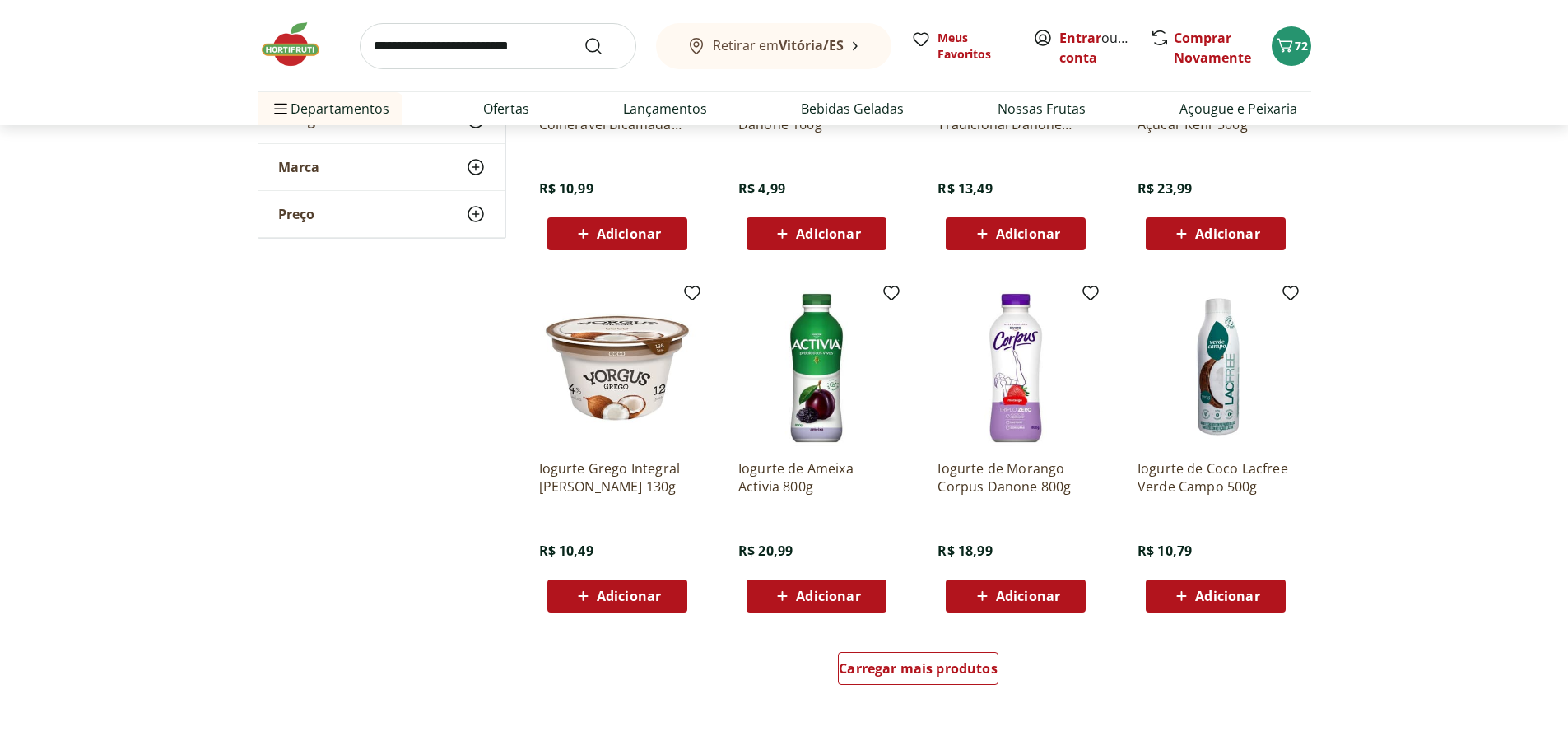
scroll to position [824, 0]
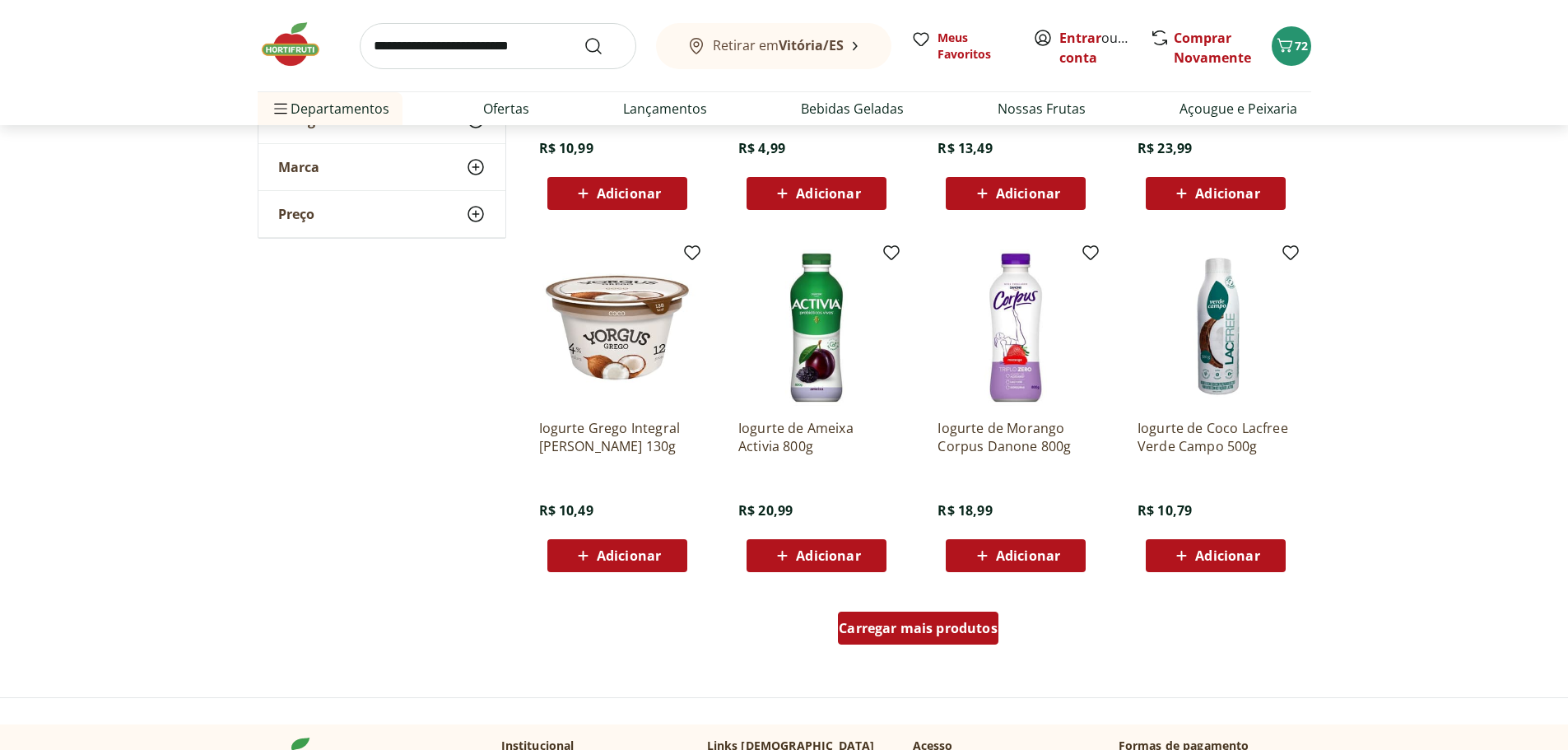
click at [890, 624] on span "Carregar mais produtos" at bounding box center [918, 628] width 158 height 13
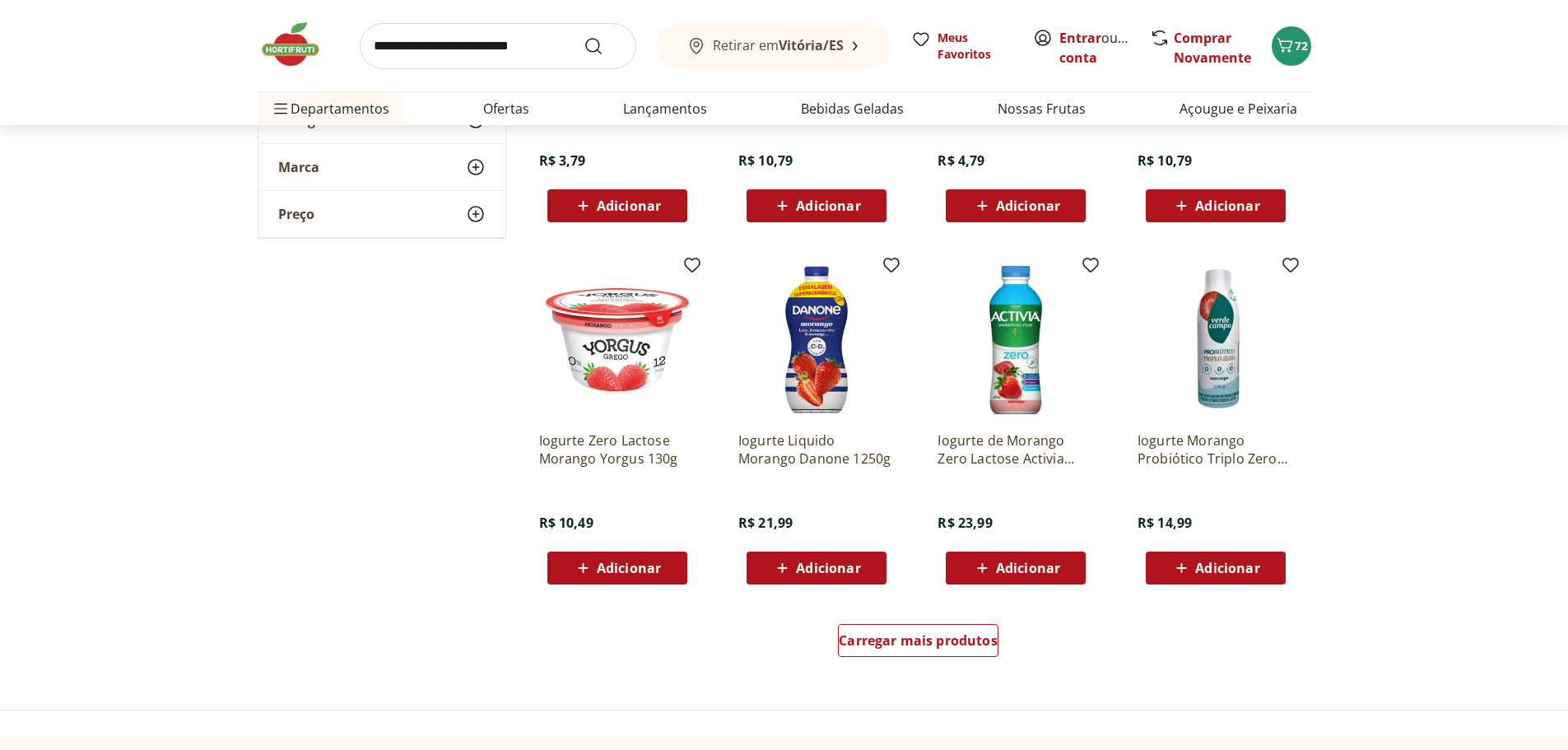
scroll to position [1895, 0]
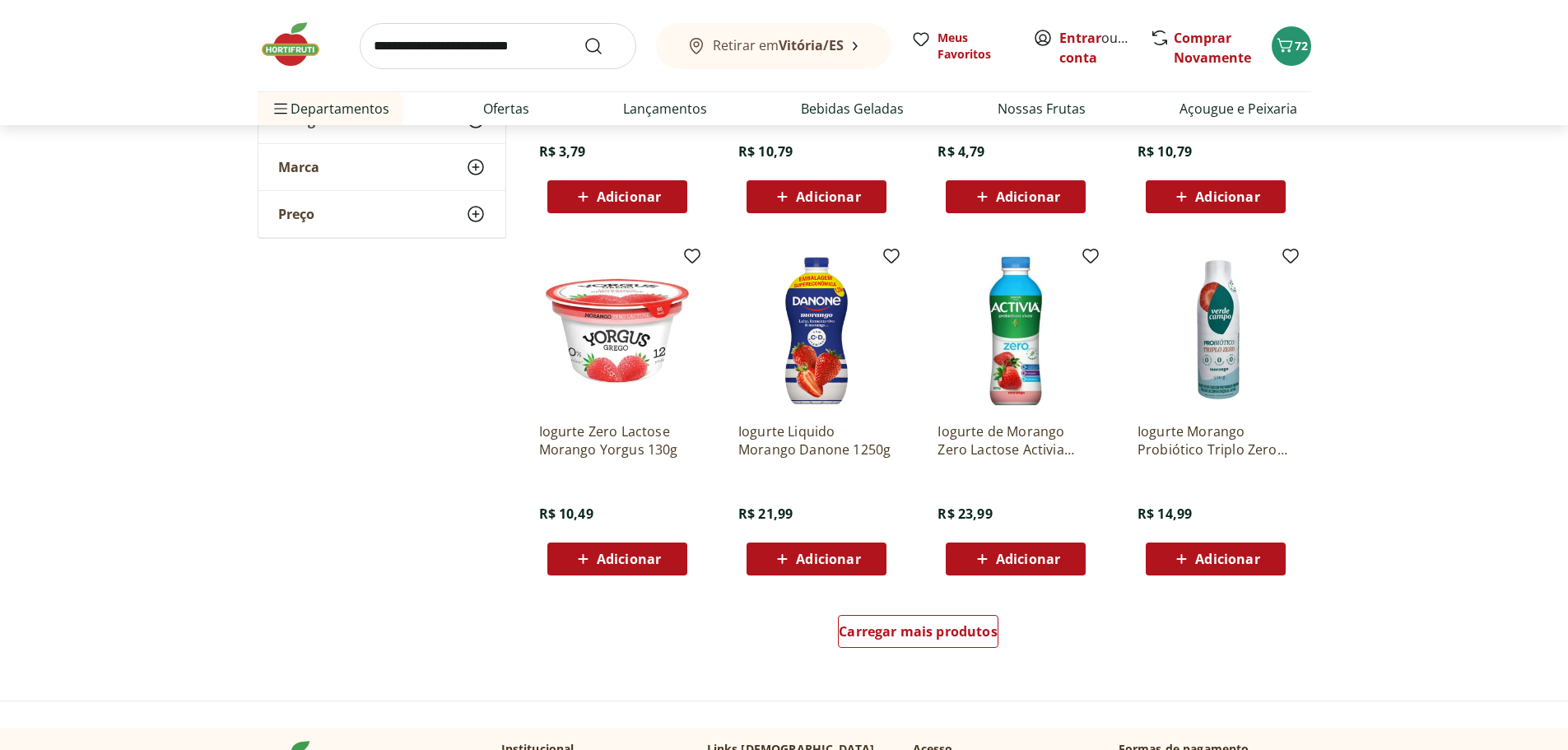
click at [833, 560] on span "Adicionar" at bounding box center [828, 558] width 64 height 13
click at [475, 47] on input "search" at bounding box center [498, 46] width 277 height 46
type input "**********"
click button "Submit Search" at bounding box center [604, 46] width 39 height 20
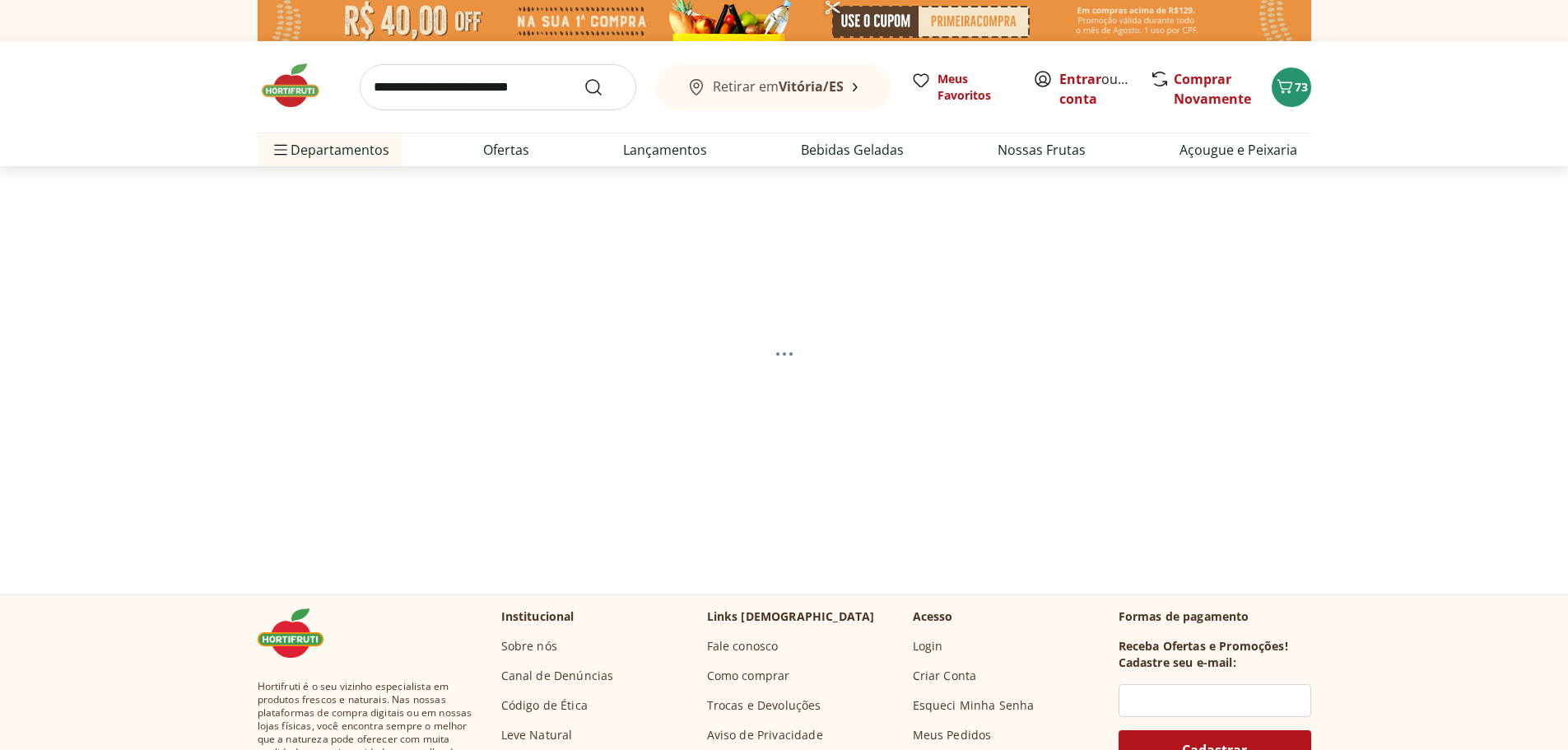
select select "**********"
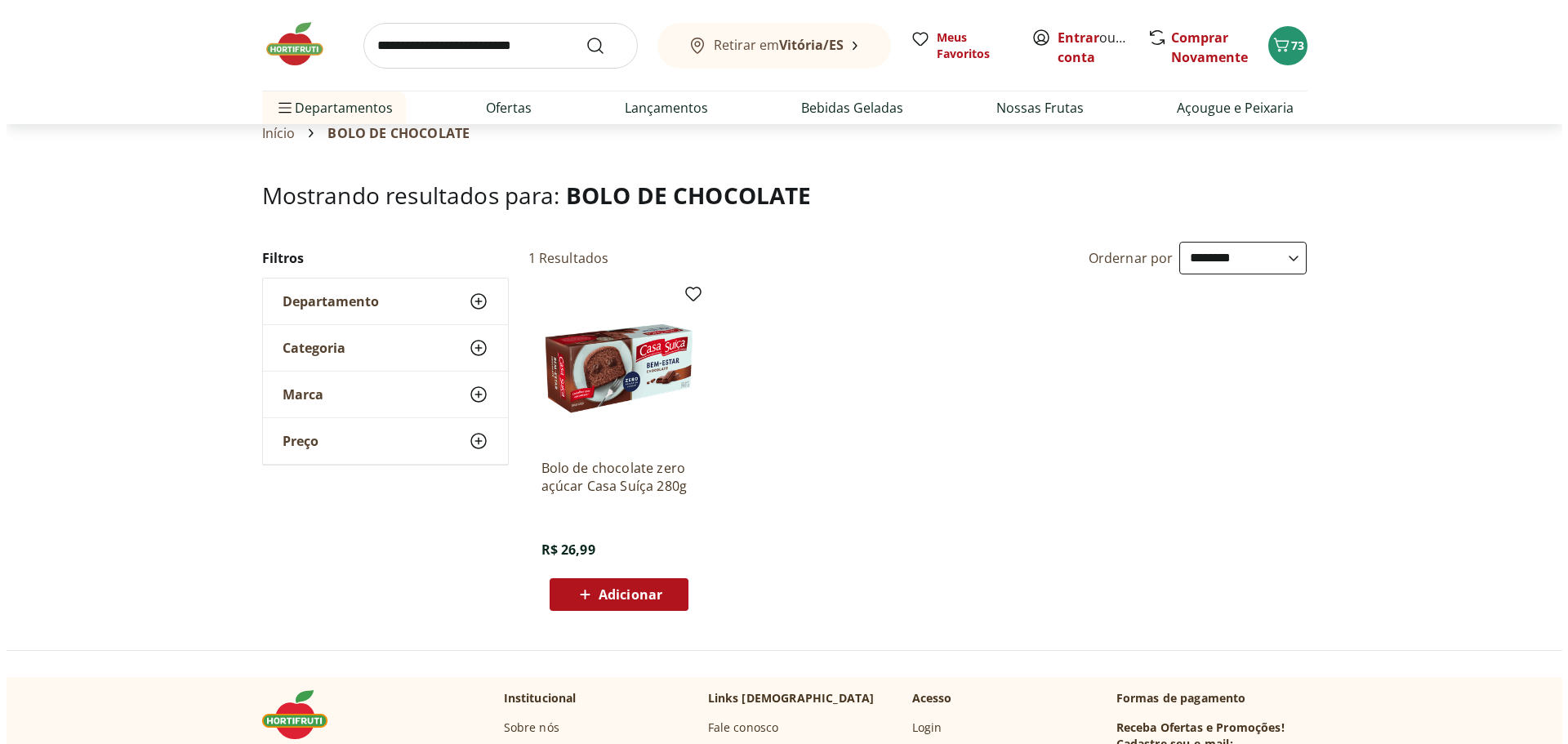
scroll to position [81, 0]
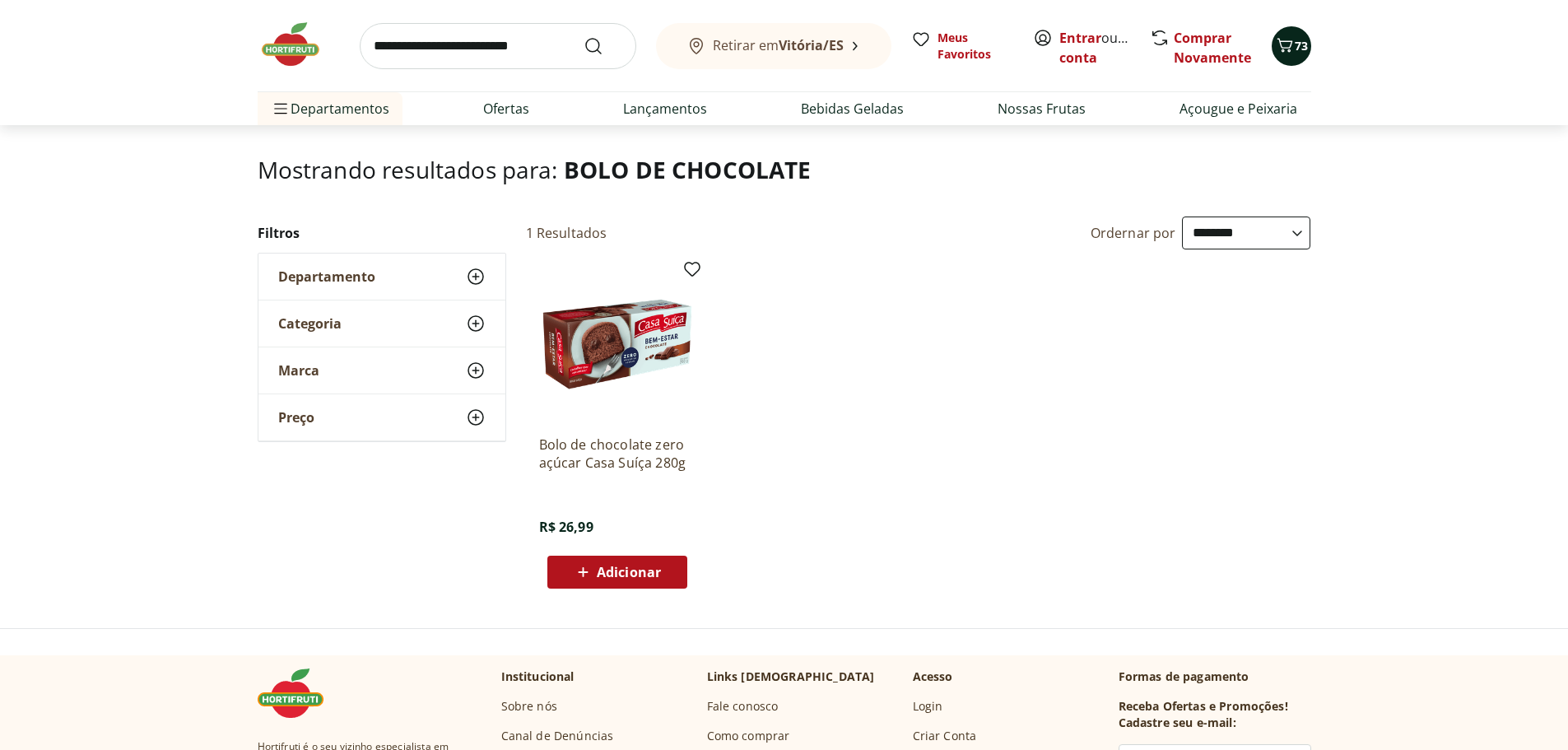
click at [1290, 49] on icon "Carrinho" at bounding box center [1285, 45] width 20 height 20
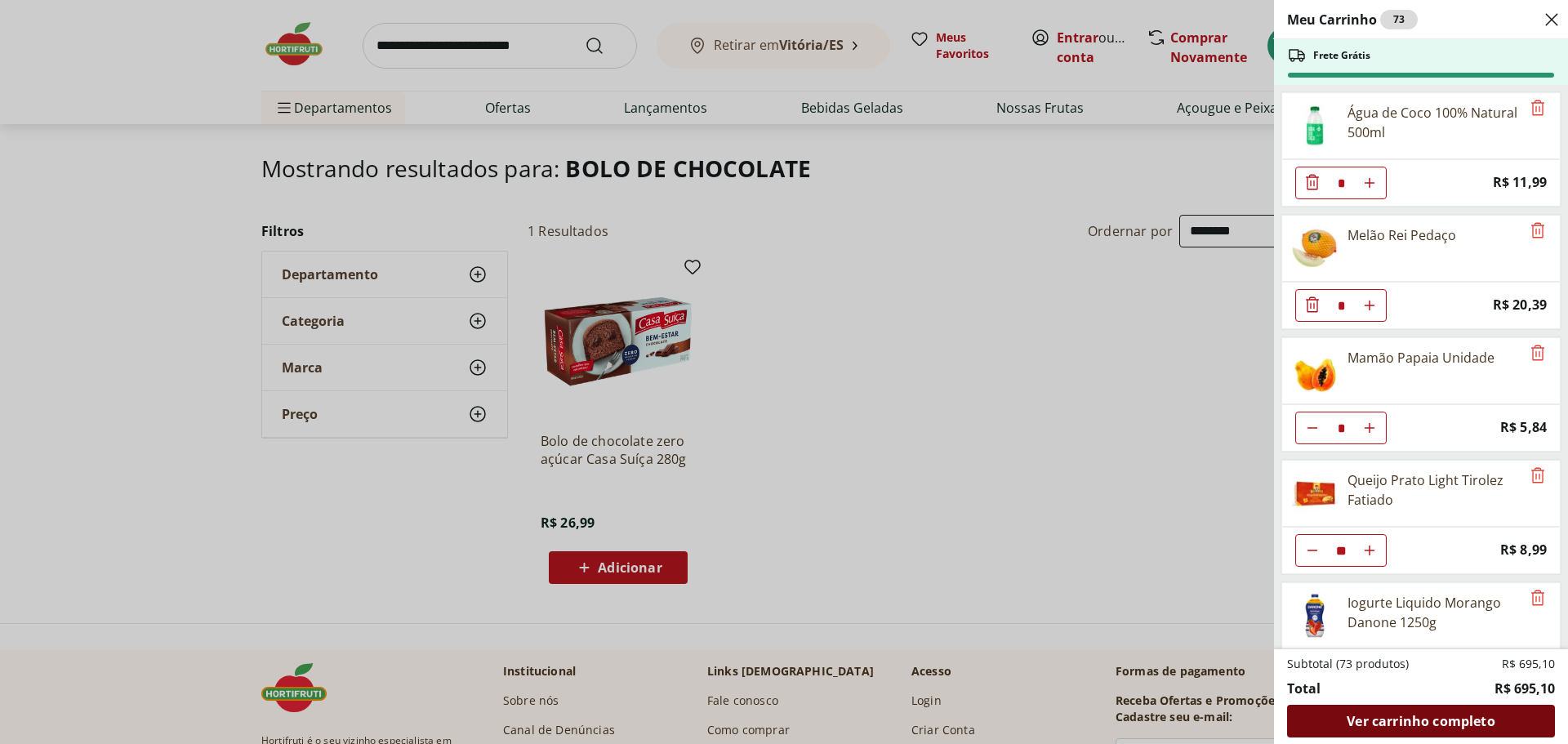
click at [1412, 717] on span "Ver carrinho completo" at bounding box center [1420, 721] width 148 height 13
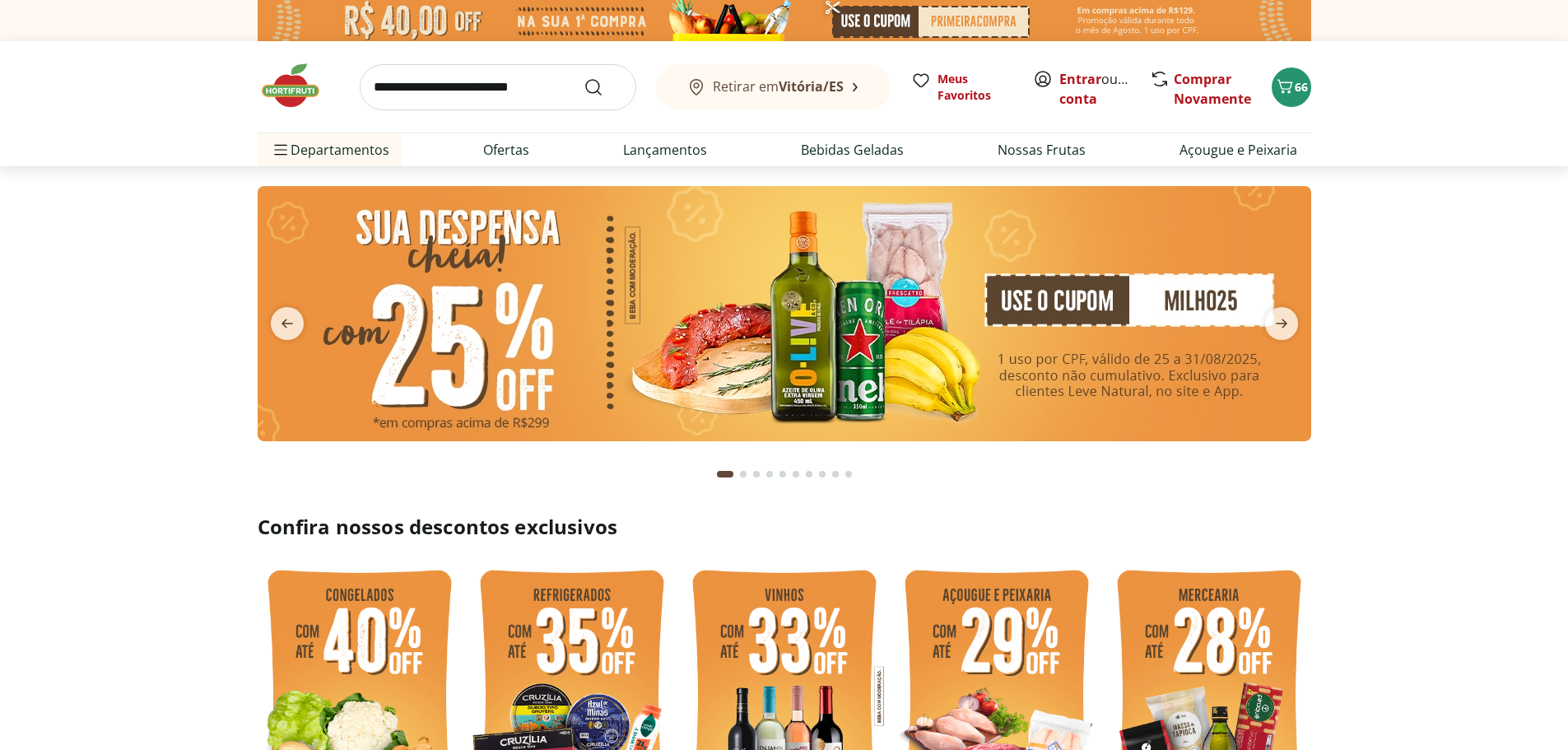
click at [471, 86] on input "search" at bounding box center [498, 87] width 277 height 46
type input "**********"
click at [584, 77] on button "Submit Search" at bounding box center [604, 87] width 39 height 20
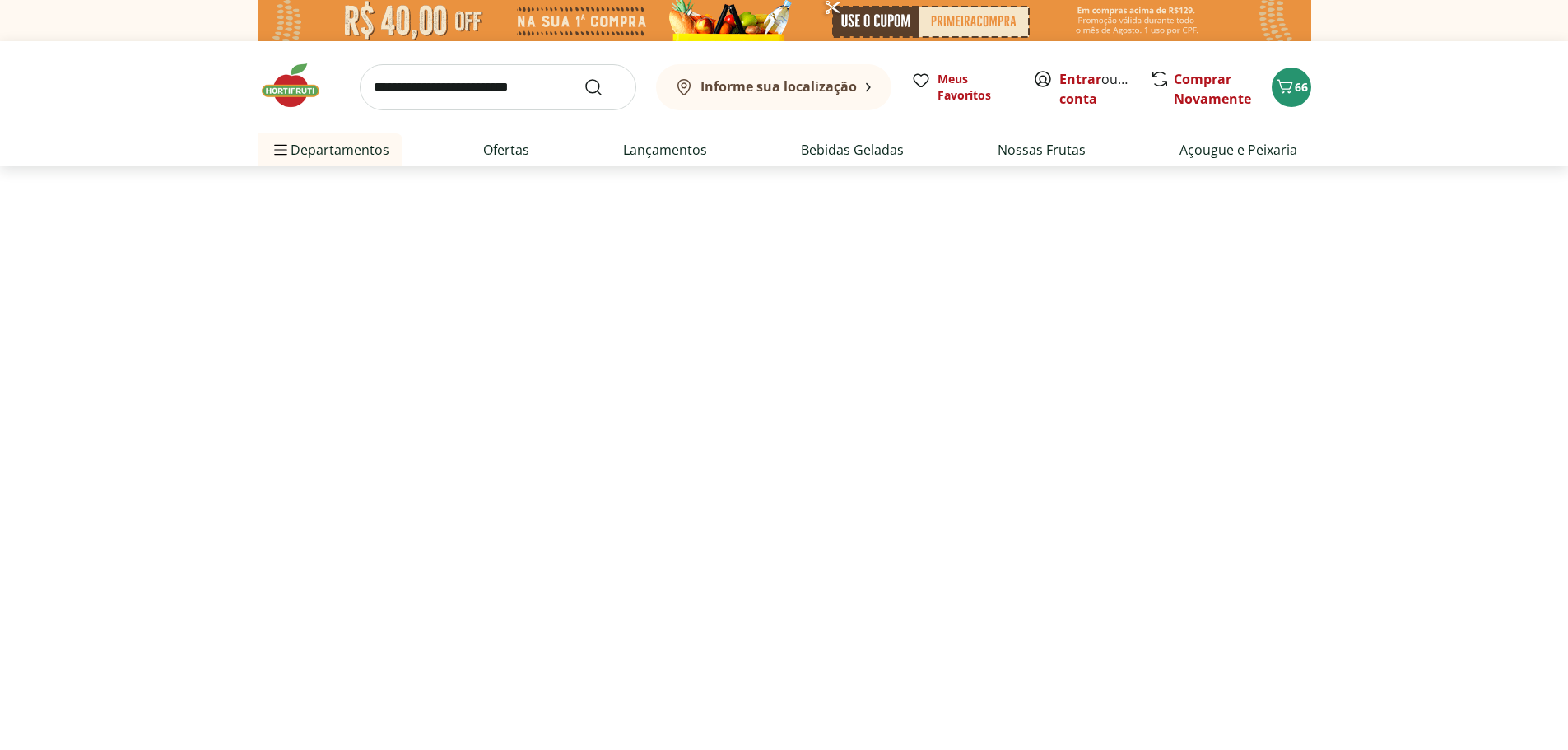
select select "**********"
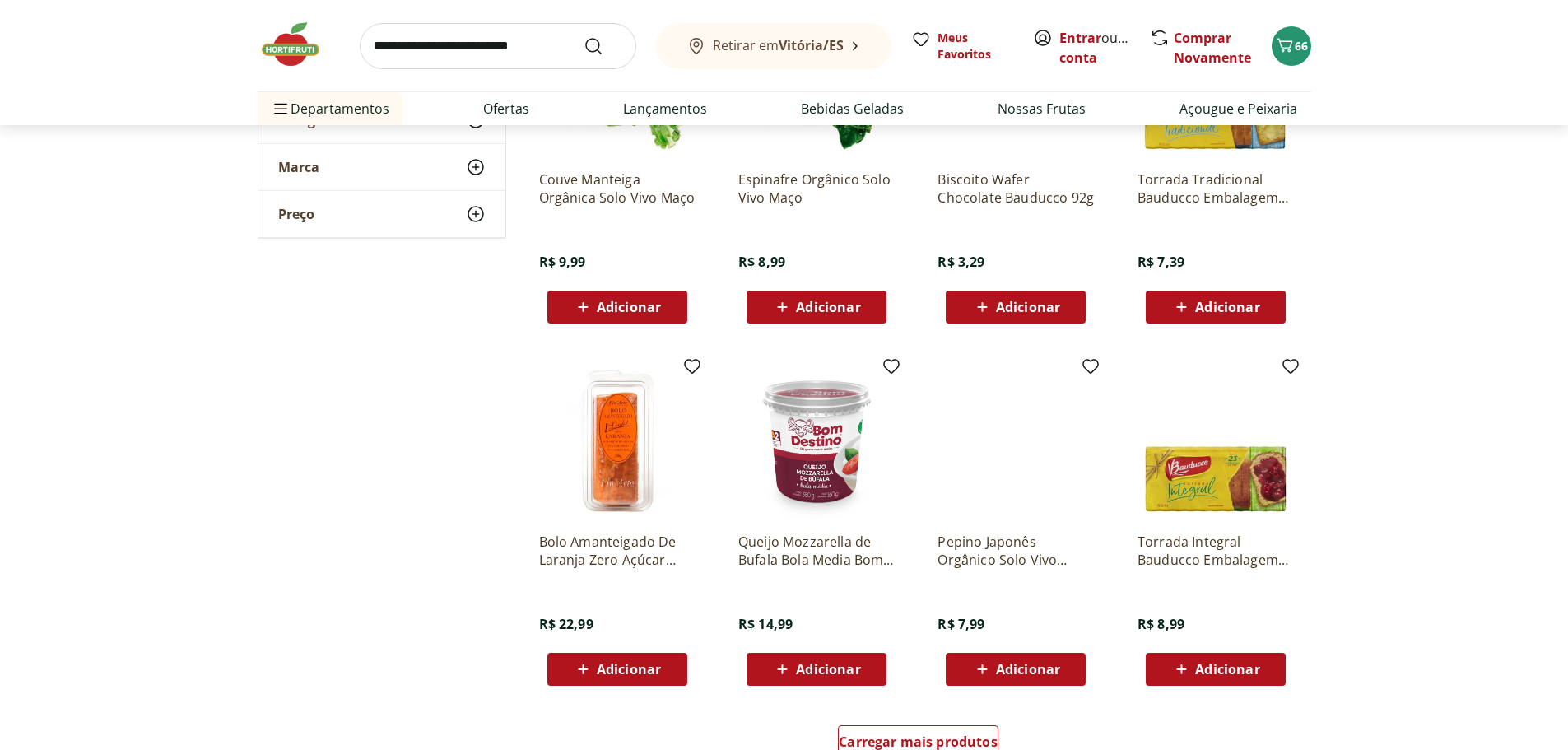
scroll to position [824, 0]
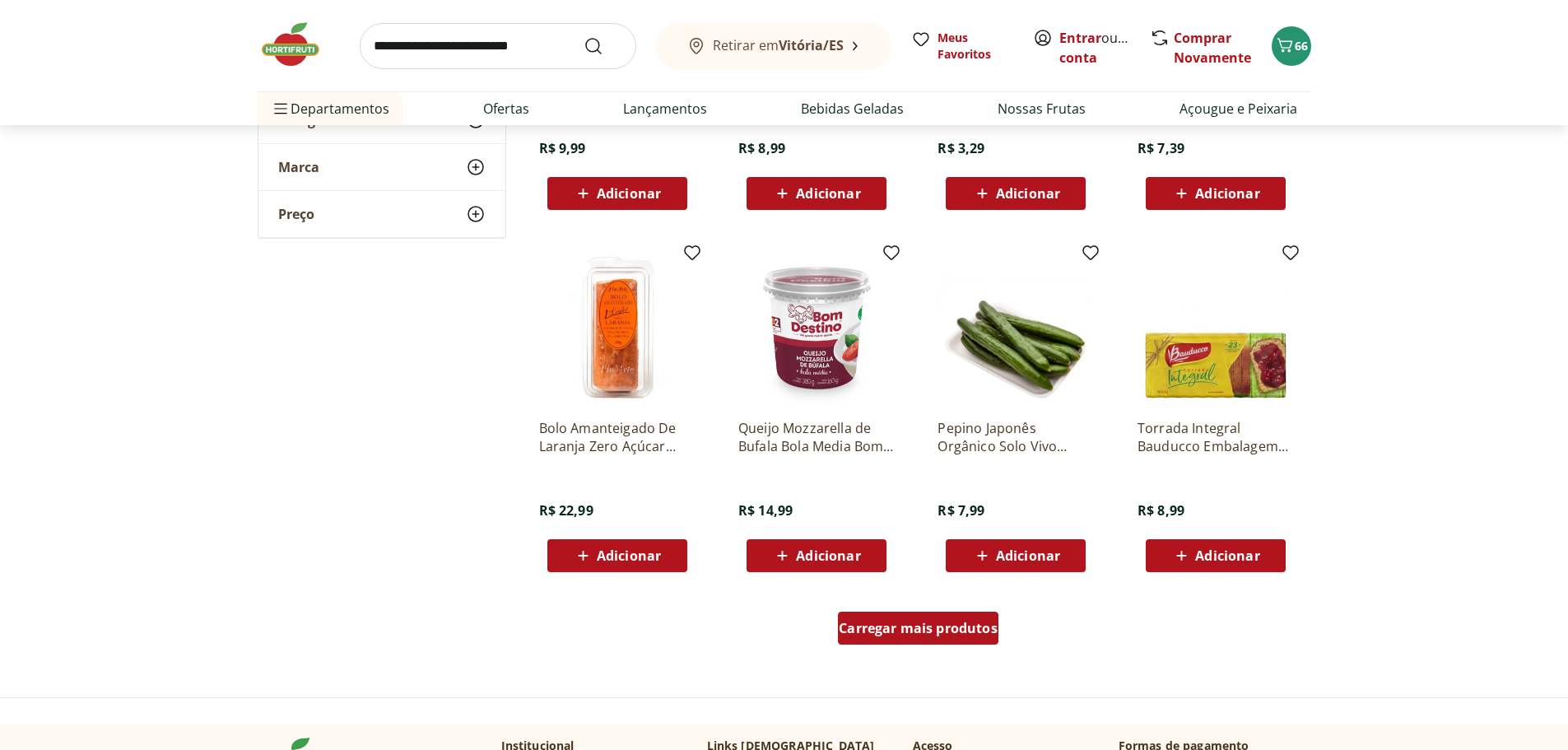
click at [928, 634] on span "Carregar mais produtos" at bounding box center [918, 628] width 158 height 13
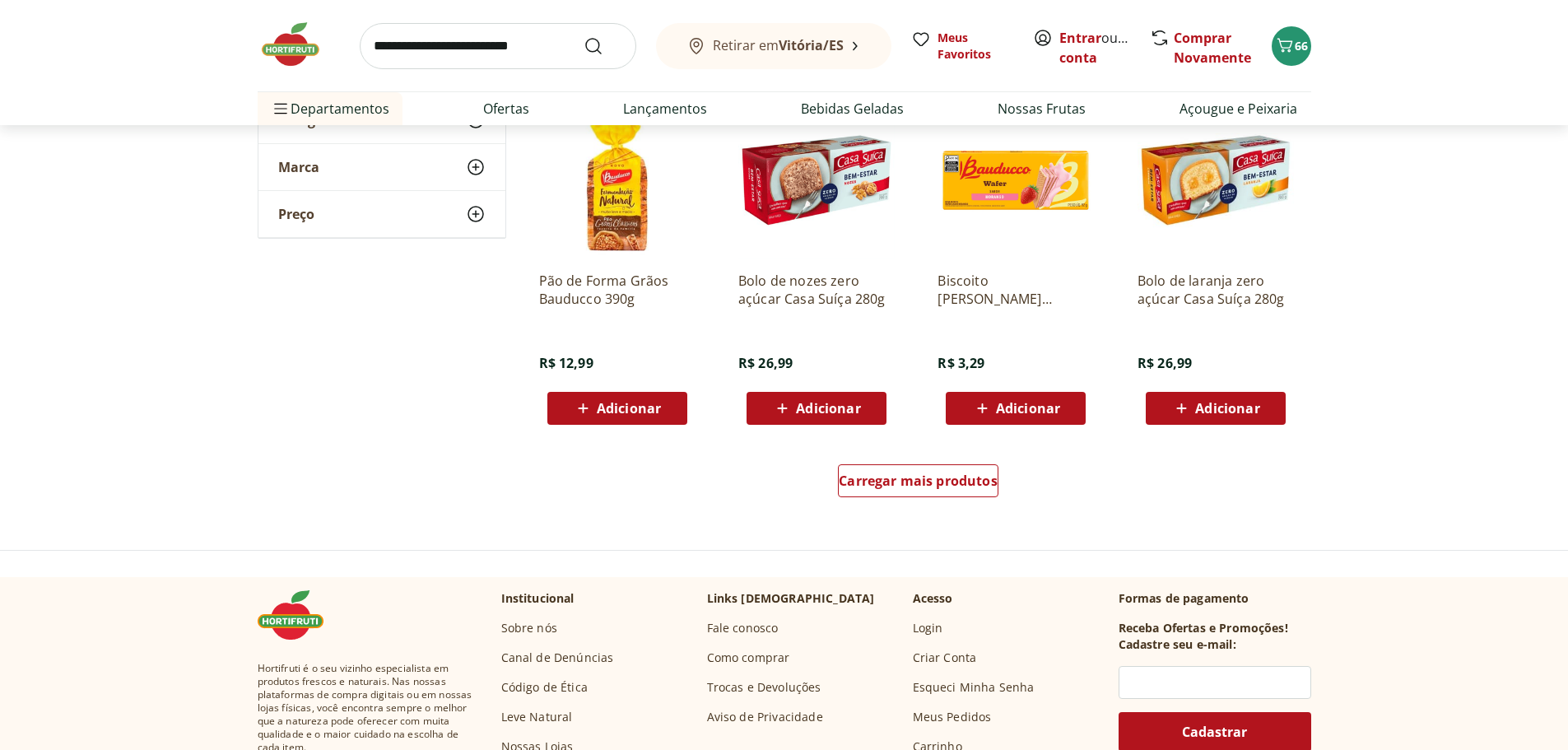
scroll to position [2059, 0]
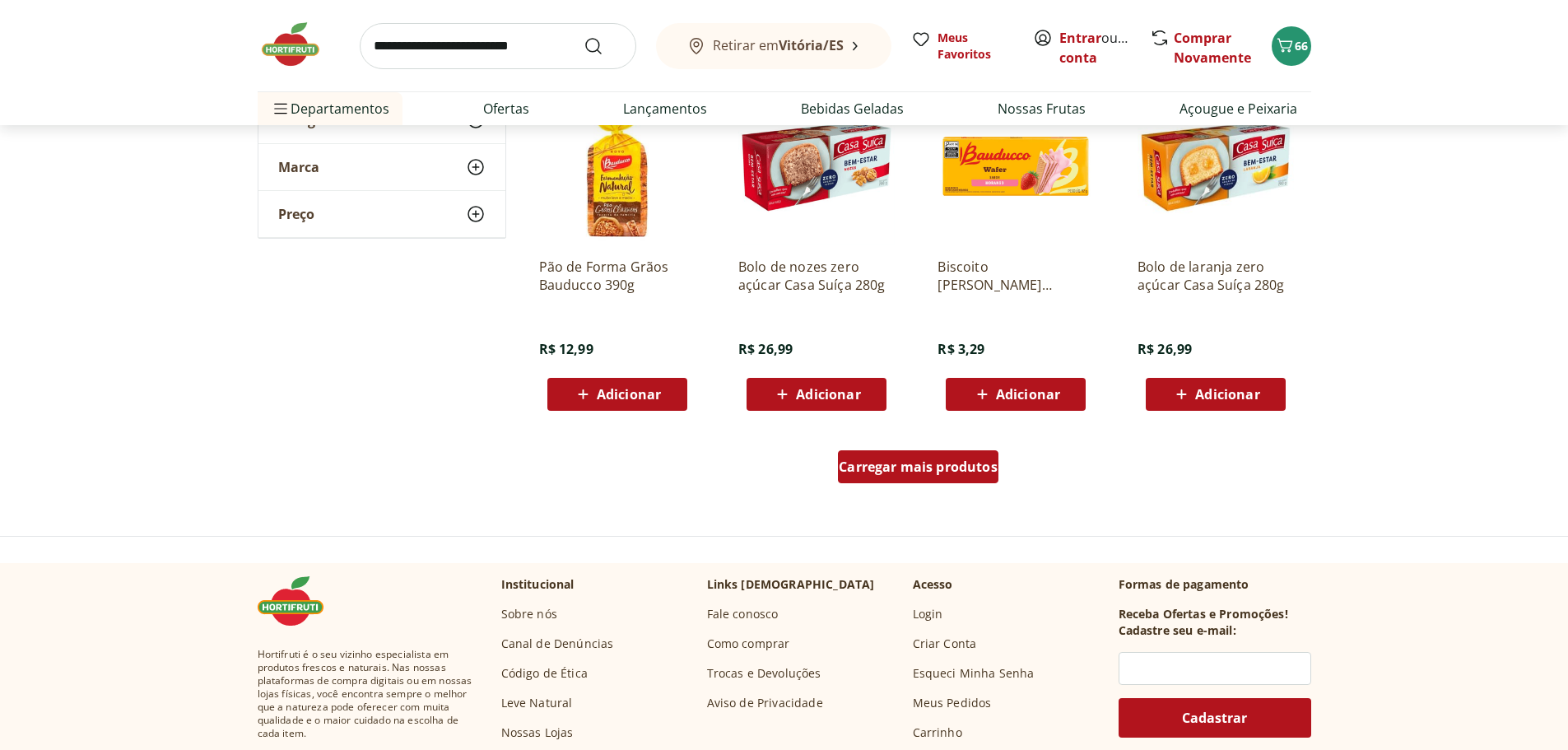
click at [892, 469] on span "Carregar mais produtos" at bounding box center [918, 467] width 158 height 13
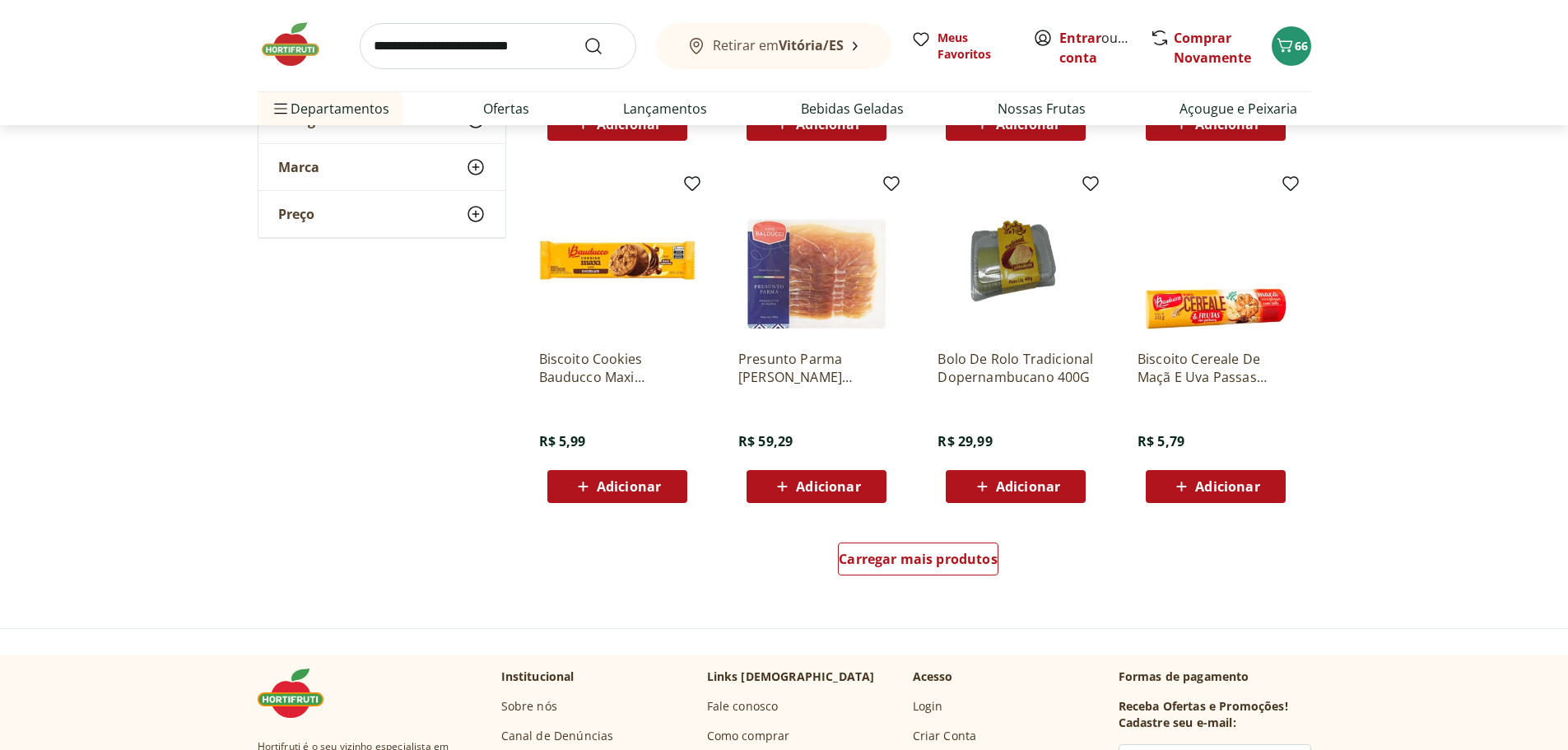
scroll to position [3047, 0]
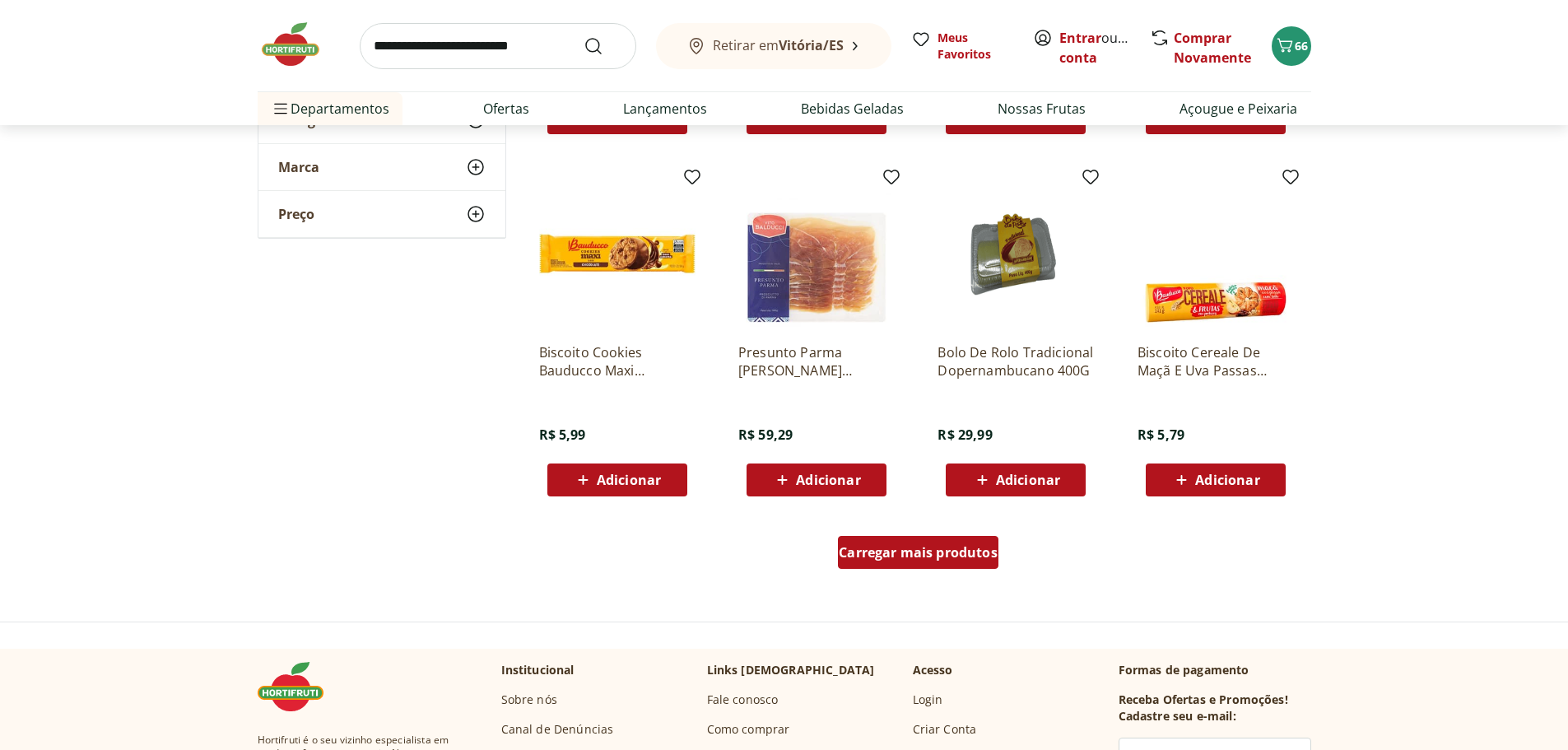
click at [923, 568] on div "Carregar mais produtos" at bounding box center [918, 552] width 160 height 33
